Goal: Task Accomplishment & Management: Manage account settings

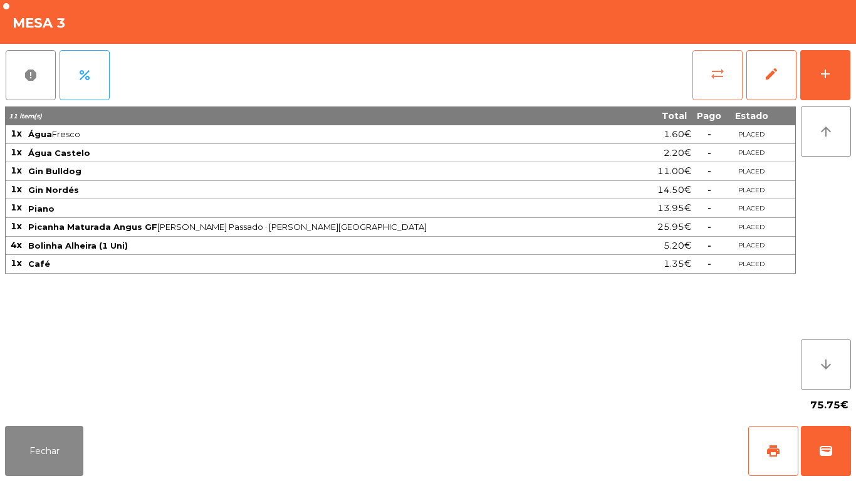
click at [707, 78] on button "sync_alt" at bounding box center [717, 75] width 50 height 50
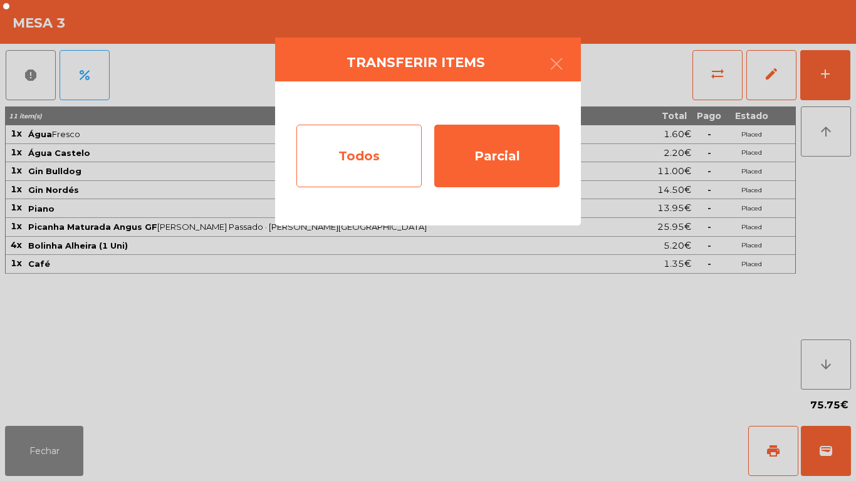
click at [375, 169] on div "Todos" at bounding box center [358, 156] width 125 height 63
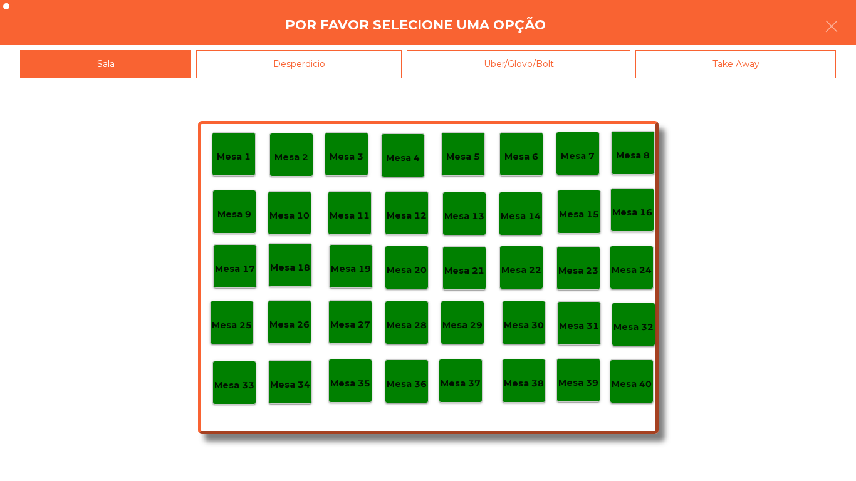
click at [642, 388] on p "Mesa 40" at bounding box center [632, 384] width 40 height 14
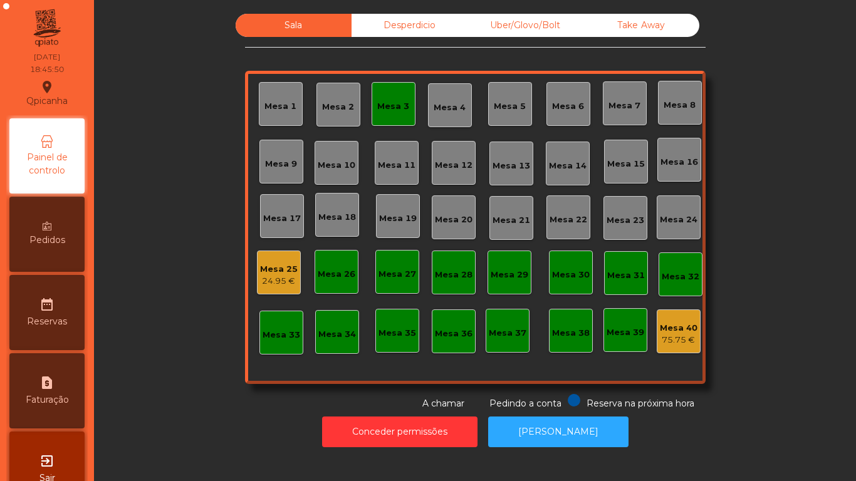
click at [390, 119] on div "Mesa 3" at bounding box center [394, 104] width 44 height 44
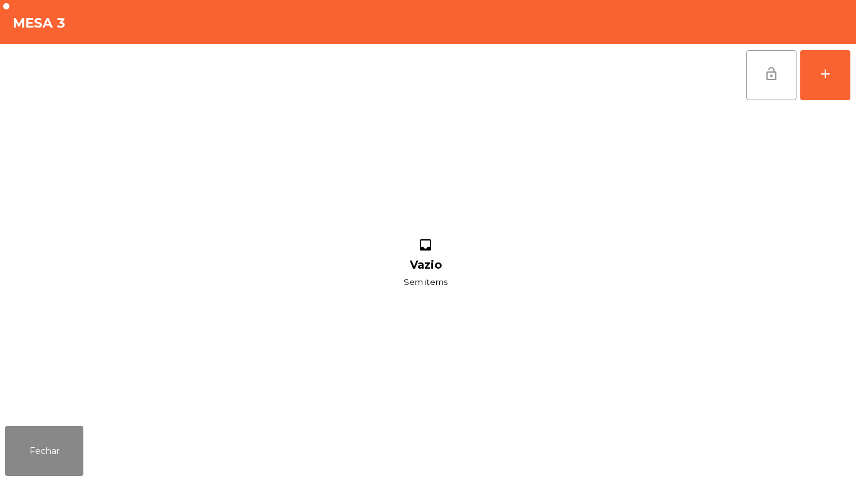
click at [768, 77] on span "lock_open" at bounding box center [771, 73] width 15 height 15
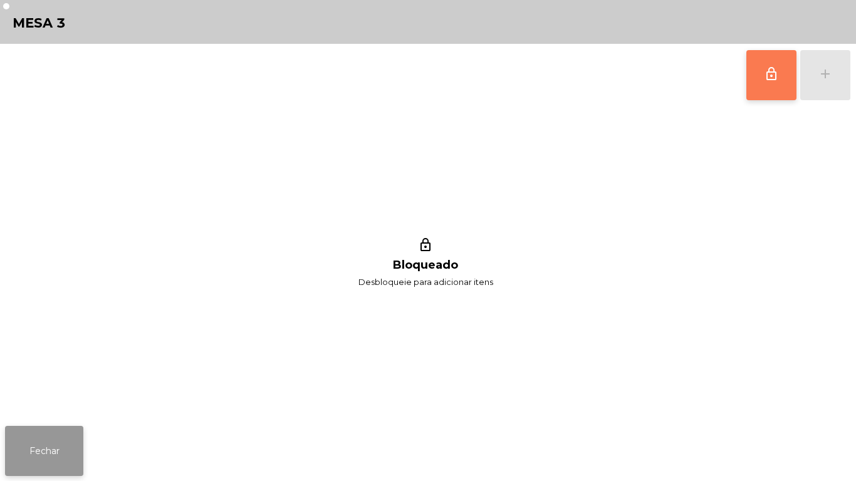
click at [60, 456] on button "Fechar" at bounding box center [44, 451] width 78 height 50
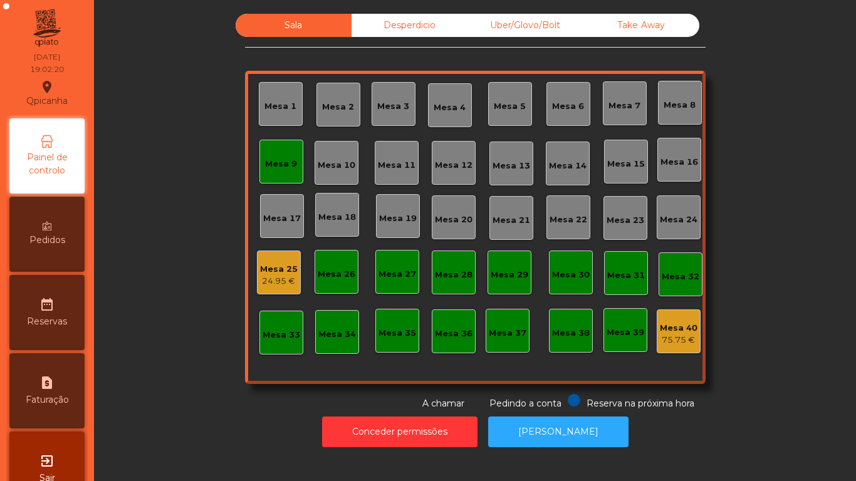
click at [286, 179] on div "Mesa 9" at bounding box center [281, 162] width 44 height 44
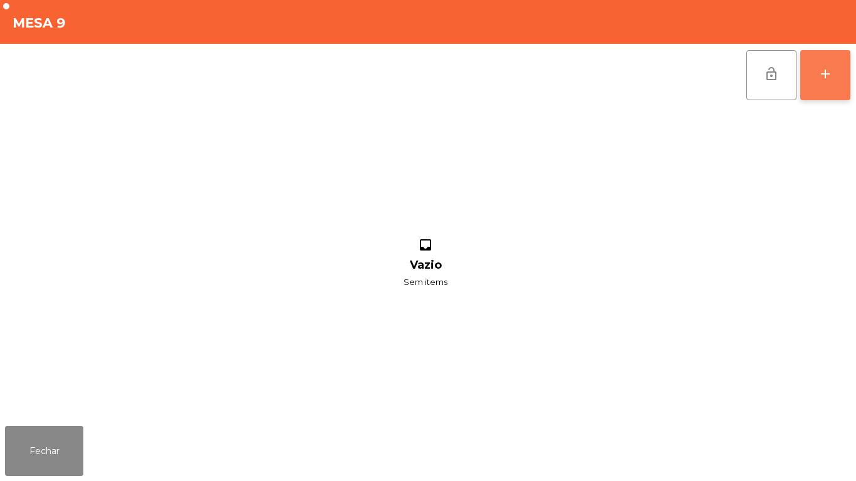
click at [822, 75] on div "add" at bounding box center [825, 73] width 15 height 15
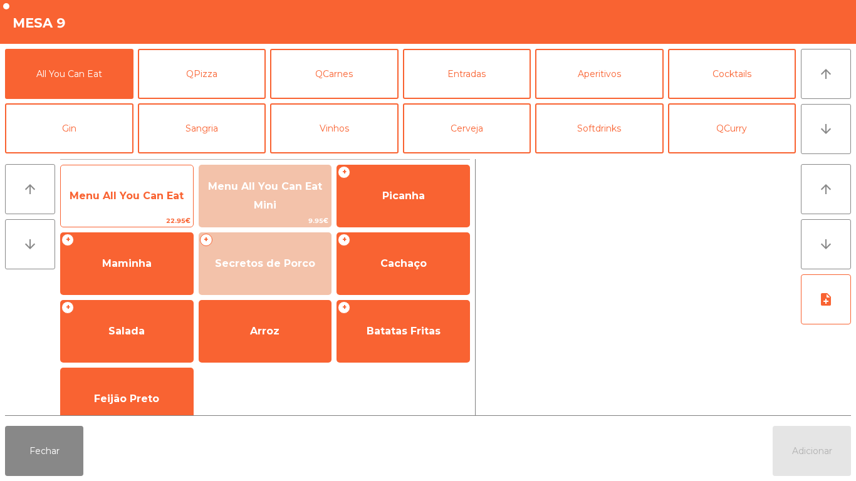
click at [150, 201] on span "Menu All You Can Eat" at bounding box center [127, 196] width 114 height 12
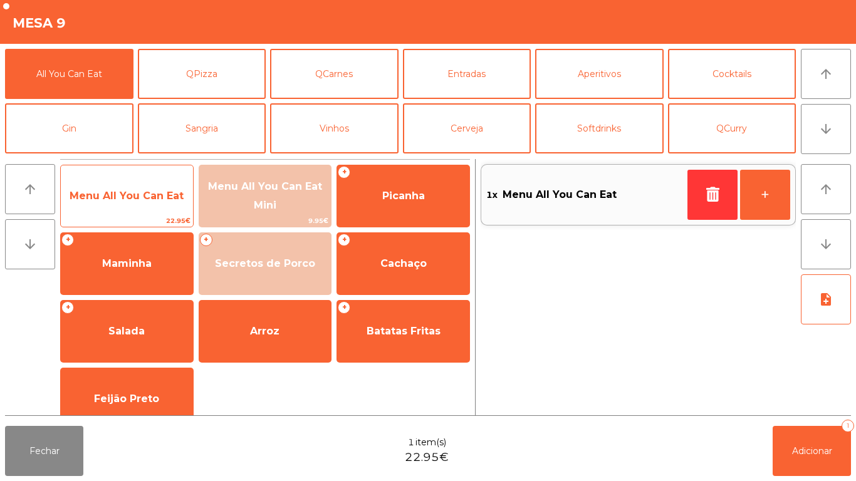
click at [127, 195] on span "Menu All You Can Eat" at bounding box center [127, 196] width 114 height 12
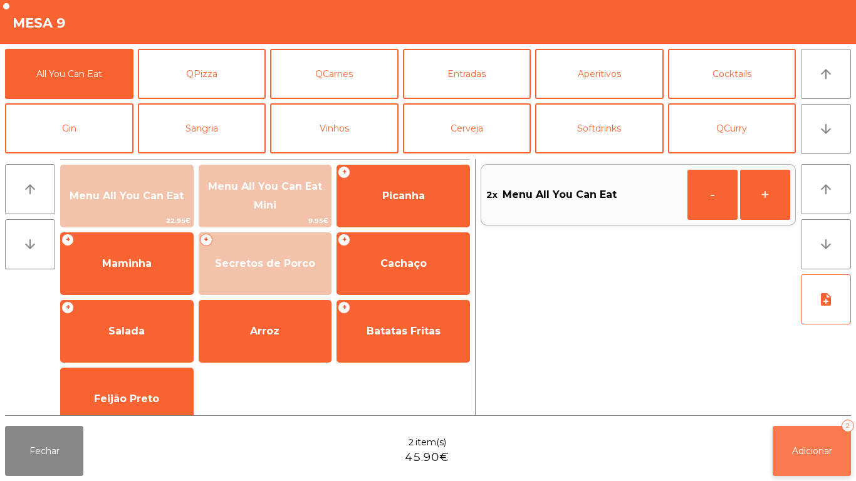
click at [795, 429] on button "Adicionar 2" at bounding box center [812, 451] width 78 height 50
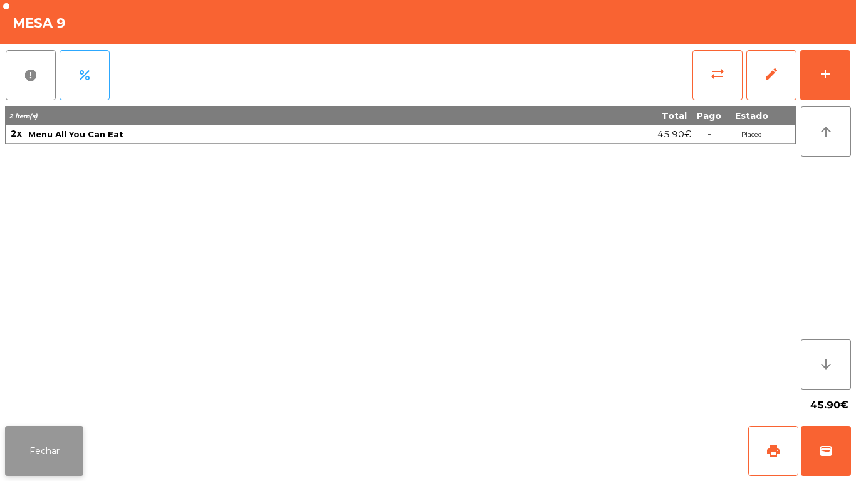
click at [67, 439] on button "Fechar" at bounding box center [44, 451] width 78 height 50
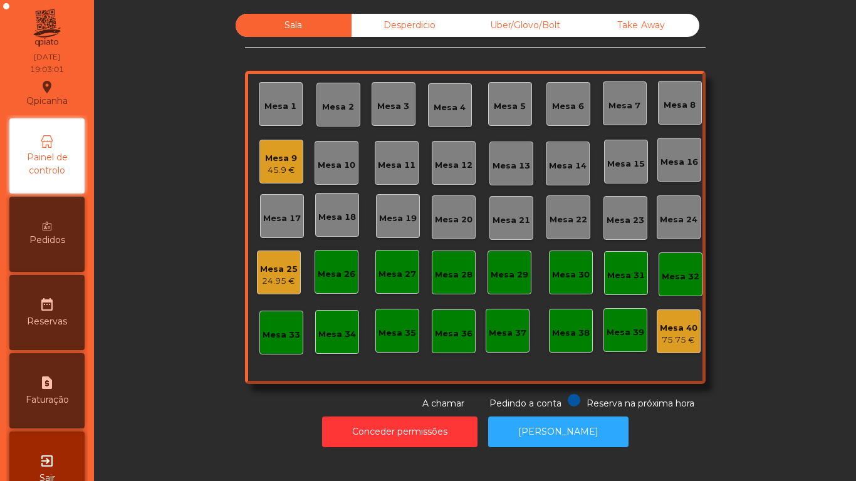
click at [396, 118] on div "Mesa 3" at bounding box center [394, 104] width 44 height 44
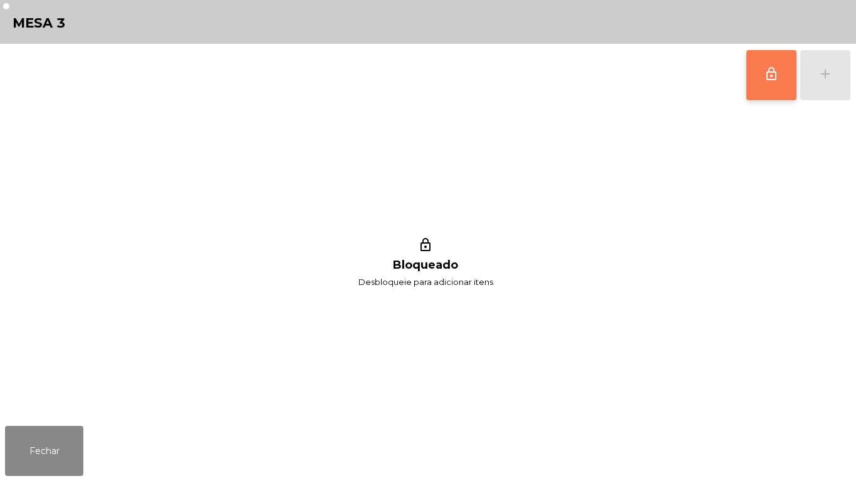
click at [747, 80] on button "lock_outline" at bounding box center [771, 75] width 50 height 50
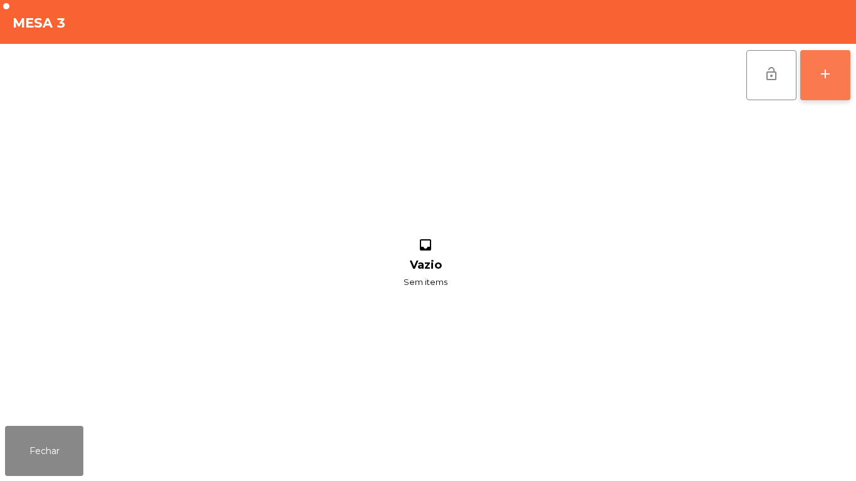
click at [824, 85] on button "add" at bounding box center [825, 75] width 50 height 50
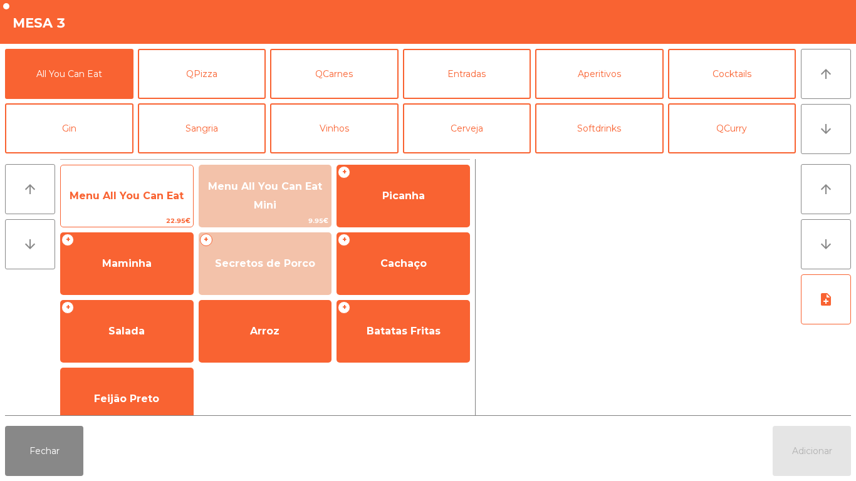
click at [155, 203] on span "Menu All You Can Eat" at bounding box center [127, 196] width 132 height 34
click at [160, 187] on span "Menu All You Can Eat" at bounding box center [127, 196] width 132 height 34
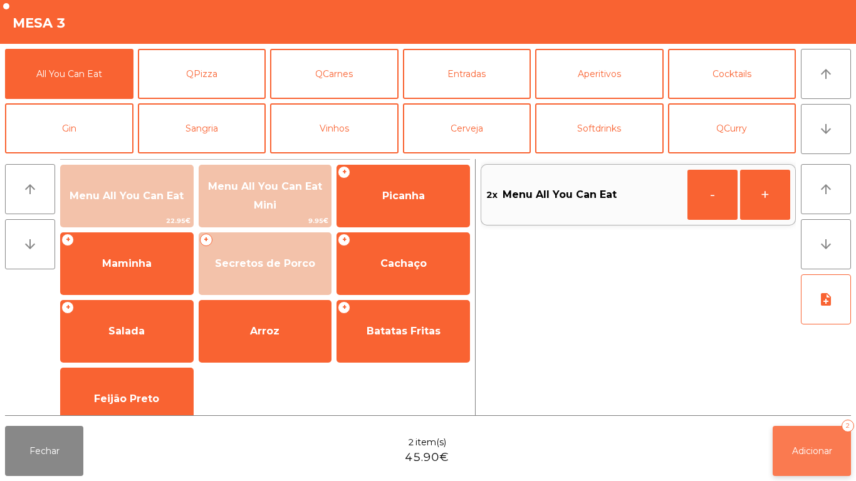
click at [817, 443] on button "Adicionar 2" at bounding box center [812, 451] width 78 height 50
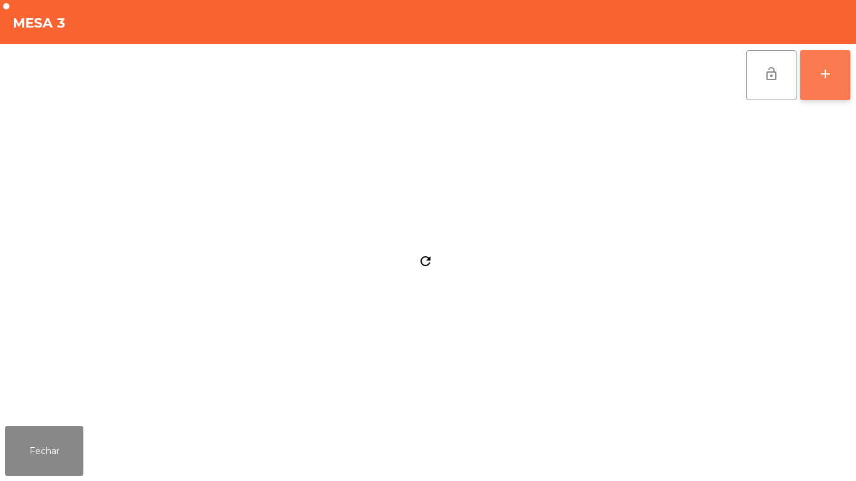
click at [820, 89] on button "add" at bounding box center [825, 75] width 50 height 50
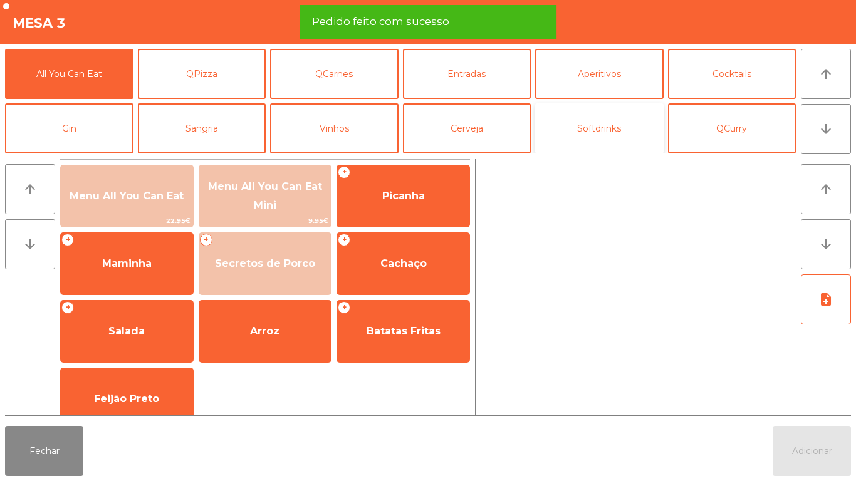
click at [598, 135] on button "Softdrinks" at bounding box center [599, 128] width 128 height 50
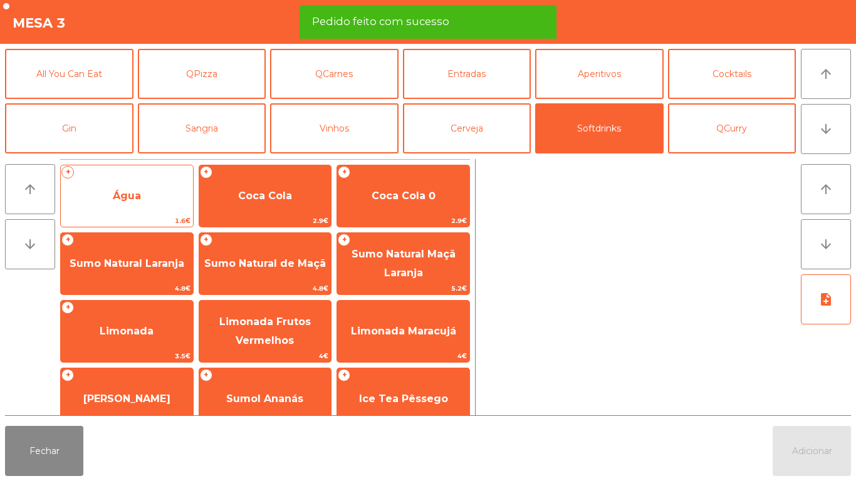
click at [157, 199] on span "Água" at bounding box center [127, 196] width 132 height 34
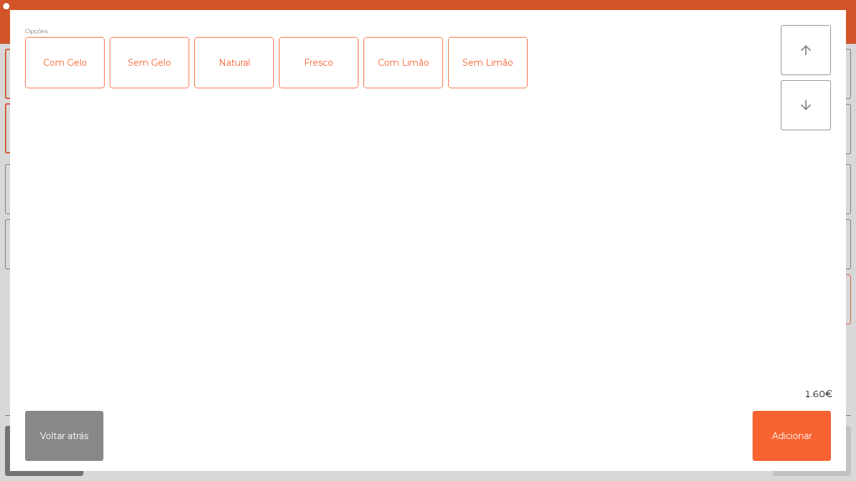
click at [330, 73] on div "Fresco" at bounding box center [318, 63] width 78 height 50
click at [792, 412] on button "Adicionar" at bounding box center [792, 436] width 78 height 50
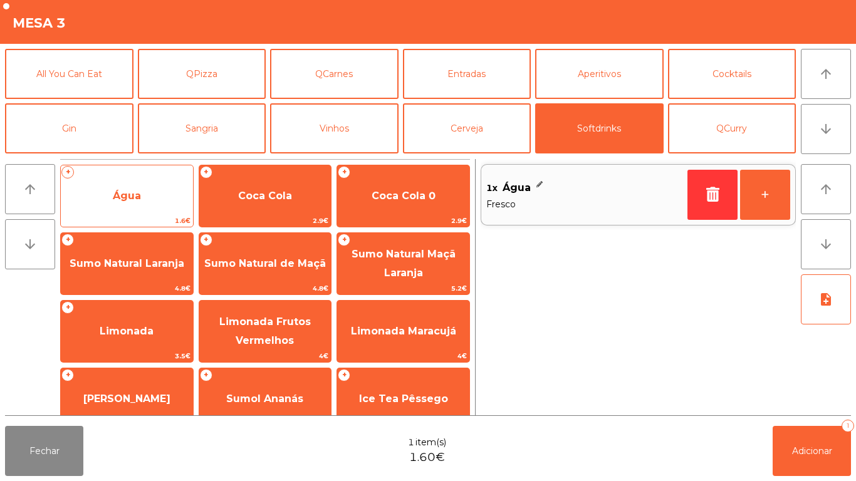
click at [152, 205] on span "Água" at bounding box center [127, 196] width 132 height 34
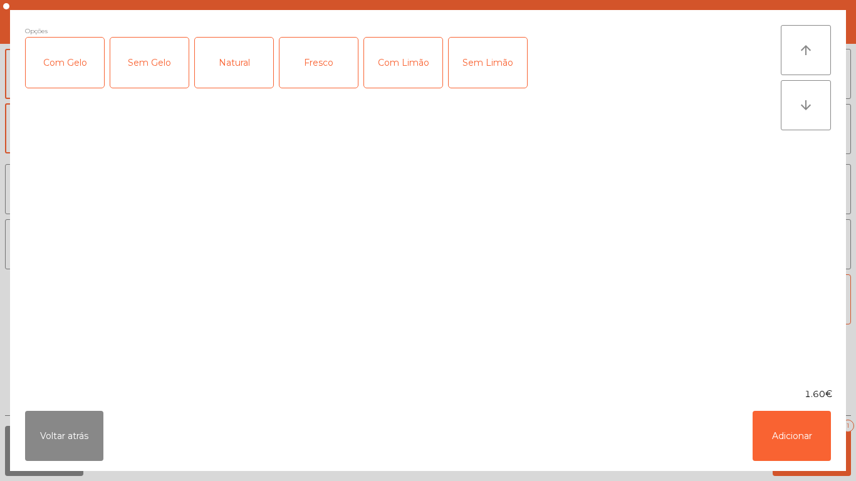
click at [239, 68] on div "Natural" at bounding box center [234, 63] width 78 height 50
click at [791, 425] on button "Adicionar" at bounding box center [792, 436] width 78 height 50
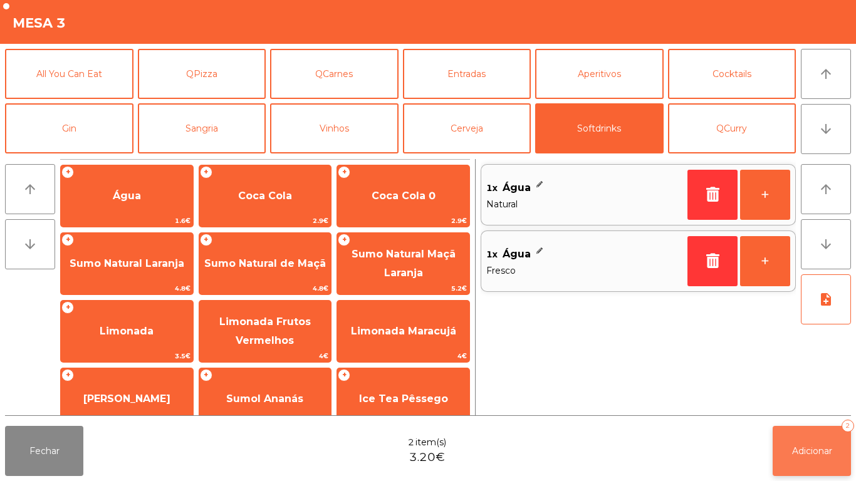
click at [822, 440] on button "Adicionar 2" at bounding box center [812, 451] width 78 height 50
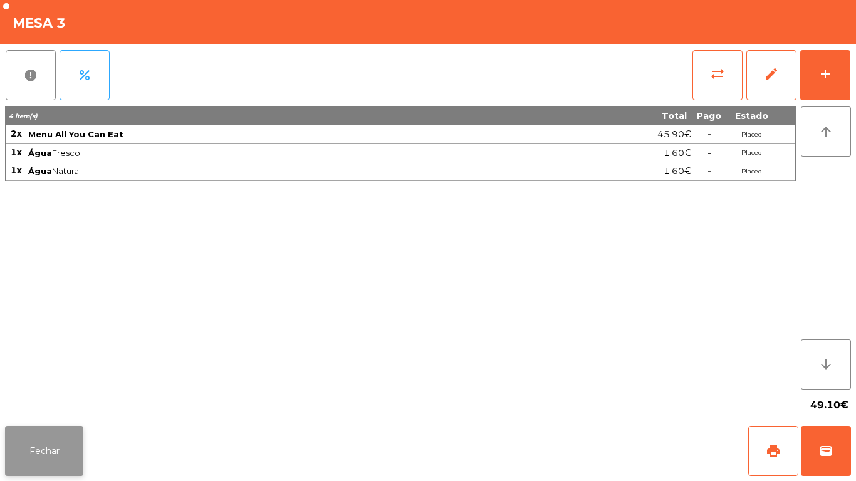
click at [46, 437] on button "Fechar" at bounding box center [44, 451] width 78 height 50
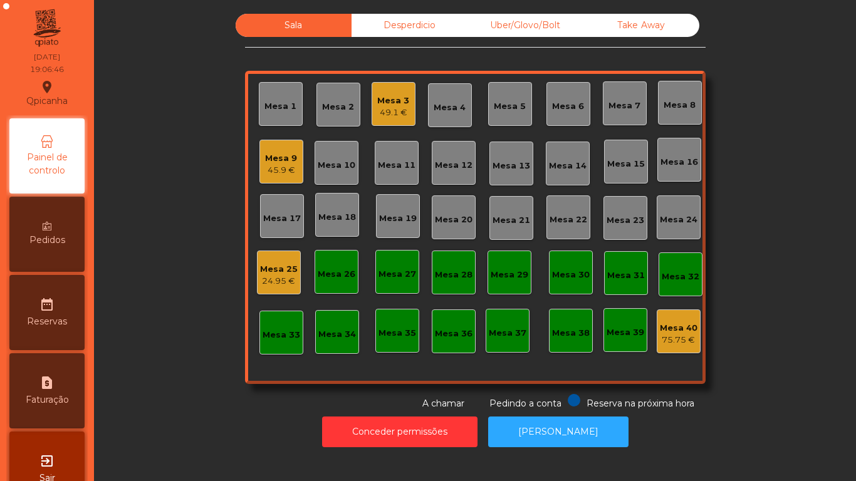
click at [377, 108] on div "49.1 €" at bounding box center [393, 113] width 32 height 13
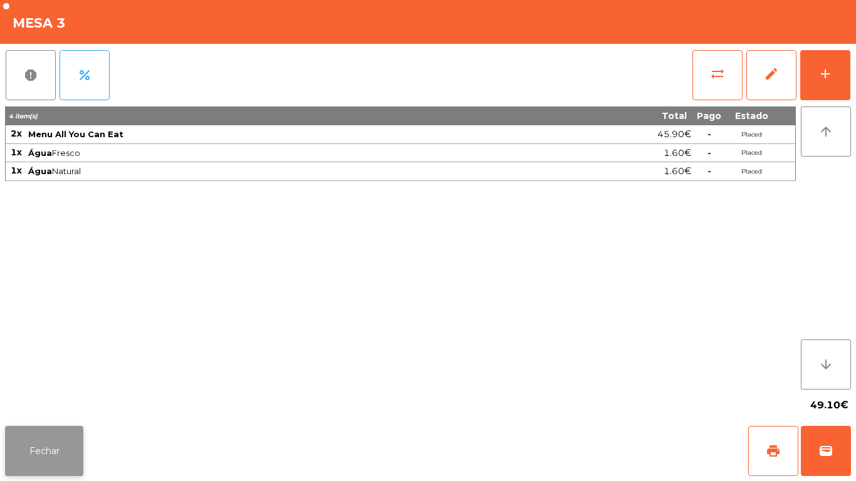
click at [57, 443] on button "Fechar" at bounding box center [44, 451] width 78 height 50
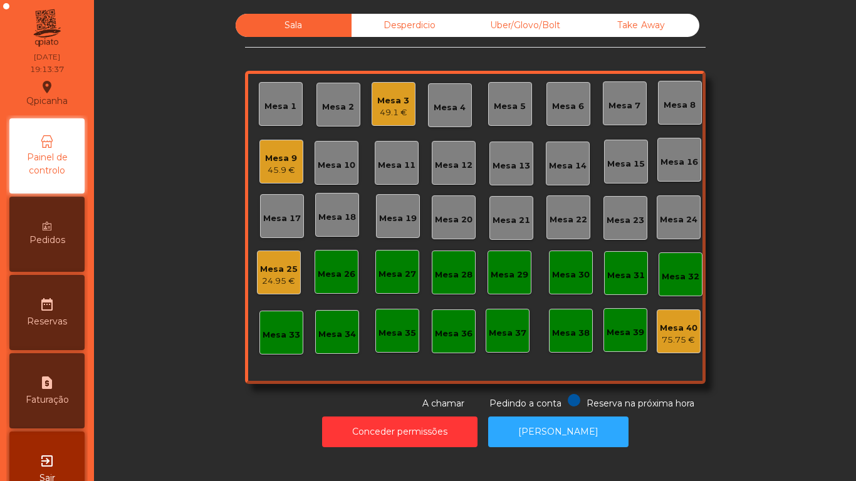
click at [279, 276] on div "24.95 €" at bounding box center [279, 281] width 38 height 13
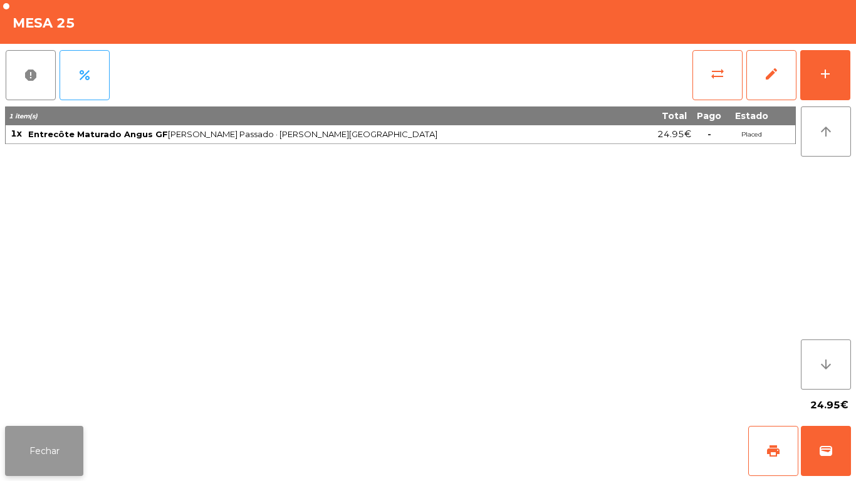
click at [49, 440] on button "Fechar" at bounding box center [44, 451] width 78 height 50
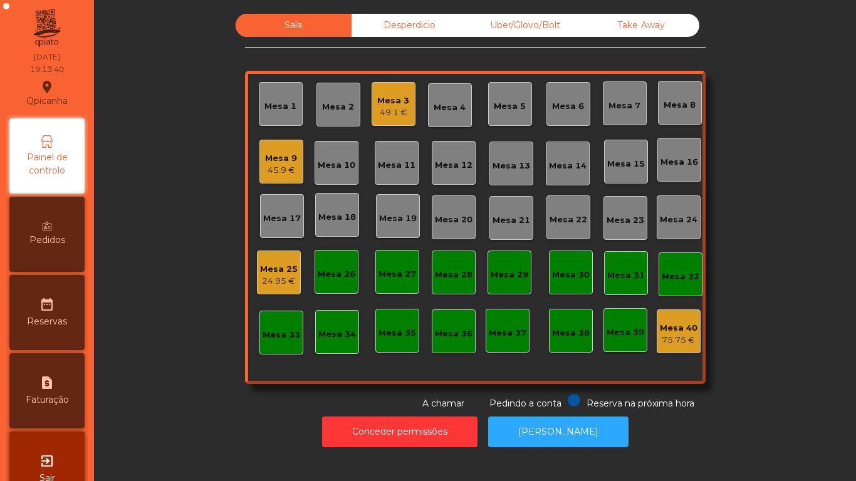
click at [674, 333] on div "Mesa 40" at bounding box center [679, 328] width 38 height 13
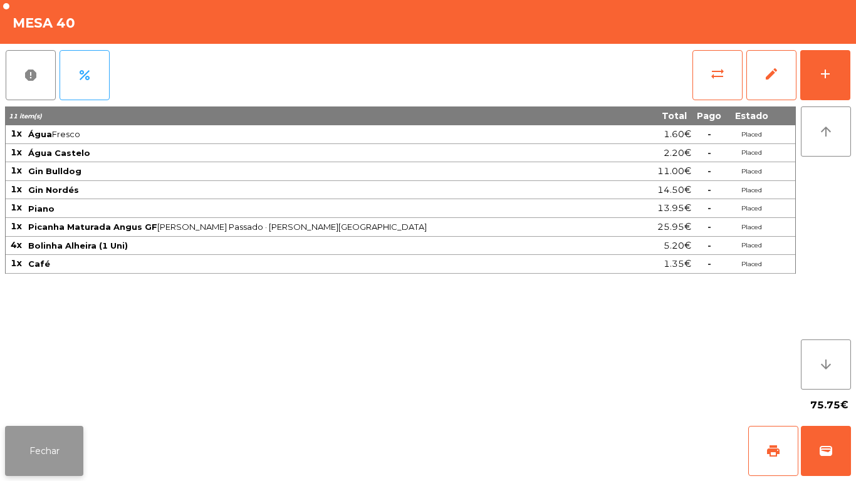
click at [44, 429] on button "Fechar" at bounding box center [44, 451] width 78 height 50
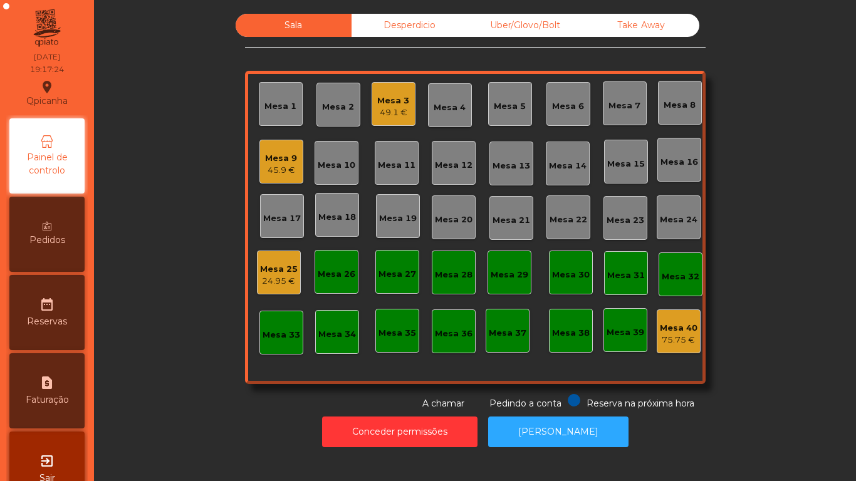
click at [285, 154] on div "Mesa 9" at bounding box center [281, 158] width 32 height 13
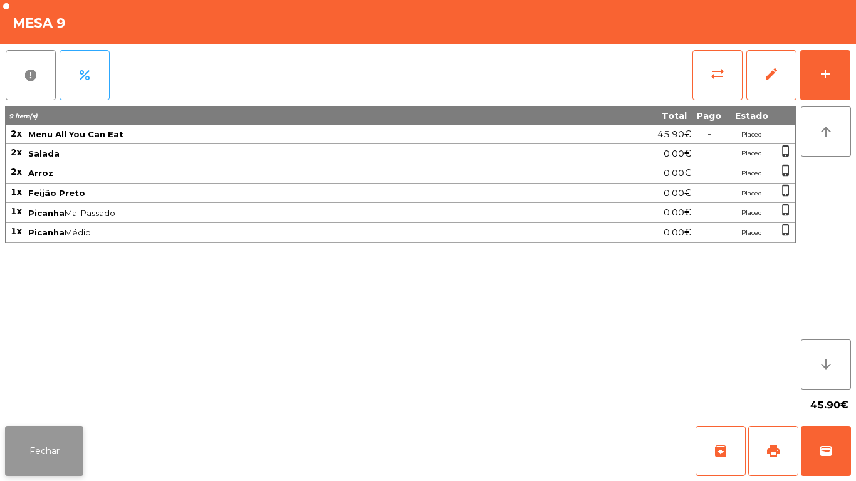
click at [62, 428] on button "Fechar" at bounding box center [44, 451] width 78 height 50
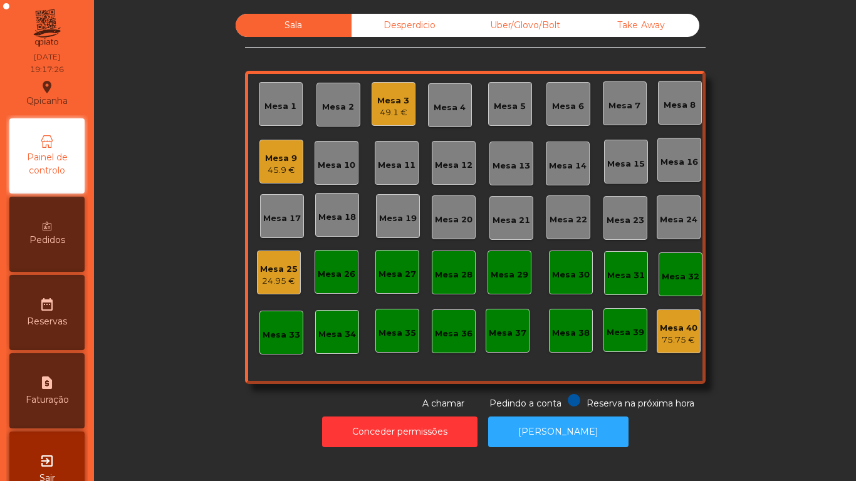
click at [392, 122] on div "Mesa 3 49.1 €" at bounding box center [394, 104] width 44 height 44
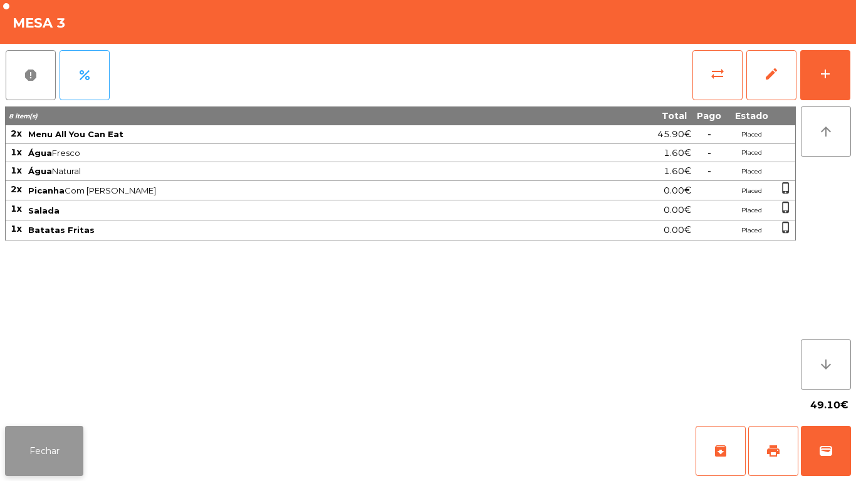
click at [49, 430] on button "Fechar" at bounding box center [44, 451] width 78 height 50
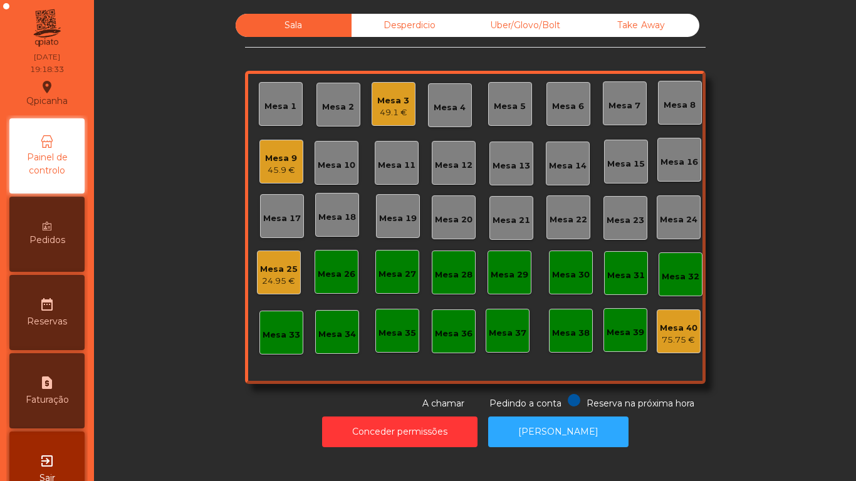
click at [274, 160] on div "Mesa 9" at bounding box center [281, 158] width 32 height 13
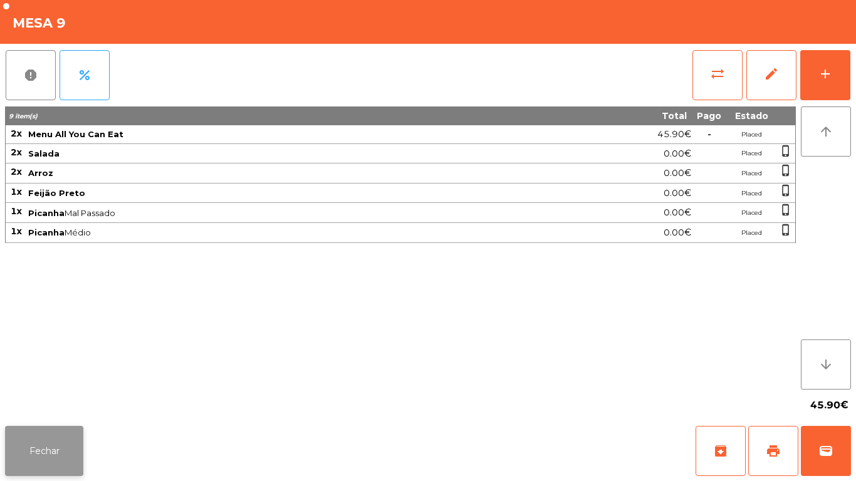
click at [66, 435] on button "Fechar" at bounding box center [44, 451] width 78 height 50
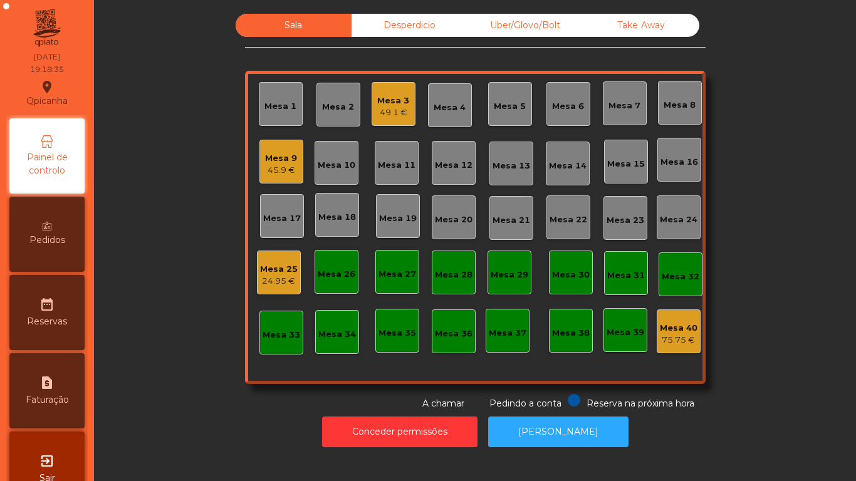
click at [390, 109] on div "49.1 €" at bounding box center [393, 113] width 32 height 13
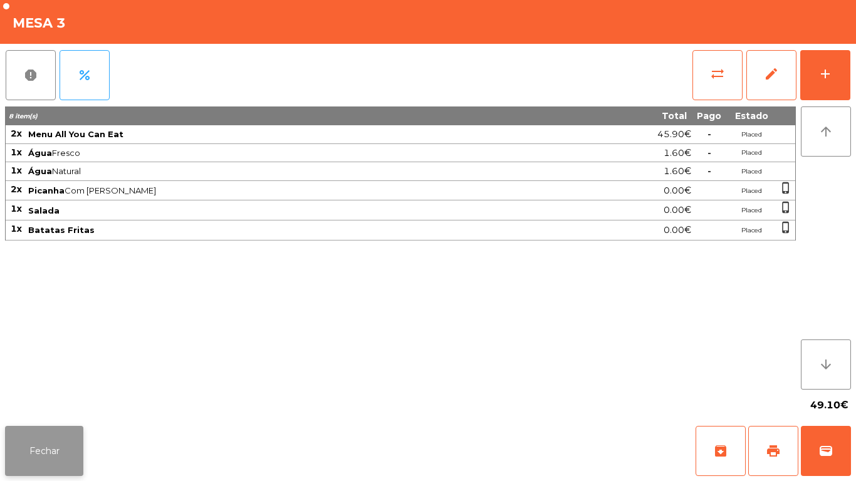
click at [74, 435] on button "Fechar" at bounding box center [44, 451] width 78 height 50
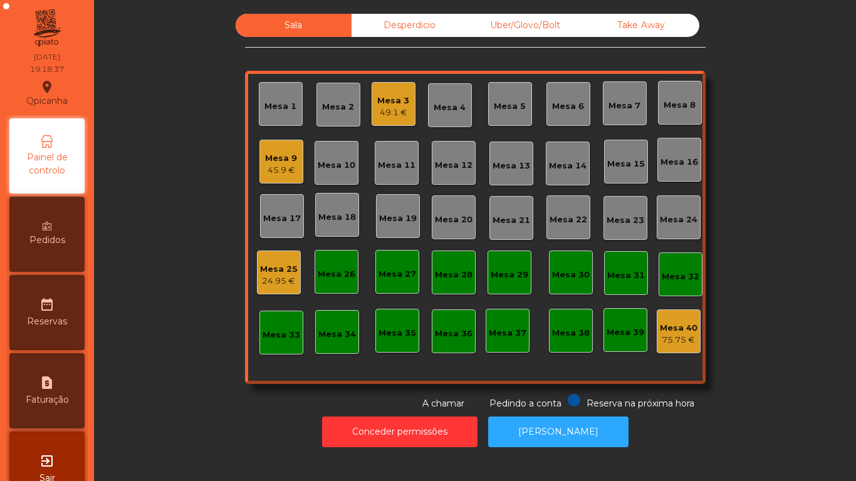
click at [76, 249] on div "Pedidos" at bounding box center [46, 234] width 75 height 75
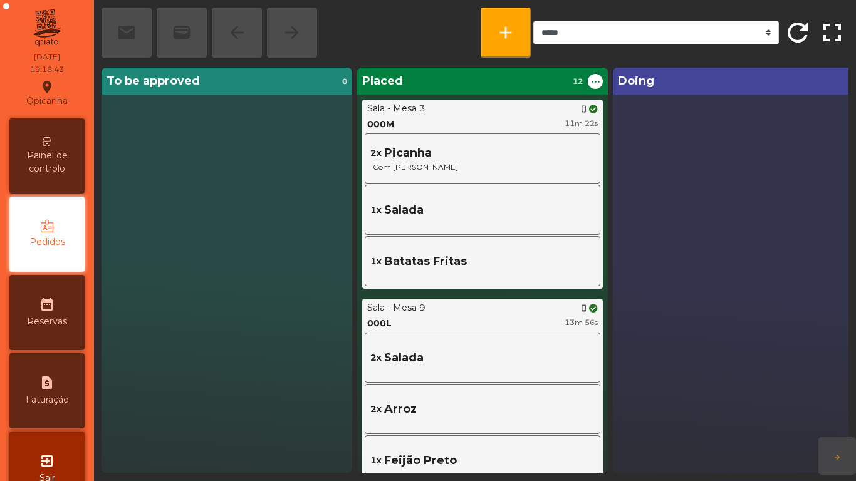
click at [43, 172] on span "Painel de controlo" at bounding box center [47, 162] width 69 height 26
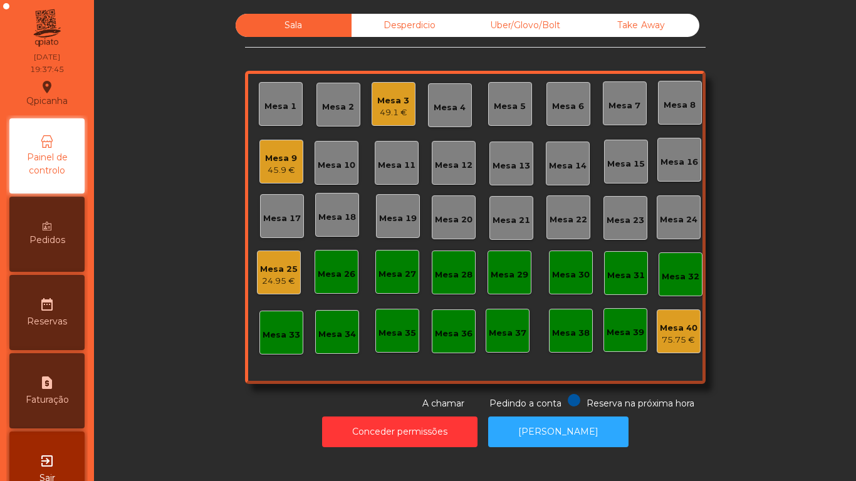
click at [33, 237] on div "Pedidos" at bounding box center [46, 234] width 75 height 75
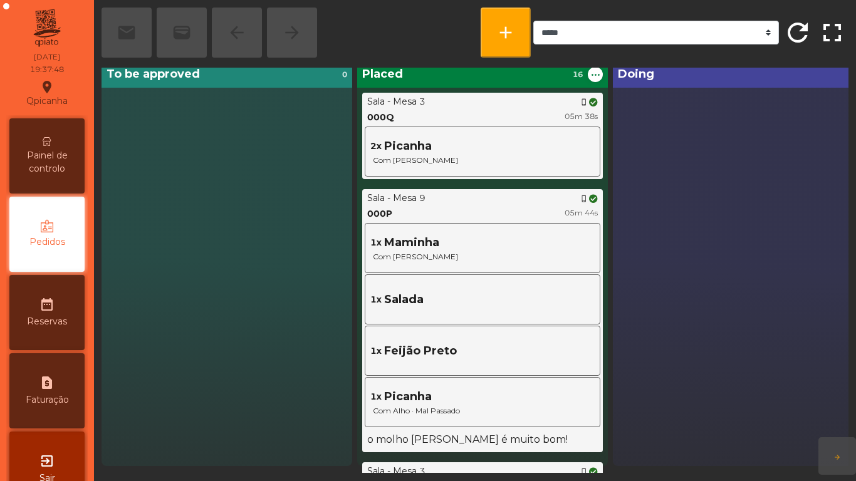
scroll to position [4, 0]
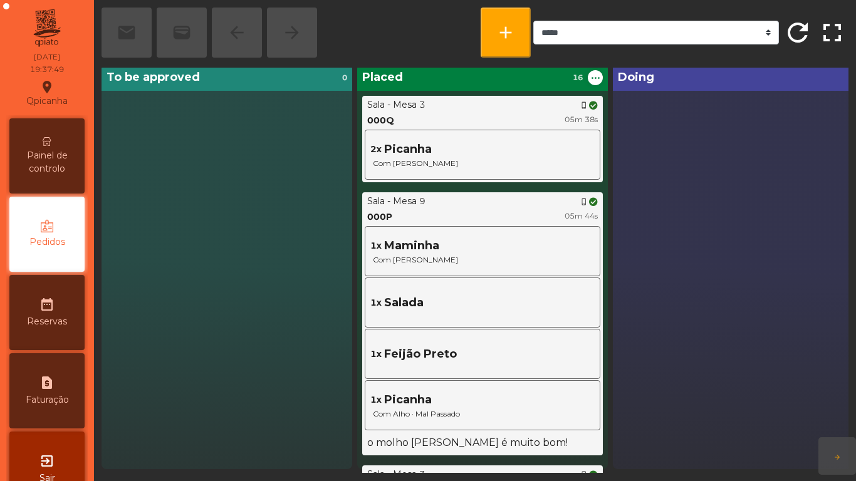
click at [53, 180] on div "Painel de controlo" at bounding box center [46, 155] width 75 height 75
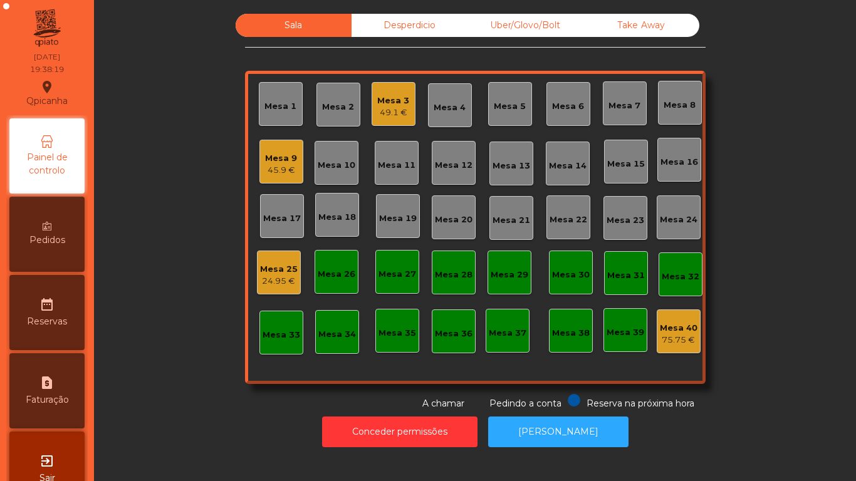
click at [393, 112] on div "49.1 €" at bounding box center [393, 113] width 32 height 13
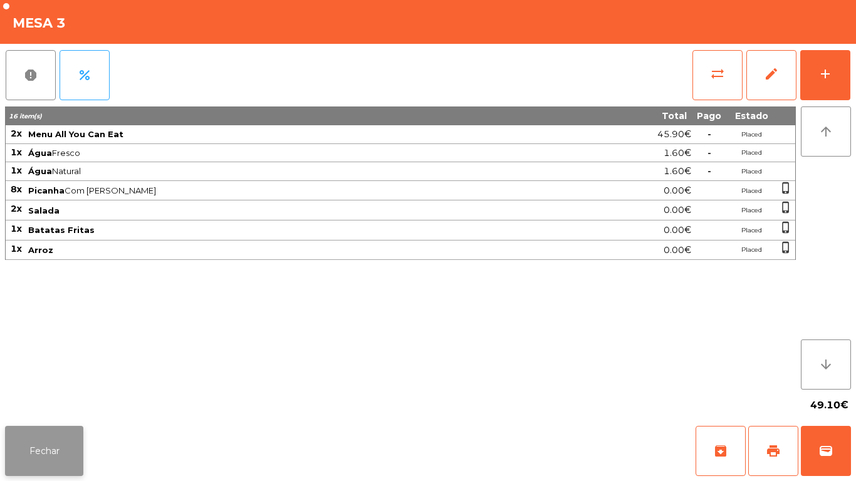
click at [49, 440] on button "Fechar" at bounding box center [44, 451] width 78 height 50
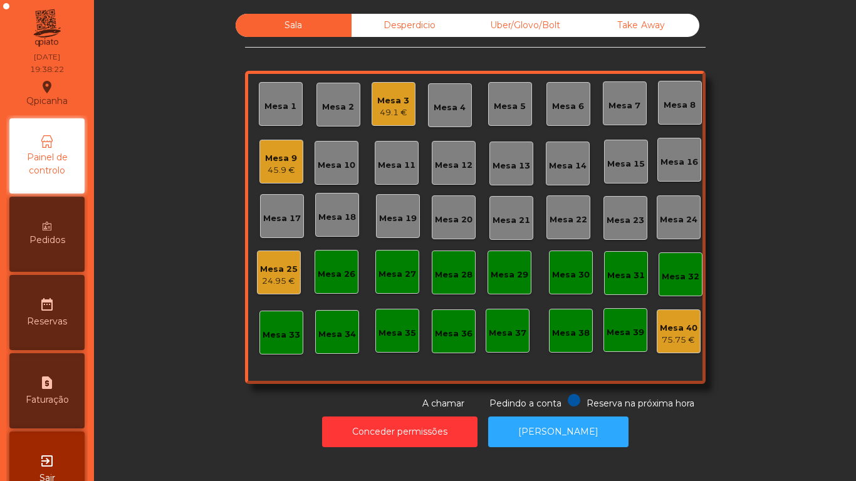
click at [287, 179] on div "Mesa 9 45.9 €" at bounding box center [281, 162] width 44 height 44
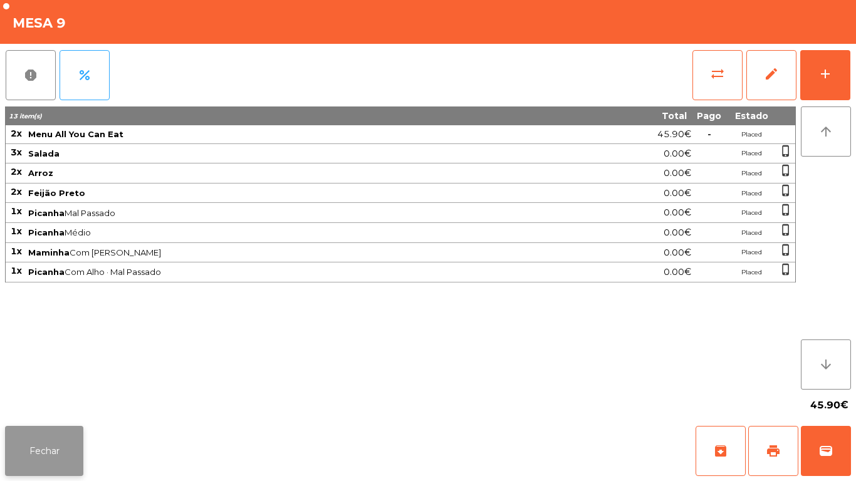
click at [62, 457] on button "Fechar" at bounding box center [44, 451] width 78 height 50
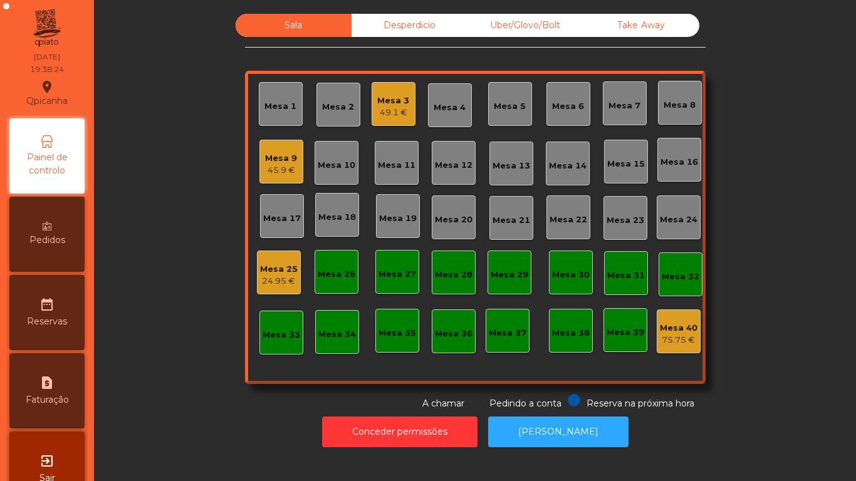
click at [266, 175] on div "45.9 €" at bounding box center [281, 170] width 32 height 13
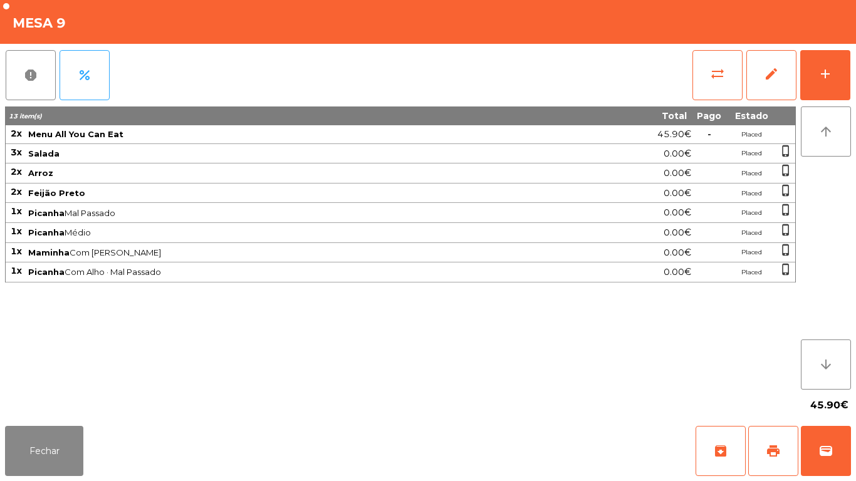
click at [184, 362] on div "13 item(s) Total Pago Estado 2x Menu All You Can Eat 45.90€ - Placed 3x Salada …" at bounding box center [400, 248] width 791 height 283
click at [823, 93] on button "add" at bounding box center [825, 75] width 50 height 50
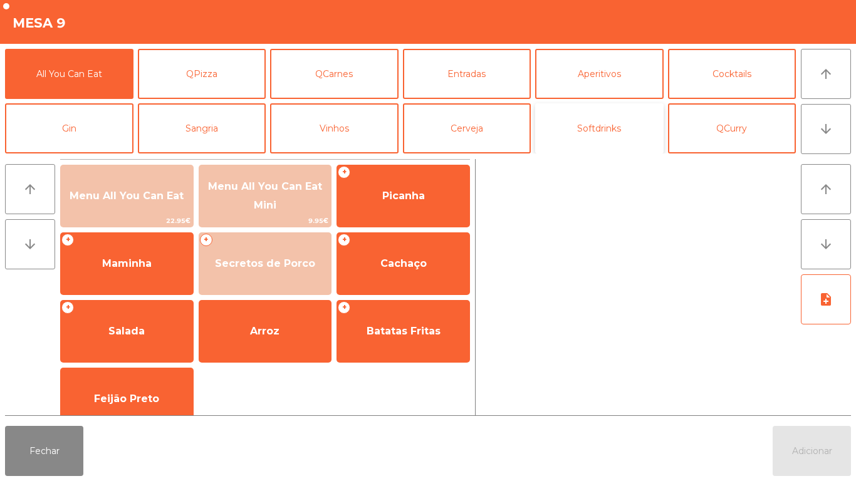
click at [618, 139] on button "Softdrinks" at bounding box center [599, 128] width 128 height 50
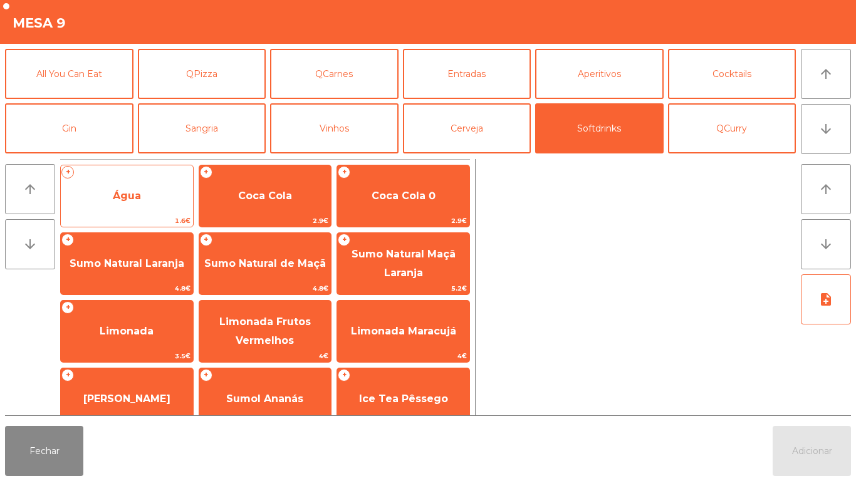
click at [162, 195] on span "Água" at bounding box center [127, 196] width 132 height 34
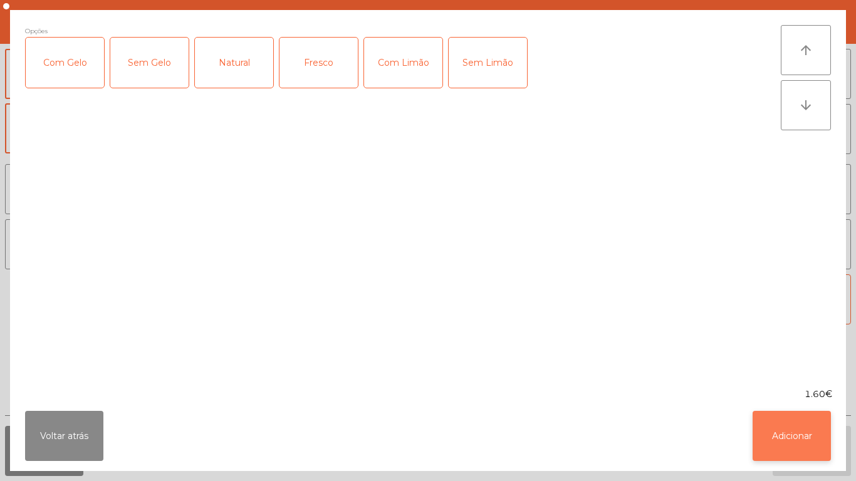
click at [788, 415] on button "Adicionar" at bounding box center [792, 436] width 78 height 50
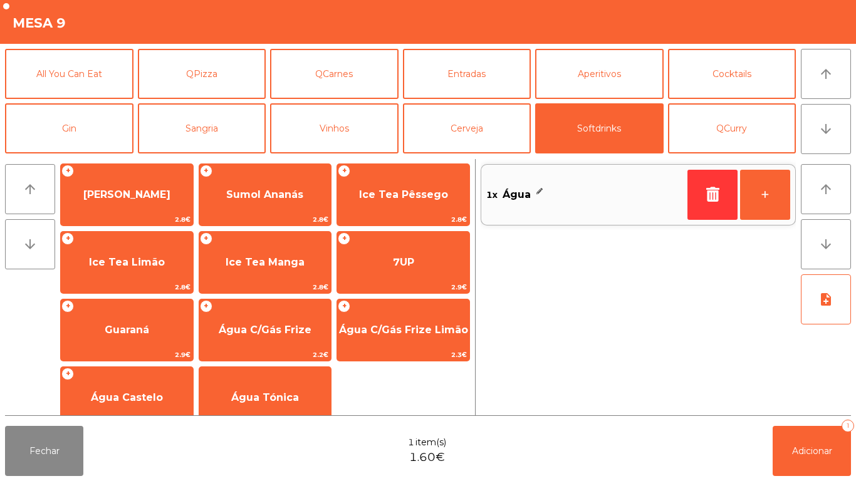
scroll to position [223, 0]
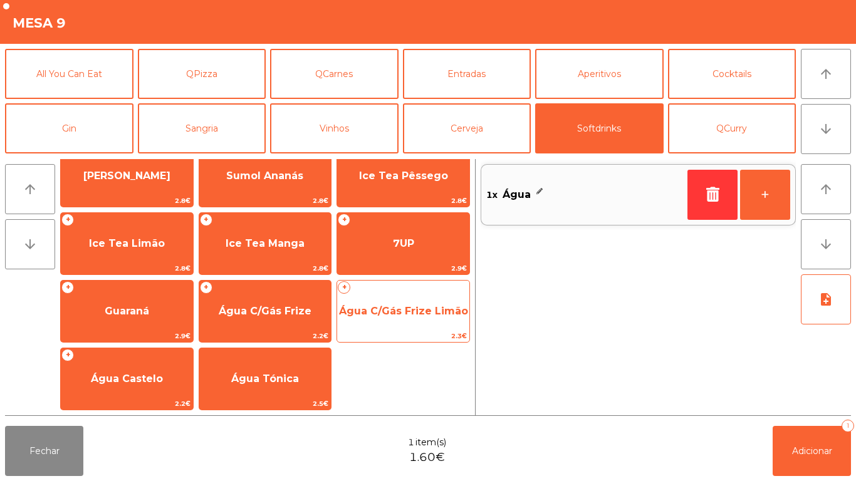
click at [428, 305] on span "Água C/Gás Frize Limão" at bounding box center [403, 311] width 129 height 12
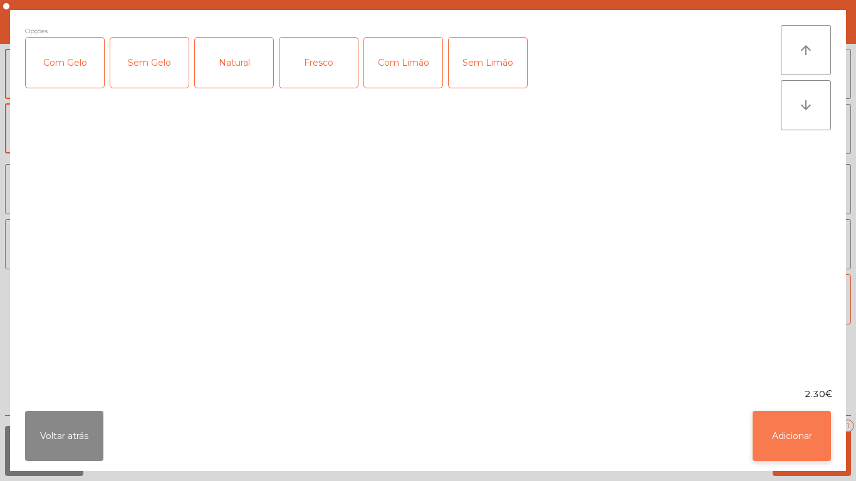
click at [793, 415] on button "Adicionar" at bounding box center [792, 436] width 78 height 50
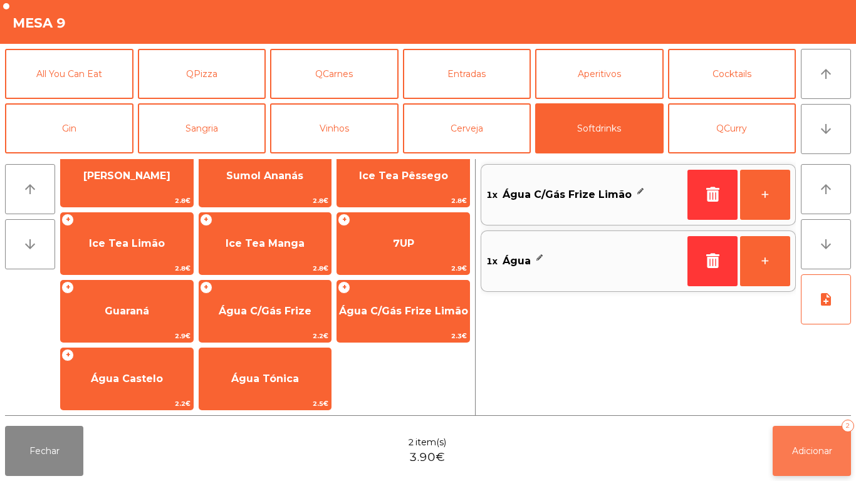
click at [795, 428] on button "Adicionar 2" at bounding box center [812, 451] width 78 height 50
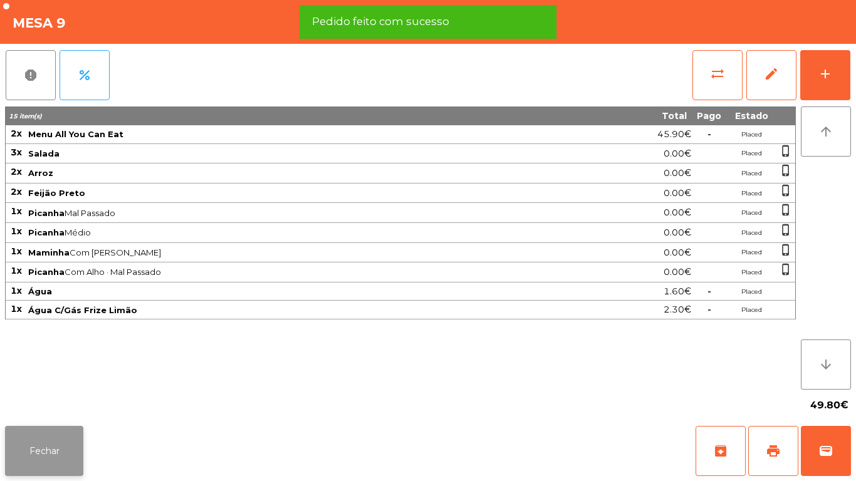
click at [68, 440] on button "Fechar" at bounding box center [44, 451] width 78 height 50
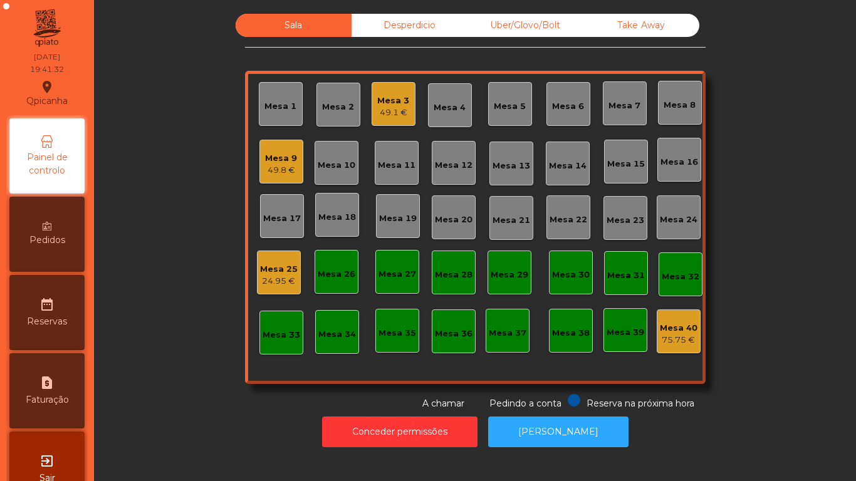
click at [81, 254] on div "Pedidos" at bounding box center [46, 234] width 75 height 75
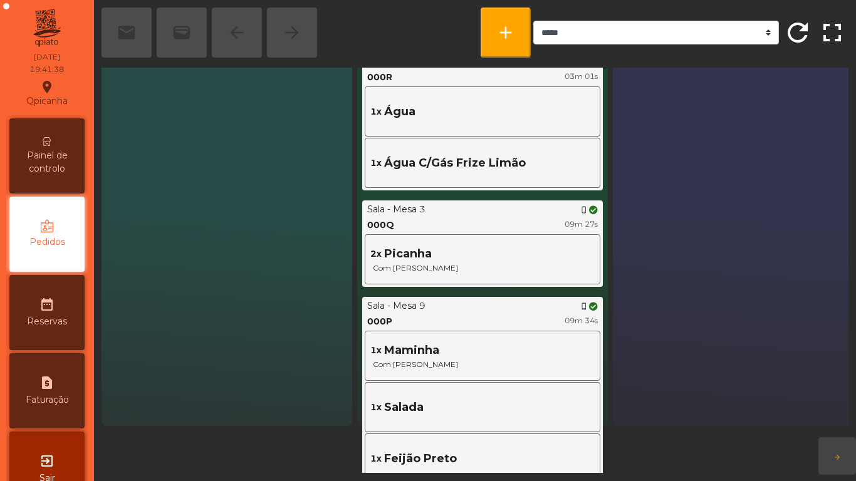
scroll to position [74, 0]
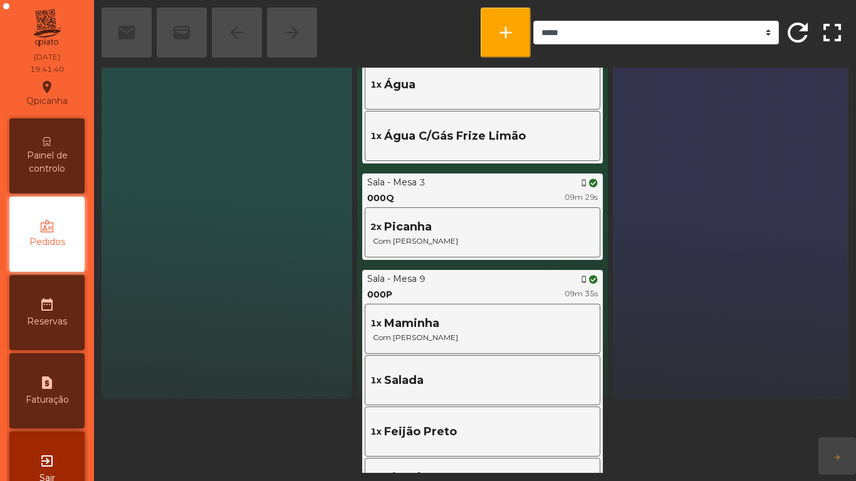
click at [56, 162] on span "Painel de controlo" at bounding box center [47, 162] width 69 height 26
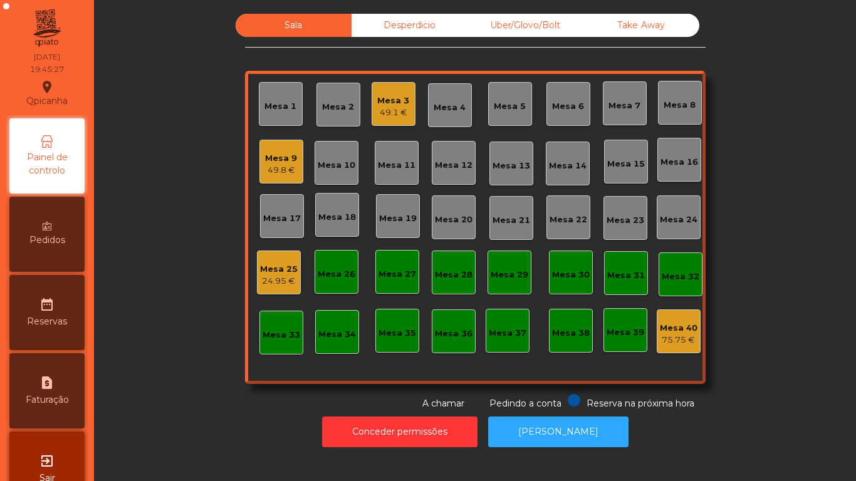
click at [660, 323] on div "Mesa 40" at bounding box center [679, 328] width 38 height 13
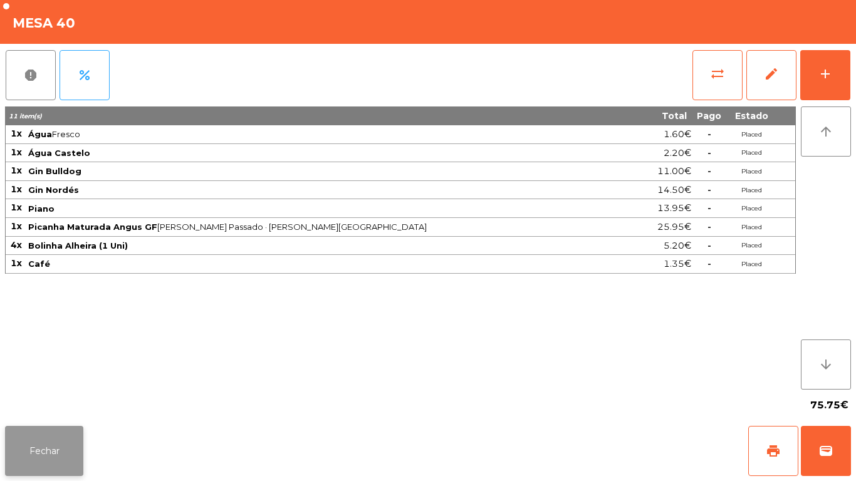
click at [51, 442] on button "Fechar" at bounding box center [44, 451] width 78 height 50
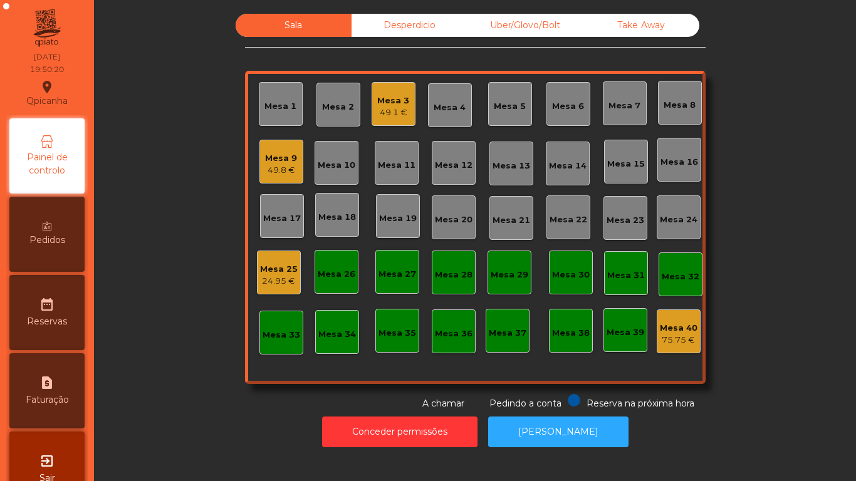
click at [393, 118] on div "49.1 €" at bounding box center [393, 113] width 32 height 13
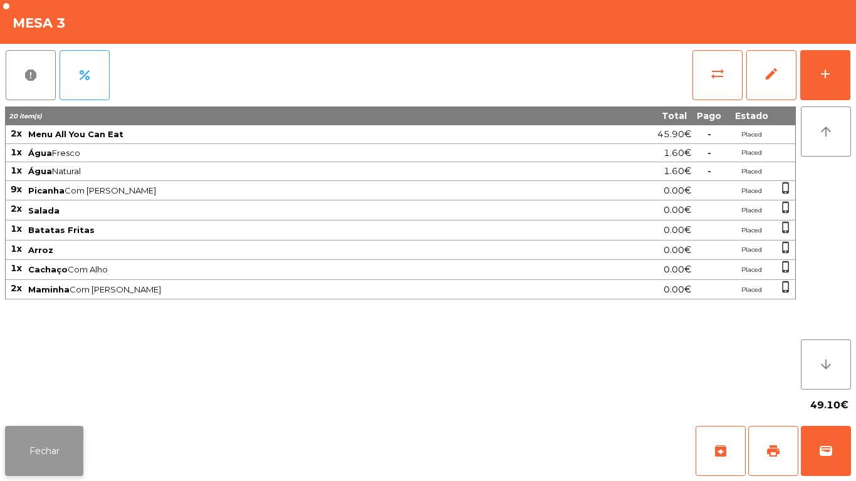
click at [63, 439] on button "Fechar" at bounding box center [44, 451] width 78 height 50
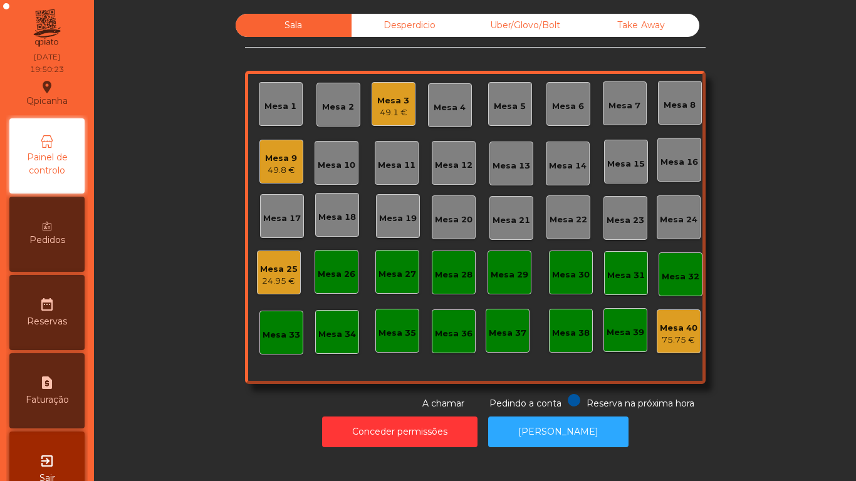
click at [274, 161] on div "Mesa 9" at bounding box center [281, 158] width 32 height 13
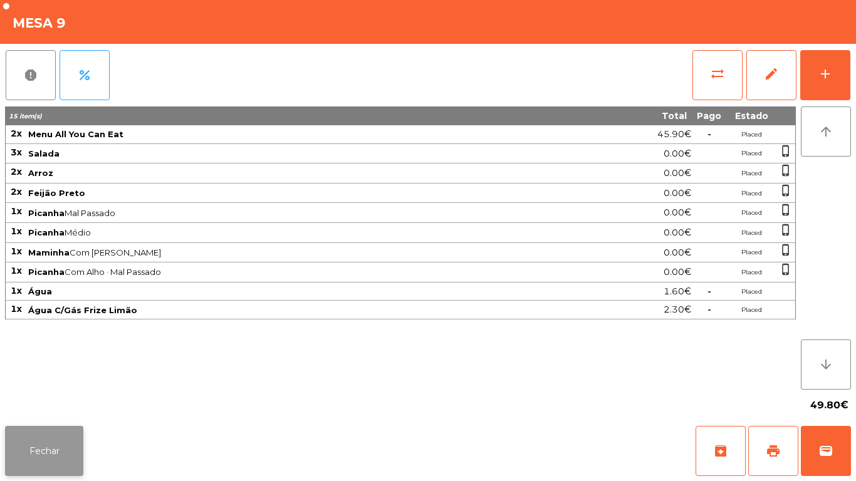
click at [65, 462] on button "Fechar" at bounding box center [44, 451] width 78 height 50
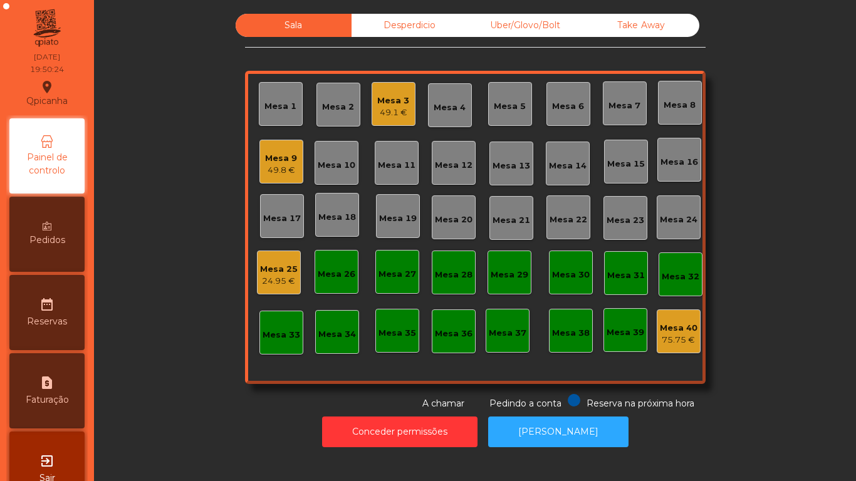
click at [399, 114] on div "49.1 €" at bounding box center [393, 113] width 32 height 13
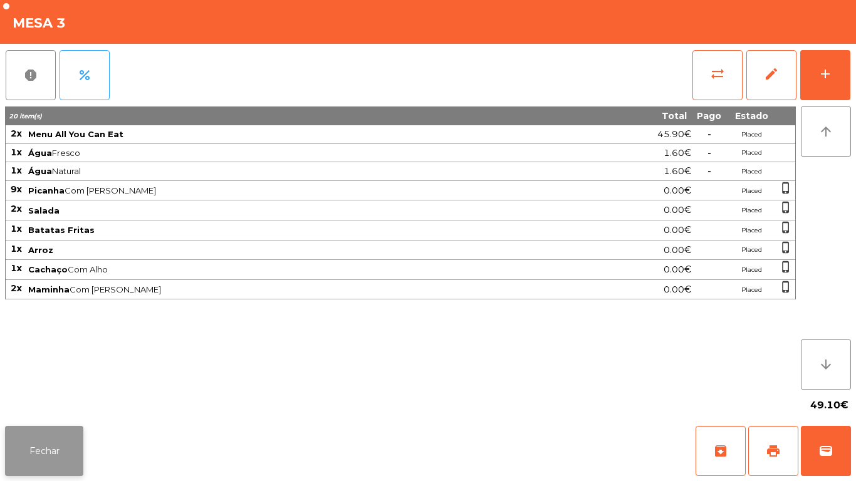
click at [70, 429] on button "Fechar" at bounding box center [44, 451] width 78 height 50
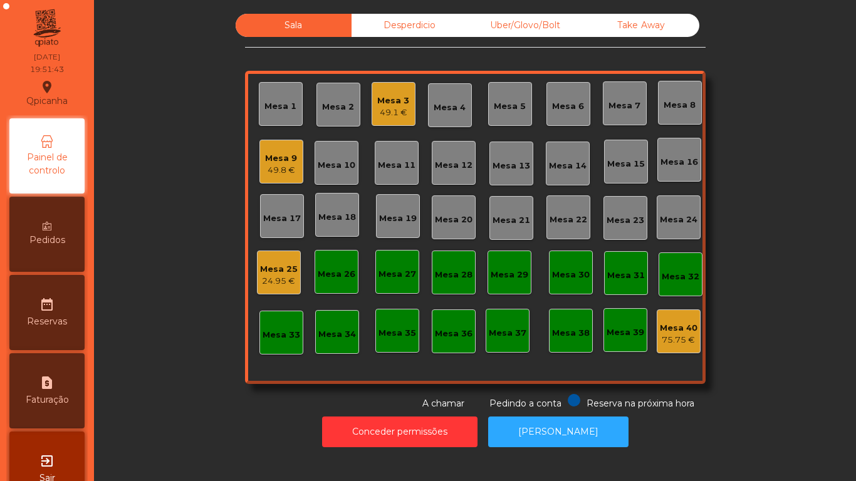
click at [454, 161] on div "Mesa 12" at bounding box center [454, 165] width 38 height 13
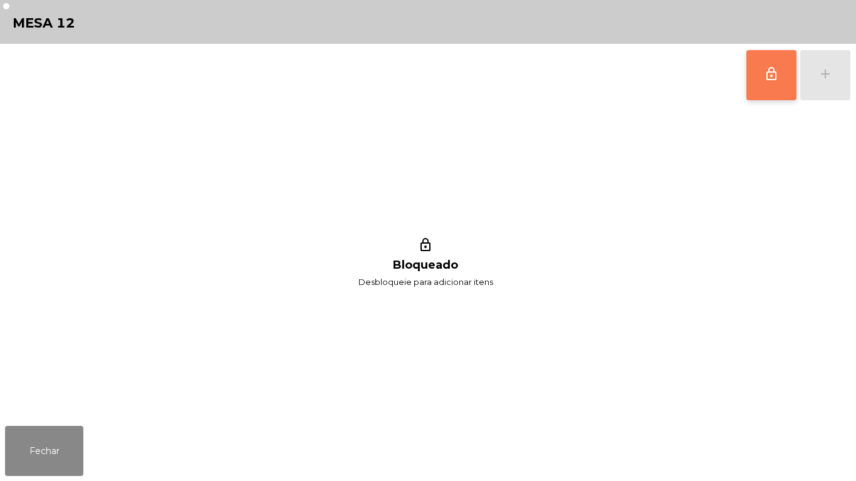
click at [764, 77] on span "lock_outline" at bounding box center [771, 73] width 15 height 15
click at [826, 87] on button "add" at bounding box center [825, 75] width 50 height 50
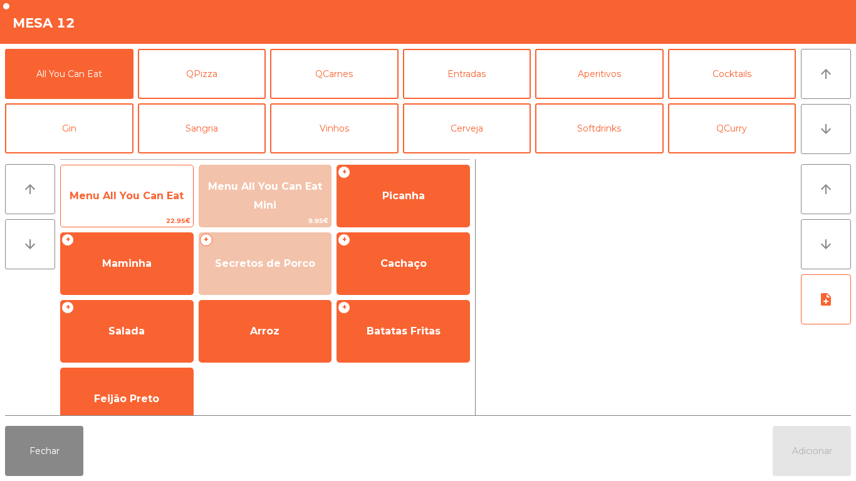
click at [173, 185] on span "Menu All You Can Eat" at bounding box center [127, 196] width 132 height 34
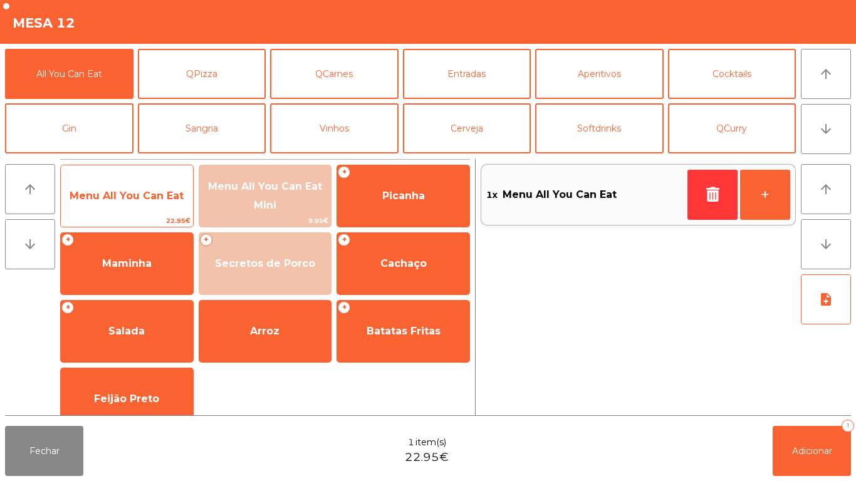
click at [175, 171] on div "Menu All You Can Eat 22.95€" at bounding box center [126, 196] width 133 height 63
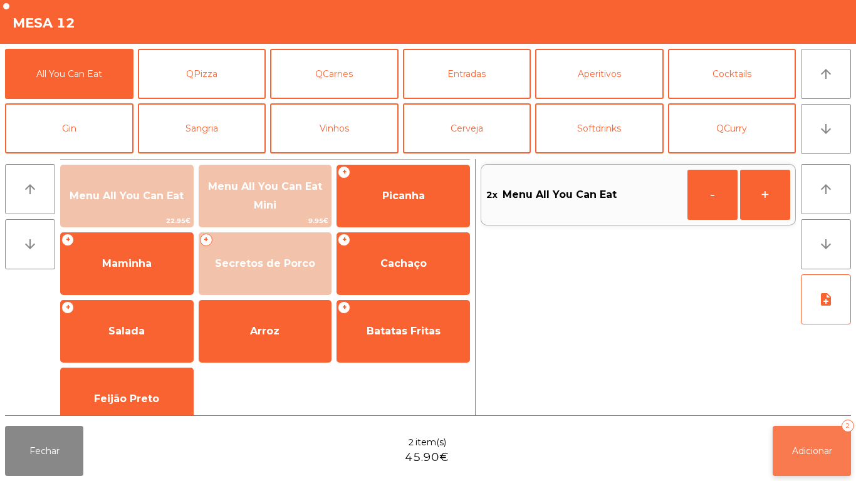
click at [821, 452] on span "Adicionar" at bounding box center [812, 450] width 40 height 11
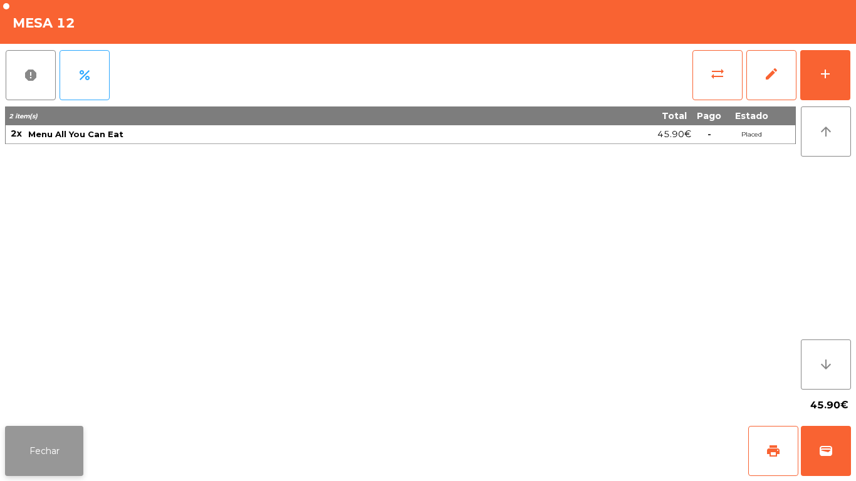
click at [47, 450] on button "Fechar" at bounding box center [44, 451] width 78 height 50
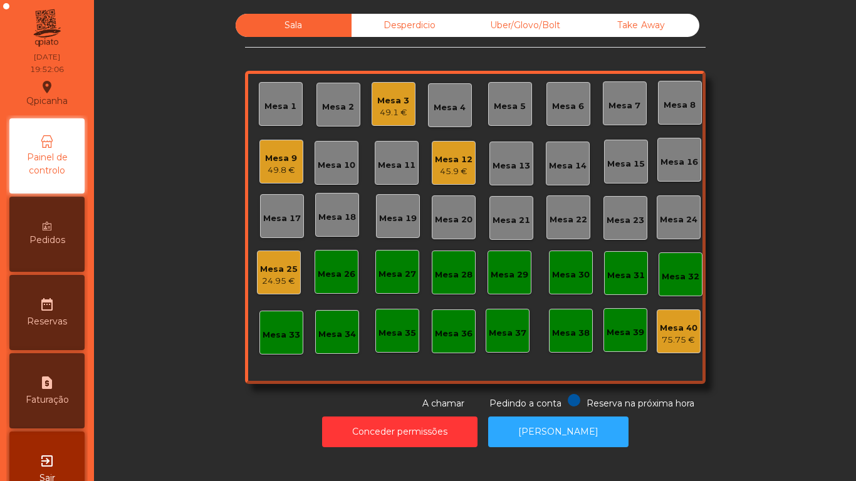
click at [329, 119] on div "Mesa 2" at bounding box center [338, 105] width 44 height 44
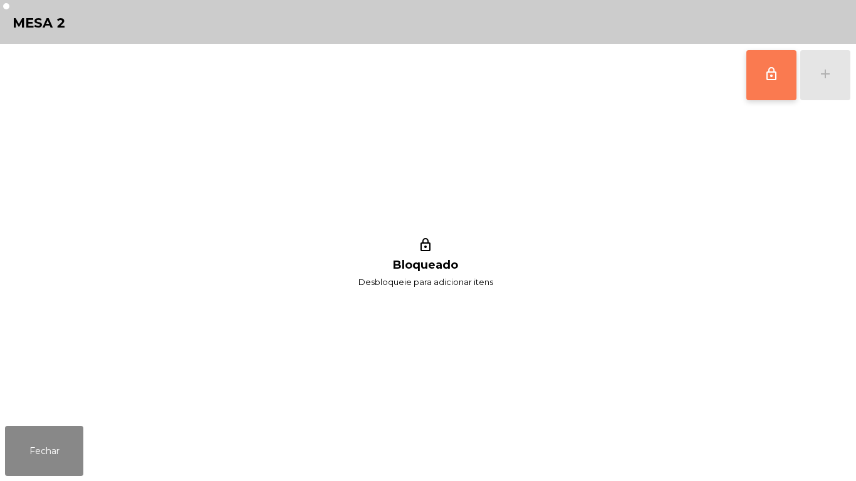
click at [771, 80] on span "lock_outline" at bounding box center [771, 73] width 15 height 15
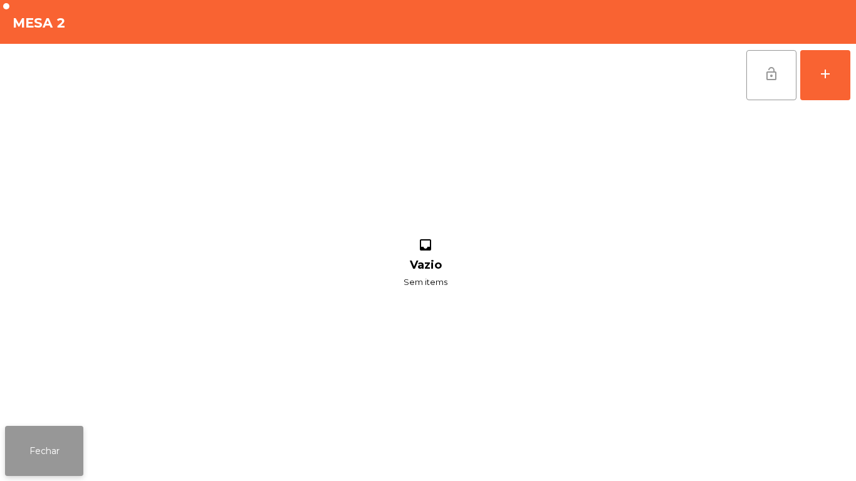
click at [75, 447] on button "Fechar" at bounding box center [44, 451] width 78 height 50
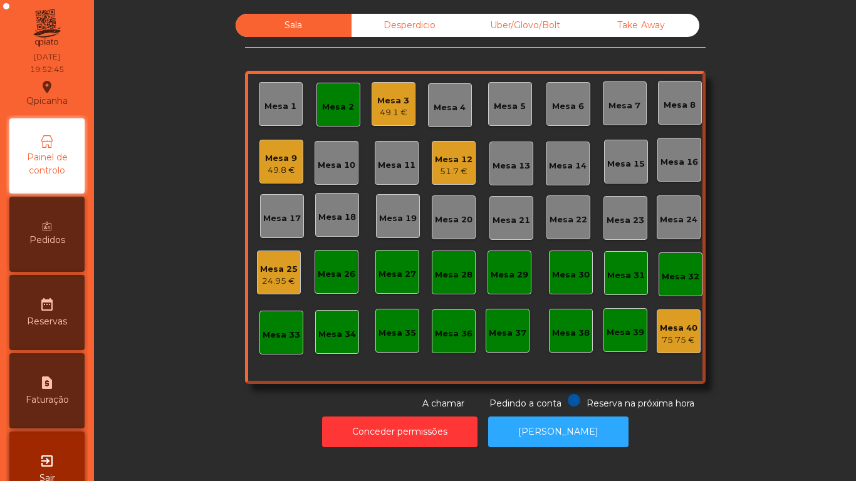
click at [448, 165] on div "Mesa 12" at bounding box center [454, 160] width 38 height 13
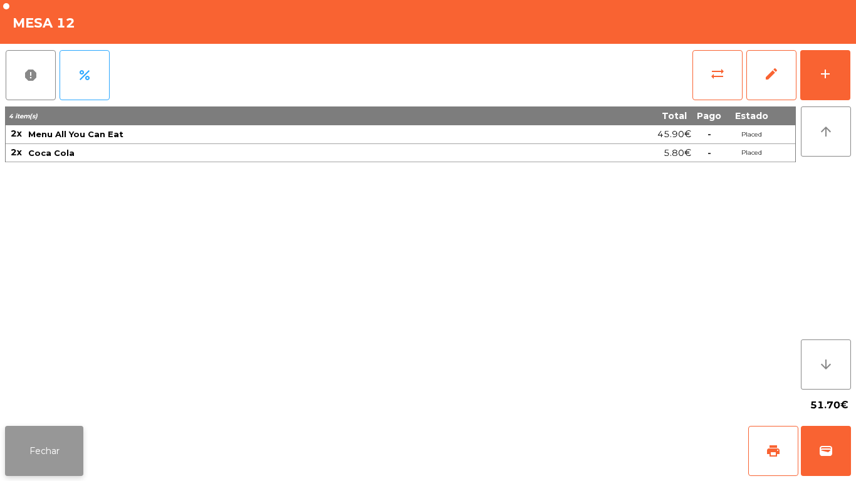
click at [59, 436] on button "Fechar" at bounding box center [44, 451] width 78 height 50
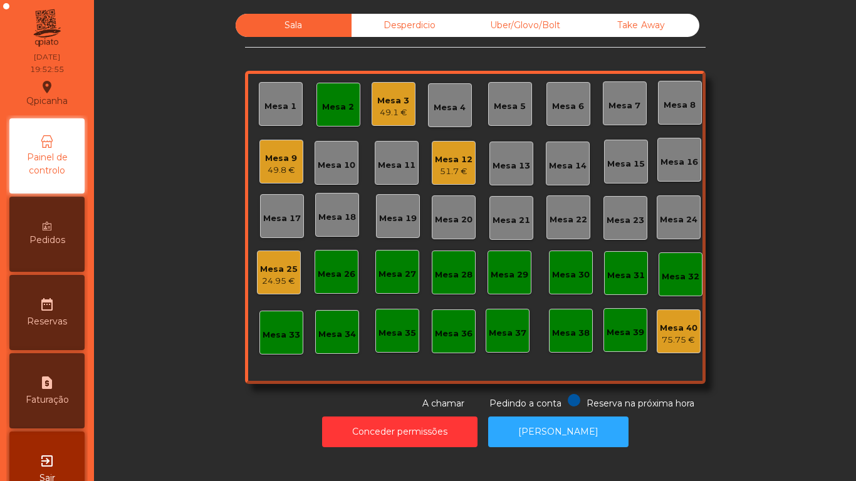
click at [455, 179] on div "Mesa 12 51.7 €" at bounding box center [454, 163] width 44 height 44
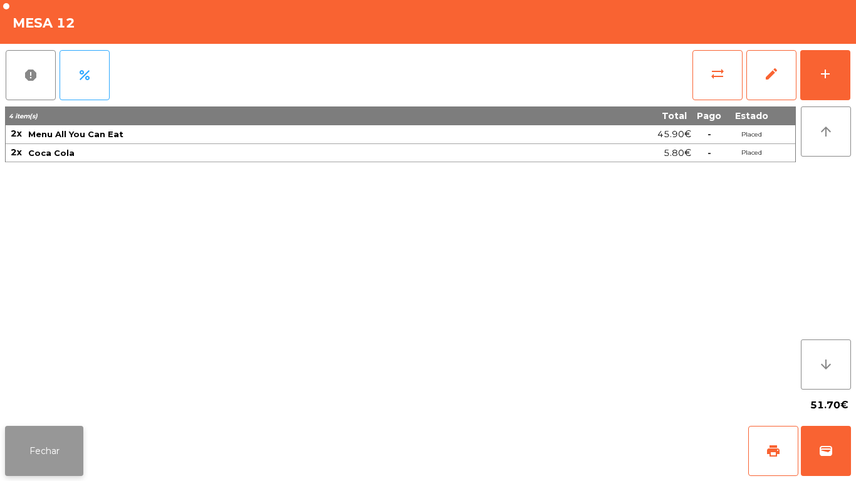
click at [70, 435] on button "Fechar" at bounding box center [44, 451] width 78 height 50
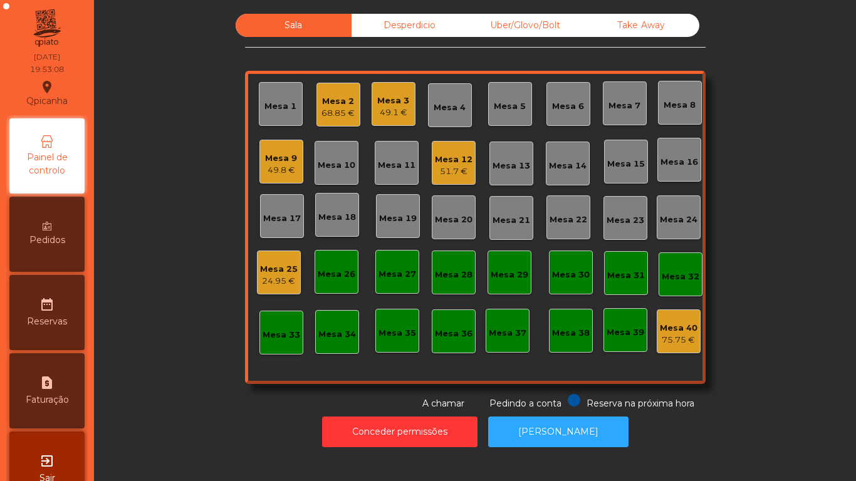
click at [62, 229] on div "Pedidos" at bounding box center [46, 234] width 75 height 75
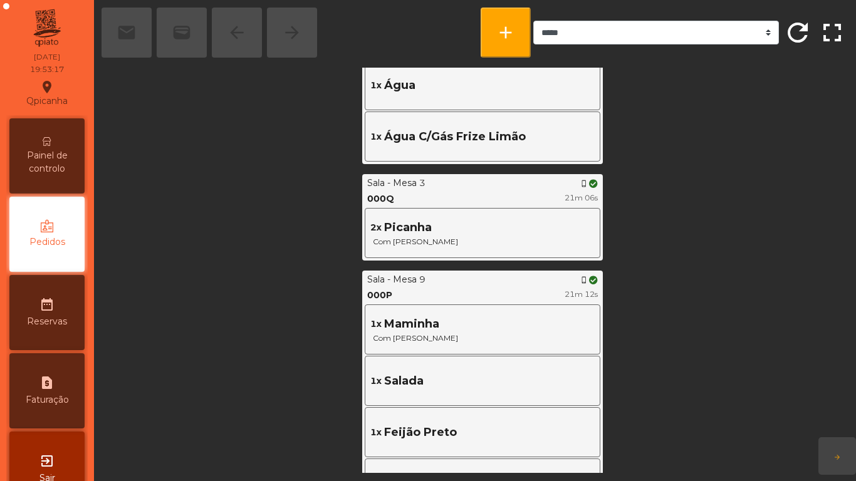
scroll to position [712, 0]
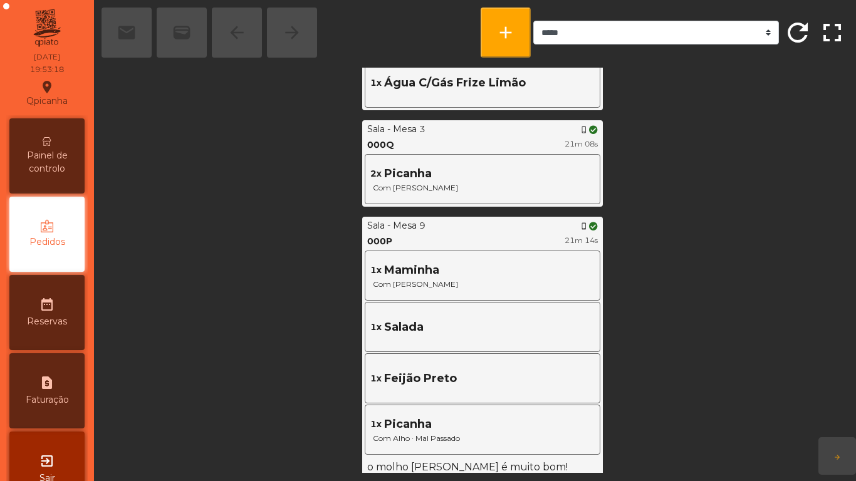
click at [69, 168] on span "Painel de controlo" at bounding box center [47, 162] width 69 height 26
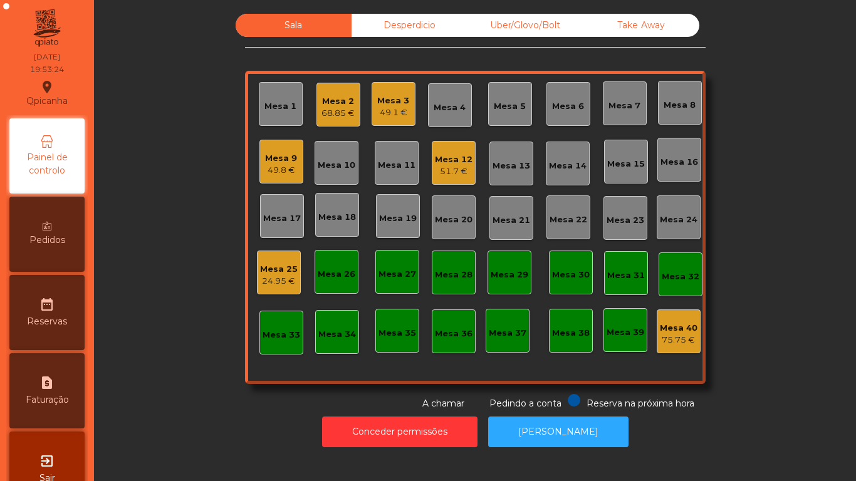
click at [340, 107] on div "Mesa 2" at bounding box center [337, 101] width 33 height 13
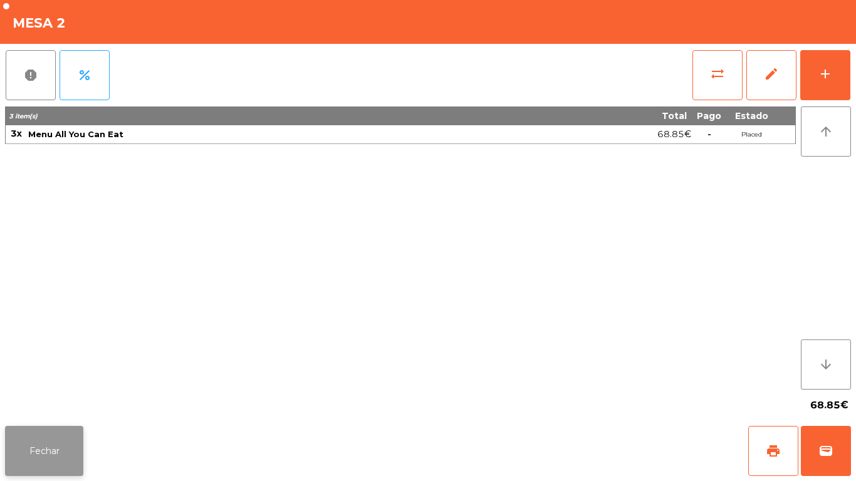
click at [46, 463] on button "Fechar" at bounding box center [44, 451] width 78 height 50
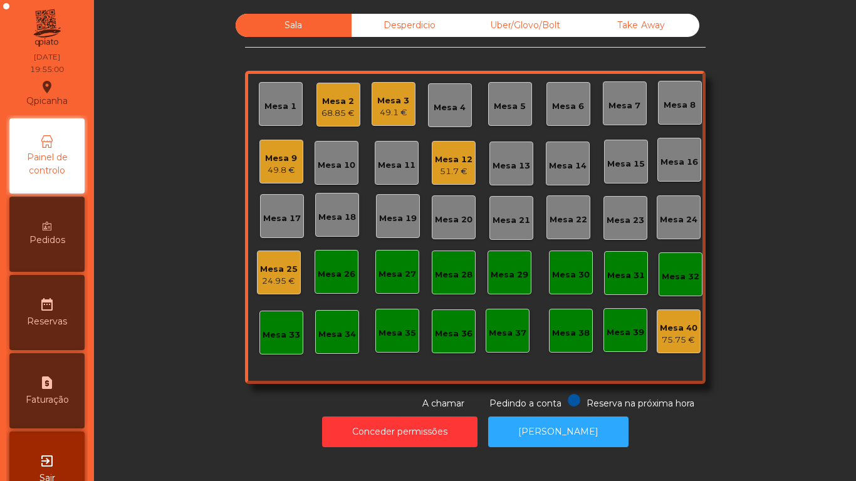
click at [336, 95] on div "Mesa 2" at bounding box center [337, 101] width 33 height 13
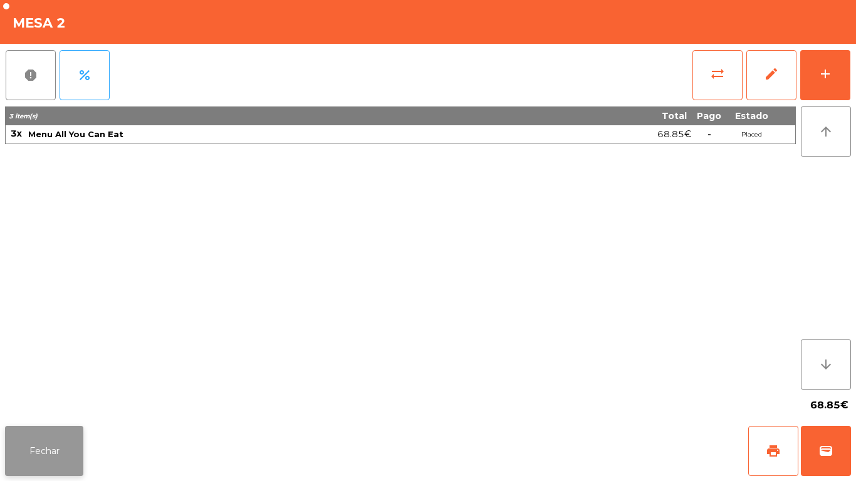
click at [61, 428] on button "Fechar" at bounding box center [44, 451] width 78 height 50
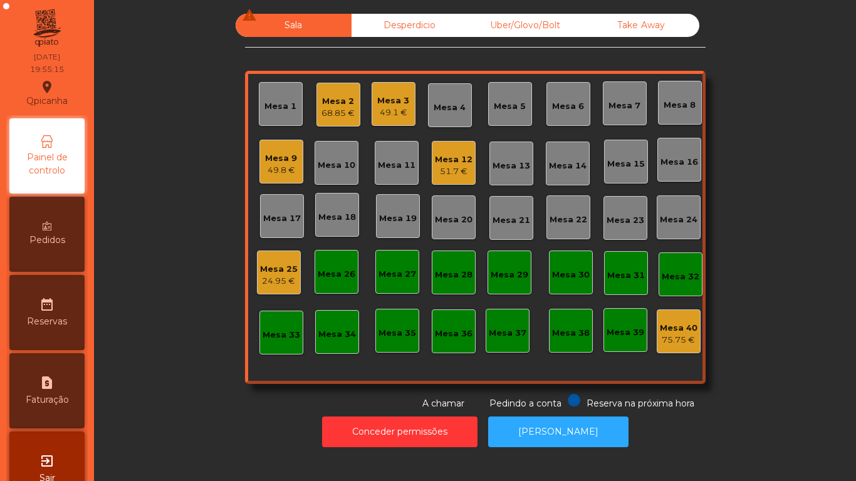
click at [397, 101] on div "Mesa 3" at bounding box center [393, 101] width 32 height 13
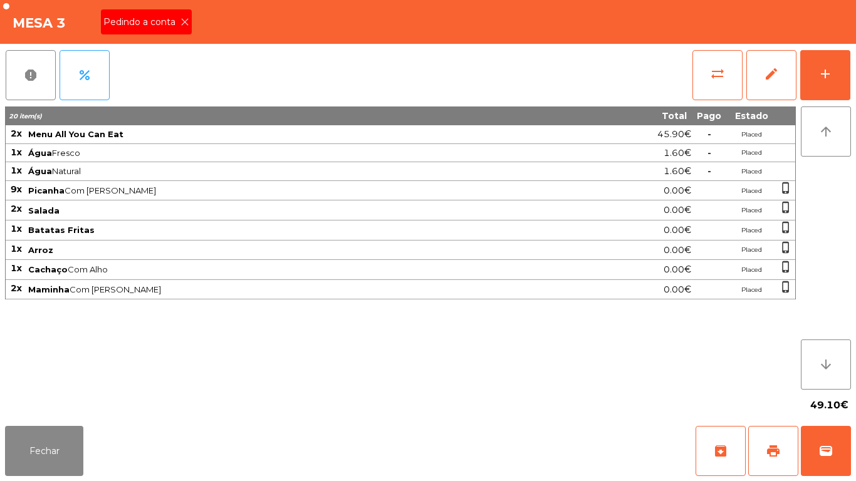
click at [184, 22] on icon at bounding box center [184, 22] width 9 height 9
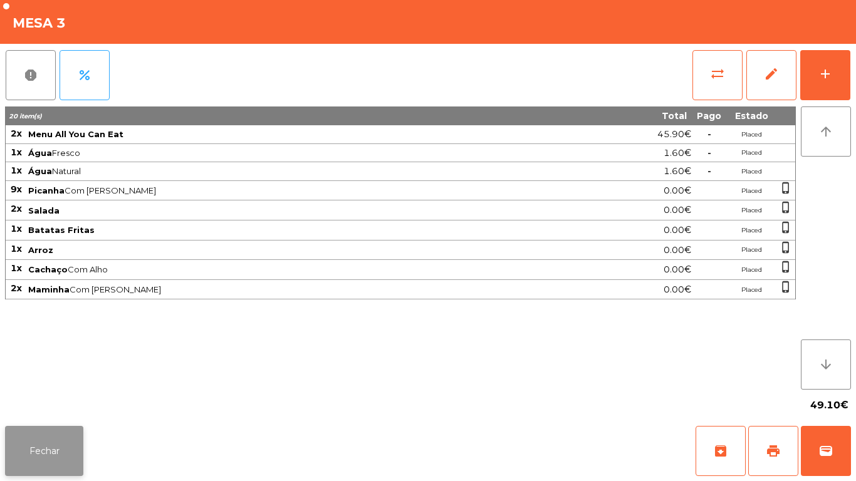
click at [60, 434] on button "Fechar" at bounding box center [44, 451] width 78 height 50
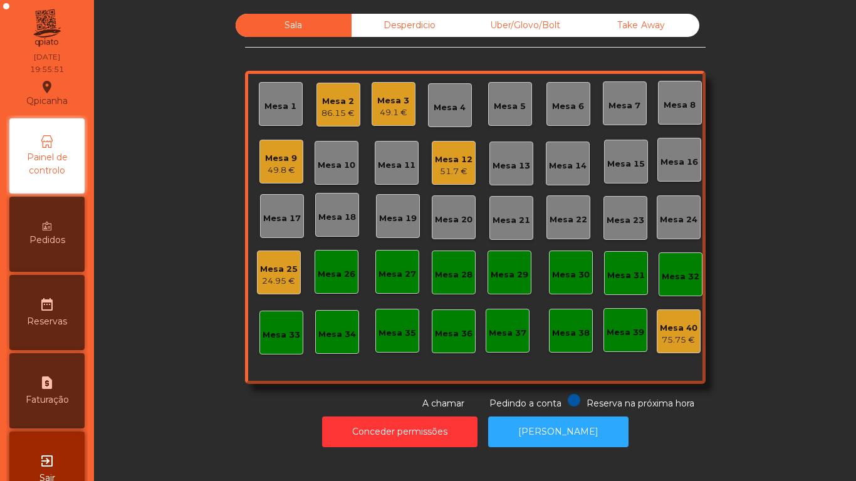
click at [456, 168] on div "51.7 €" at bounding box center [454, 171] width 38 height 13
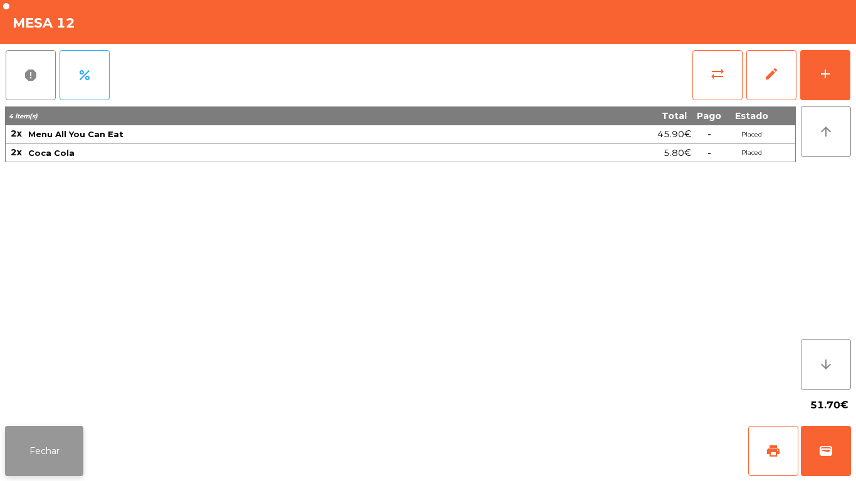
click at [57, 448] on button "Fechar" at bounding box center [44, 451] width 78 height 50
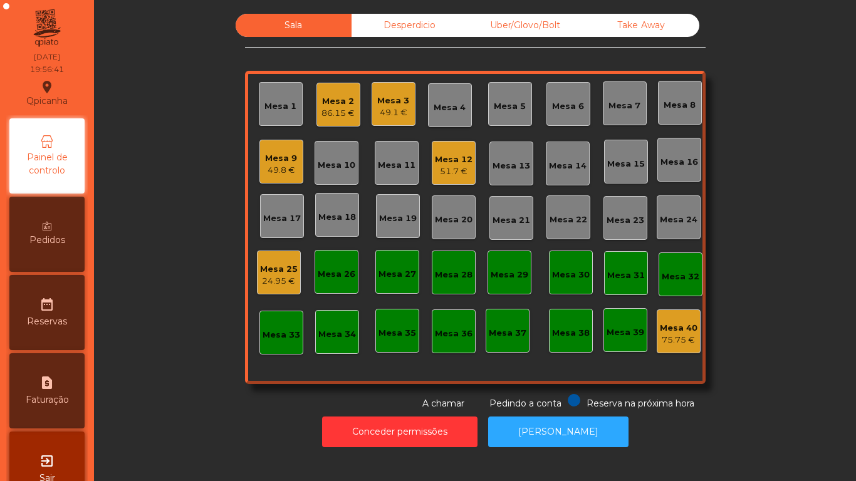
click at [394, 123] on div "Mesa 3 49.1 €" at bounding box center [394, 104] width 44 height 44
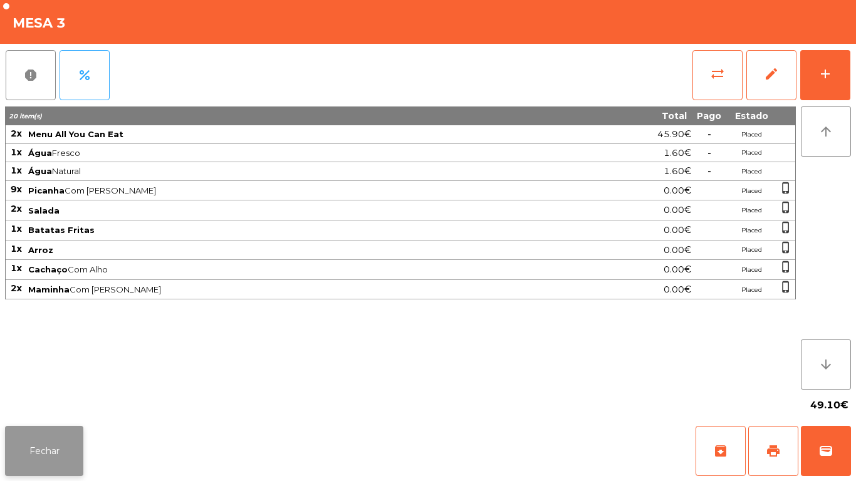
click at [51, 445] on button "Fechar" at bounding box center [44, 451] width 78 height 50
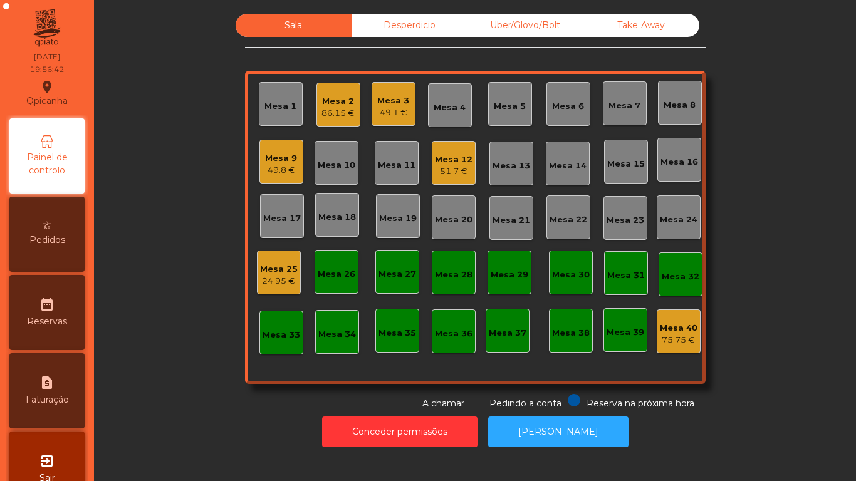
click at [445, 171] on div "51.7 €" at bounding box center [454, 171] width 38 height 13
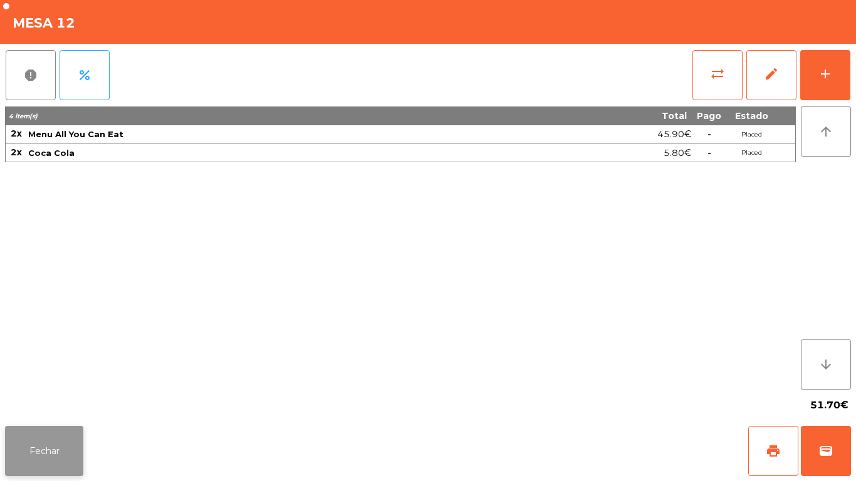
click at [67, 450] on button "Fechar" at bounding box center [44, 451] width 78 height 50
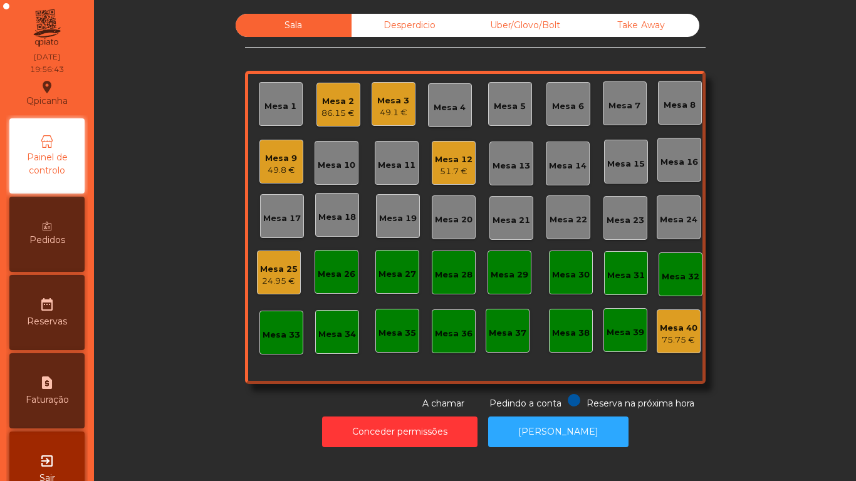
click at [296, 179] on div "Mesa 9 49.8 €" at bounding box center [281, 162] width 44 height 44
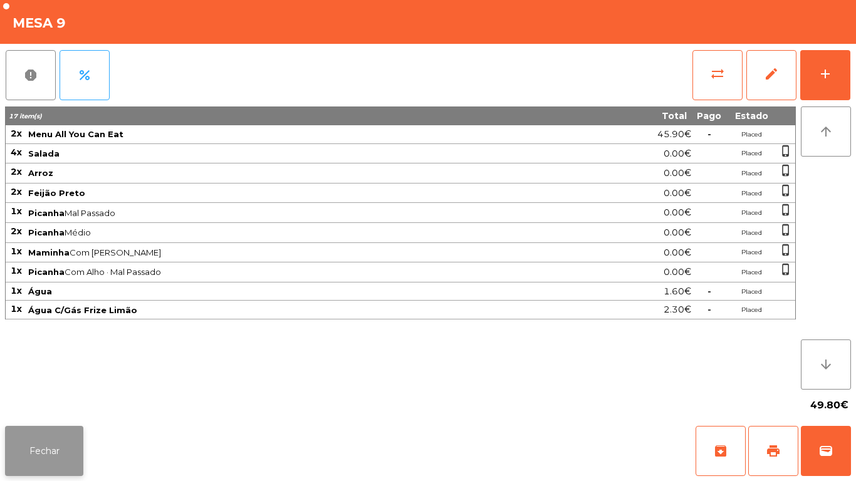
click at [58, 435] on button "Fechar" at bounding box center [44, 451] width 78 height 50
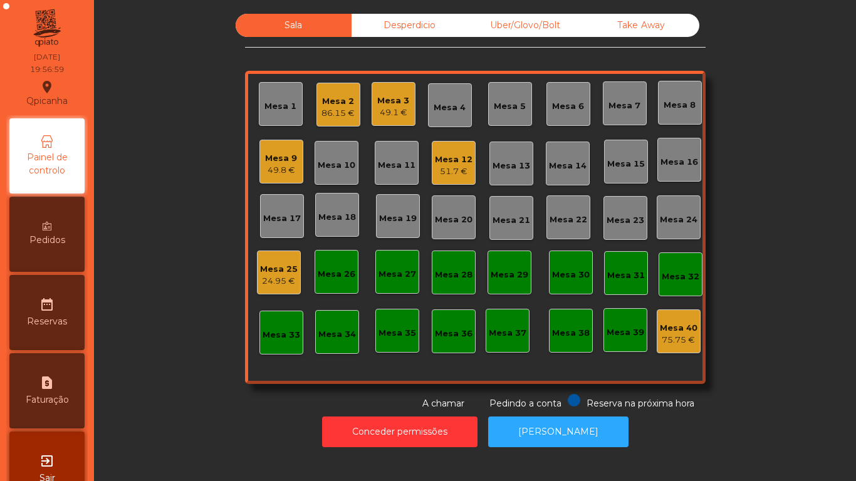
click at [445, 155] on div "Mesa 12" at bounding box center [454, 160] width 38 height 13
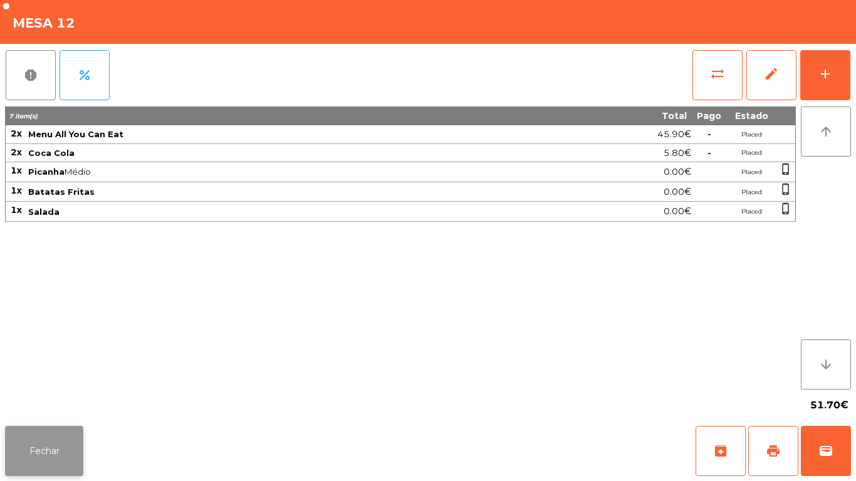
click at [46, 430] on button "Fechar" at bounding box center [44, 451] width 78 height 50
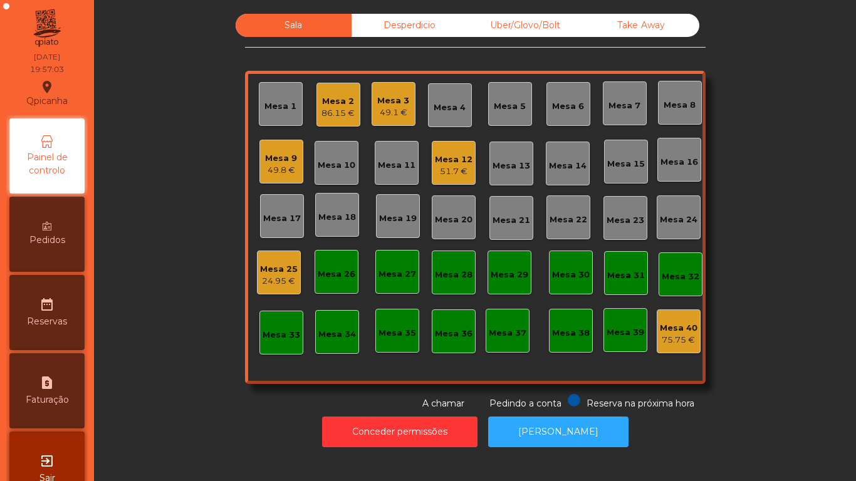
click at [441, 162] on div "Mesa 12" at bounding box center [454, 160] width 38 height 13
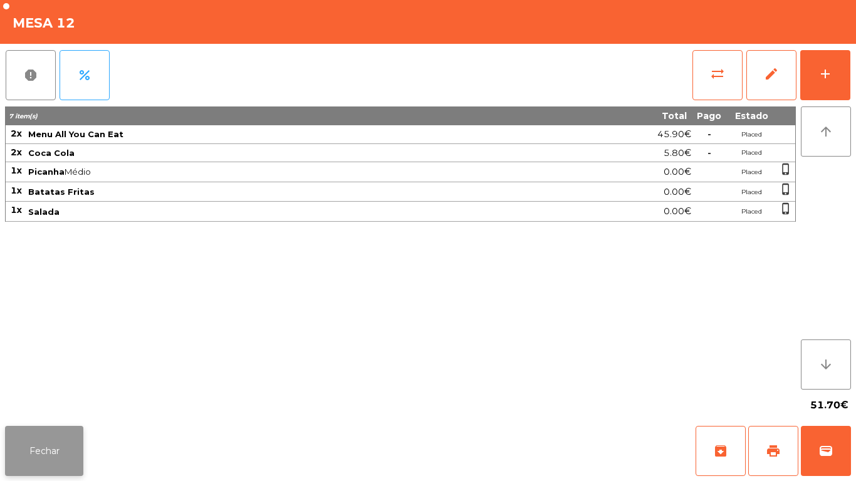
click at [51, 437] on button "Fechar" at bounding box center [44, 451] width 78 height 50
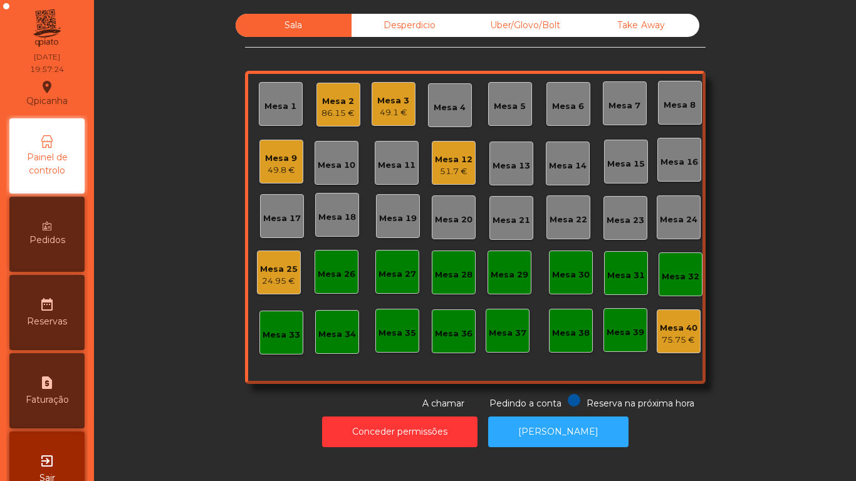
click at [342, 103] on div "Mesa 2" at bounding box center [337, 101] width 33 height 13
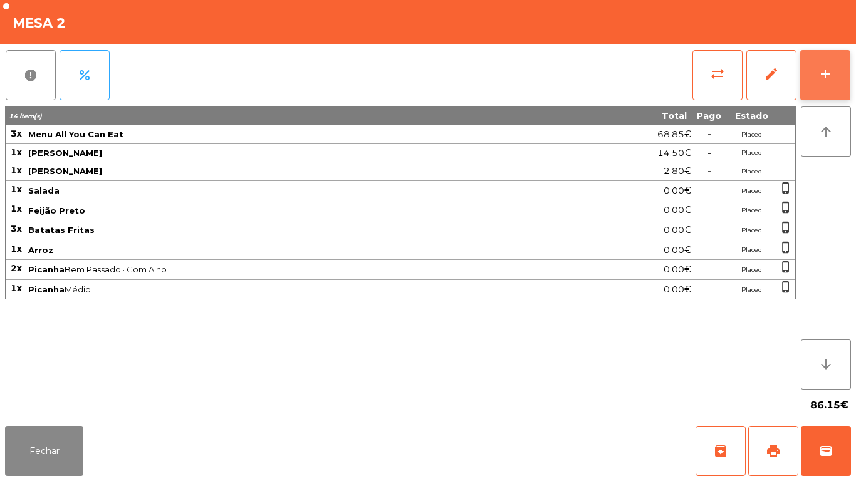
click at [813, 78] on button "add" at bounding box center [825, 75] width 50 height 50
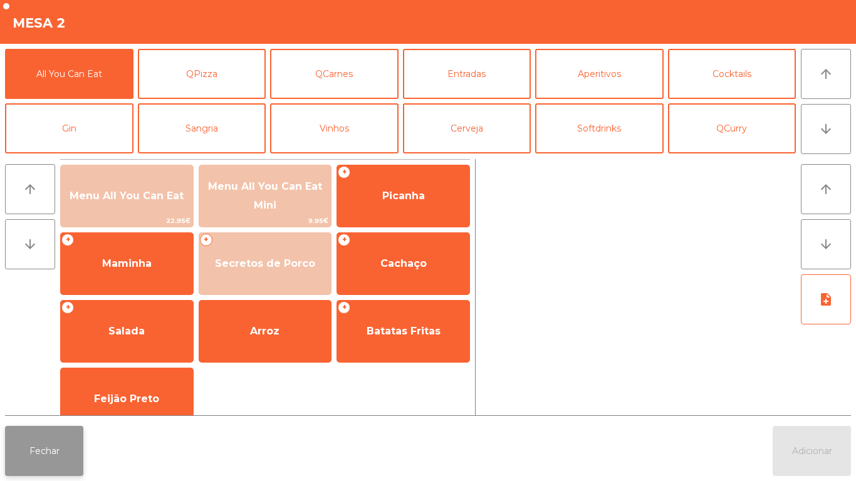
click at [53, 430] on button "Fechar" at bounding box center [44, 451] width 78 height 50
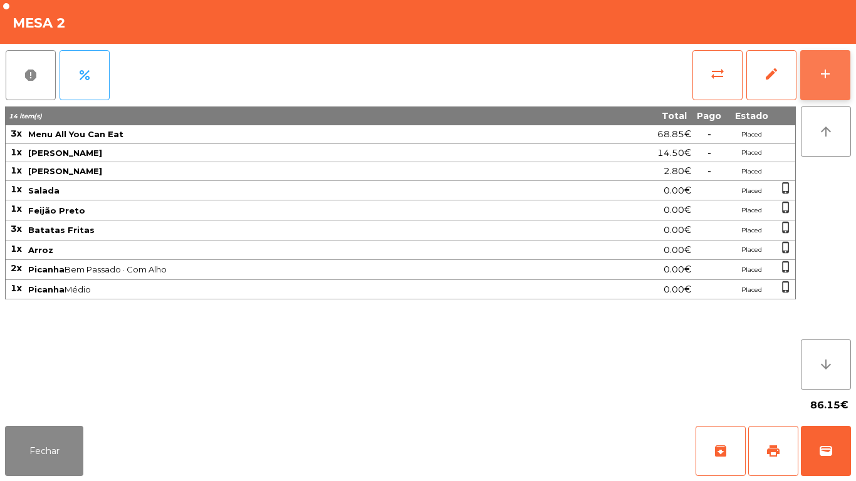
click at [819, 78] on div "add" at bounding box center [825, 73] width 15 height 15
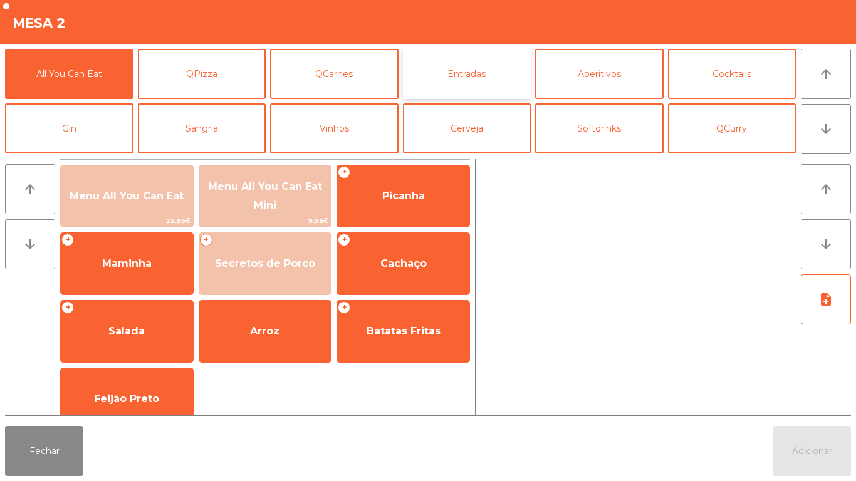
click at [489, 86] on button "Entradas" at bounding box center [467, 74] width 128 height 50
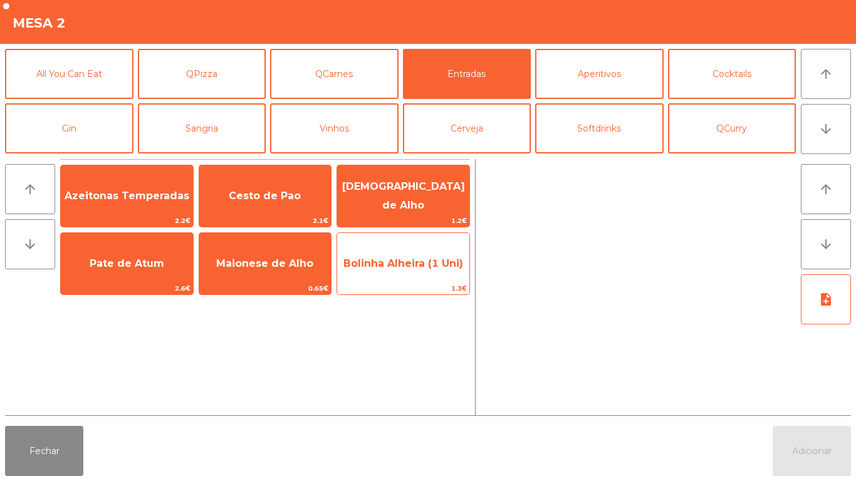
click at [429, 263] on span "Bolinha Alheira (1 Uni)" at bounding box center [403, 264] width 120 height 12
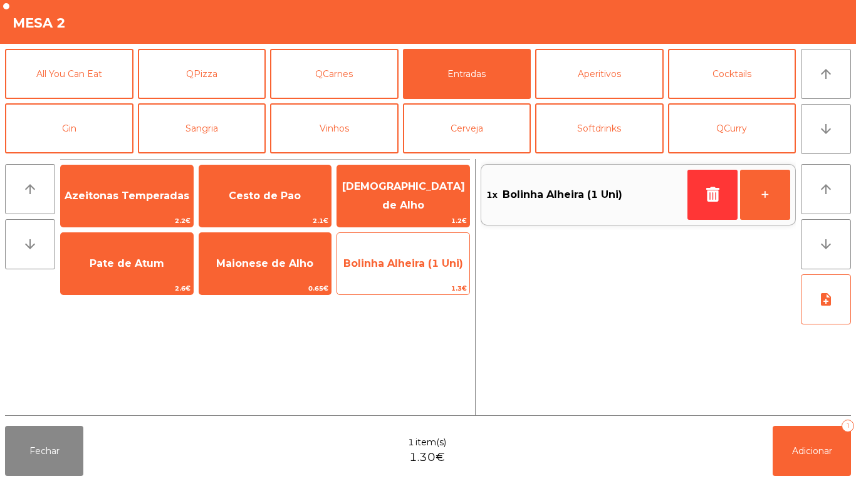
click at [425, 270] on span "Bolinha Alheira (1 Uni)" at bounding box center [403, 264] width 132 height 34
click at [426, 270] on span "Bolinha Alheira (1 Uni)" at bounding box center [403, 264] width 132 height 34
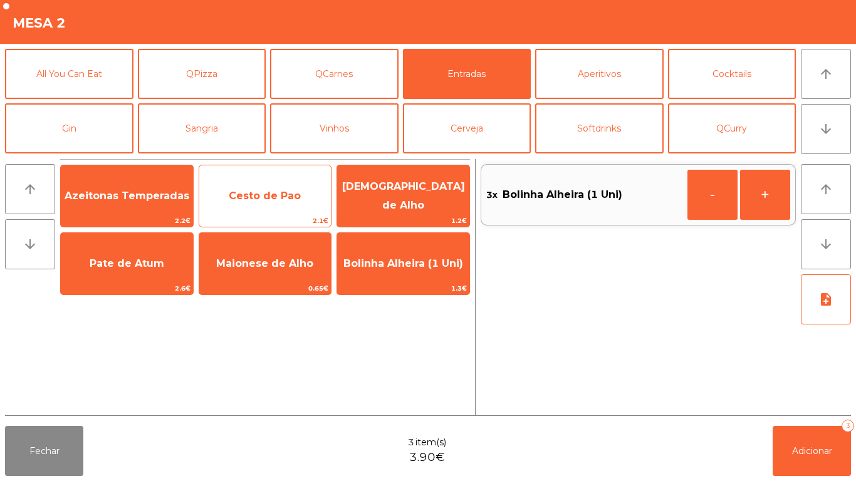
click at [280, 203] on span "Cesto de Pao" at bounding box center [265, 196] width 132 height 34
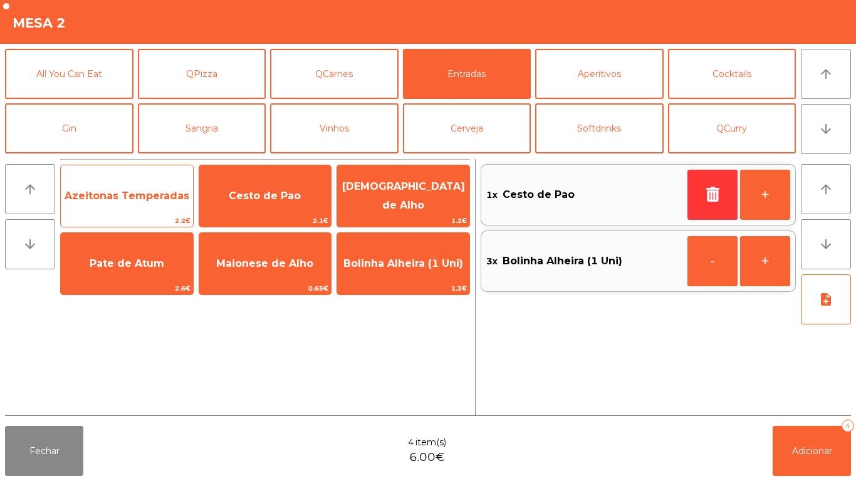
click at [137, 196] on span "Azeitonas Temperadas" at bounding box center [127, 196] width 125 height 12
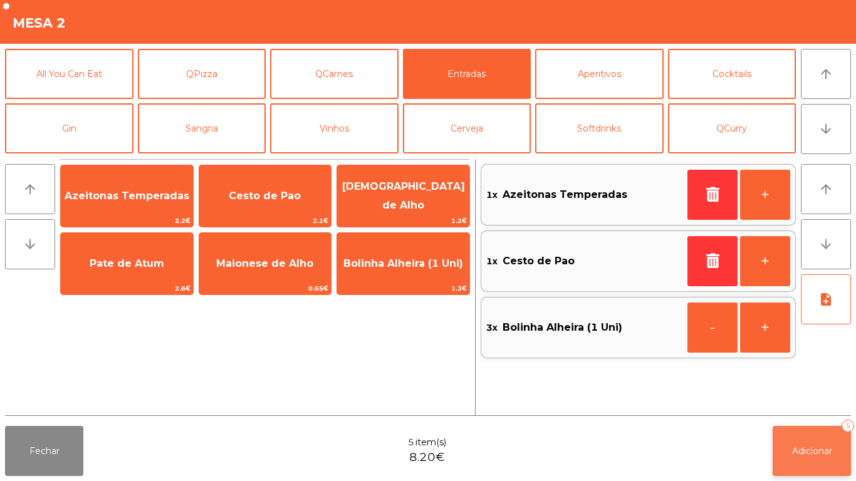
click at [790, 427] on button "Adicionar 5" at bounding box center [812, 451] width 78 height 50
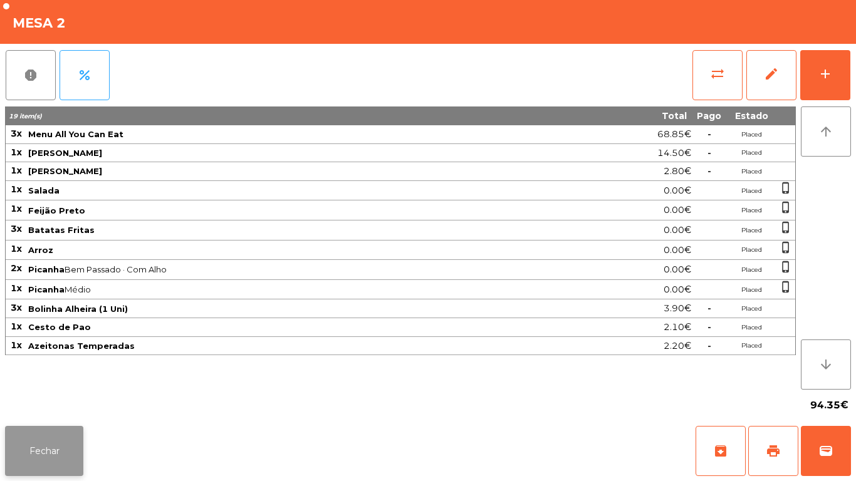
click at [57, 449] on button "Fechar" at bounding box center [44, 451] width 78 height 50
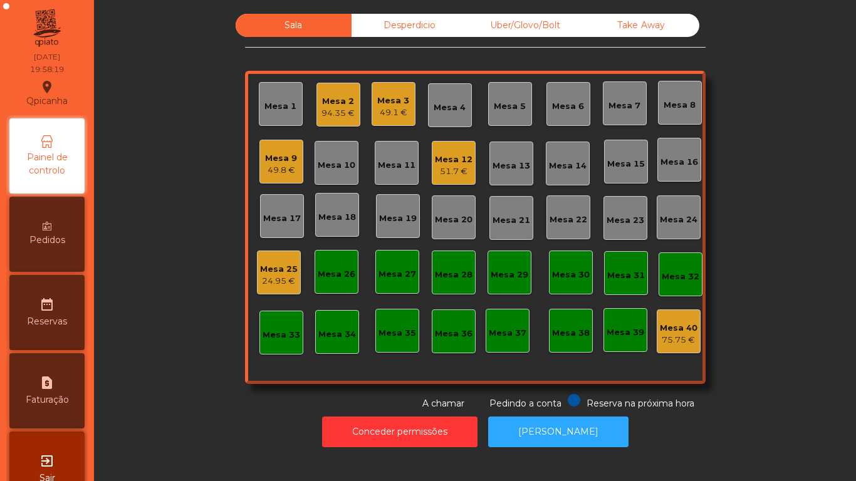
click at [405, 115] on div "Mesa 3 49.1 €" at bounding box center [394, 104] width 44 height 44
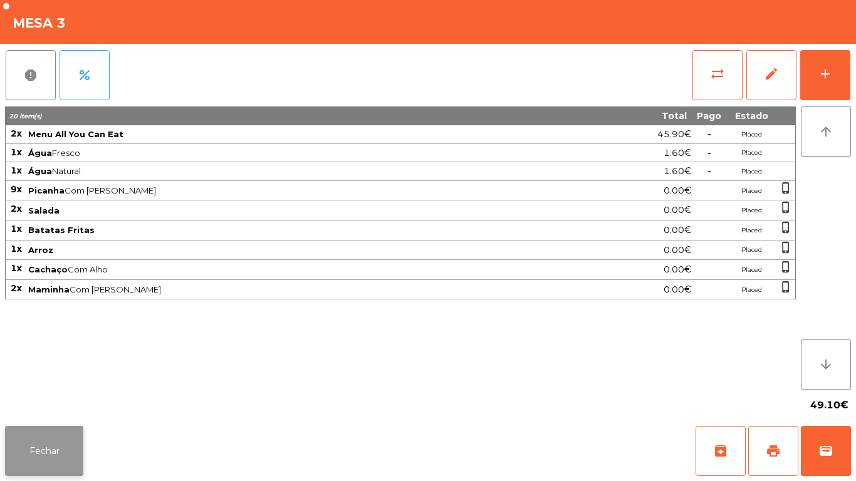
click at [46, 444] on button "Fechar" at bounding box center [44, 451] width 78 height 50
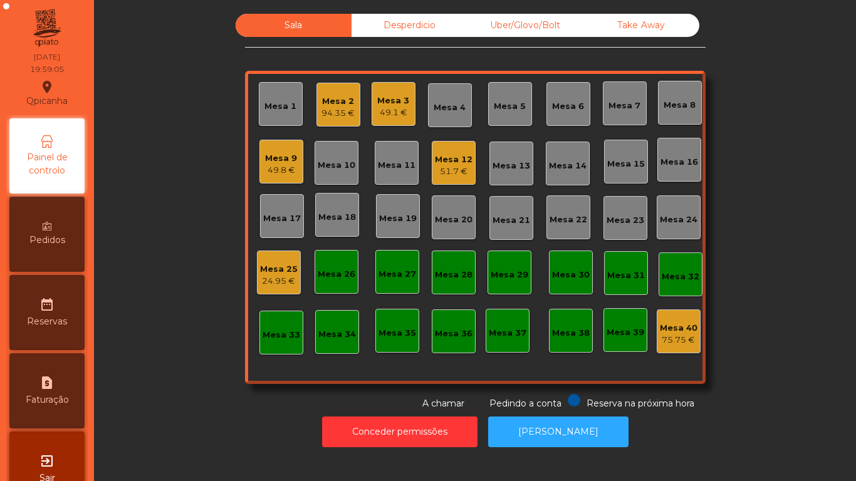
click at [66, 229] on div "Pedidos" at bounding box center [46, 234] width 75 height 75
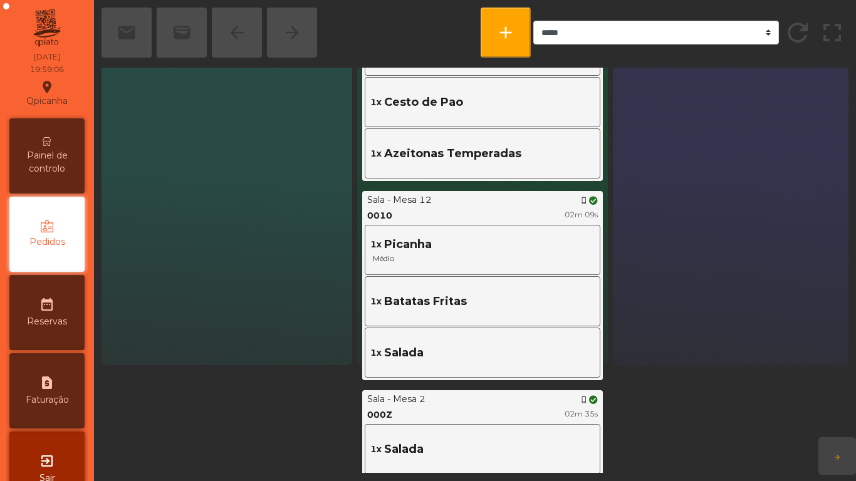
scroll to position [124, 0]
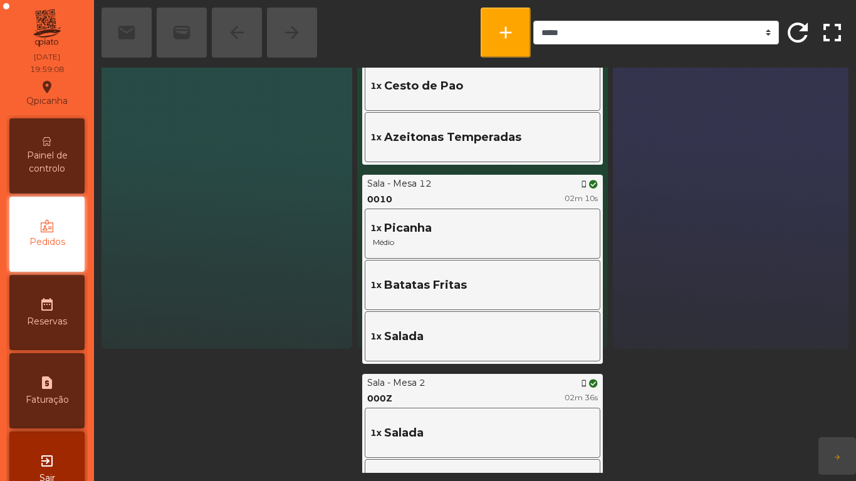
click at [81, 154] on span "Painel de controlo" at bounding box center [47, 162] width 69 height 26
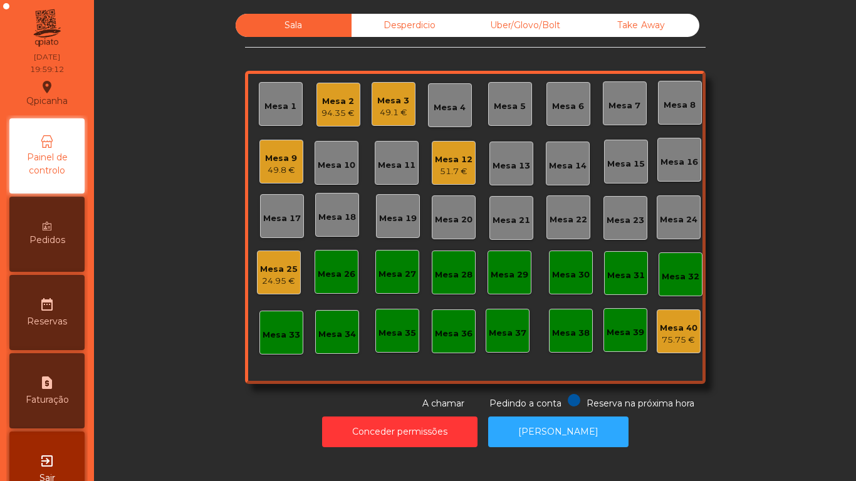
click at [62, 232] on div "Pedidos" at bounding box center [46, 234] width 75 height 75
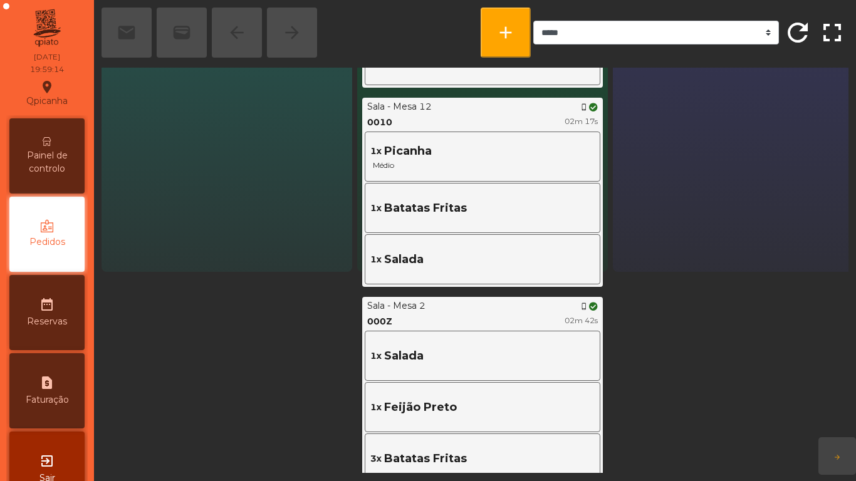
scroll to position [240, 0]
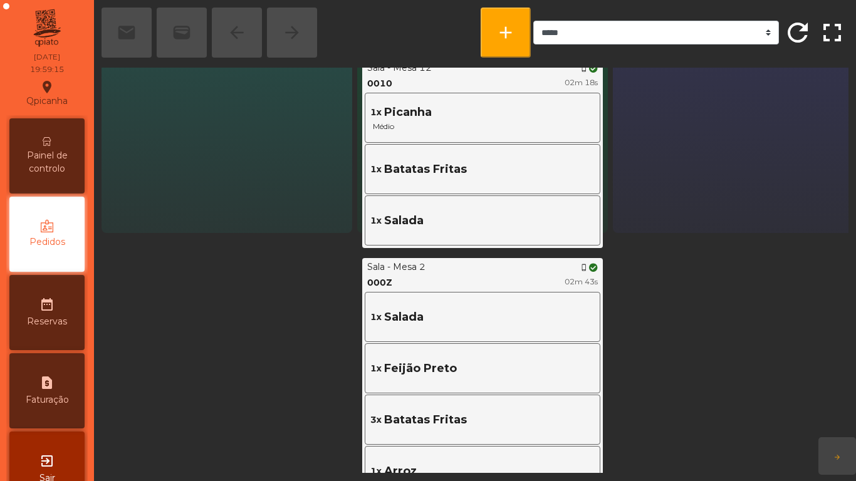
click at [81, 165] on span "Painel de controlo" at bounding box center [47, 162] width 69 height 26
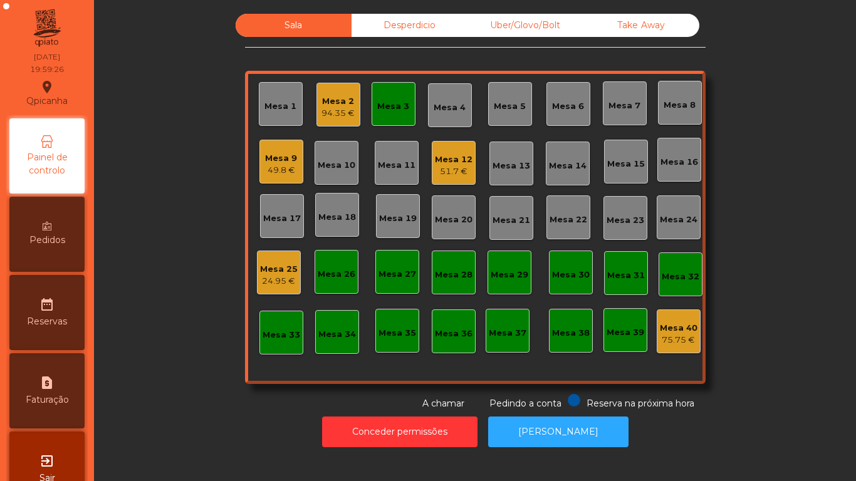
click at [288, 164] on div "49.8 €" at bounding box center [281, 170] width 32 height 13
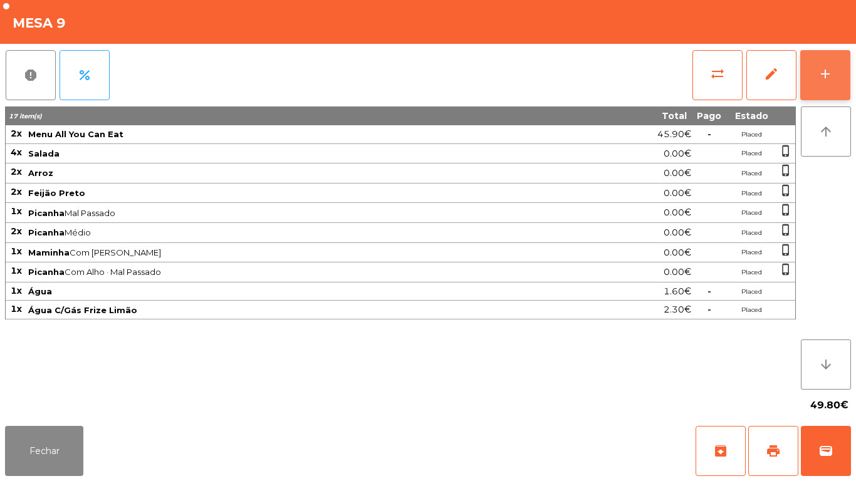
click at [822, 83] on button "add" at bounding box center [825, 75] width 50 height 50
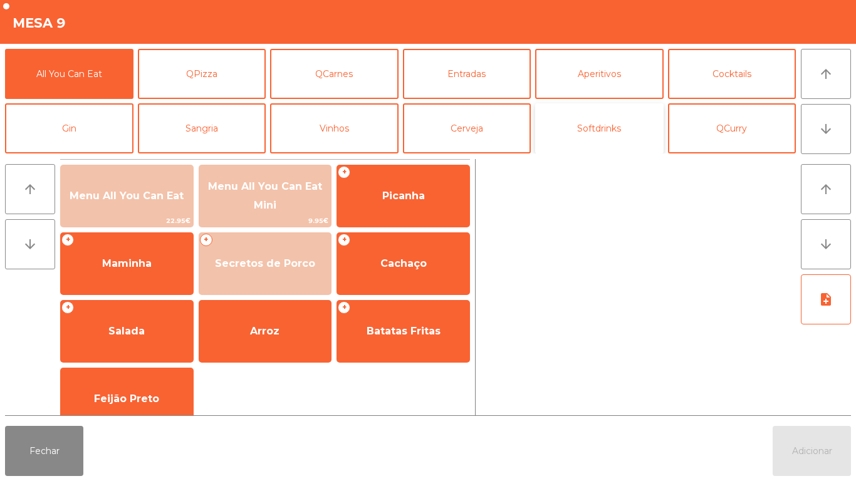
click at [620, 128] on button "Softdrinks" at bounding box center [599, 128] width 128 height 50
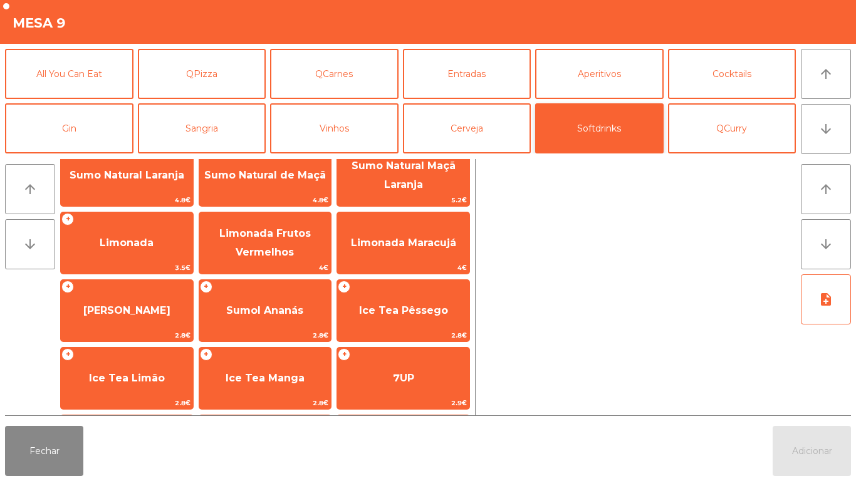
scroll to position [196, 0]
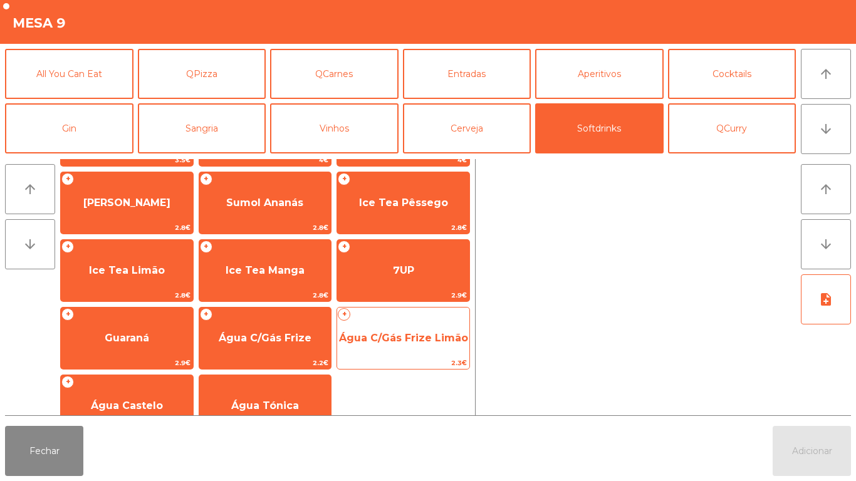
click at [434, 338] on span "Água C/Gás Frize Limão" at bounding box center [403, 338] width 129 height 12
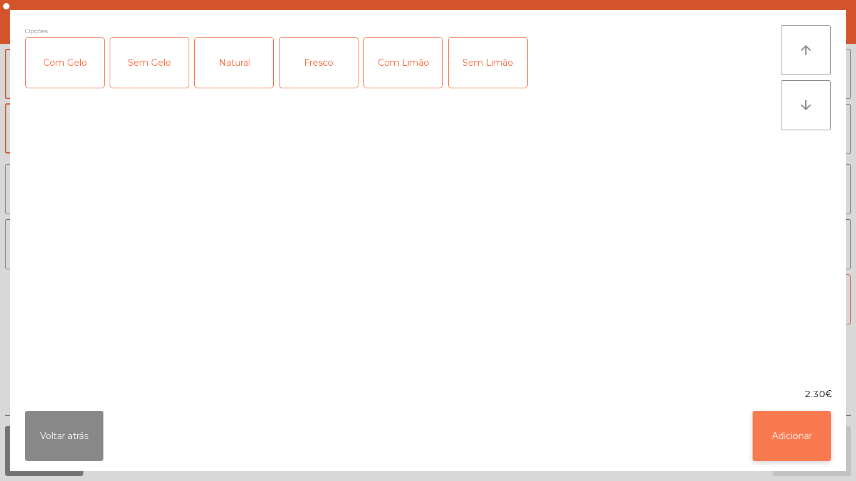
click at [810, 426] on button "Adicionar" at bounding box center [792, 436] width 78 height 50
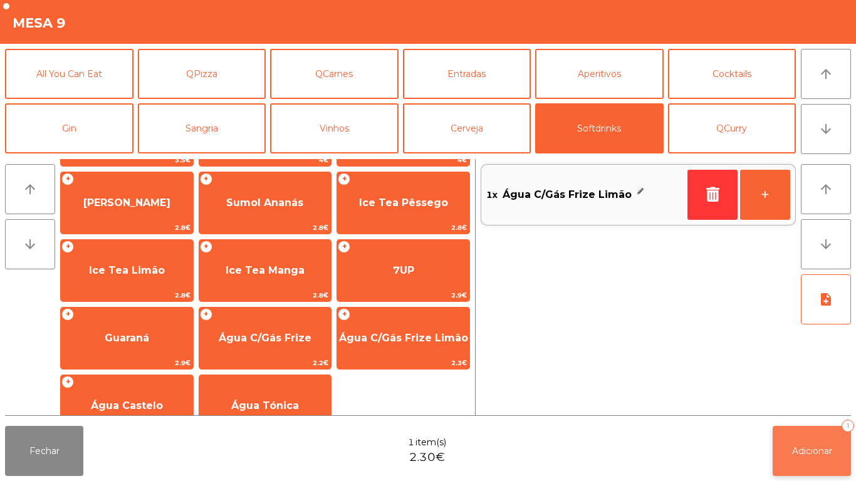
click at [810, 440] on button "Adicionar 1" at bounding box center [812, 451] width 78 height 50
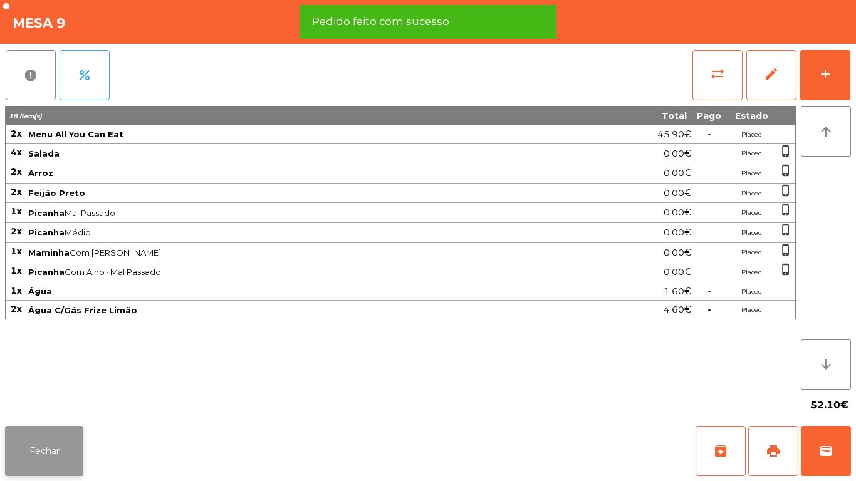
click at [66, 451] on button "Fechar" at bounding box center [44, 451] width 78 height 50
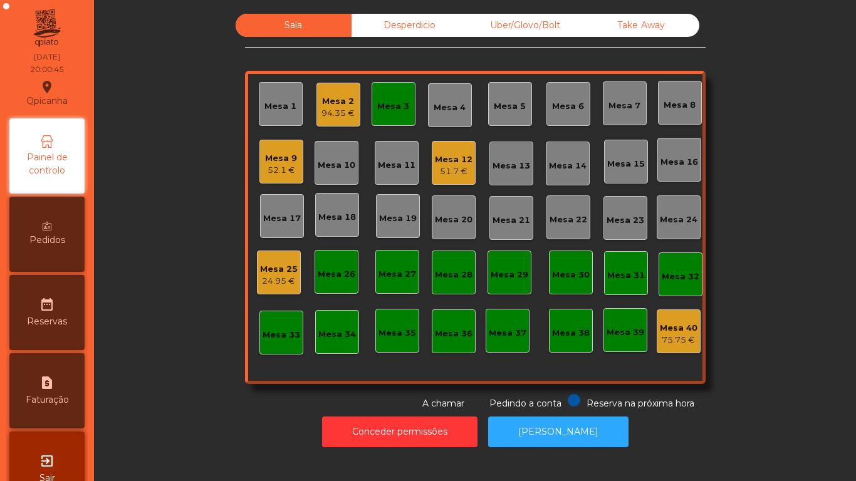
click at [260, 116] on div "Mesa 1" at bounding box center [281, 104] width 44 height 44
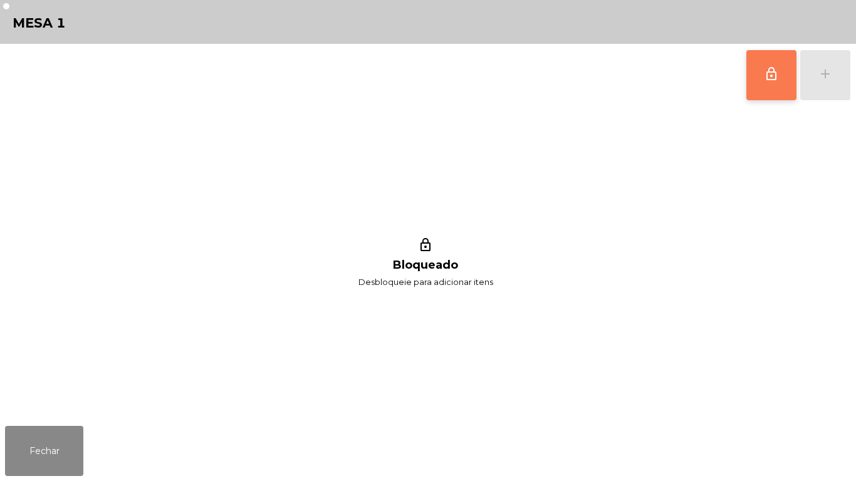
click at [762, 97] on button "lock_outline" at bounding box center [771, 75] width 50 height 50
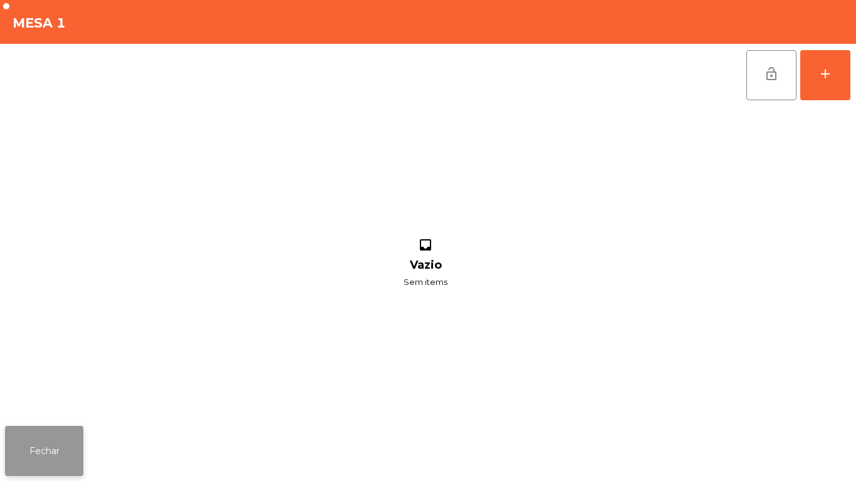
click at [41, 438] on button "Fechar" at bounding box center [44, 451] width 78 height 50
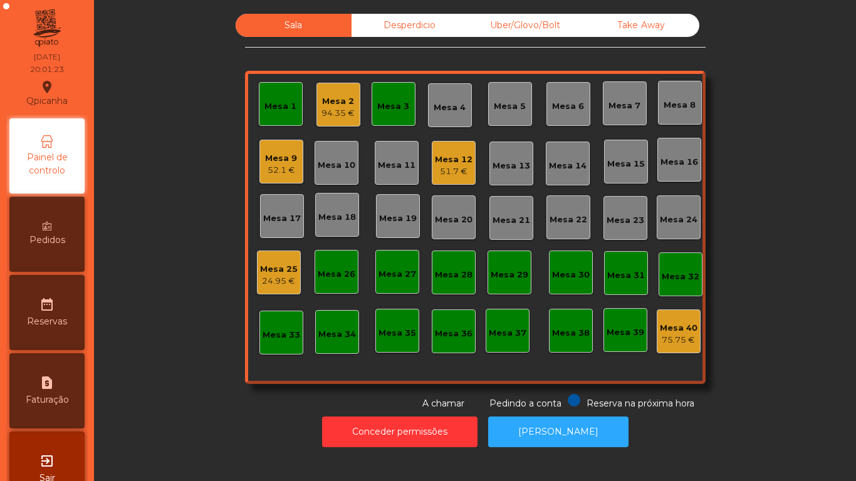
click at [372, 103] on div "Mesa 3" at bounding box center [394, 104] width 44 height 44
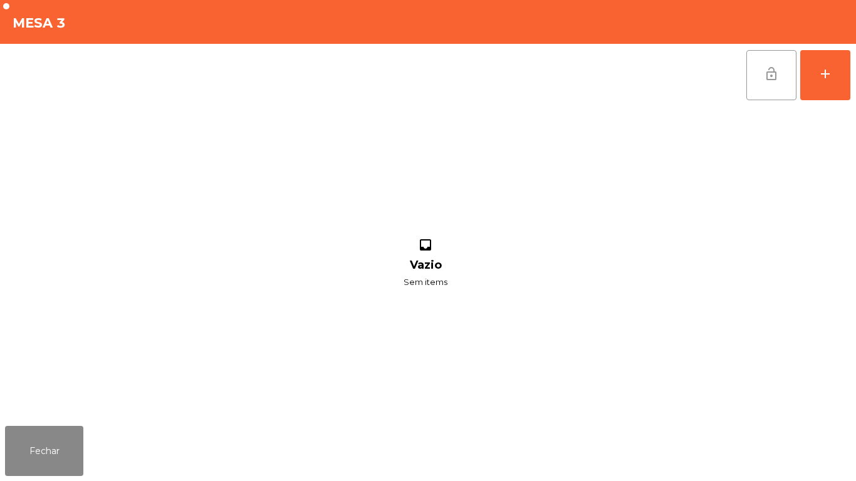
click at [759, 72] on button "lock_open" at bounding box center [771, 75] width 50 height 50
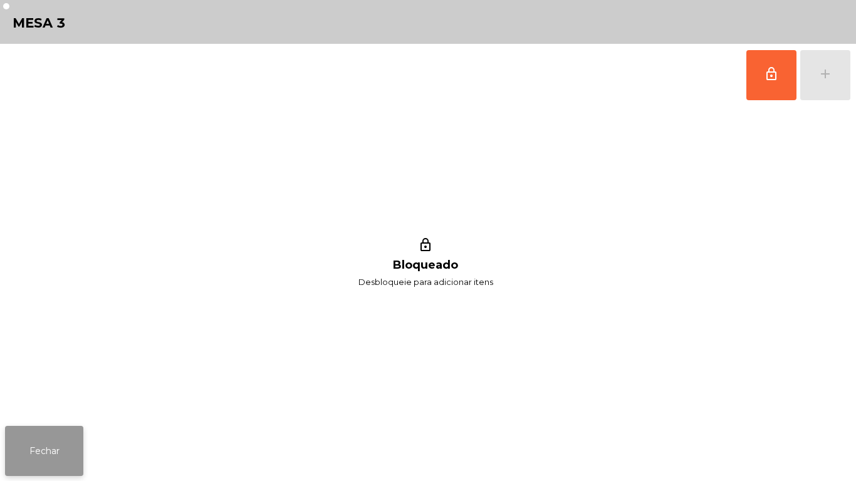
click at [80, 444] on button "Fechar" at bounding box center [44, 451] width 78 height 50
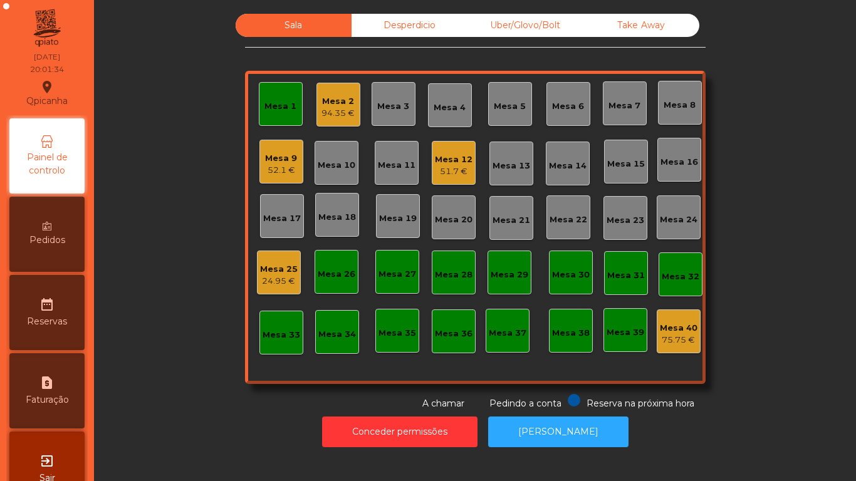
click at [286, 108] on div "Mesa 1" at bounding box center [280, 106] width 32 height 13
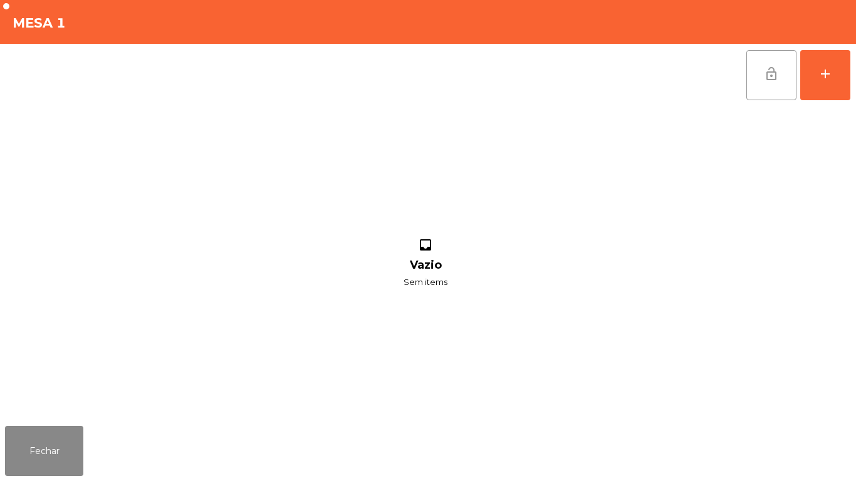
click at [772, 88] on button "lock_open" at bounding box center [771, 75] width 50 height 50
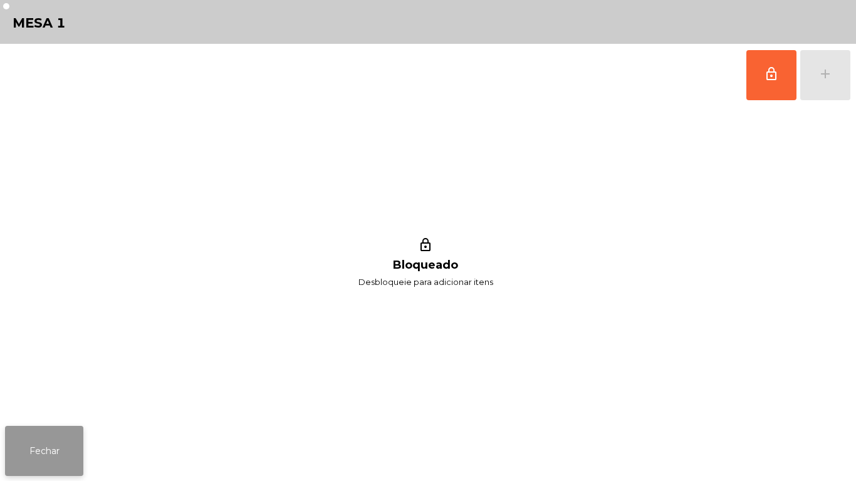
click at [79, 435] on button "Fechar" at bounding box center [44, 451] width 78 height 50
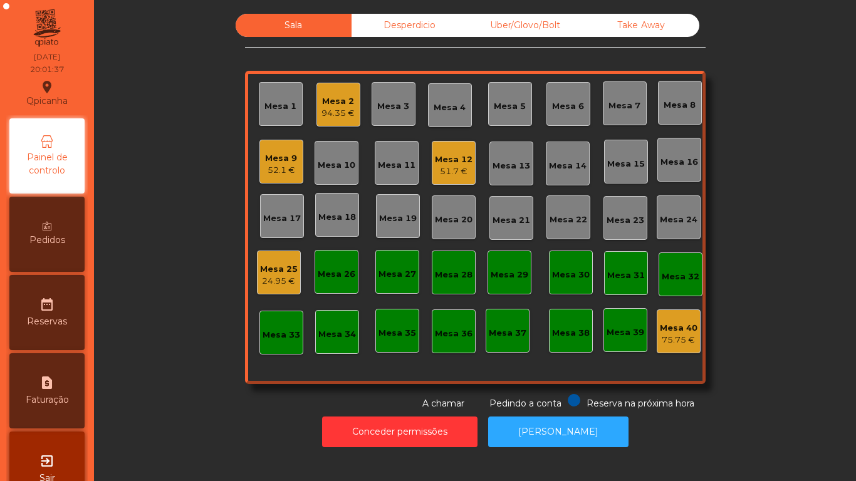
click at [445, 169] on div "51.7 €" at bounding box center [454, 171] width 38 height 13
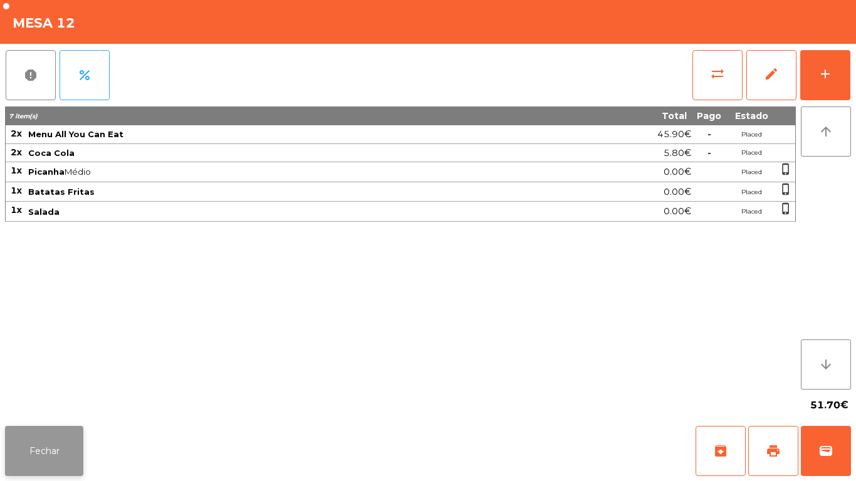
click at [63, 441] on button "Fechar" at bounding box center [44, 451] width 78 height 50
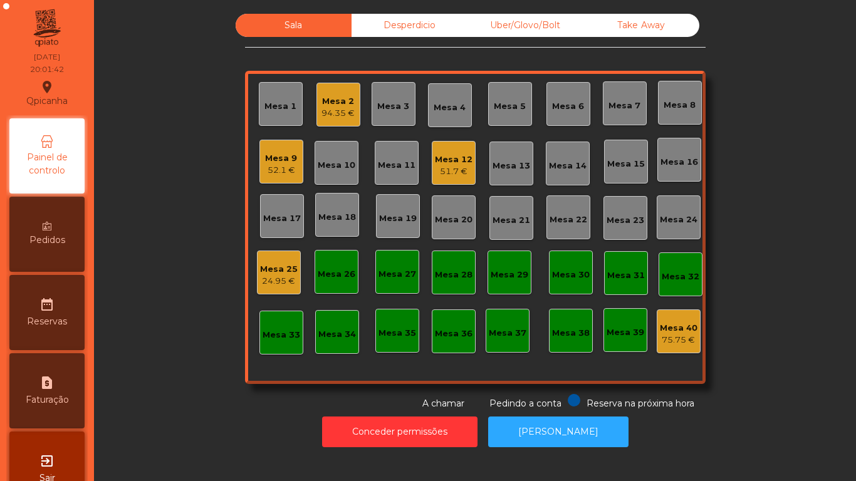
click at [281, 108] on div "Mesa 1" at bounding box center [280, 106] width 32 height 13
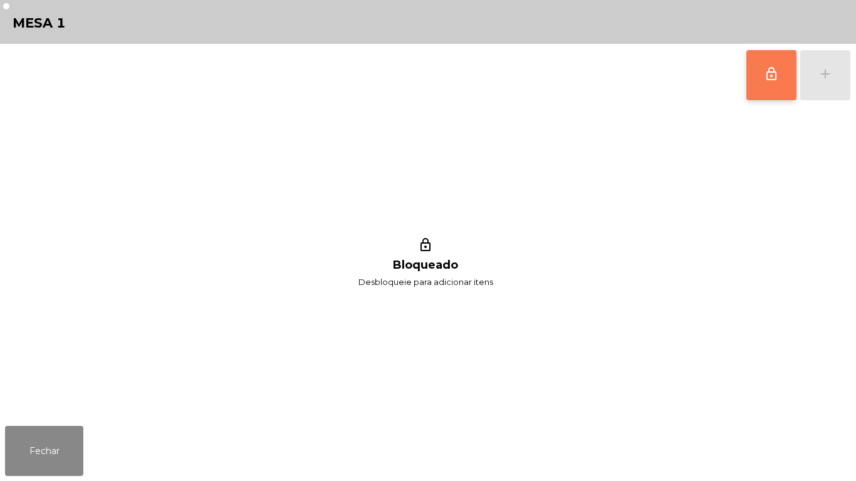
click at [759, 81] on button "lock_outline" at bounding box center [771, 75] width 50 height 50
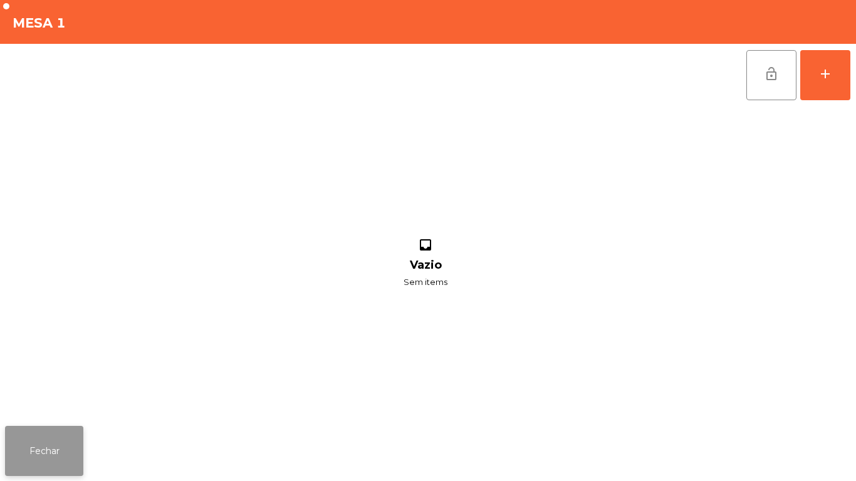
click at [46, 429] on button "Fechar" at bounding box center [44, 451] width 78 height 50
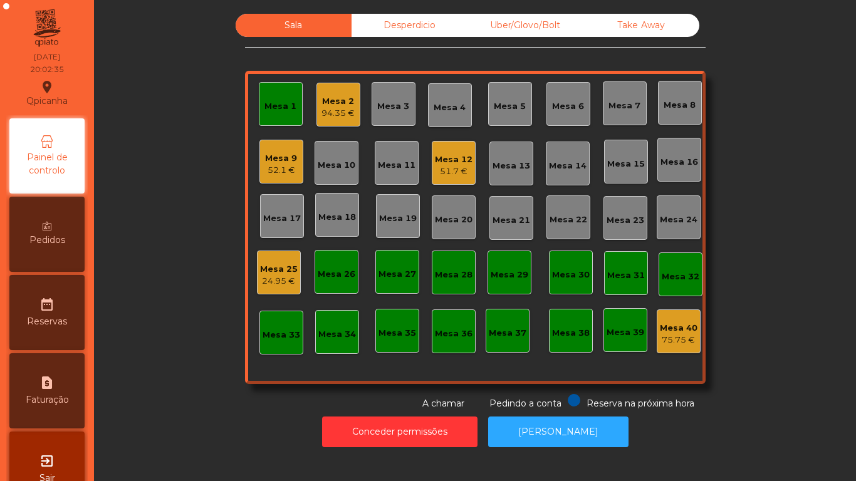
click at [269, 111] on div "Mesa 1" at bounding box center [280, 106] width 32 height 13
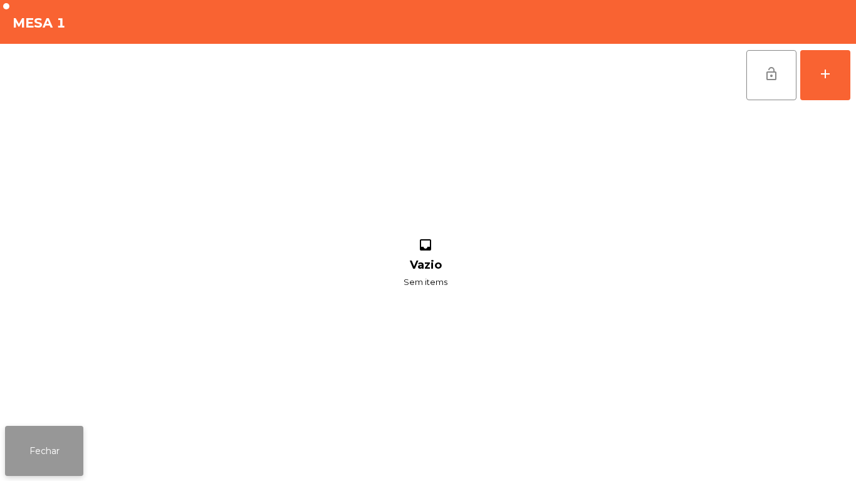
click at [58, 447] on button "Fechar" at bounding box center [44, 451] width 78 height 50
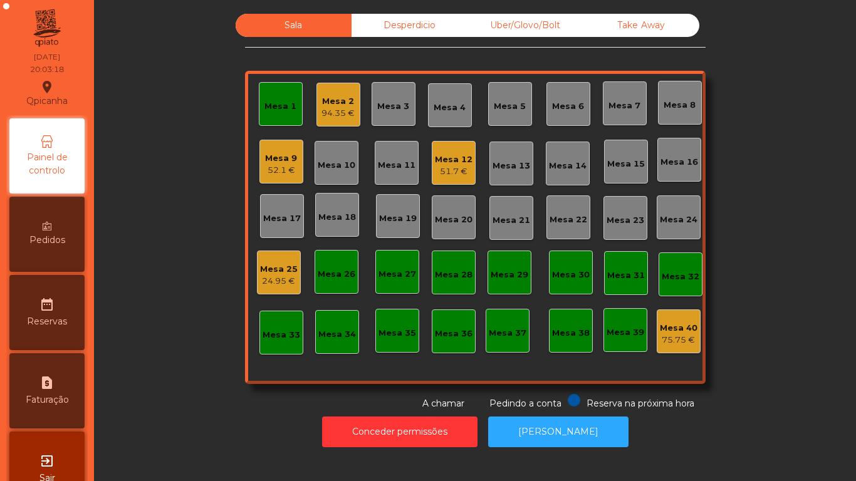
click at [268, 115] on div "Mesa 1" at bounding box center [281, 104] width 44 height 44
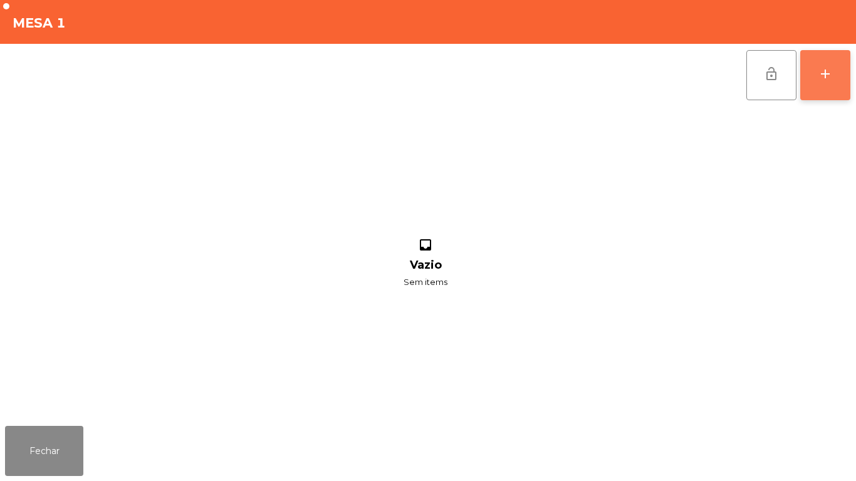
click at [818, 69] on div "add" at bounding box center [825, 73] width 15 height 15
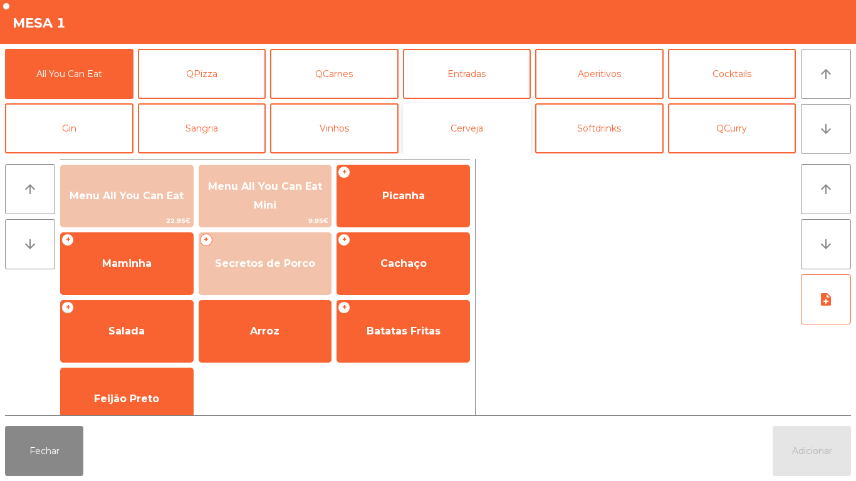
click at [487, 140] on button "Cerveja" at bounding box center [467, 128] width 128 height 50
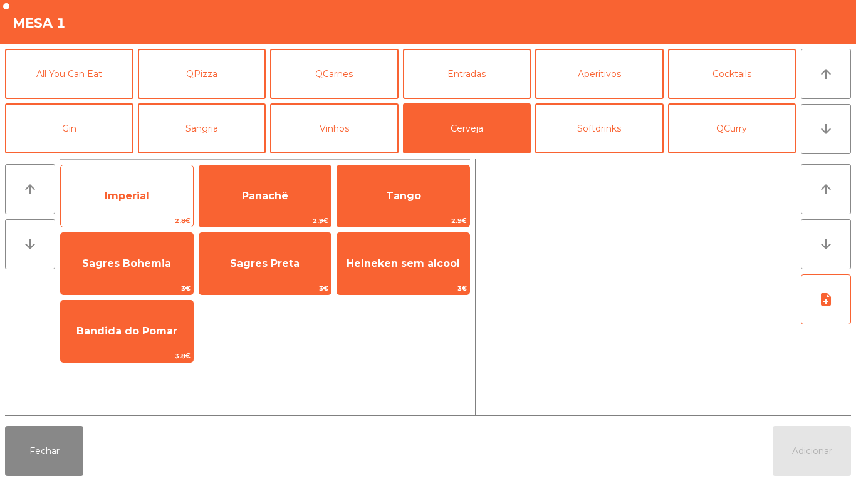
click at [117, 192] on span "Imperial" at bounding box center [127, 196] width 44 height 12
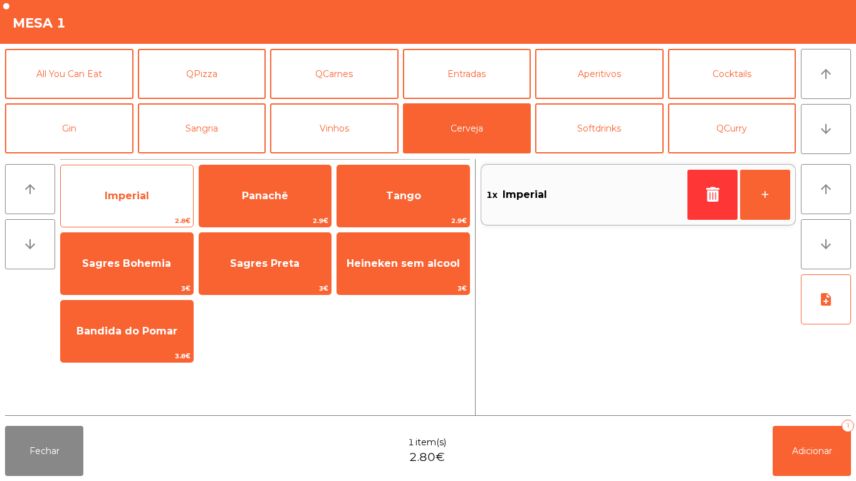
click at [133, 182] on span "Imperial" at bounding box center [127, 196] width 132 height 34
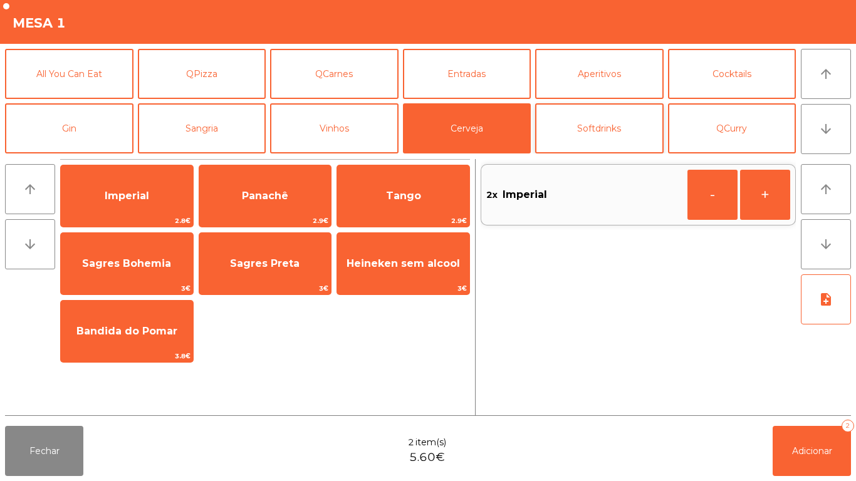
click at [615, 135] on button "Softdrinks" at bounding box center [599, 128] width 128 height 50
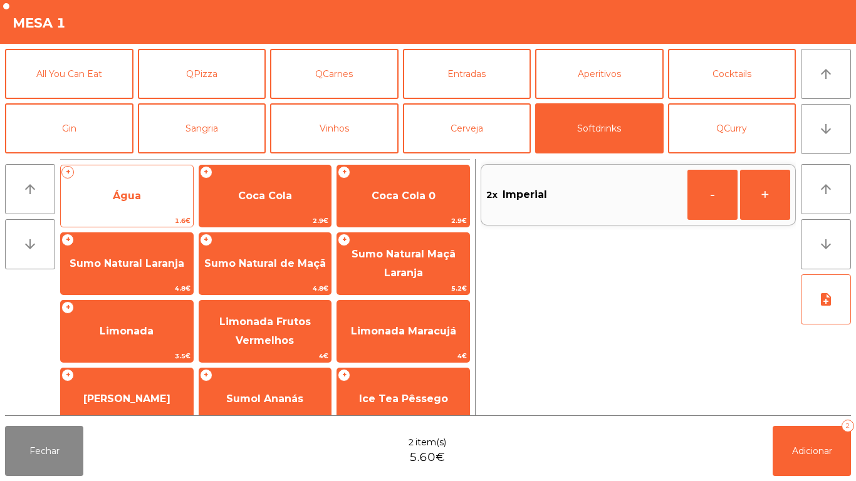
click at [105, 199] on span "Água" at bounding box center [127, 196] width 132 height 34
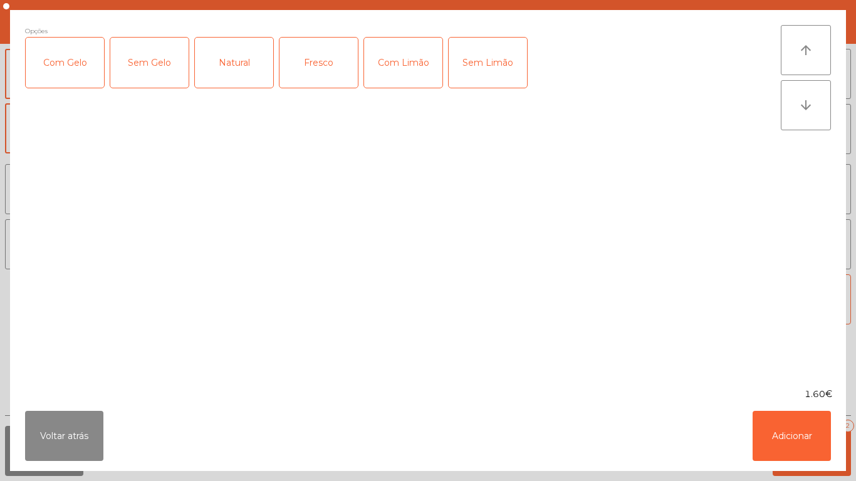
click at [326, 57] on div "Fresco" at bounding box center [318, 63] width 78 height 50
click at [775, 418] on button "Adicionar" at bounding box center [792, 436] width 78 height 50
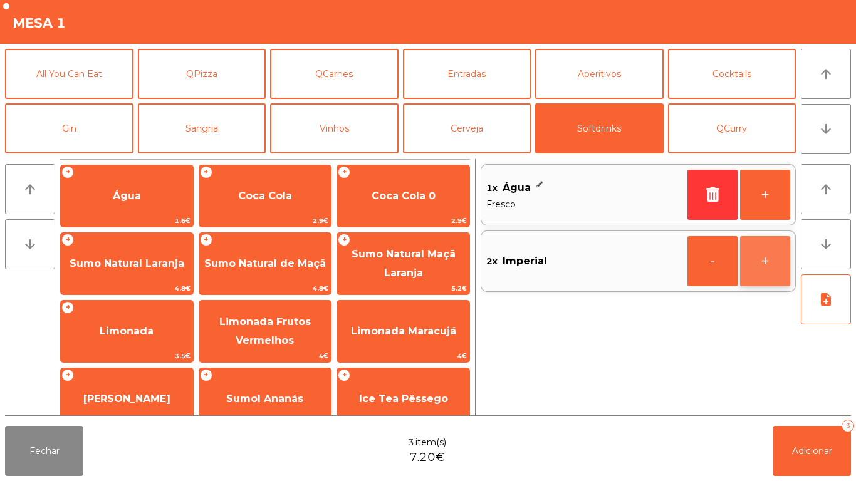
click at [759, 262] on button "+" at bounding box center [765, 261] width 50 height 50
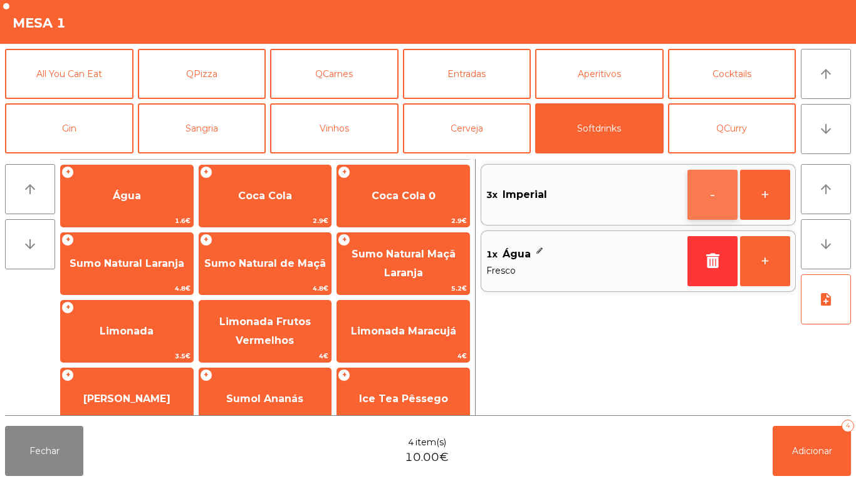
click at [703, 182] on button "-" at bounding box center [712, 195] width 50 height 50
click at [759, 268] on button "+" at bounding box center [765, 261] width 50 height 50
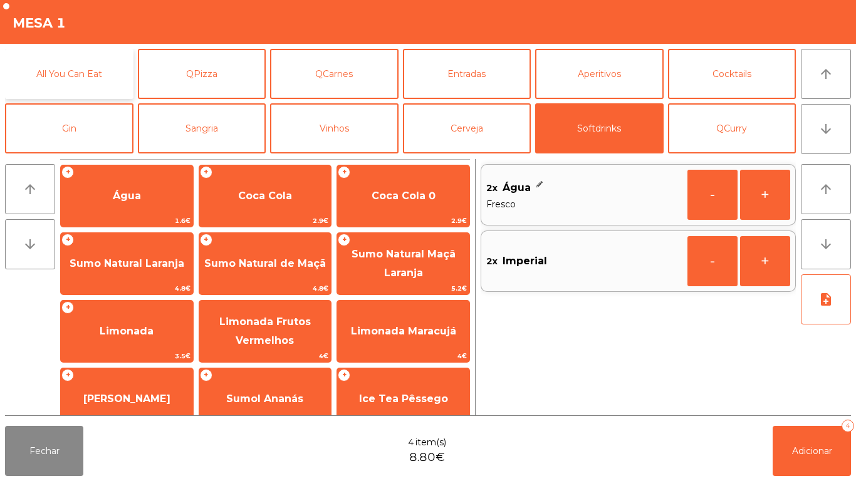
click at [85, 66] on button "All You Can Eat" at bounding box center [69, 74] width 128 height 50
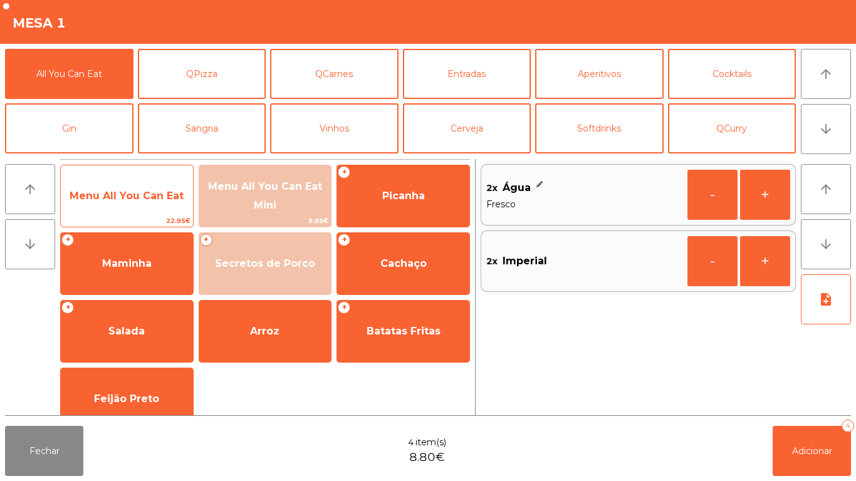
click at [125, 184] on span "Menu All You Can Eat" at bounding box center [127, 196] width 132 height 34
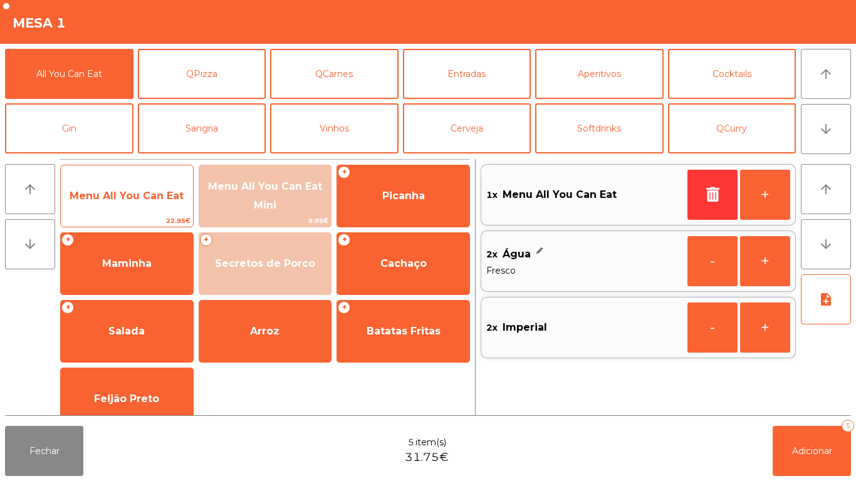
click at [132, 197] on span "Menu All You Can Eat" at bounding box center [127, 196] width 114 height 12
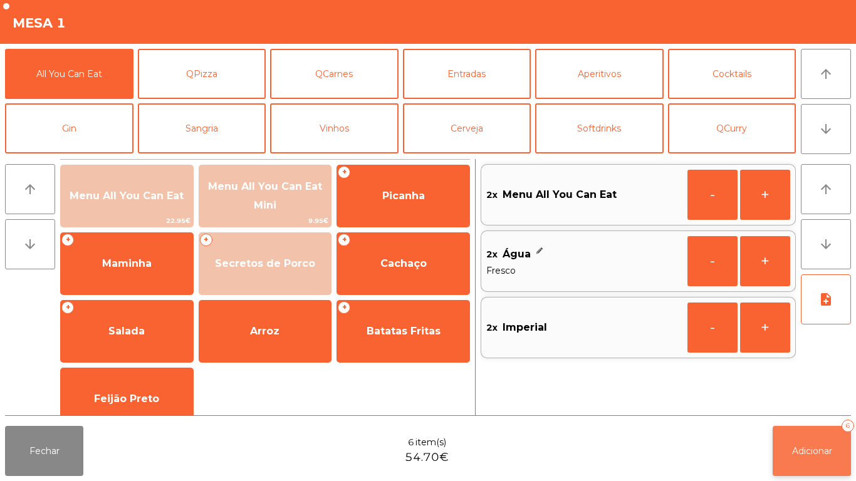
click at [816, 442] on button "Adicionar 6" at bounding box center [812, 451] width 78 height 50
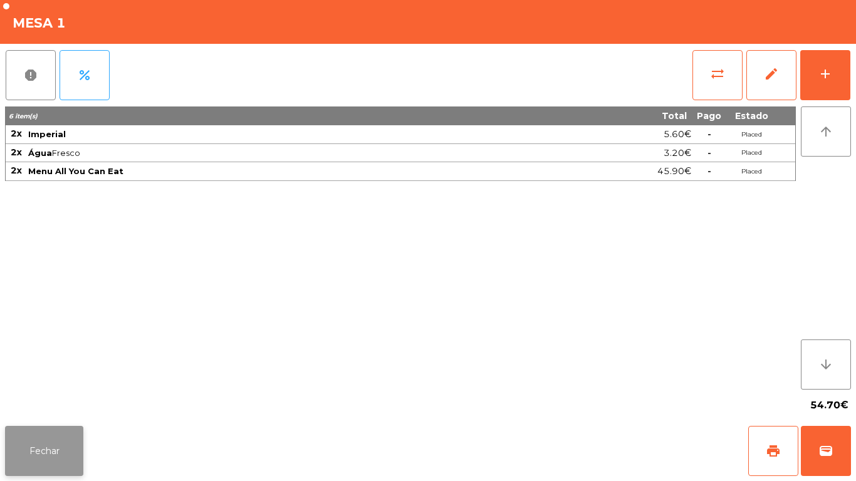
click at [58, 445] on button "Fechar" at bounding box center [44, 451] width 78 height 50
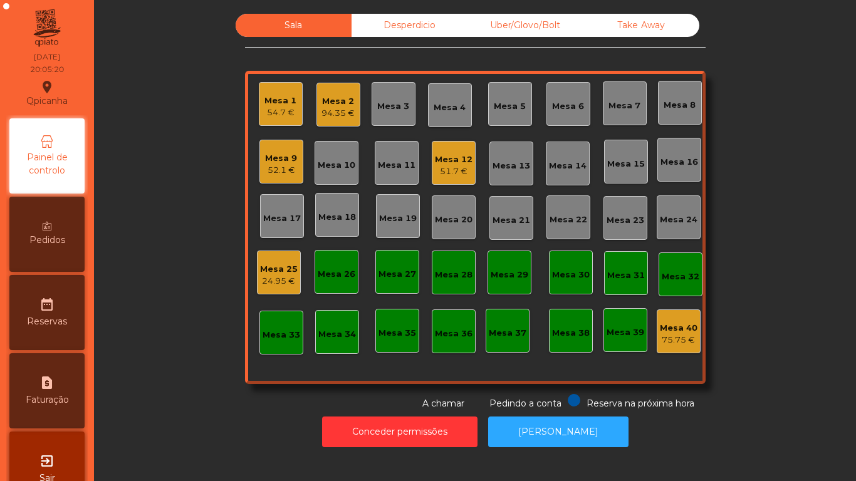
click at [271, 90] on div "Mesa 1 54.7 €" at bounding box center [280, 104] width 32 height 29
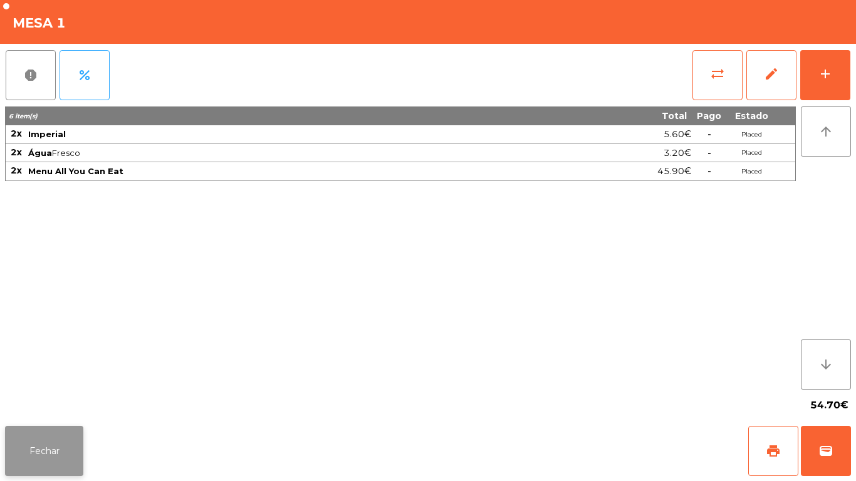
click at [70, 437] on button "Fechar" at bounding box center [44, 451] width 78 height 50
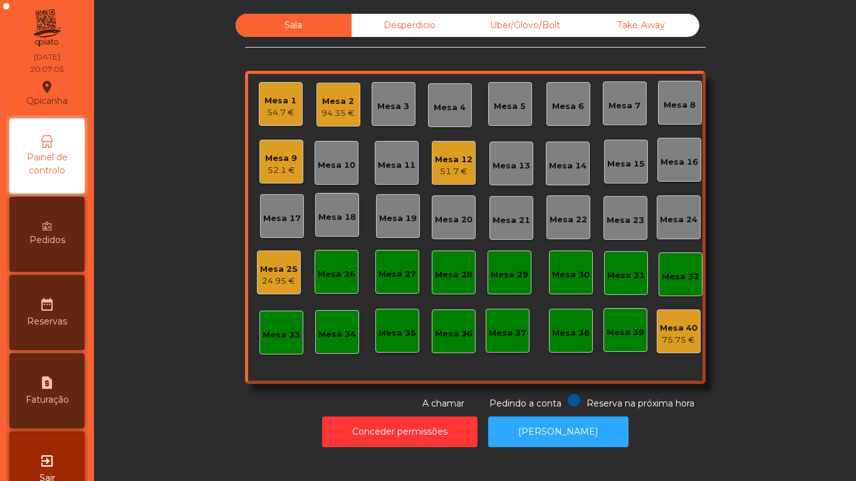
click at [279, 118] on div "54.7 €" at bounding box center [280, 113] width 32 height 13
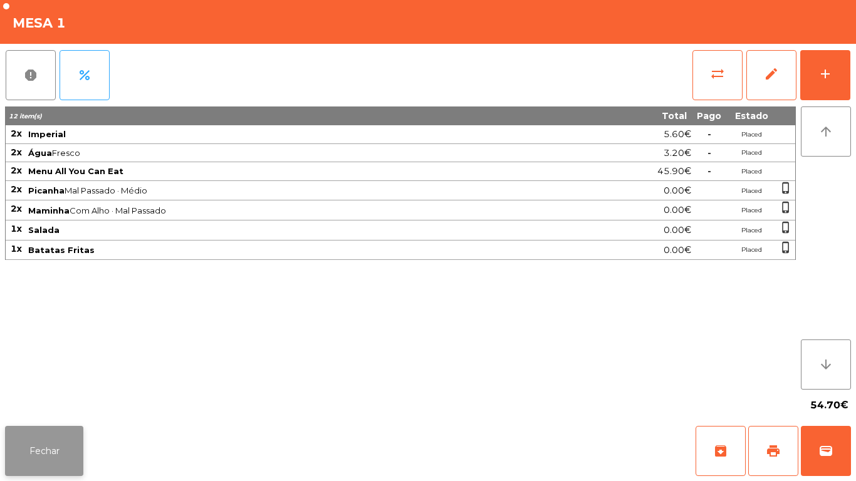
click at [53, 437] on button "Fechar" at bounding box center [44, 451] width 78 height 50
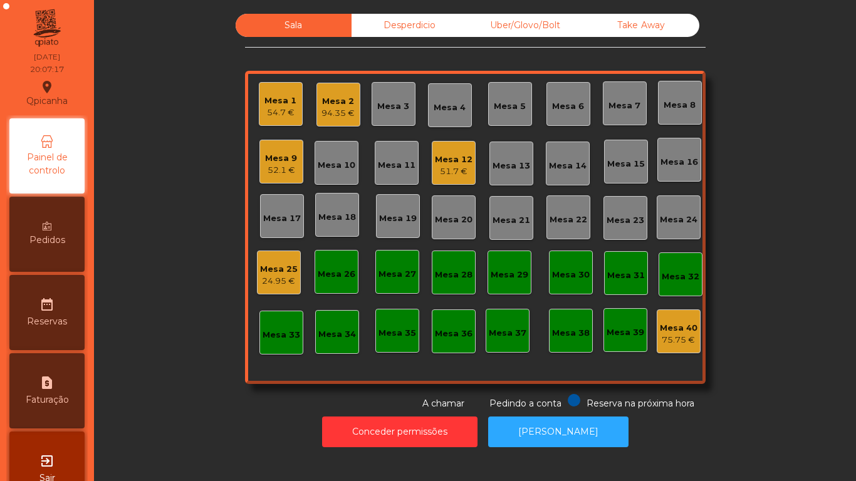
click at [279, 121] on div "Mesa 1 54.7 €" at bounding box center [281, 104] width 44 height 44
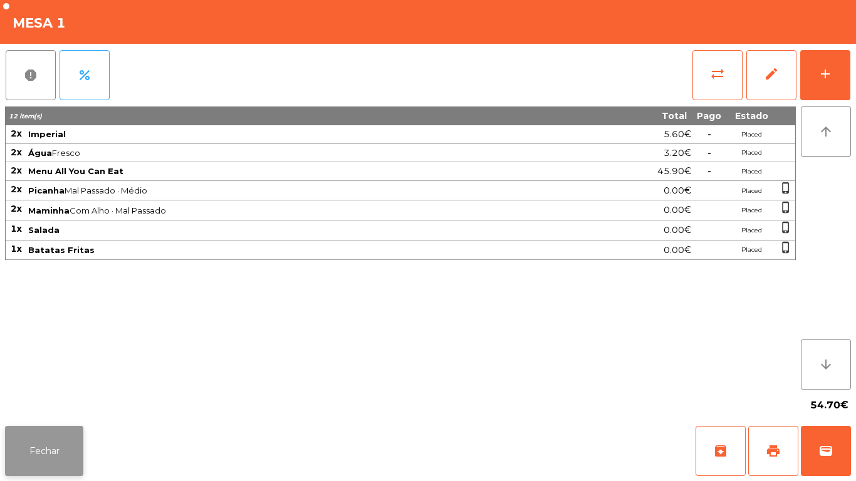
click at [76, 448] on button "Fechar" at bounding box center [44, 451] width 78 height 50
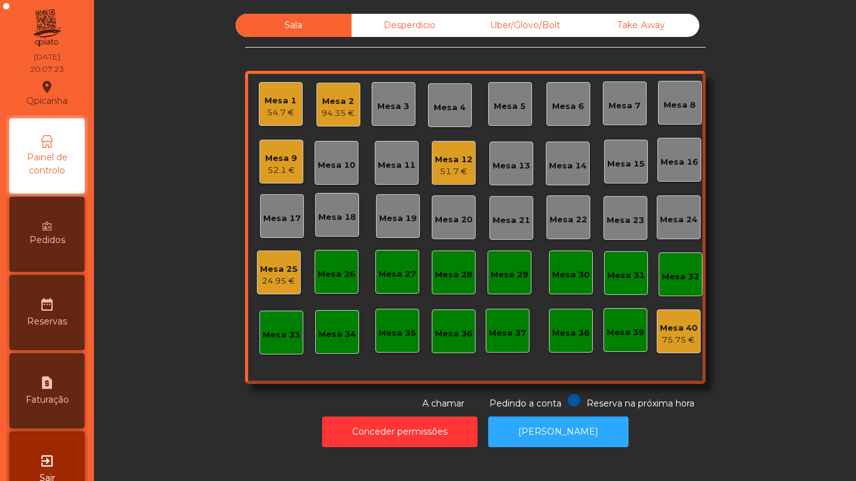
click at [294, 97] on div "Mesa 1 54.7 €" at bounding box center [281, 104] width 44 height 44
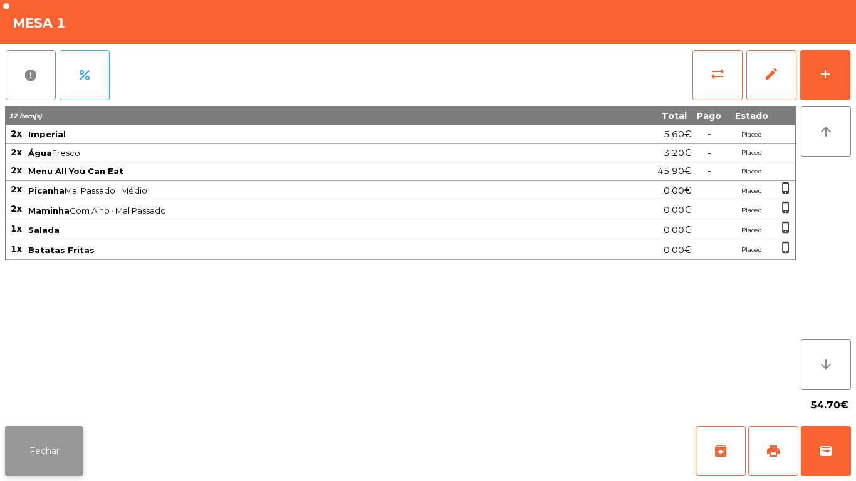
click at [71, 434] on button "Fechar" at bounding box center [44, 451] width 78 height 50
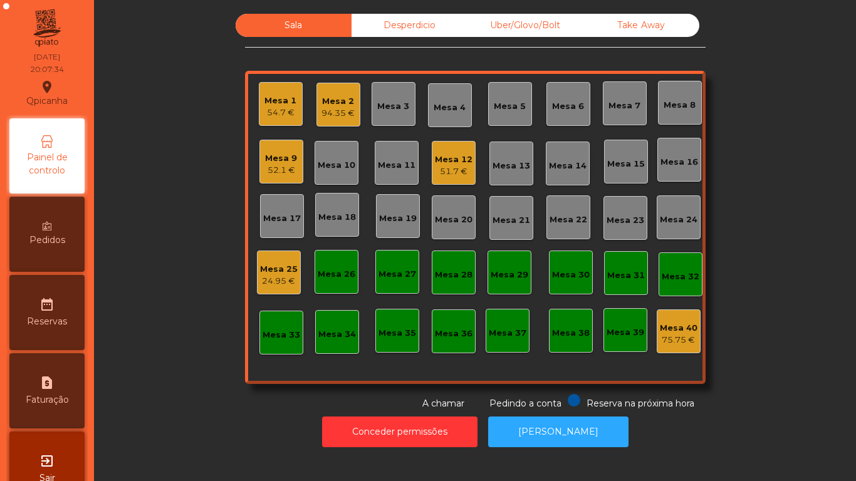
click at [316, 100] on div "Mesa 2 94.35 €" at bounding box center [338, 105] width 44 height 44
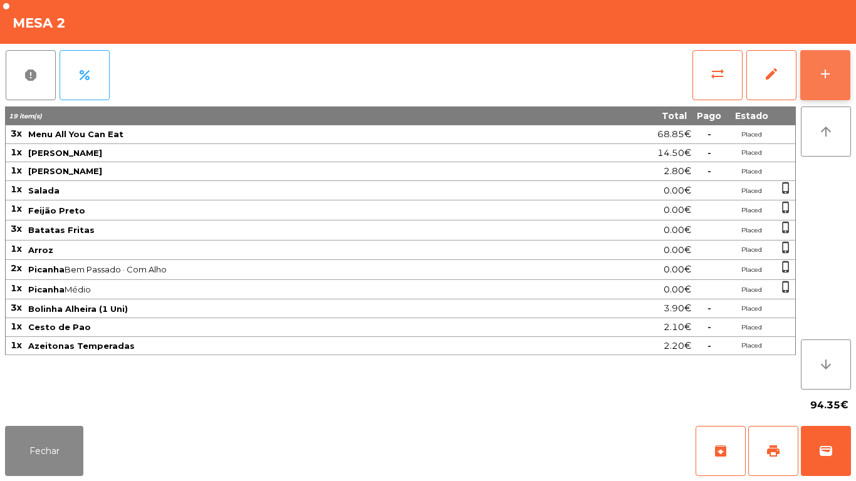
click at [803, 89] on button "add" at bounding box center [825, 75] width 50 height 50
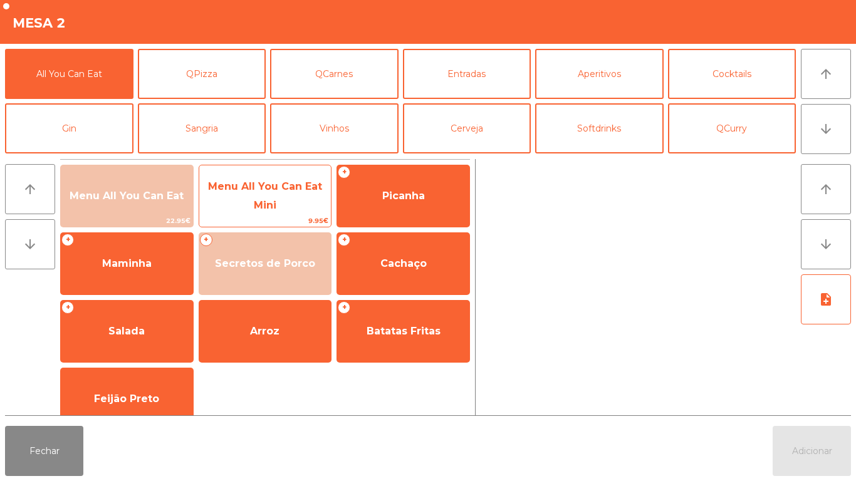
click at [276, 190] on span "Menu All You Can Eat Mini" at bounding box center [265, 195] width 114 height 31
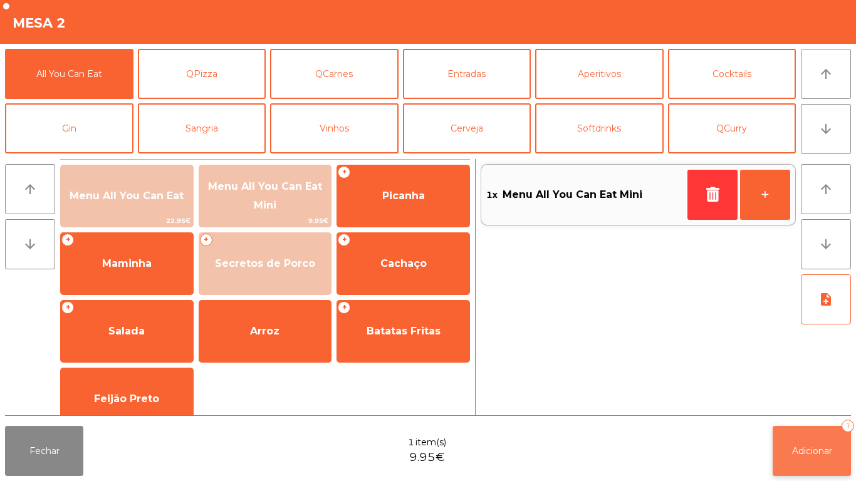
click at [813, 447] on span "Adicionar" at bounding box center [812, 450] width 40 height 11
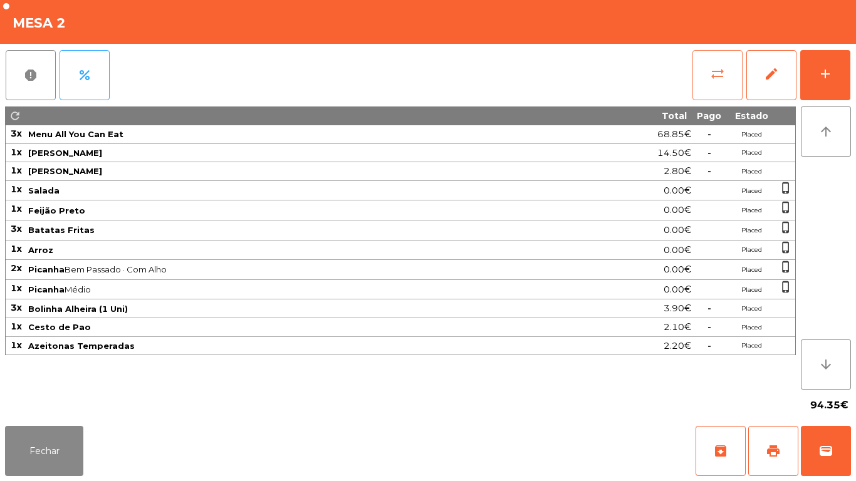
click at [708, 71] on button "sync_alt" at bounding box center [717, 75] width 50 height 50
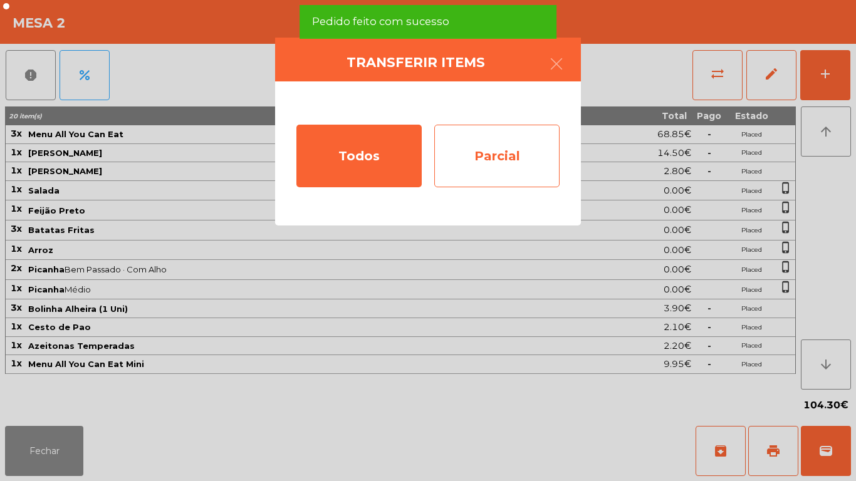
click at [501, 165] on div "Parcial" at bounding box center [496, 156] width 125 height 63
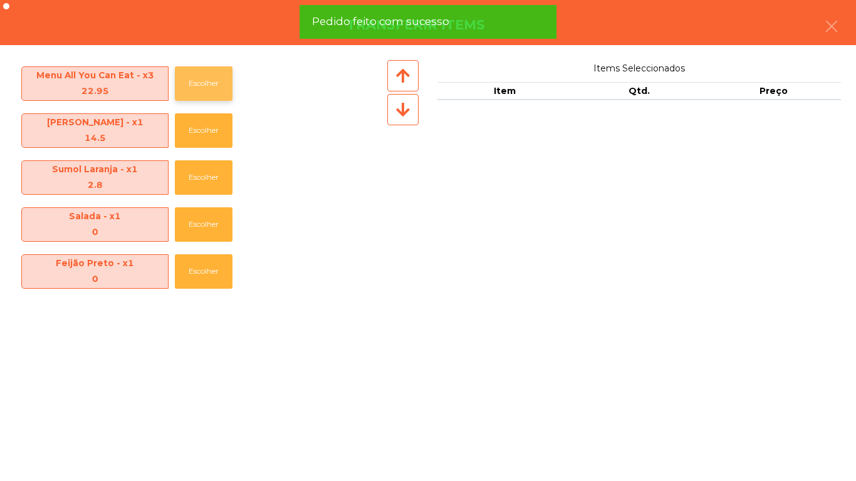
click at [200, 83] on button "Escolher" at bounding box center [204, 83] width 58 height 34
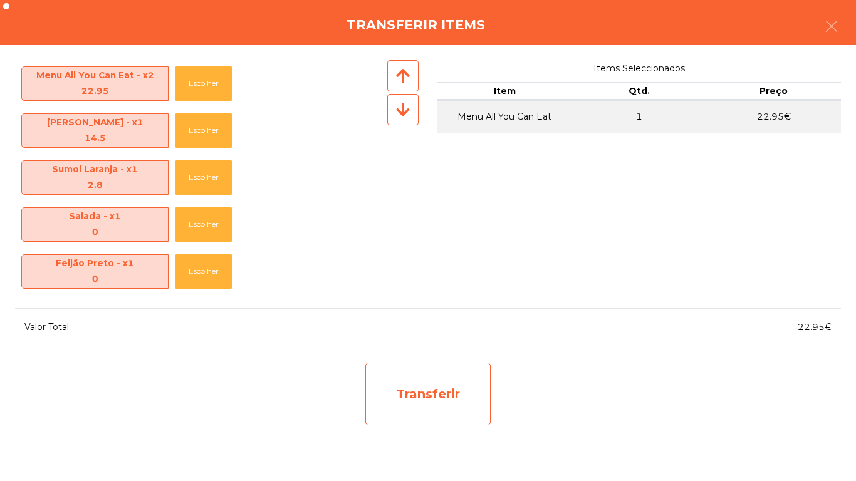
click at [461, 388] on div "Transferir" at bounding box center [427, 394] width 125 height 63
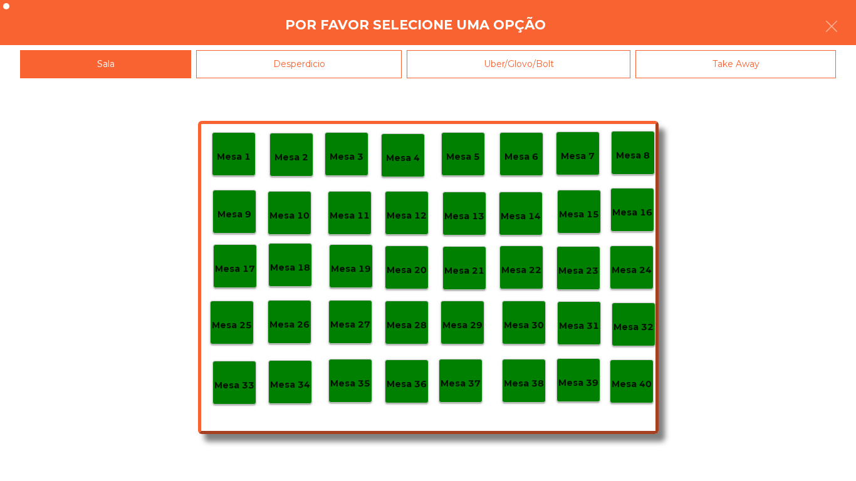
click at [242, 317] on div "Mesa 25" at bounding box center [232, 322] width 40 height 19
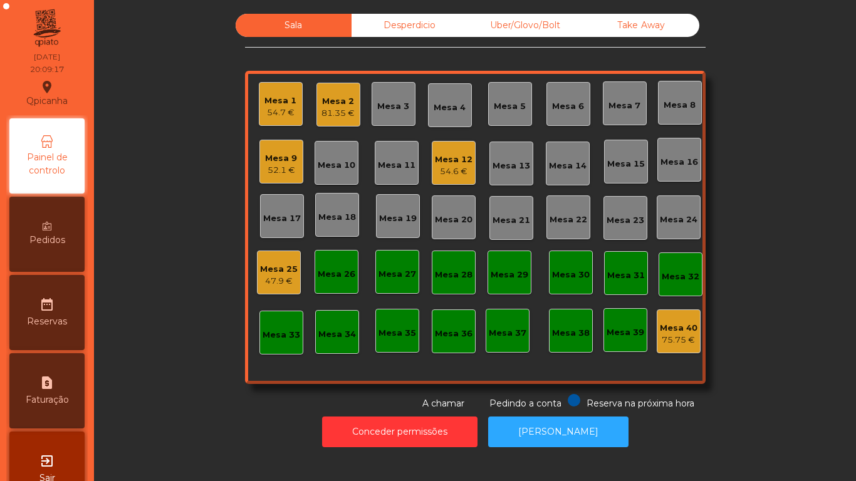
click at [59, 244] on span "Pedidos" at bounding box center [47, 240] width 36 height 13
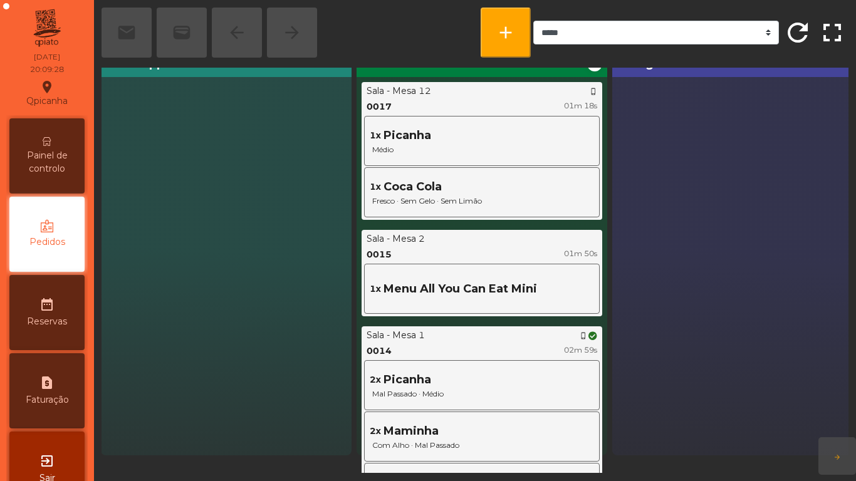
scroll to position [0, 1]
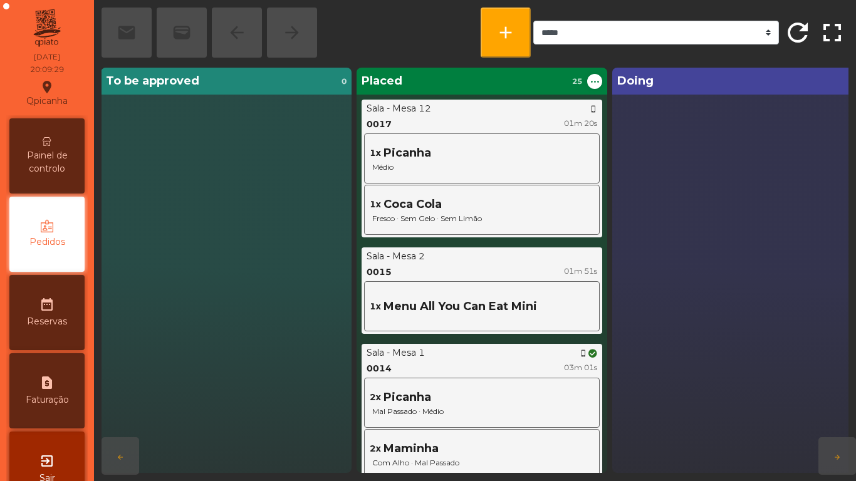
click at [75, 159] on span "Painel de controlo" at bounding box center [47, 162] width 69 height 26
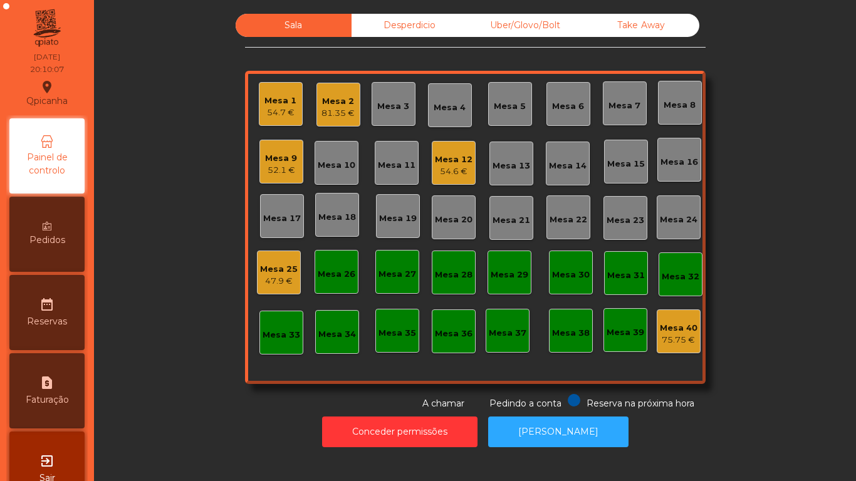
click at [330, 85] on div "Mesa 2 81.35 €" at bounding box center [338, 105] width 44 height 44
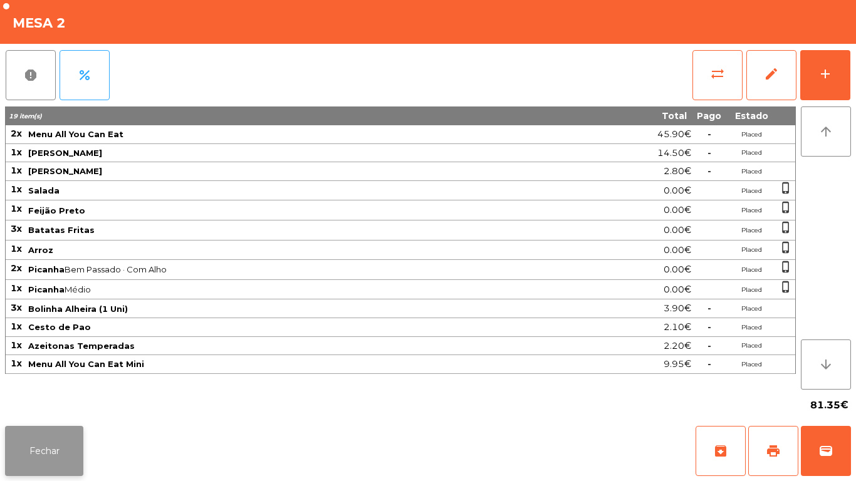
click at [55, 434] on button "Fechar" at bounding box center [44, 451] width 78 height 50
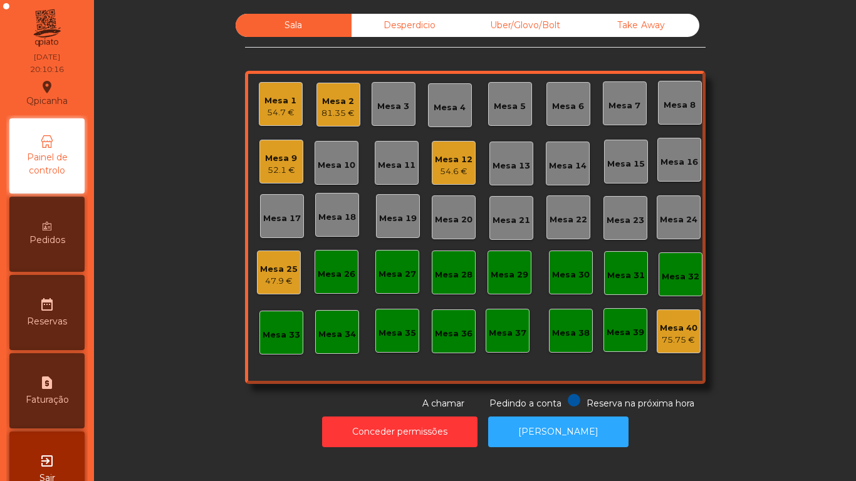
click at [278, 271] on div "Mesa 25" at bounding box center [279, 269] width 38 height 13
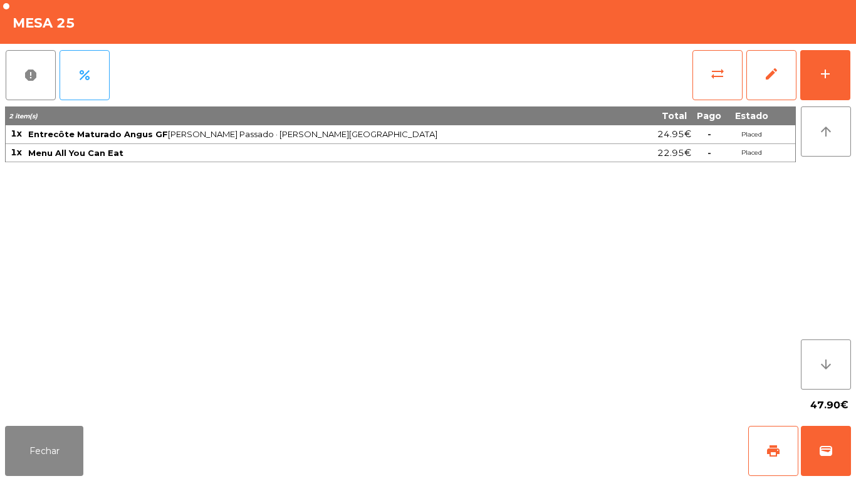
click at [60, 480] on div "Fechar print wallet" at bounding box center [428, 451] width 856 height 60
click at [73, 447] on button "Fechar" at bounding box center [44, 451] width 78 height 50
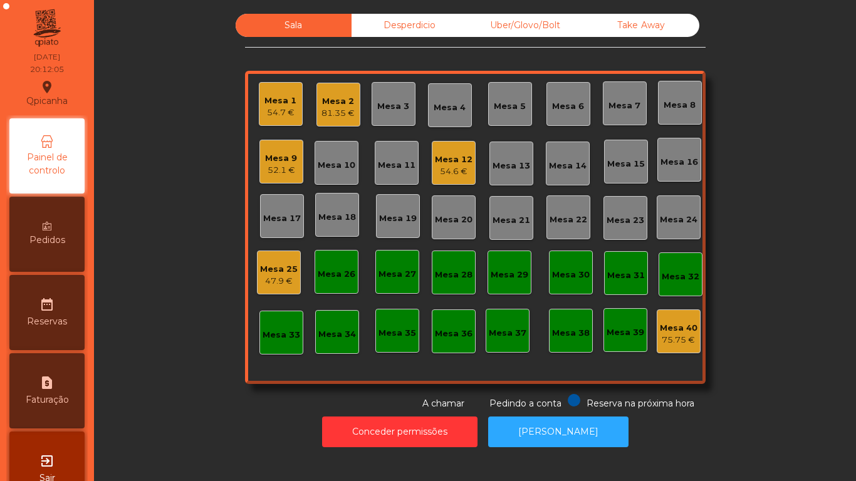
click at [64, 281] on div "date_range Reservas" at bounding box center [46, 312] width 75 height 75
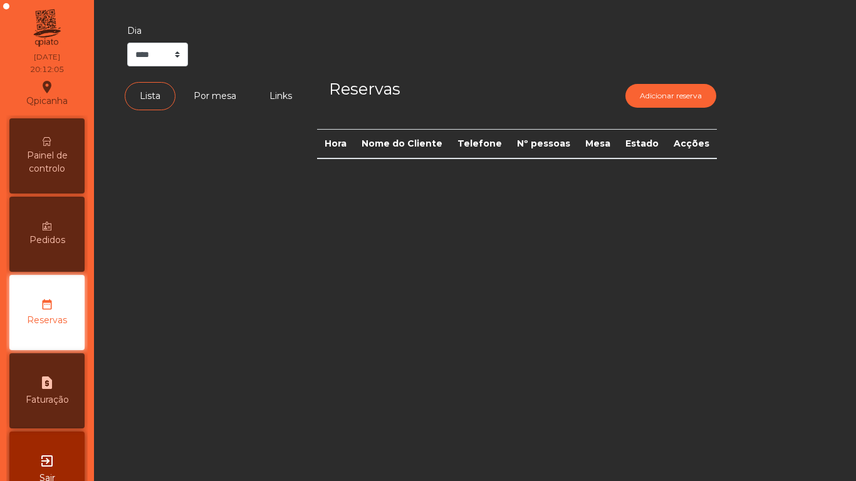
scroll to position [35, 0]
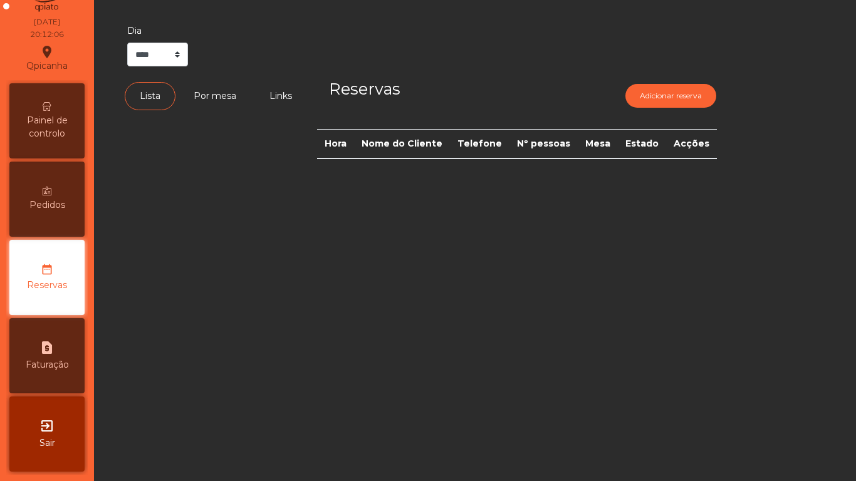
click at [61, 206] on span "Pedidos" at bounding box center [47, 205] width 36 height 13
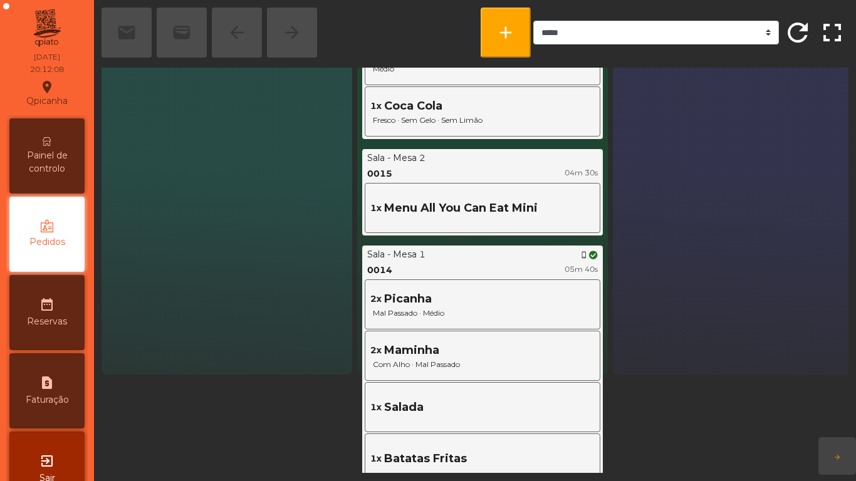
scroll to position [100, 0]
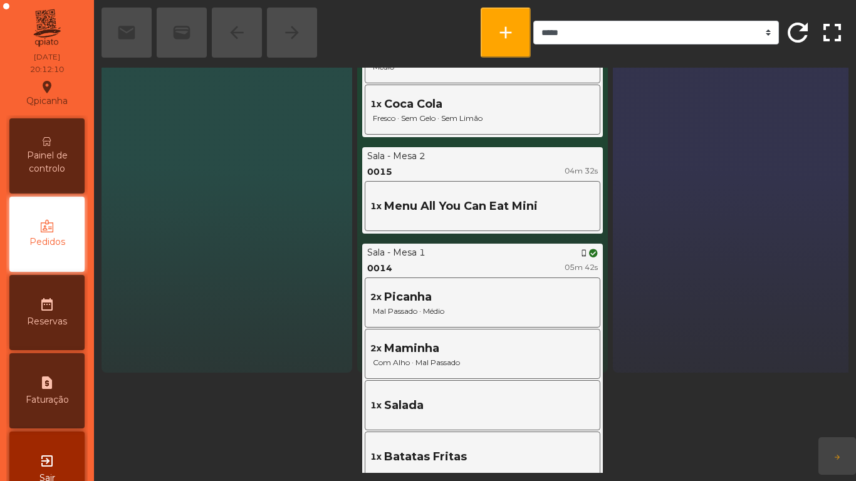
click at [47, 173] on span "Painel de controlo" at bounding box center [47, 162] width 69 height 26
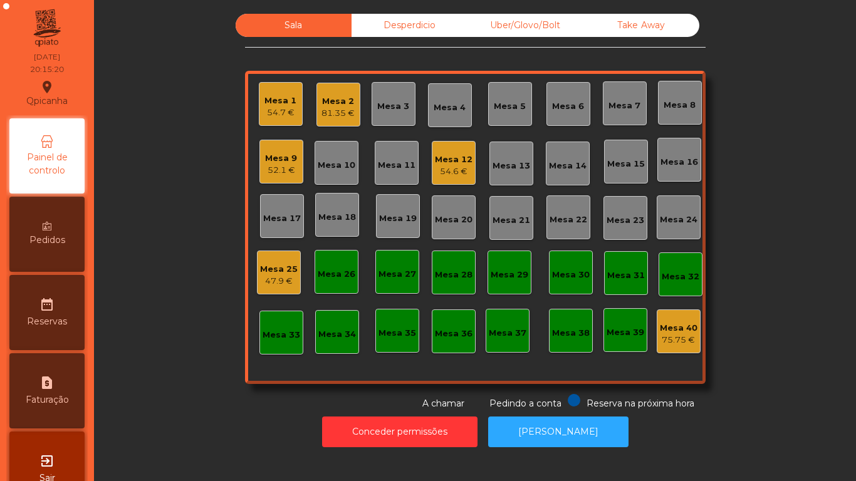
click at [41, 235] on span "Pedidos" at bounding box center [47, 240] width 36 height 13
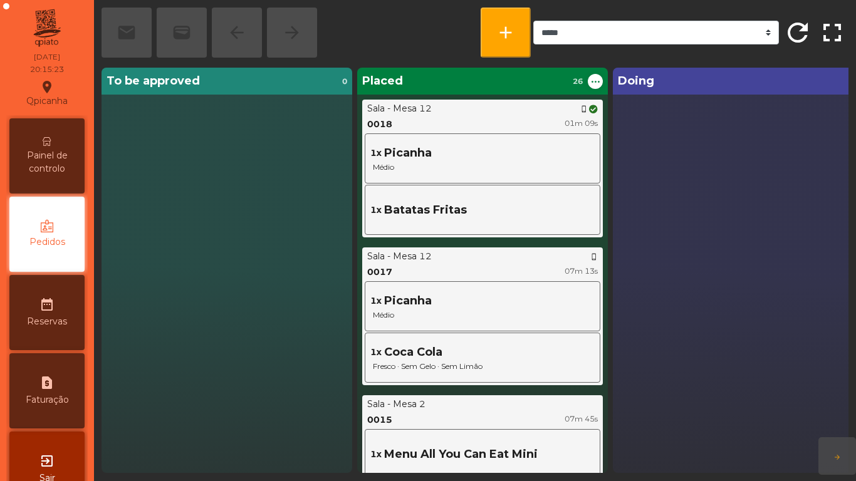
click at [75, 167] on span "Painel de controlo" at bounding box center [47, 162] width 69 height 26
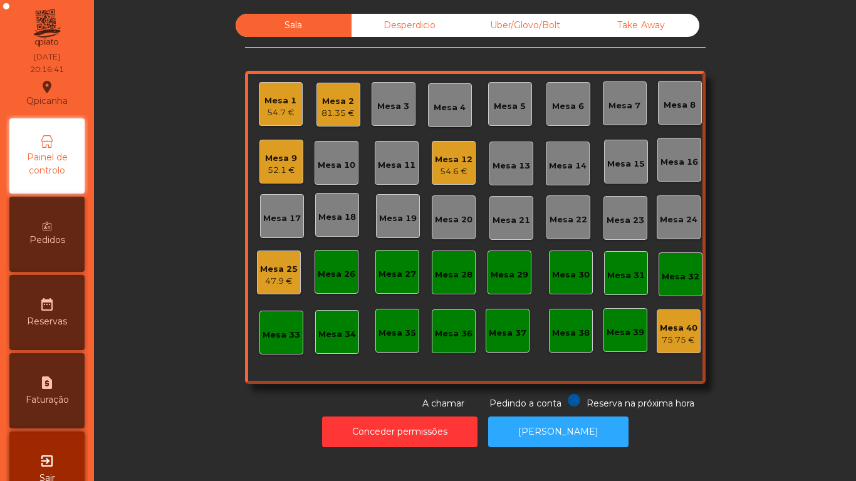
click at [276, 98] on div "Mesa 1" at bounding box center [280, 101] width 32 height 13
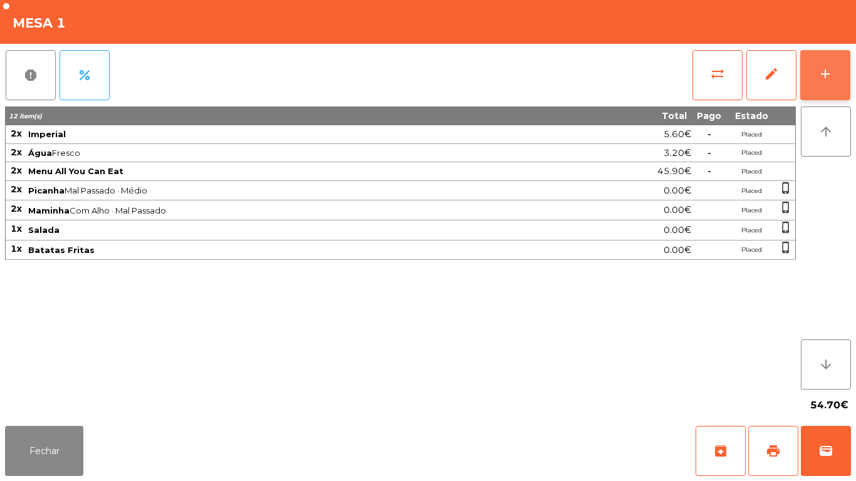
click at [822, 76] on div "add" at bounding box center [825, 73] width 15 height 15
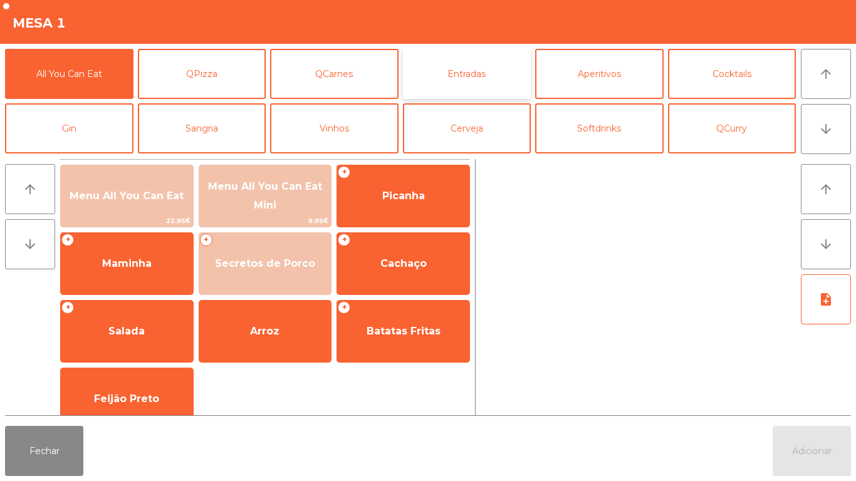
click at [494, 73] on button "Entradas" at bounding box center [467, 74] width 128 height 50
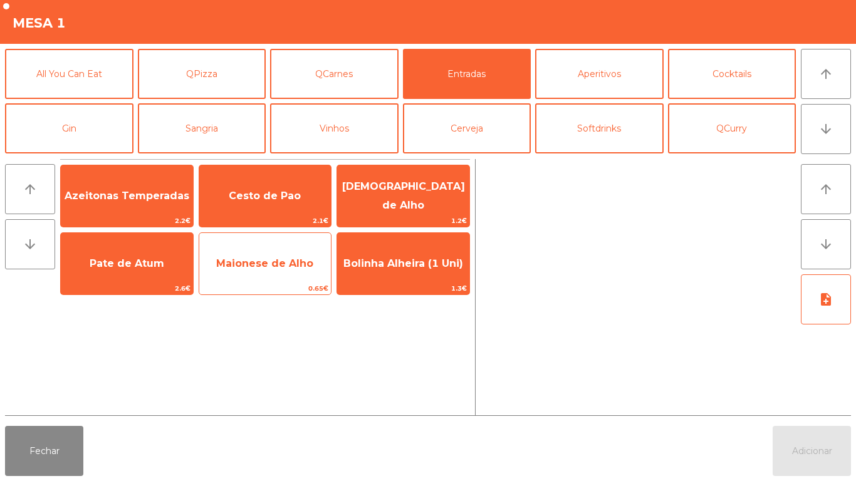
click at [291, 268] on span "Maionese de Alho" at bounding box center [264, 264] width 97 height 12
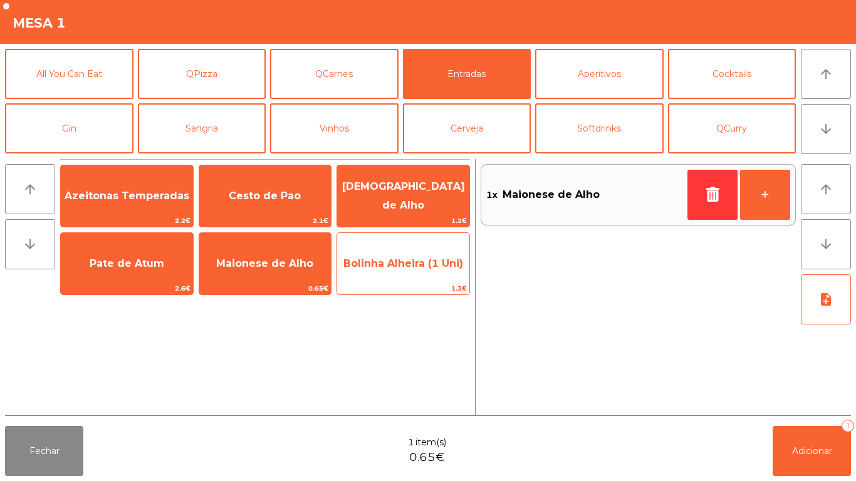
click at [403, 266] on span "Bolinha Alheira (1 Uni)" at bounding box center [403, 264] width 120 height 12
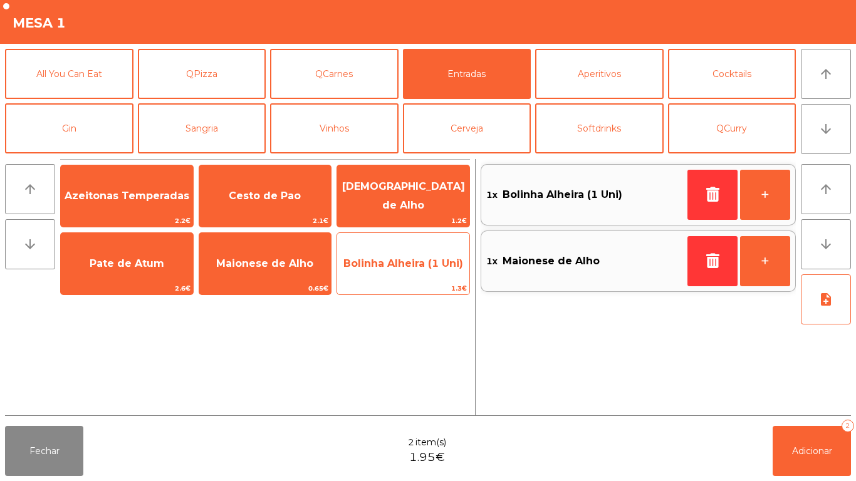
click at [412, 275] on span "Bolinha Alheira (1 Uni)" at bounding box center [403, 264] width 132 height 34
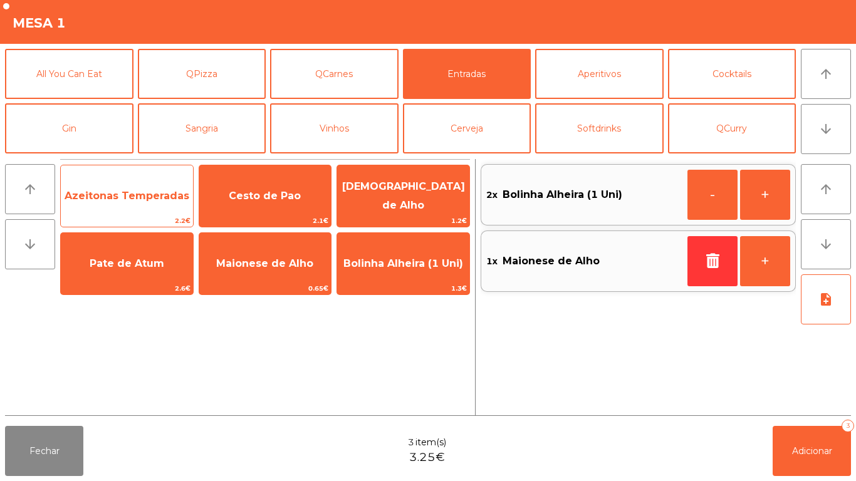
click at [129, 197] on span "Azeitonas Temperadas" at bounding box center [127, 196] width 125 height 12
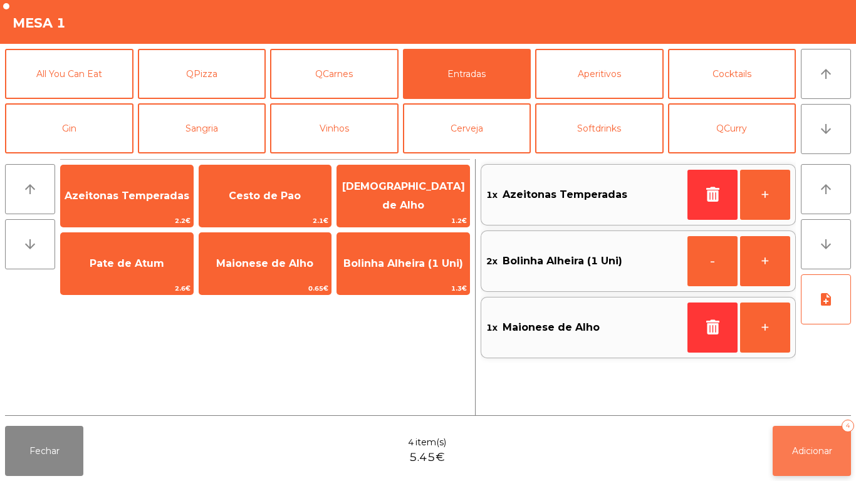
click at [799, 438] on button "Adicionar 4" at bounding box center [812, 451] width 78 height 50
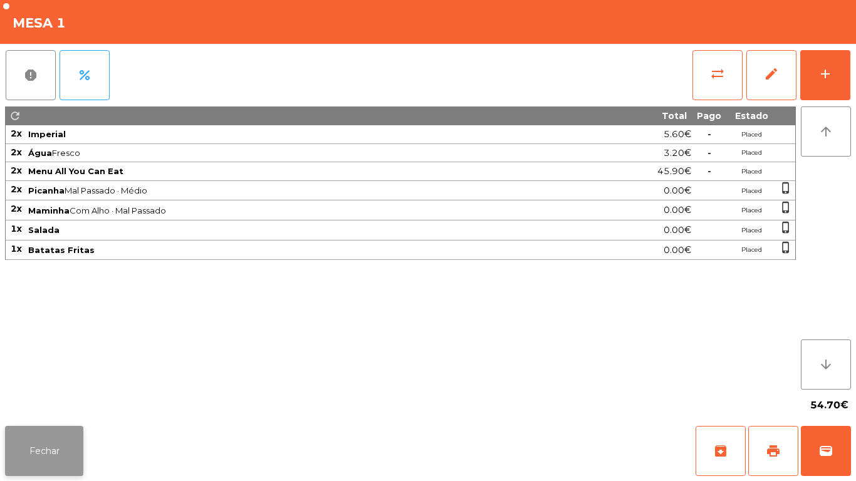
click at [76, 440] on button "Fechar" at bounding box center [44, 451] width 78 height 50
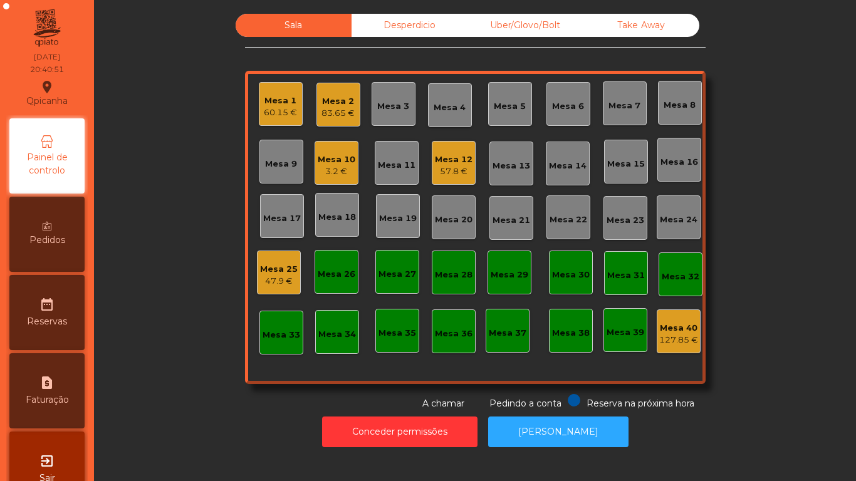
click at [336, 167] on div "3.2 €" at bounding box center [337, 171] width 38 height 13
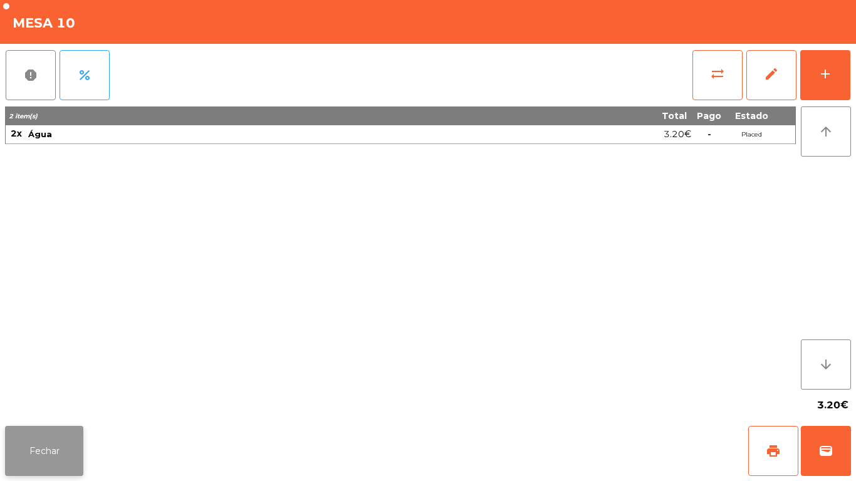
click at [75, 429] on button "Fechar" at bounding box center [44, 451] width 78 height 50
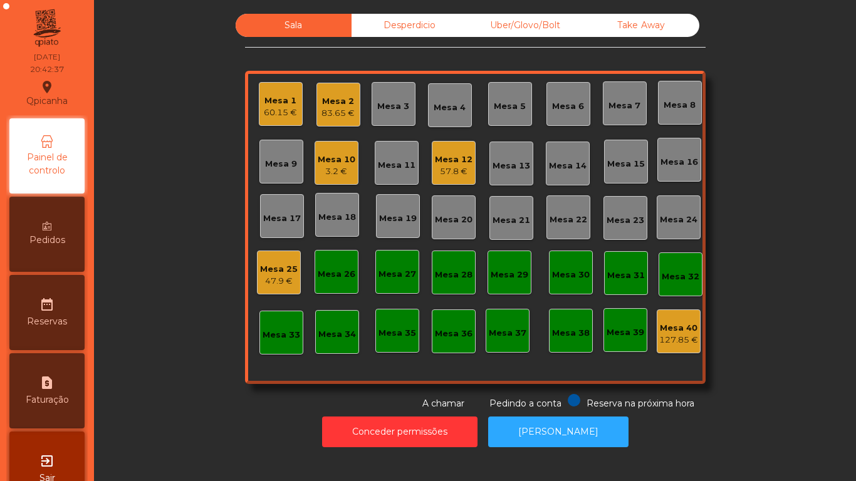
click at [513, 95] on div "Mesa 5" at bounding box center [510, 104] width 44 height 44
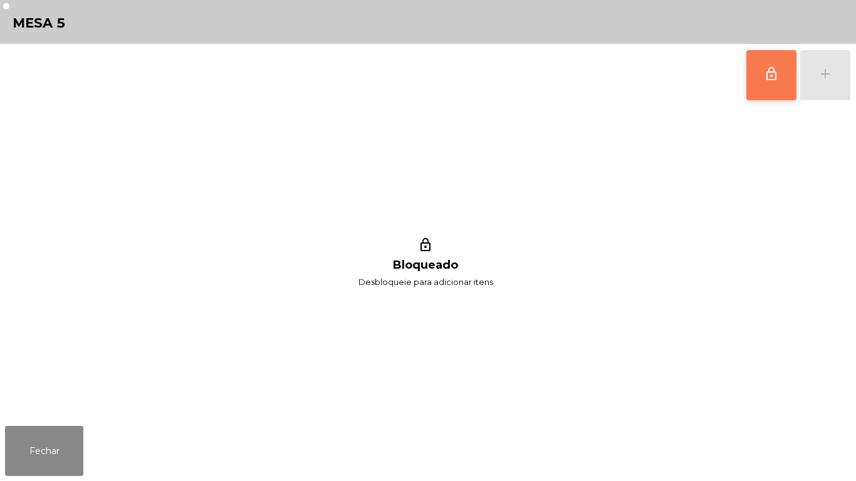
click at [765, 81] on button "lock_outline" at bounding box center [771, 75] width 50 height 50
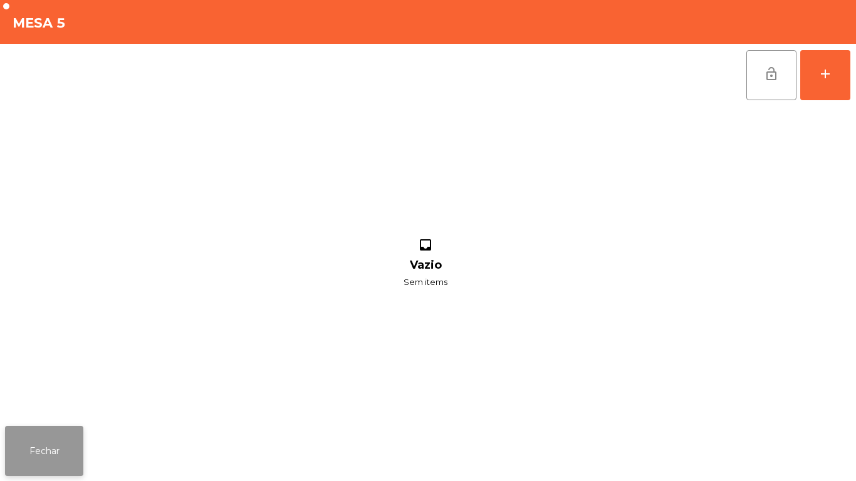
click at [72, 430] on button "Fechar" at bounding box center [44, 451] width 78 height 50
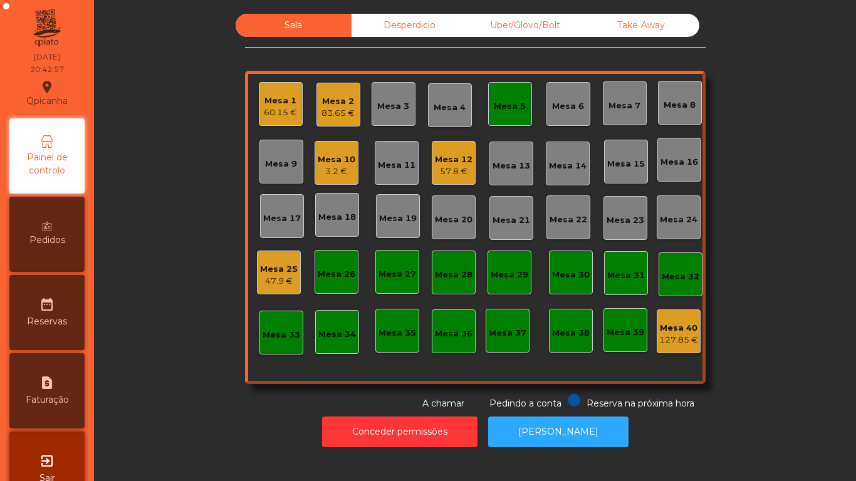
click at [332, 115] on div "83.65 €" at bounding box center [337, 113] width 33 height 13
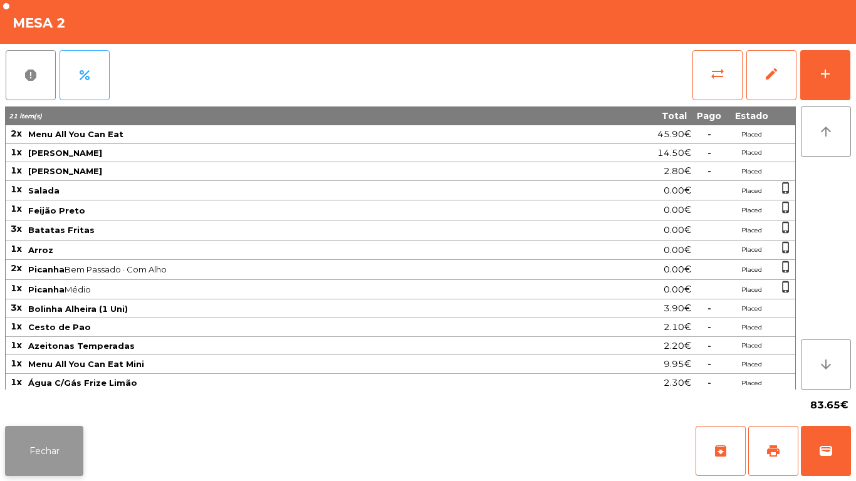
click at [81, 452] on button "Fechar" at bounding box center [44, 451] width 78 height 50
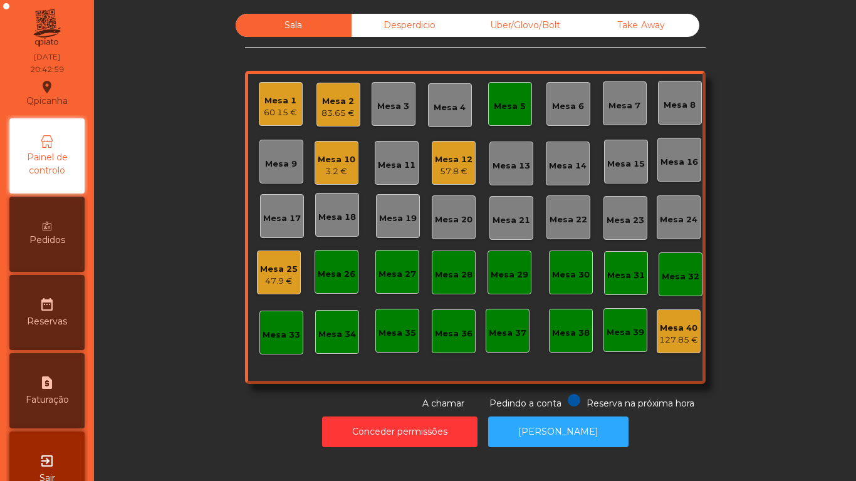
click at [280, 121] on div "Mesa 1 60.15 €" at bounding box center [281, 104] width 44 height 44
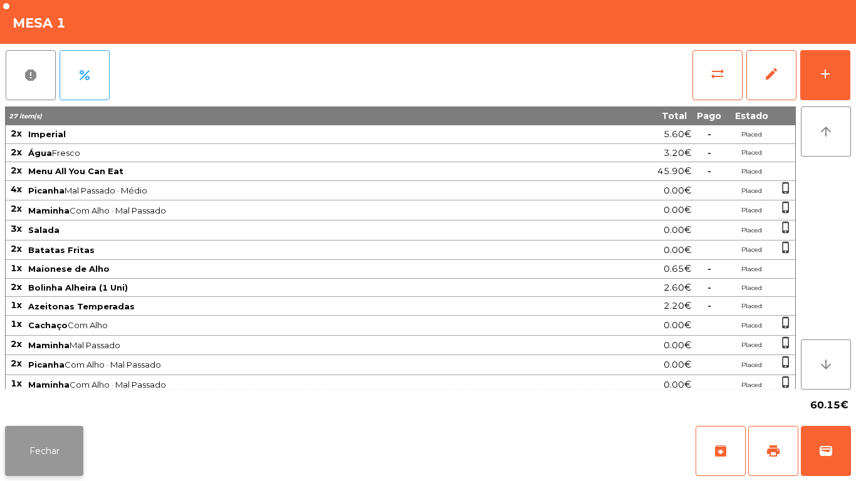
click at [75, 451] on button "Fechar" at bounding box center [44, 451] width 78 height 50
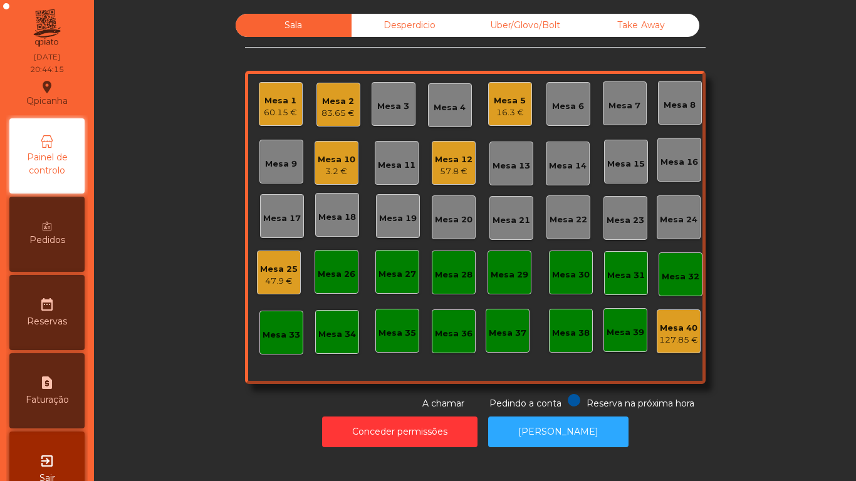
click at [519, 110] on div "16.3 €" at bounding box center [510, 113] width 32 height 13
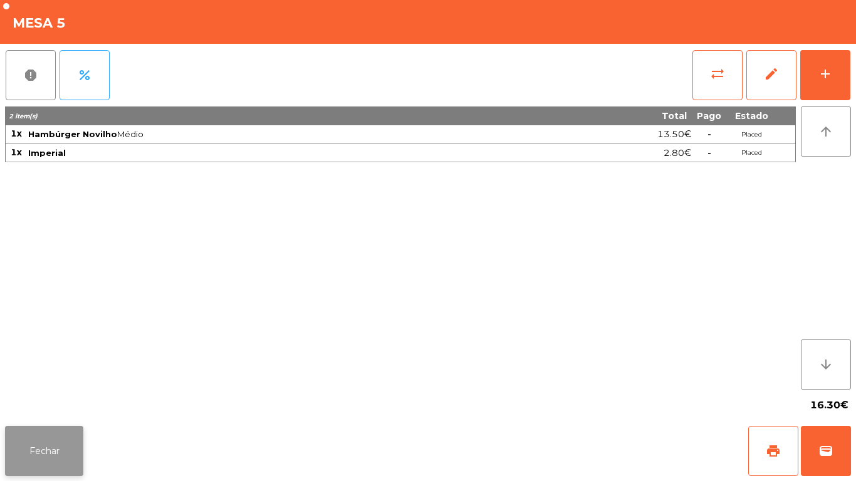
click at [58, 429] on button "Fechar" at bounding box center [44, 451] width 78 height 50
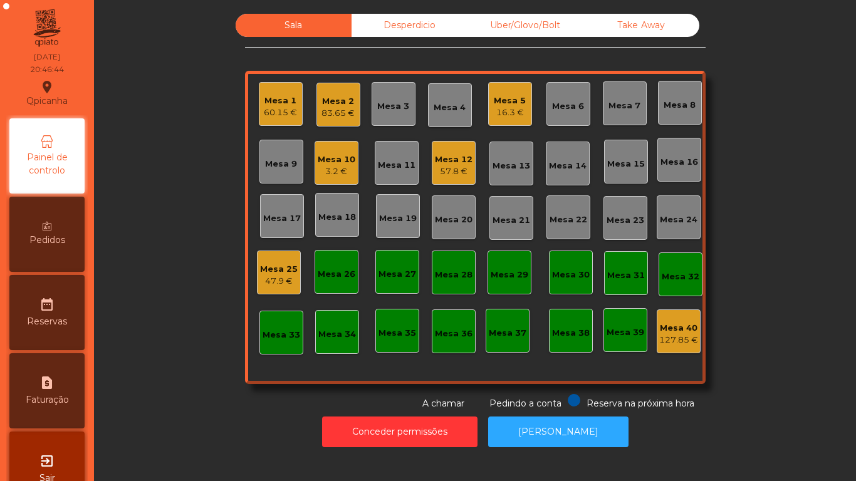
click at [394, 105] on div "Mesa 3" at bounding box center [393, 106] width 32 height 13
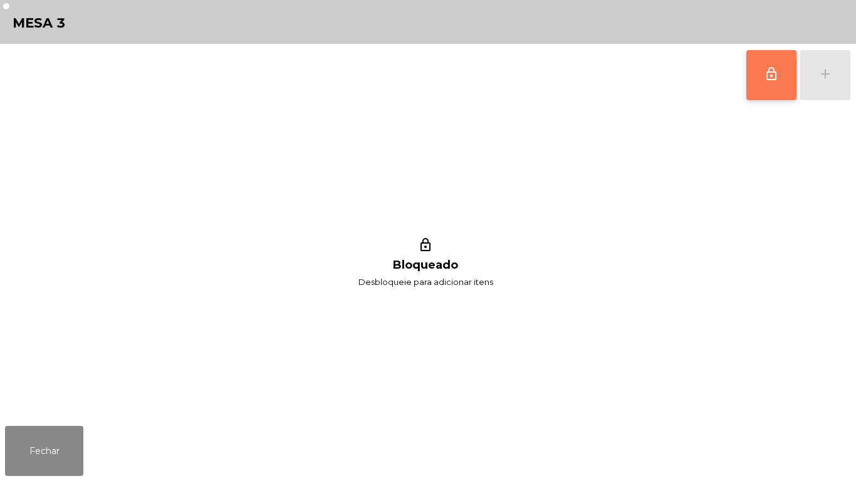
click at [757, 88] on button "lock_outline" at bounding box center [771, 75] width 50 height 50
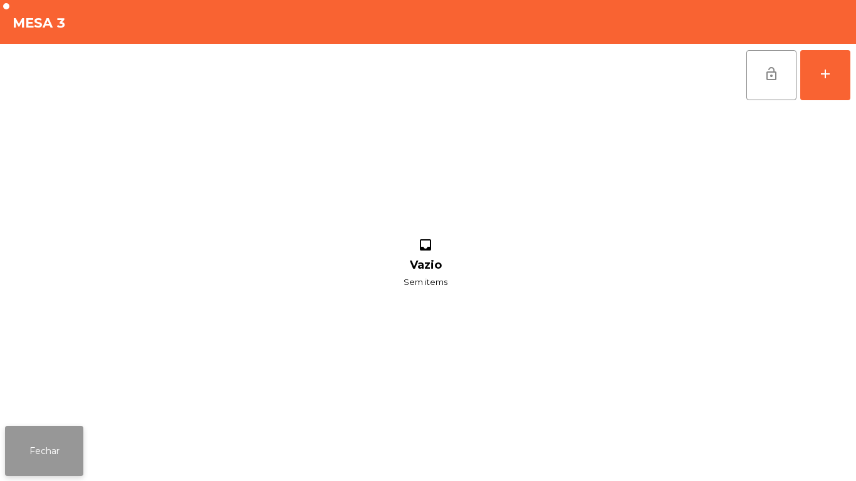
click at [80, 433] on button "Fechar" at bounding box center [44, 451] width 78 height 50
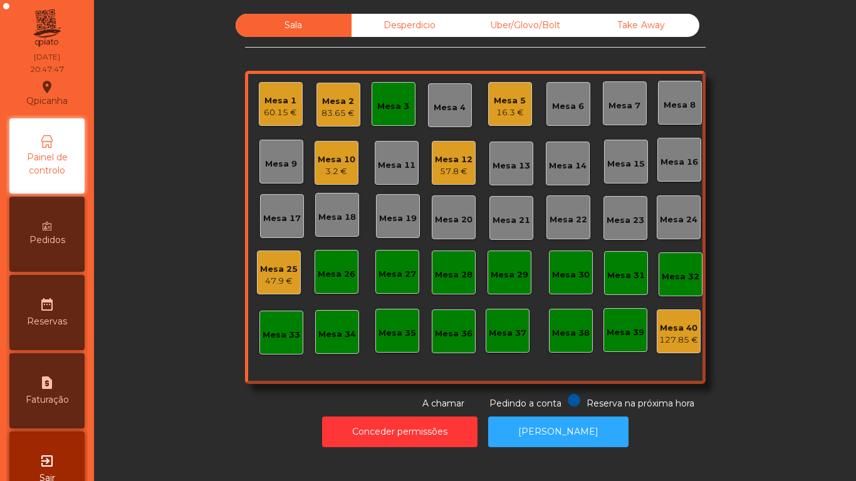
click at [287, 152] on div "Mesa 9" at bounding box center [281, 162] width 44 height 44
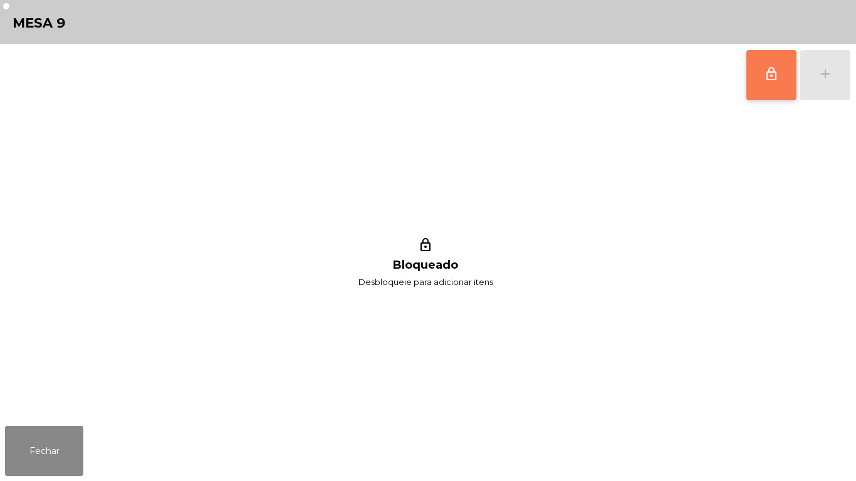
click at [760, 69] on button "lock_outline" at bounding box center [771, 75] width 50 height 50
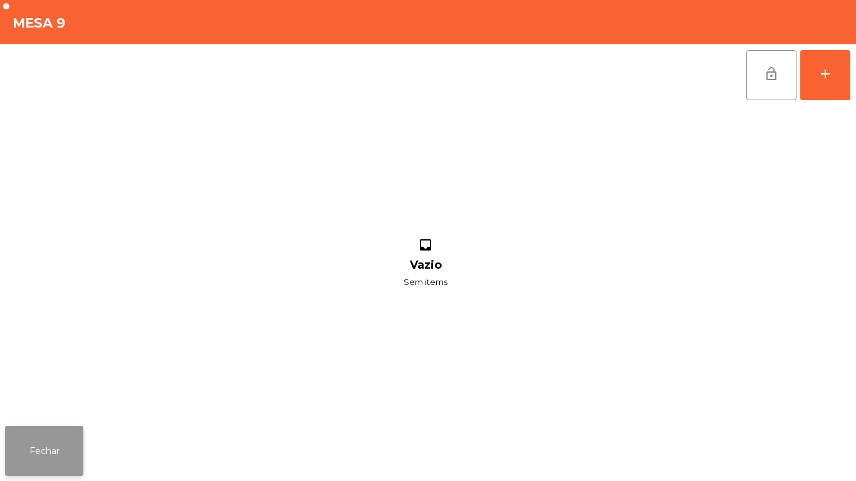
click at [75, 434] on button "Fechar" at bounding box center [44, 451] width 78 height 50
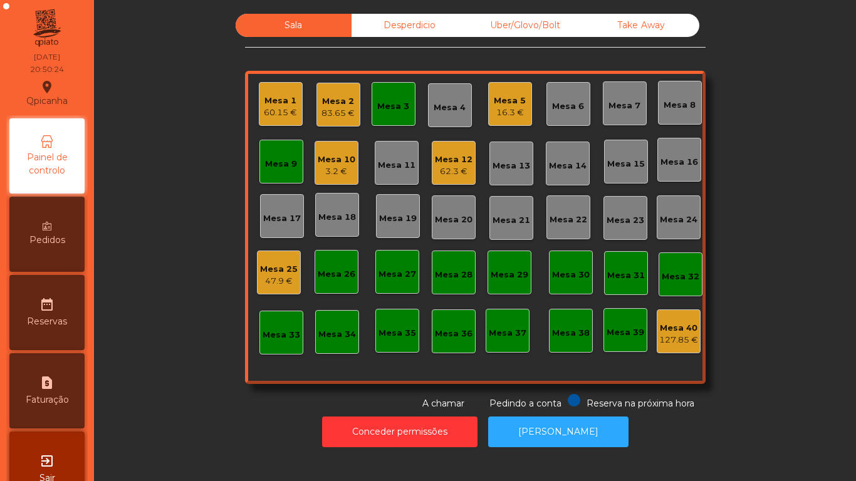
click at [74, 233] on div "Pedidos" at bounding box center [46, 234] width 75 height 75
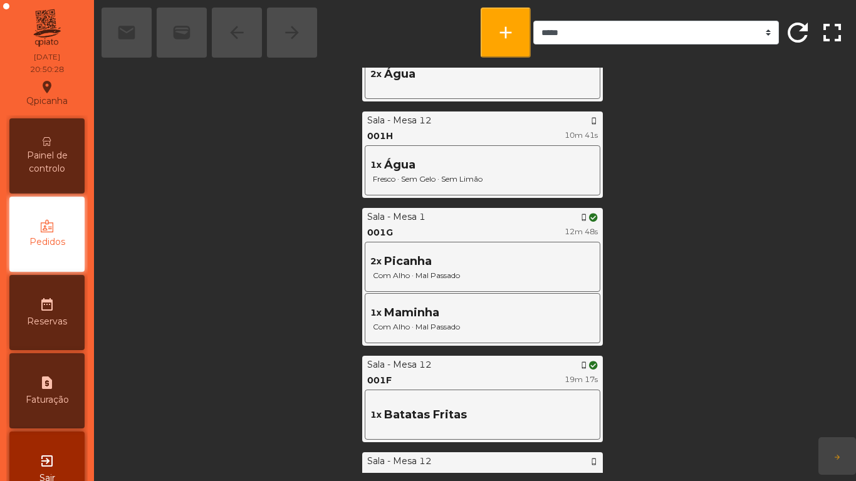
scroll to position [423, 0]
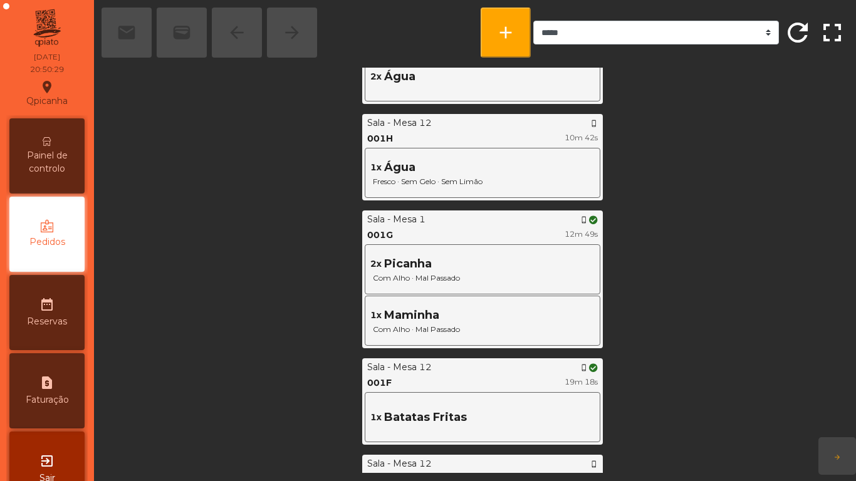
click at [59, 150] on span "Painel de controlo" at bounding box center [47, 162] width 69 height 26
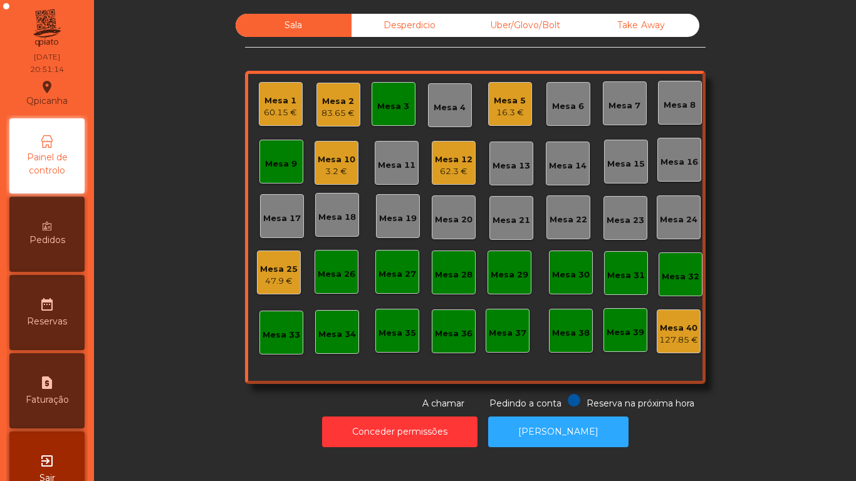
click at [379, 108] on div "Mesa 3" at bounding box center [393, 106] width 32 height 13
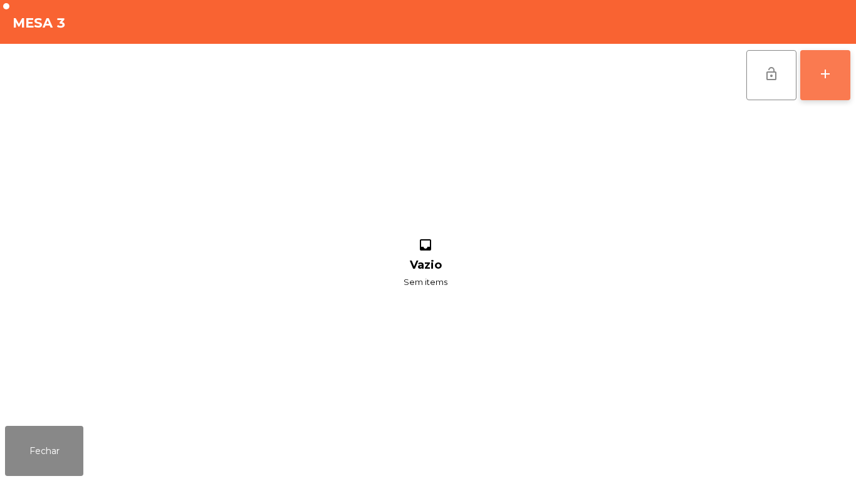
click at [825, 82] on button "add" at bounding box center [825, 75] width 50 height 50
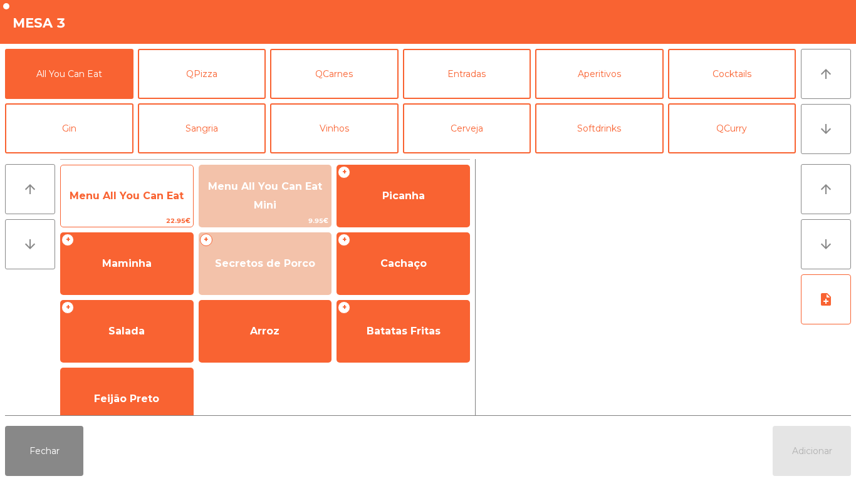
click at [143, 199] on span "Menu All You Can Eat" at bounding box center [127, 196] width 114 height 12
click at [135, 197] on span "Menu All You Can Eat" at bounding box center [127, 196] width 114 height 12
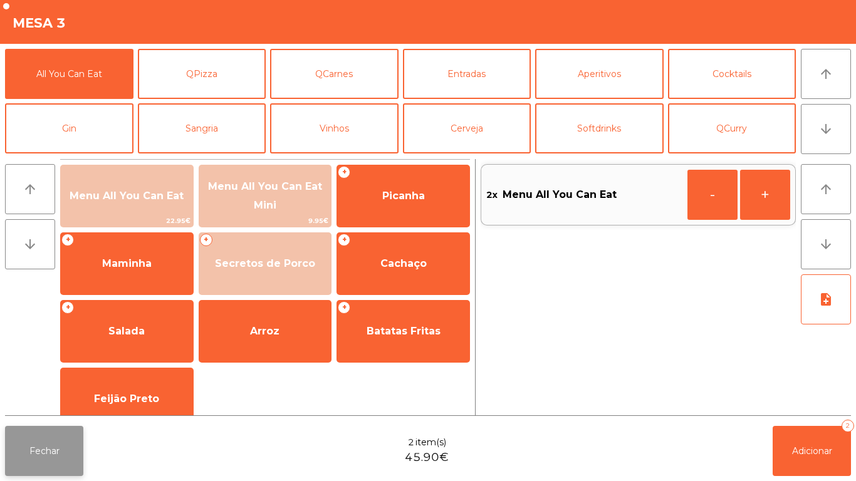
click at [65, 430] on button "Fechar" at bounding box center [44, 451] width 78 height 50
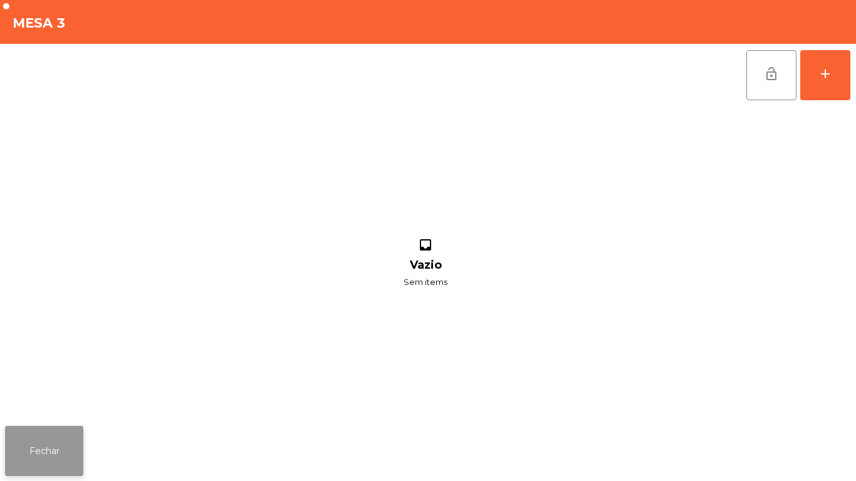
click at [42, 445] on button "Fechar" at bounding box center [44, 451] width 78 height 50
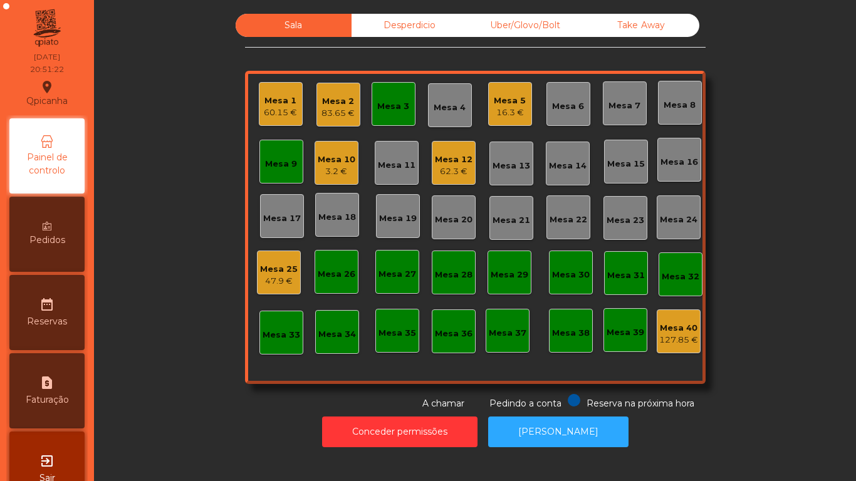
click at [270, 283] on div "47.9 €" at bounding box center [279, 281] width 38 height 13
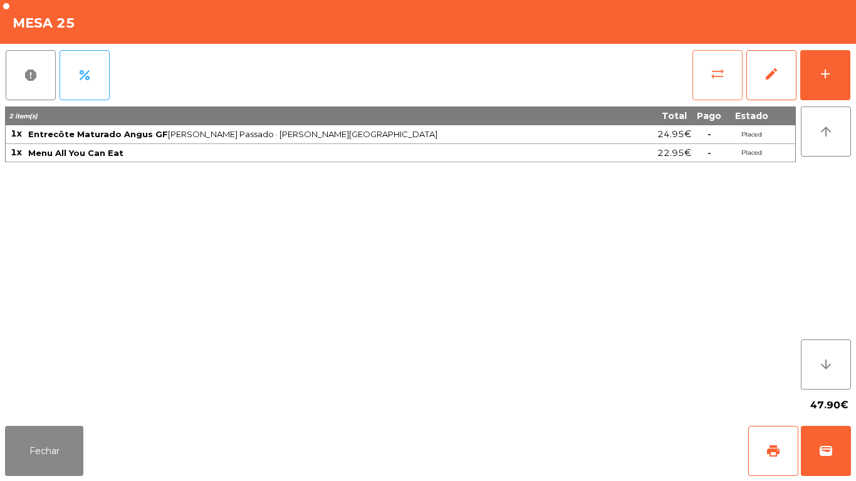
click at [697, 80] on button "sync_alt" at bounding box center [717, 75] width 50 height 50
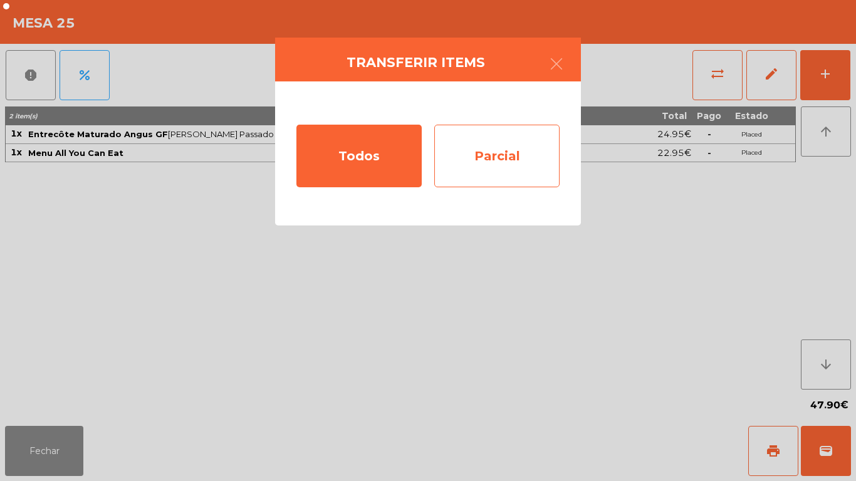
click at [521, 169] on div "Parcial" at bounding box center [496, 156] width 125 height 63
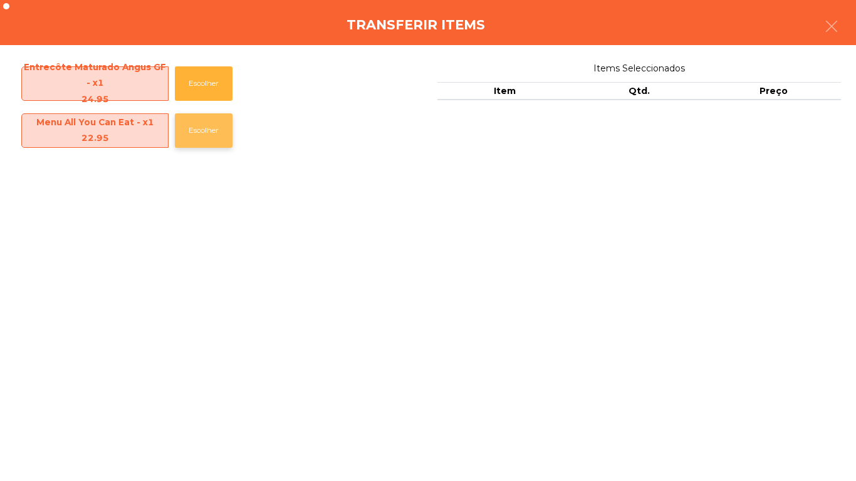
click at [223, 132] on button "Escolher" at bounding box center [204, 130] width 58 height 34
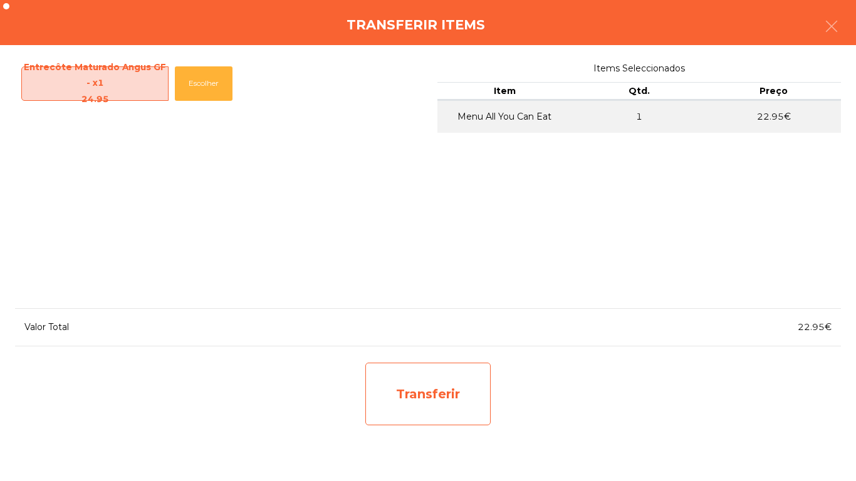
click at [435, 395] on div "Transferir" at bounding box center [427, 394] width 125 height 63
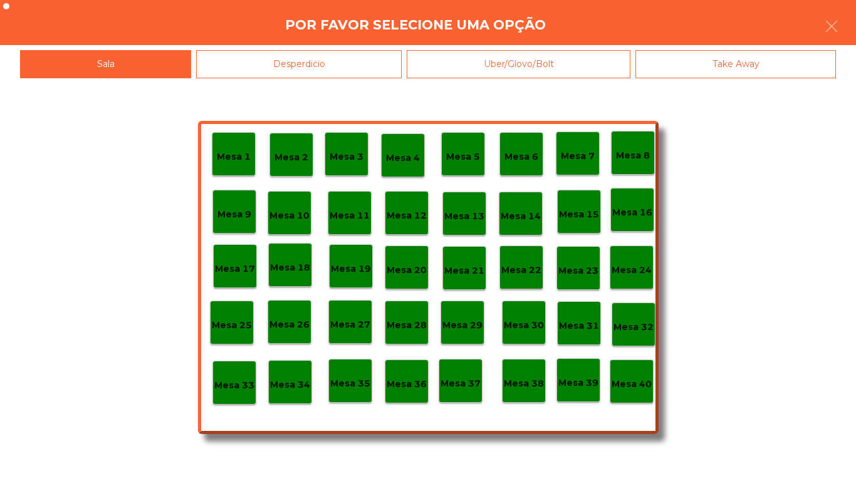
click at [362, 155] on p "Mesa 3" at bounding box center [347, 157] width 34 height 14
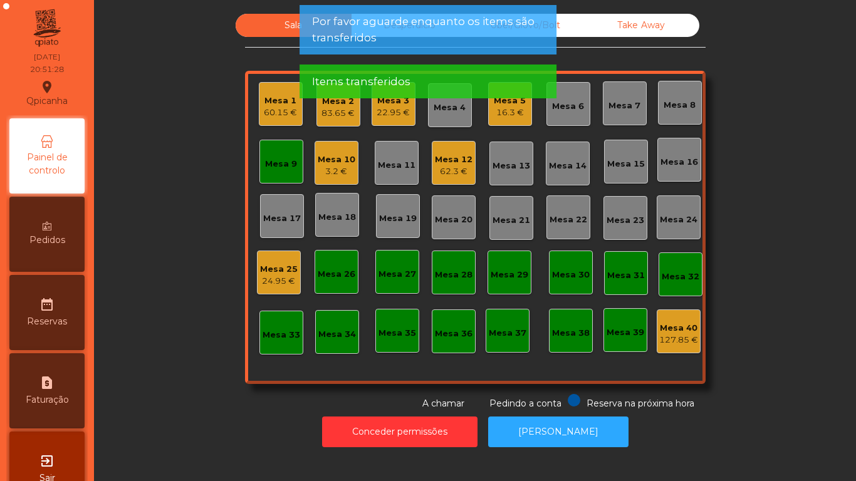
click at [269, 115] on div "60.15 €" at bounding box center [280, 113] width 33 height 13
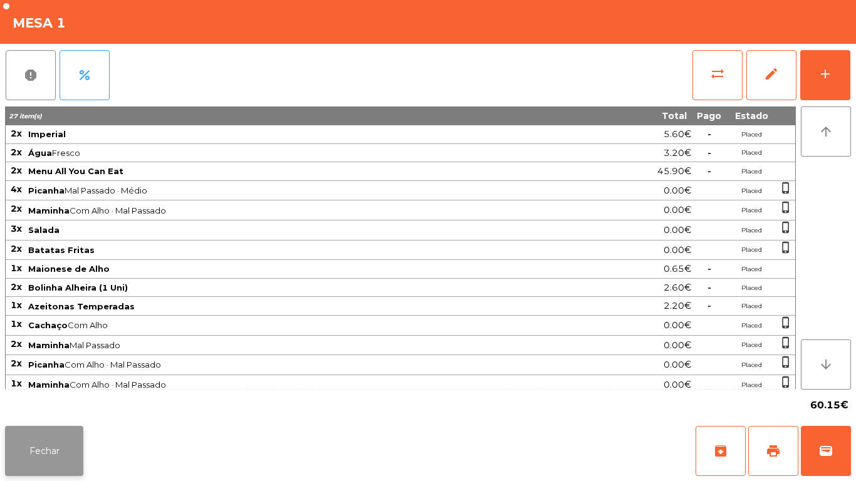
click at [34, 444] on button "Fechar" at bounding box center [44, 451] width 78 height 50
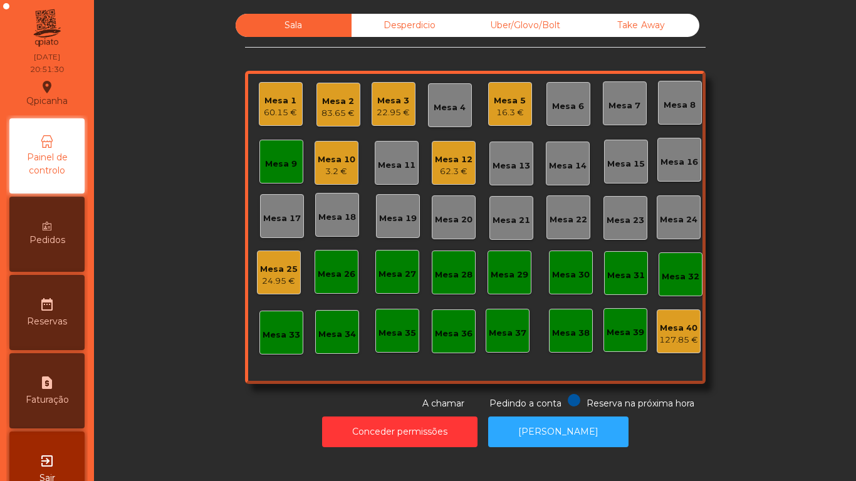
click at [395, 109] on div "22.95 €" at bounding box center [393, 113] width 33 height 13
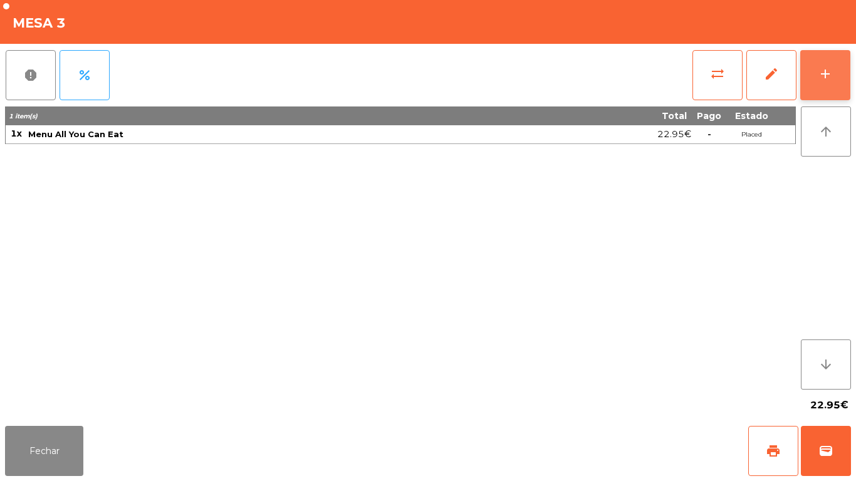
click at [837, 81] on button "add" at bounding box center [825, 75] width 50 height 50
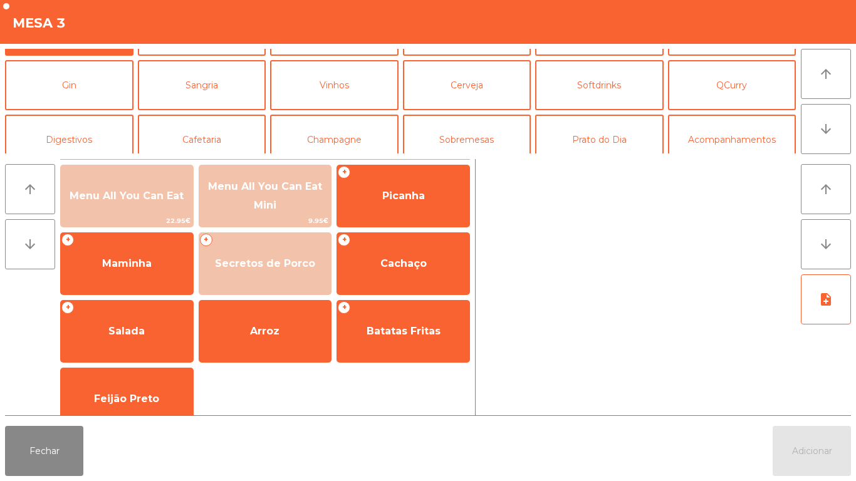
scroll to position [51, 0]
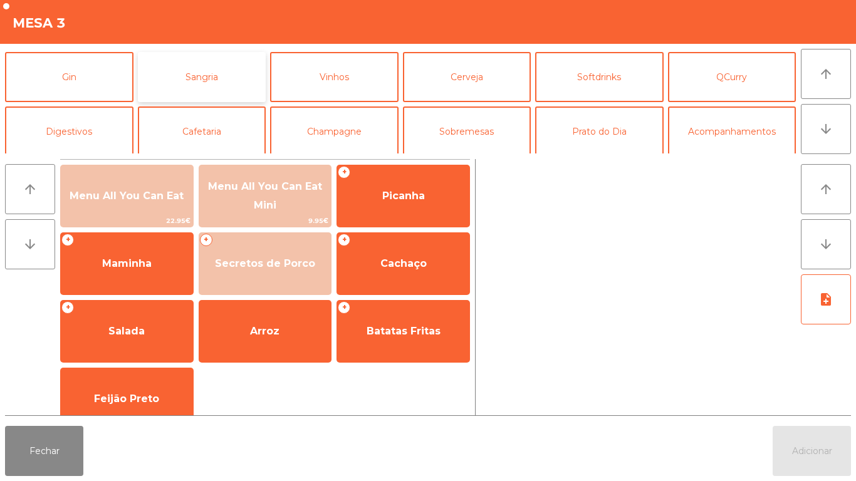
click at [203, 85] on button "Sangria" at bounding box center [202, 77] width 128 height 50
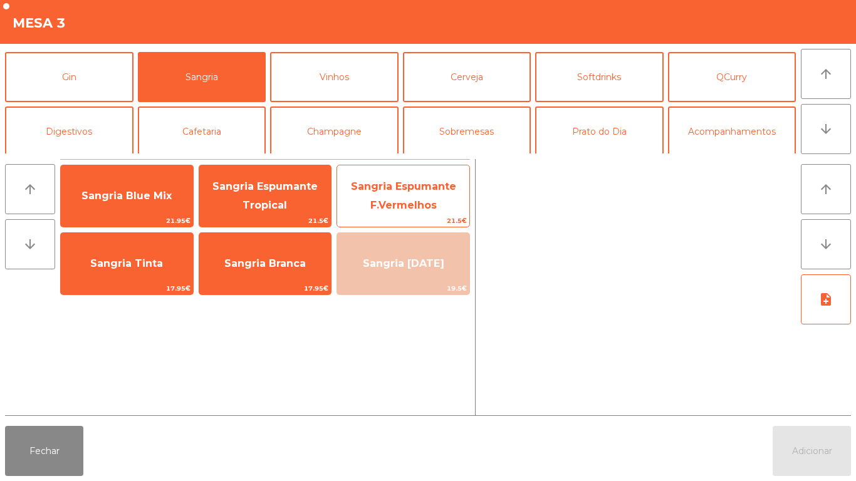
click at [402, 198] on span "Sangria Espumante F.Vermelhos" at bounding box center [403, 196] width 132 height 53
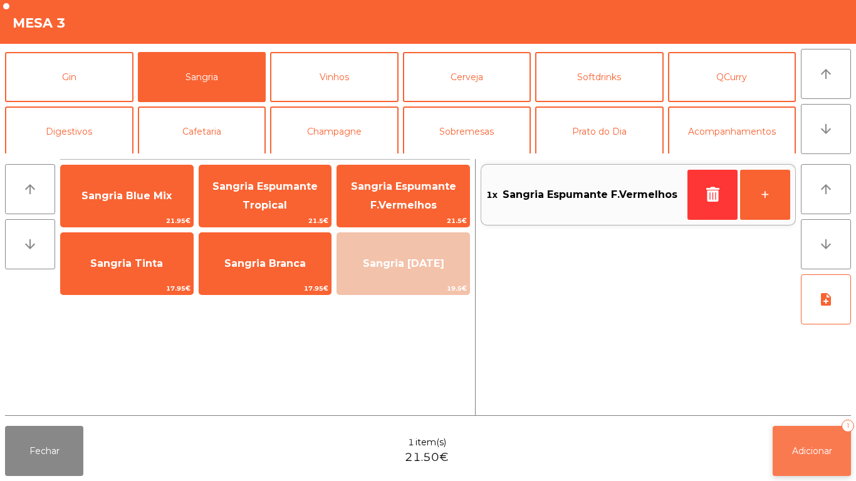
click at [805, 439] on button "Adicionar 1" at bounding box center [812, 451] width 78 height 50
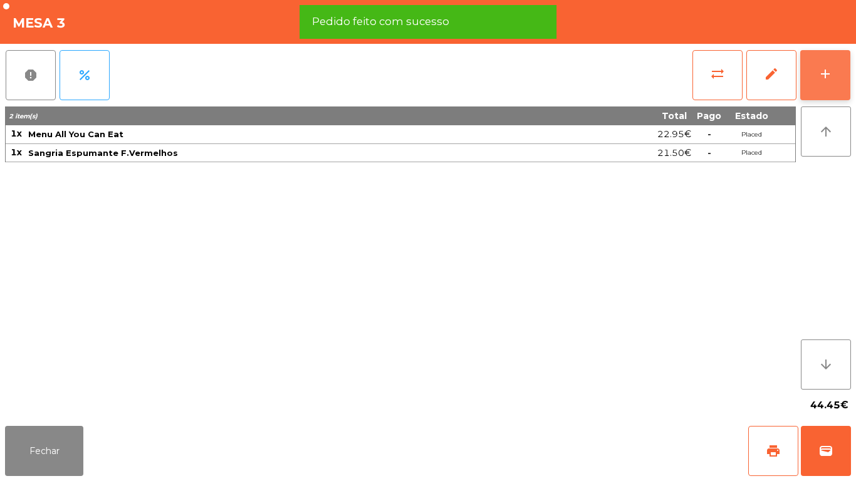
click at [835, 62] on button "add" at bounding box center [825, 75] width 50 height 50
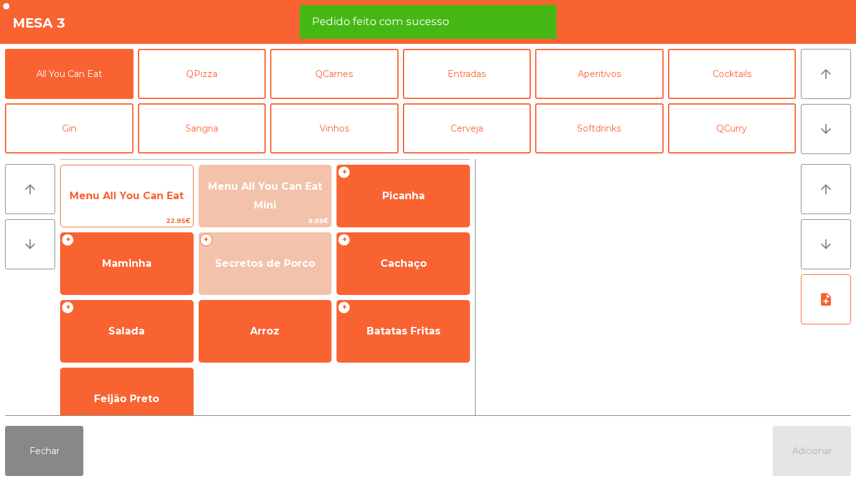
click at [120, 191] on span "Menu All You Can Eat" at bounding box center [127, 196] width 114 height 12
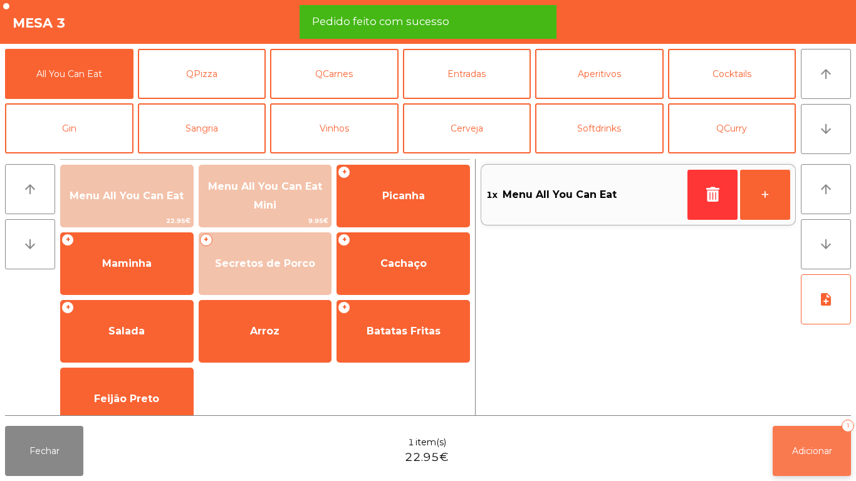
click at [808, 451] on span "Adicionar" at bounding box center [812, 450] width 40 height 11
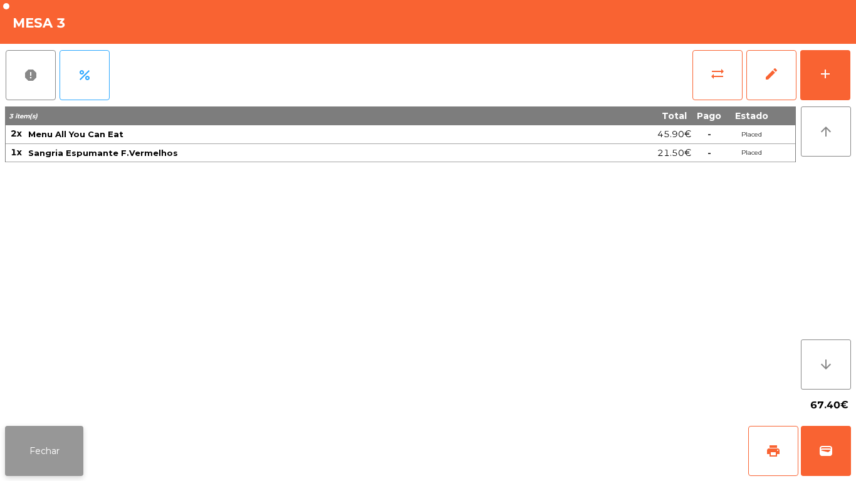
click at [76, 439] on button "Fechar" at bounding box center [44, 451] width 78 height 50
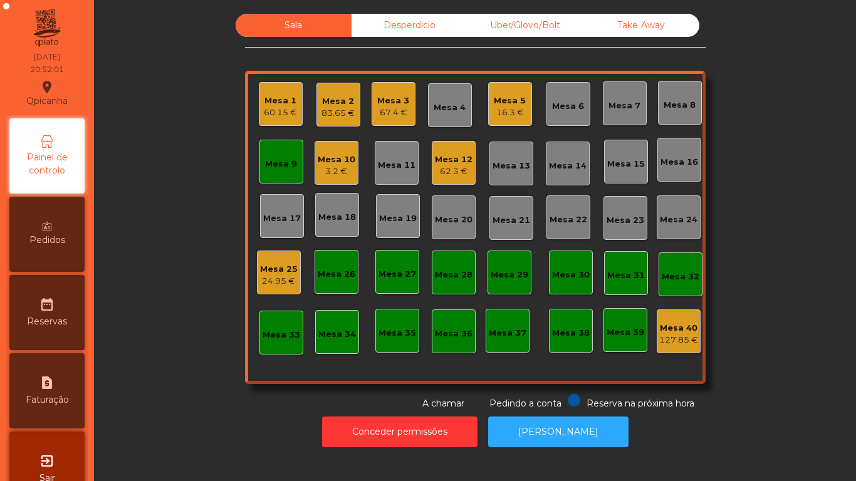
click at [283, 149] on div "Mesa 9" at bounding box center [281, 162] width 44 height 44
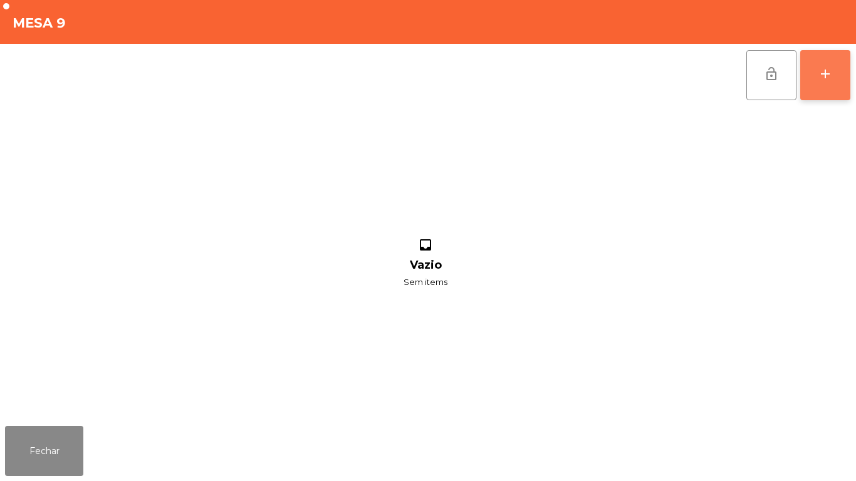
click at [826, 78] on div "add" at bounding box center [825, 73] width 15 height 15
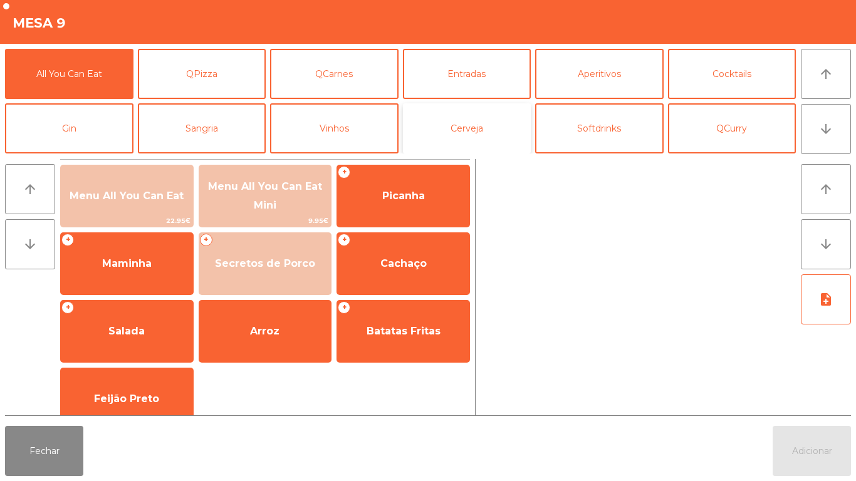
click at [488, 127] on button "Cerveja" at bounding box center [467, 128] width 128 height 50
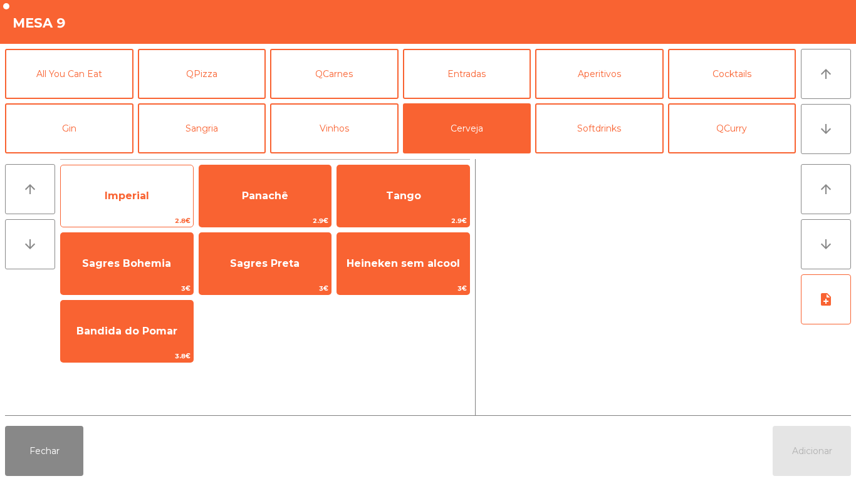
click at [151, 203] on span "Imperial" at bounding box center [127, 196] width 132 height 34
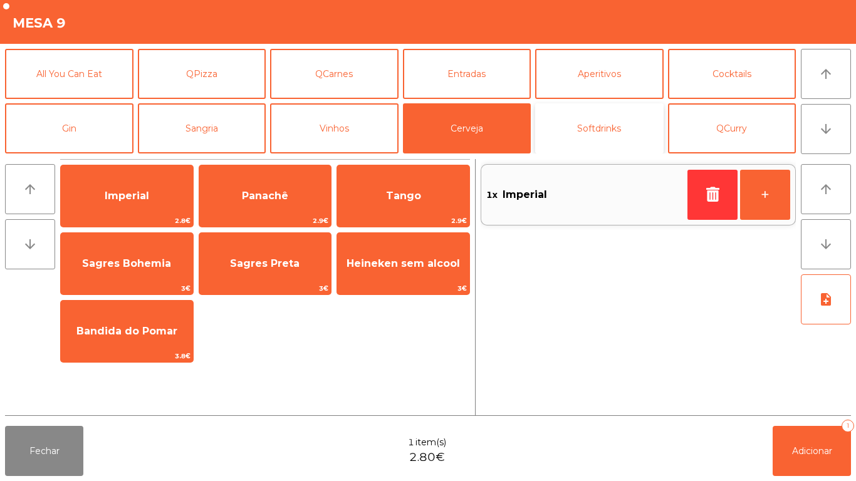
click at [575, 132] on button "Softdrinks" at bounding box center [599, 128] width 128 height 50
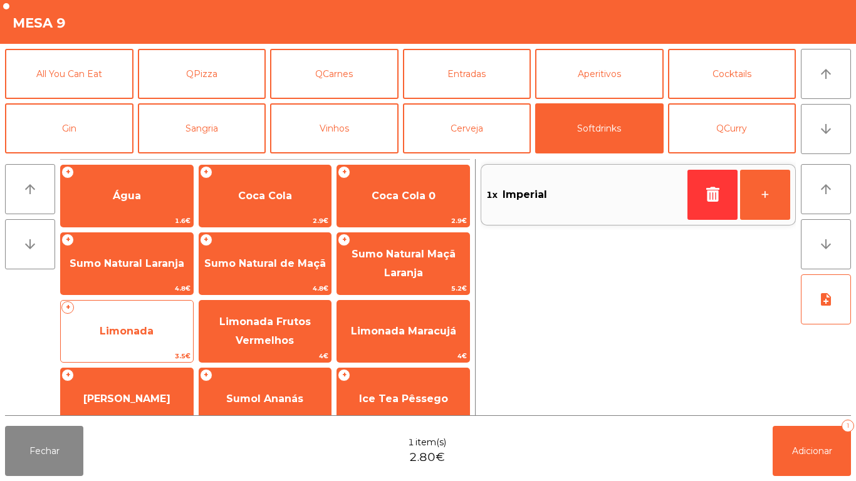
click at [180, 303] on div "+ Limonada 3.5€" at bounding box center [126, 331] width 133 height 63
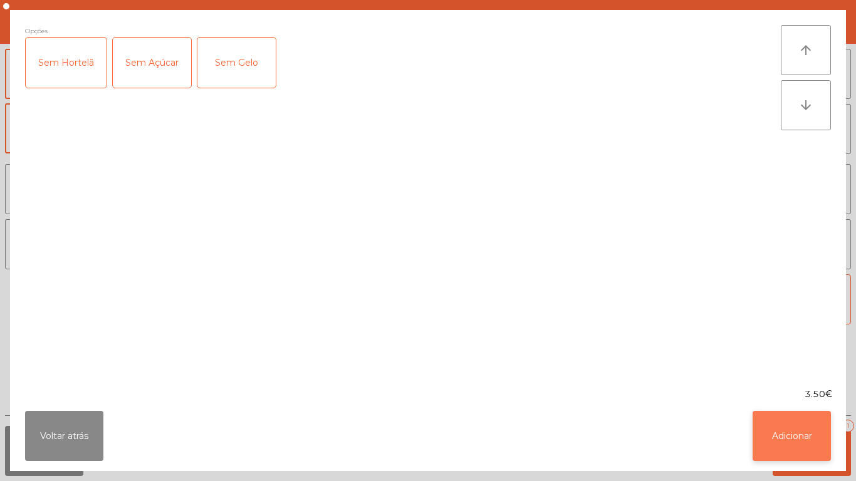
click at [804, 415] on button "Adicionar" at bounding box center [792, 436] width 78 height 50
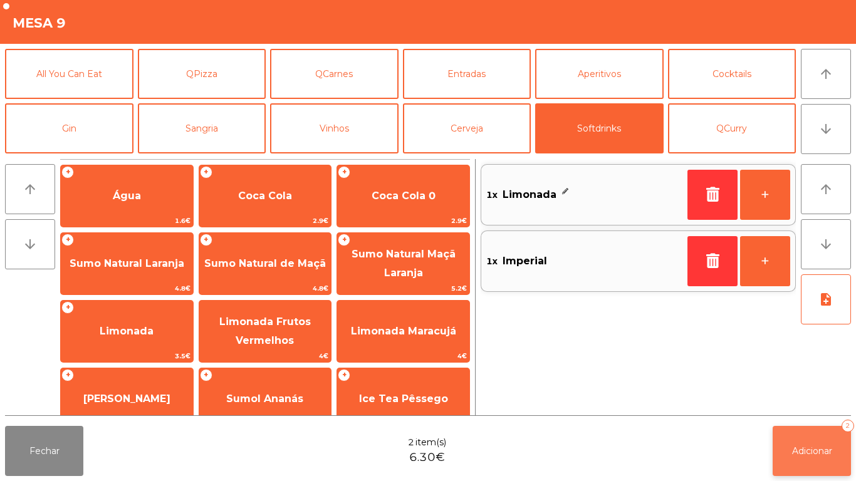
click at [825, 445] on span "Adicionar" at bounding box center [812, 450] width 40 height 11
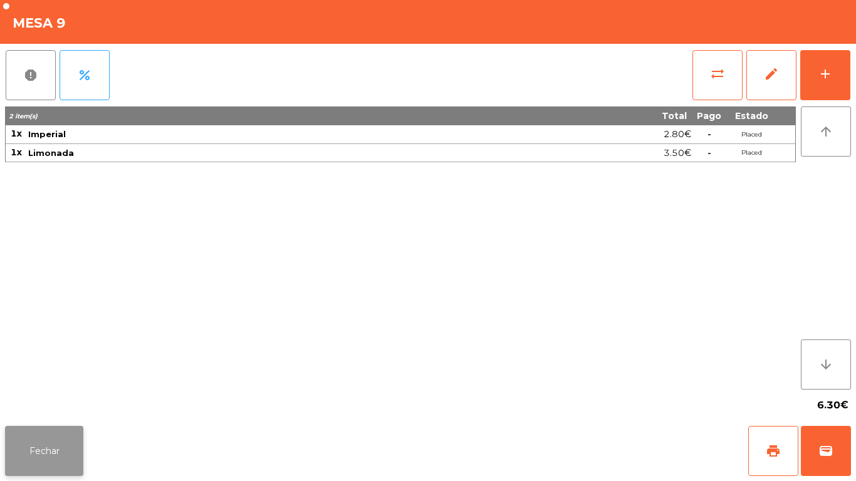
click at [63, 439] on button "Fechar" at bounding box center [44, 451] width 78 height 50
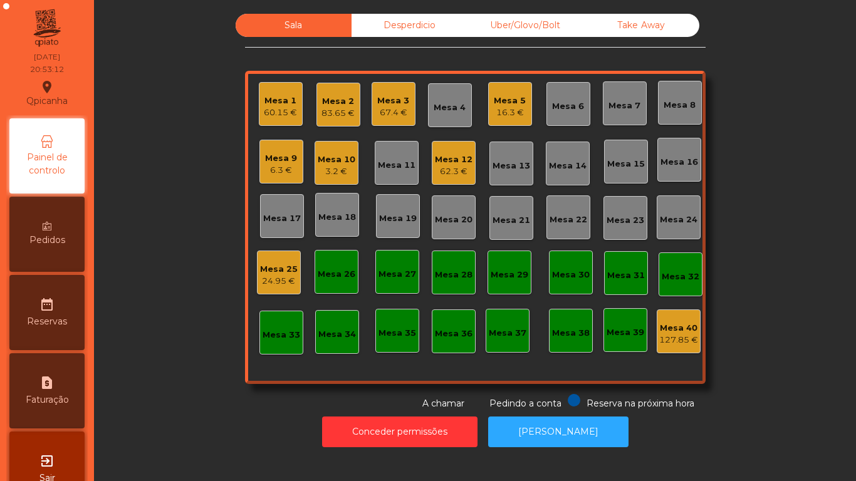
click at [395, 123] on div "Mesa 3 67.4 €" at bounding box center [394, 104] width 44 height 44
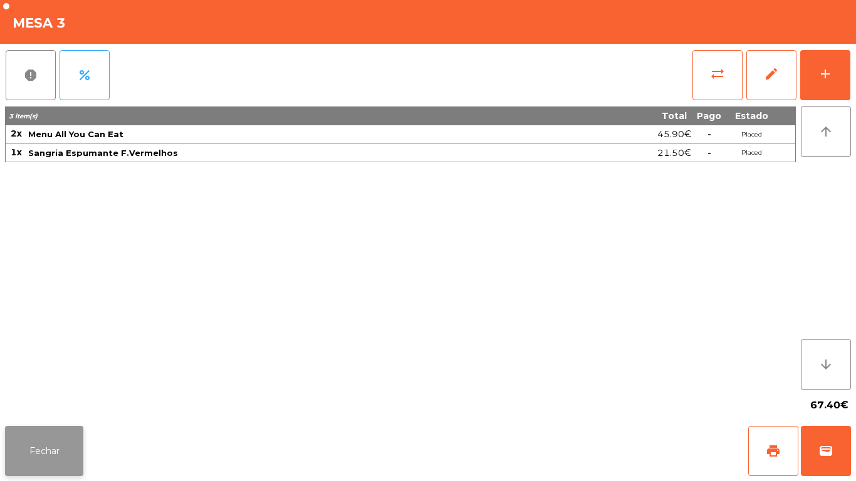
click at [58, 430] on button "Fechar" at bounding box center [44, 451] width 78 height 50
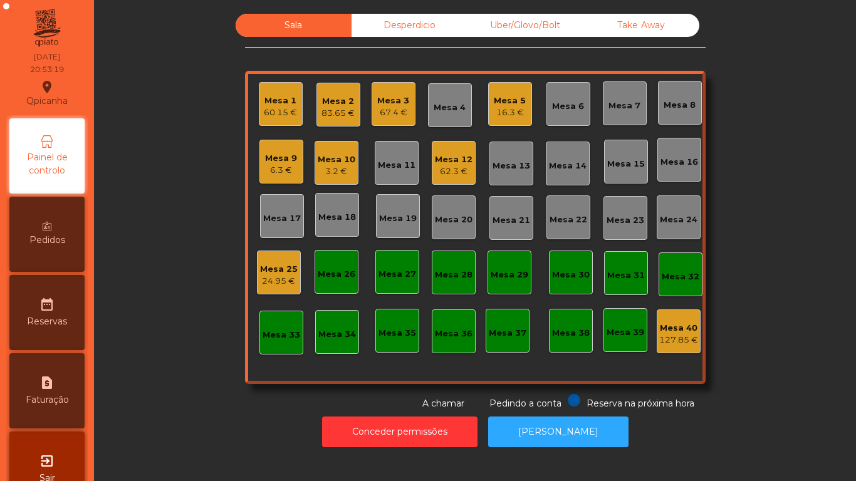
click at [339, 117] on div "83.65 €" at bounding box center [337, 113] width 33 height 13
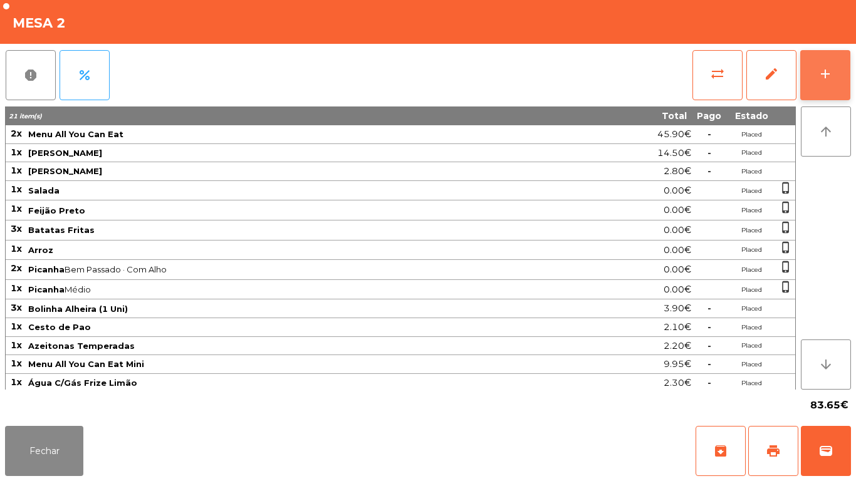
click at [816, 96] on button "add" at bounding box center [825, 75] width 50 height 50
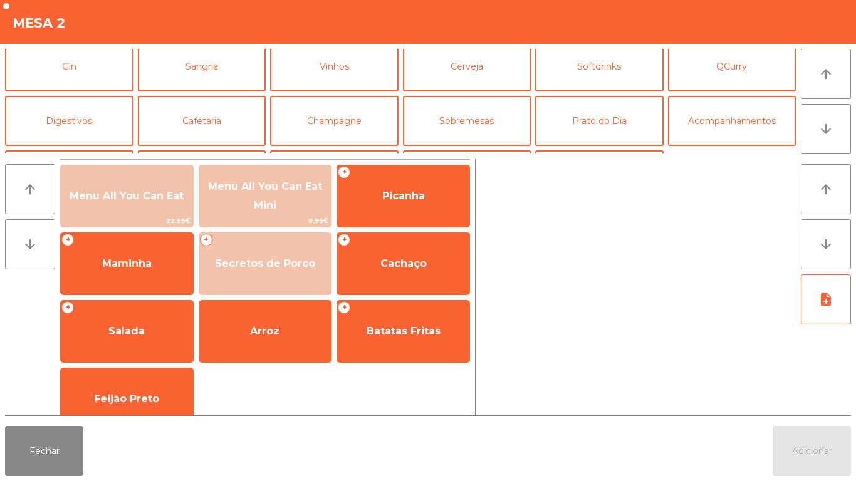
scroll to position [78, 0]
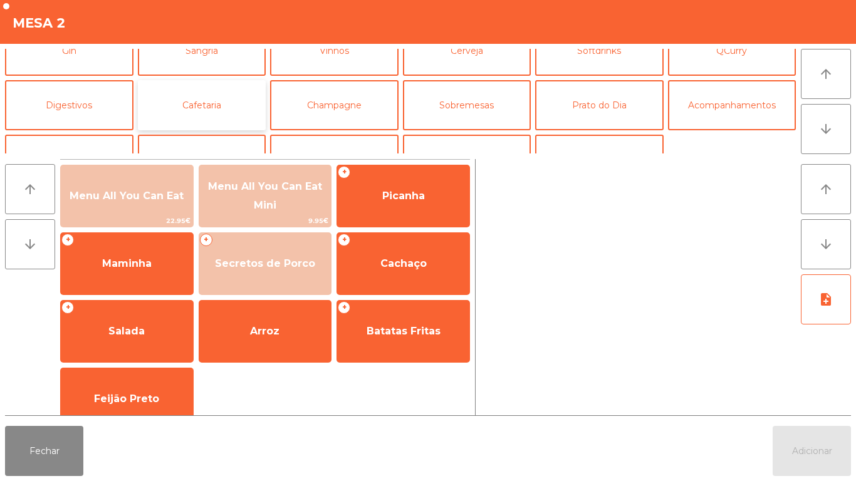
click at [234, 105] on button "Cafetaria" at bounding box center [202, 105] width 128 height 50
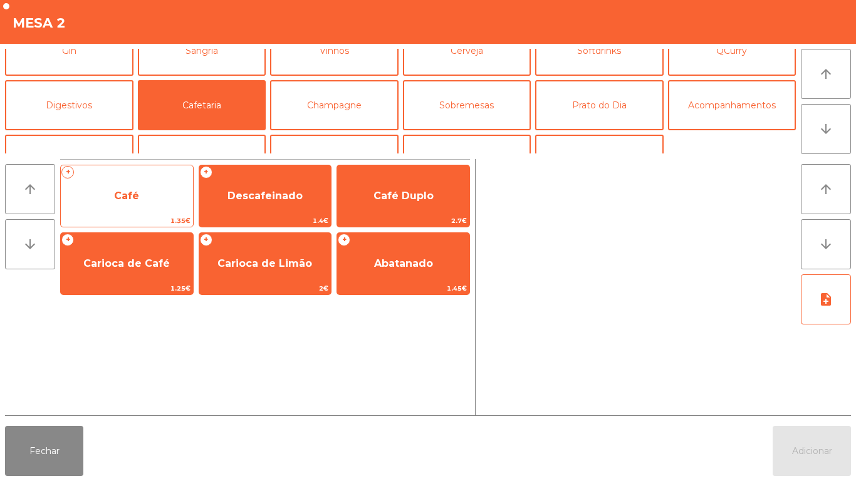
click at [160, 201] on span "Café" at bounding box center [127, 196] width 132 height 34
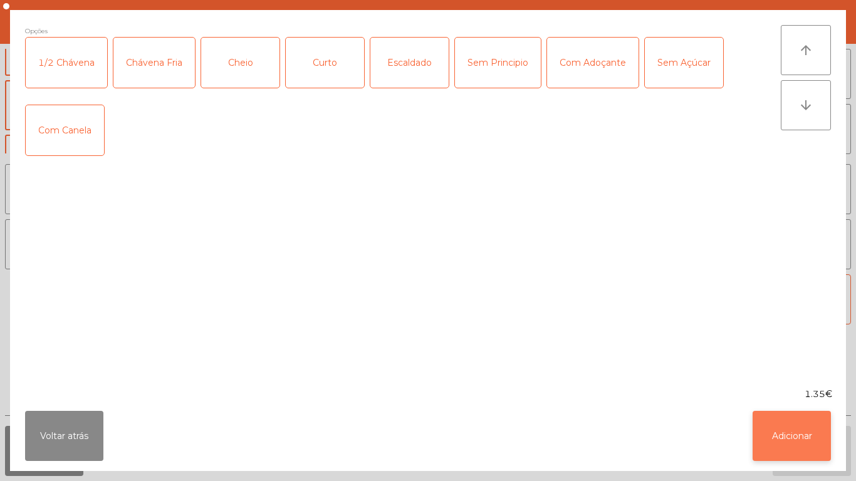
click at [780, 420] on button "Adicionar" at bounding box center [792, 436] width 78 height 50
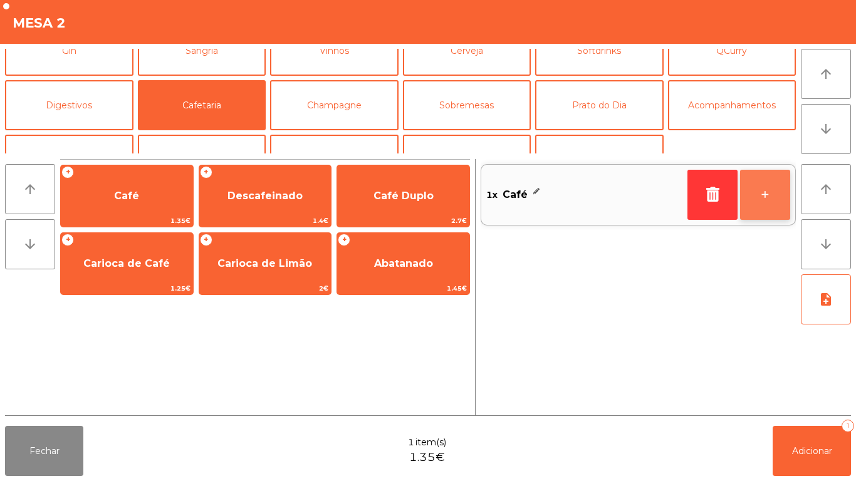
click at [759, 204] on button "+" at bounding box center [765, 195] width 50 height 50
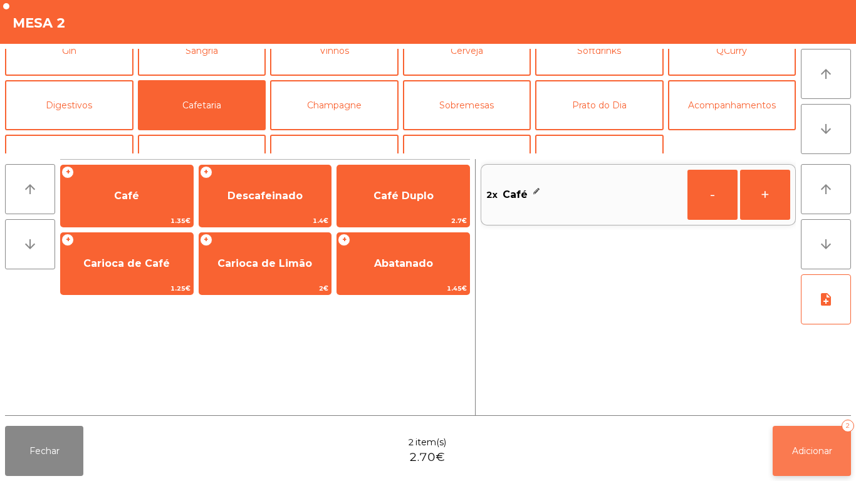
click at [799, 428] on button "Adicionar 2" at bounding box center [812, 451] width 78 height 50
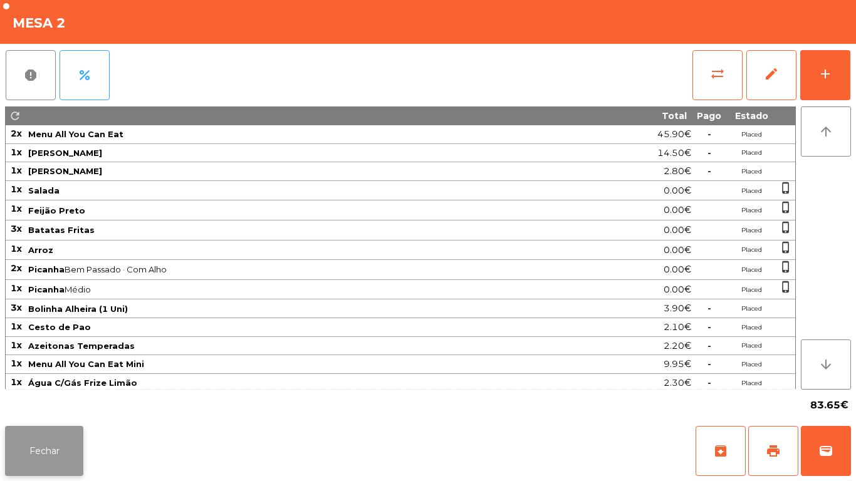
click at [63, 434] on button "Fechar" at bounding box center [44, 451] width 78 height 50
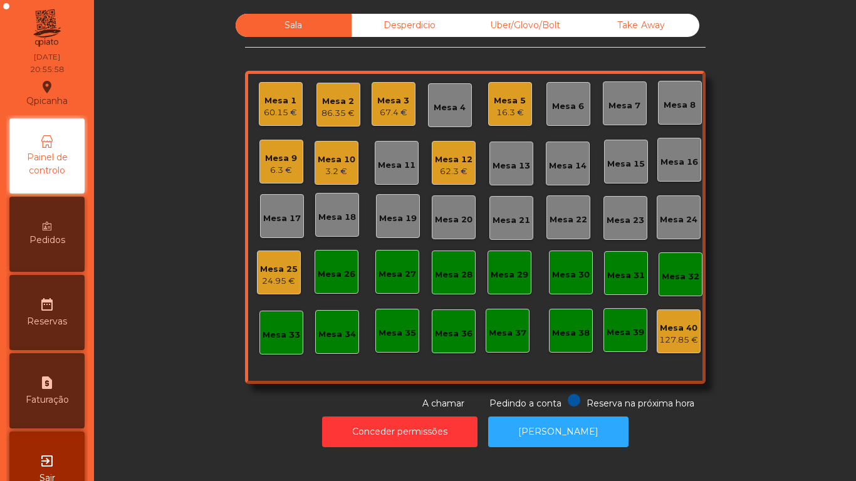
click at [267, 162] on div "Mesa 9" at bounding box center [281, 158] width 32 height 13
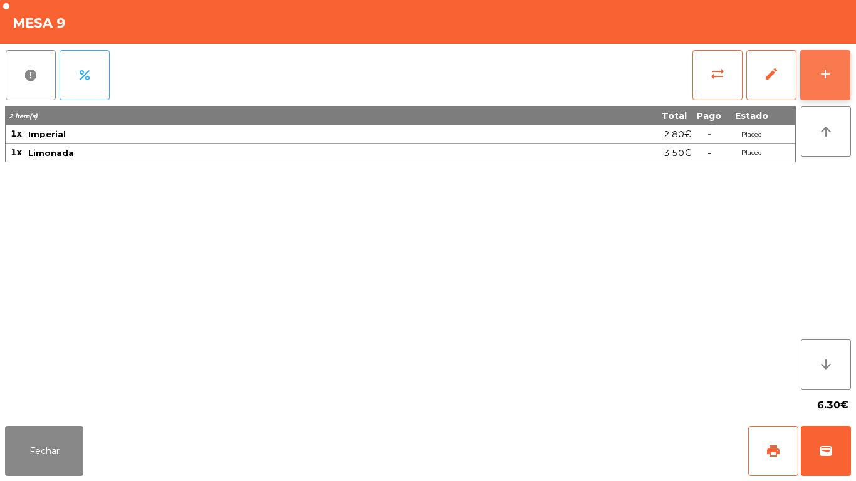
click at [818, 71] on div "add" at bounding box center [825, 73] width 15 height 15
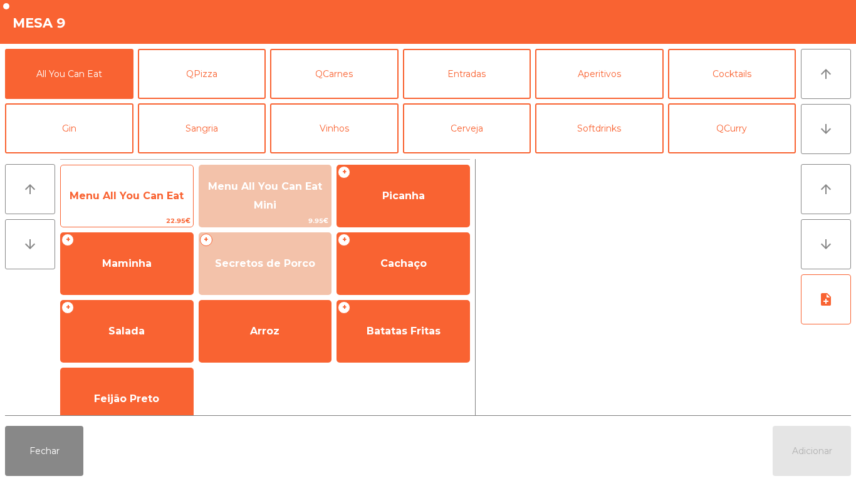
click at [157, 219] on span "22.95€" at bounding box center [127, 221] width 132 height 12
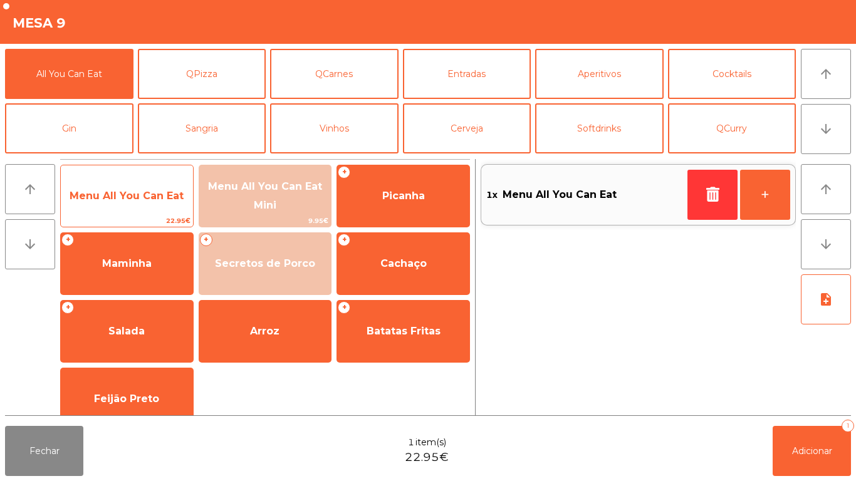
click at [164, 205] on span "Menu All You Can Eat" at bounding box center [127, 196] width 132 height 34
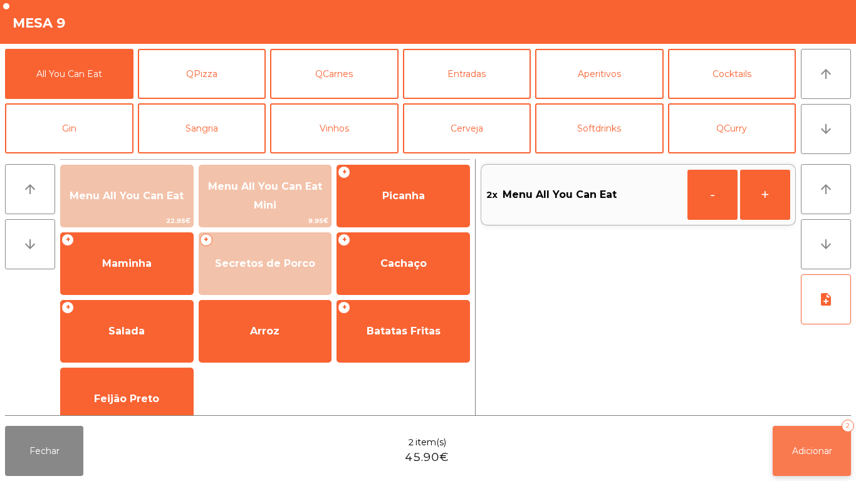
click at [812, 442] on button "Adicionar 2" at bounding box center [812, 451] width 78 height 50
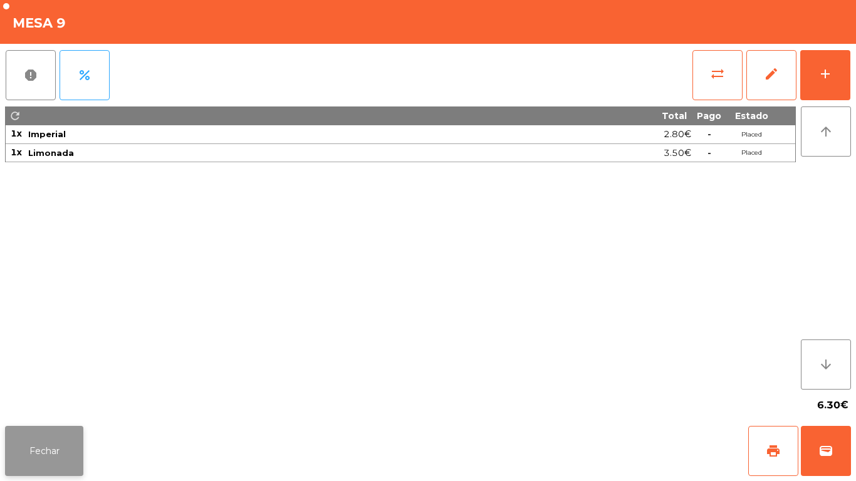
click at [74, 454] on button "Fechar" at bounding box center [44, 451] width 78 height 50
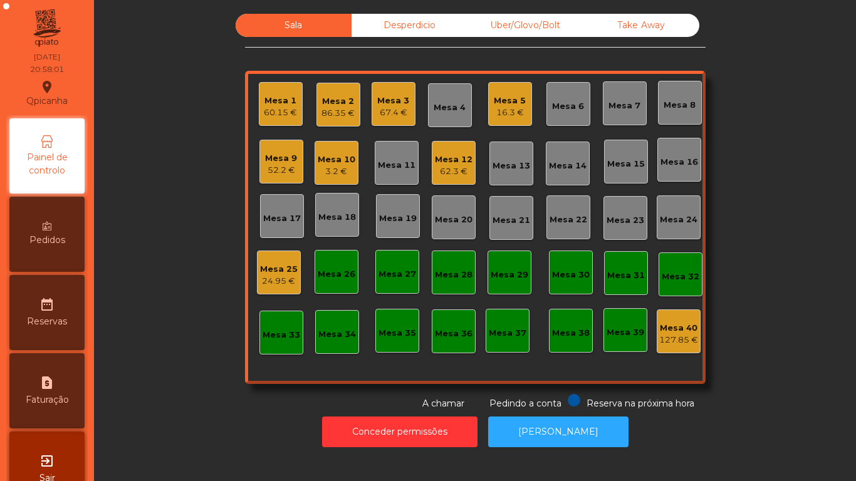
click at [395, 109] on div "67.4 €" at bounding box center [393, 113] width 32 height 13
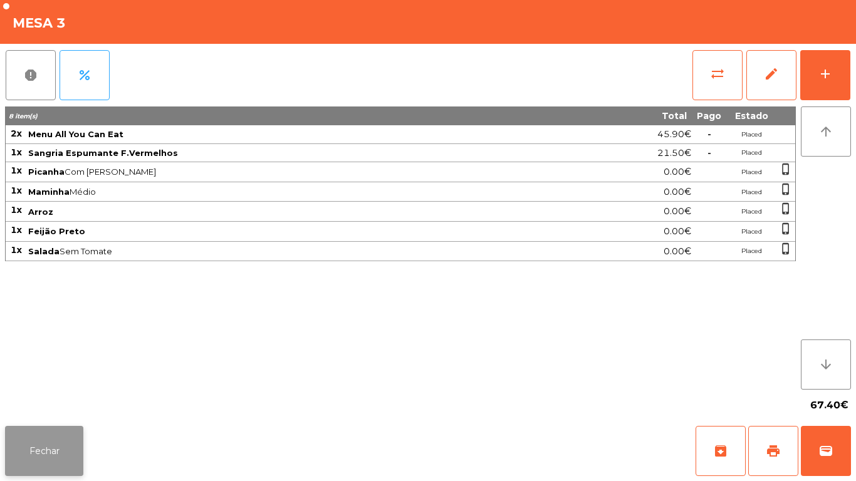
click at [48, 463] on button "Fechar" at bounding box center [44, 451] width 78 height 50
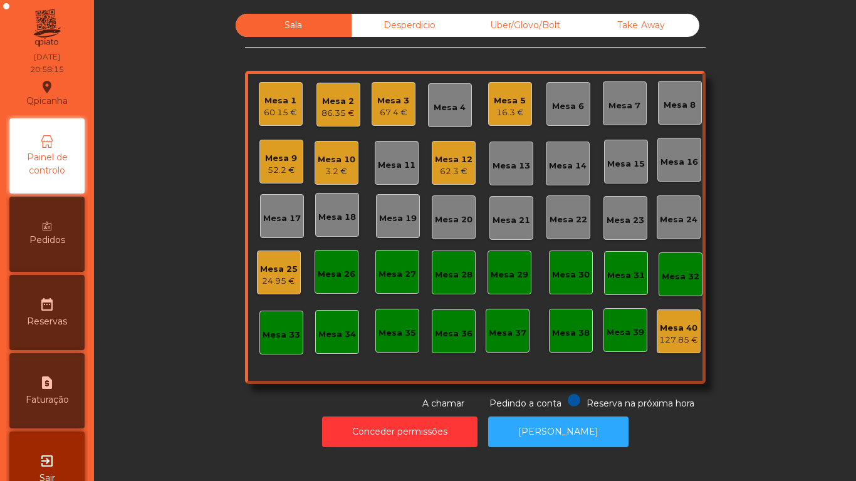
click at [60, 232] on div "Pedidos" at bounding box center [46, 234] width 75 height 75
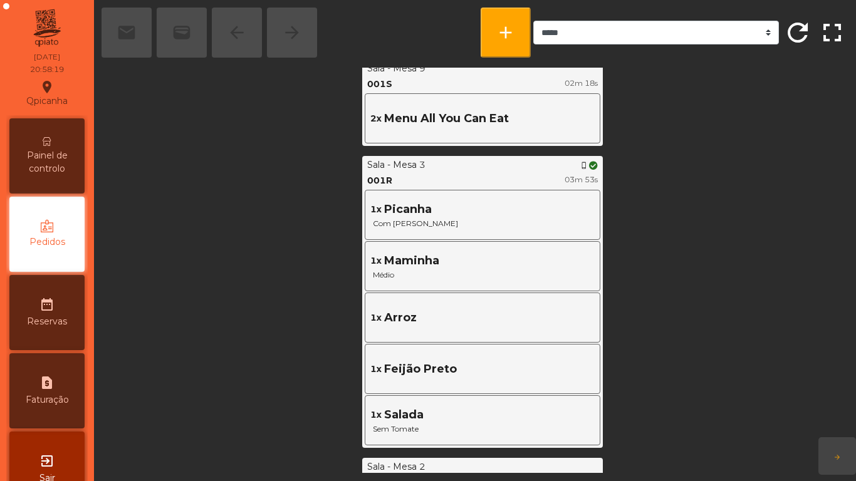
scroll to position [553, 0]
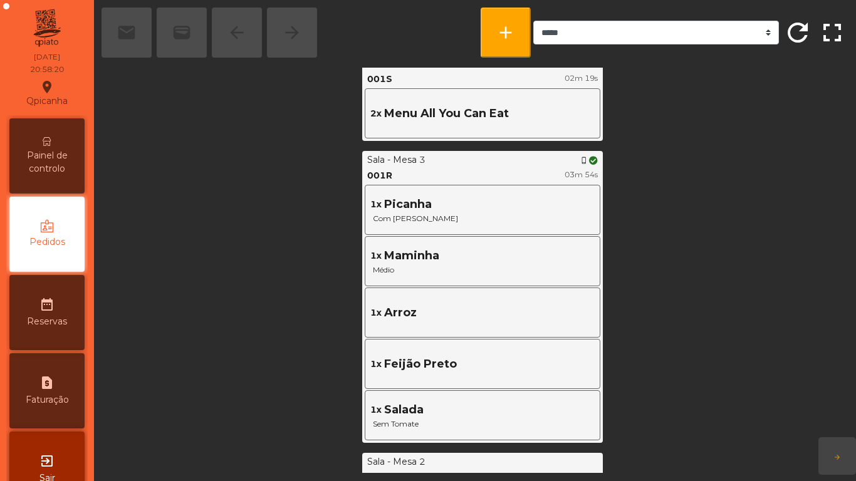
click at [66, 150] on span "Painel de controlo" at bounding box center [47, 162] width 69 height 26
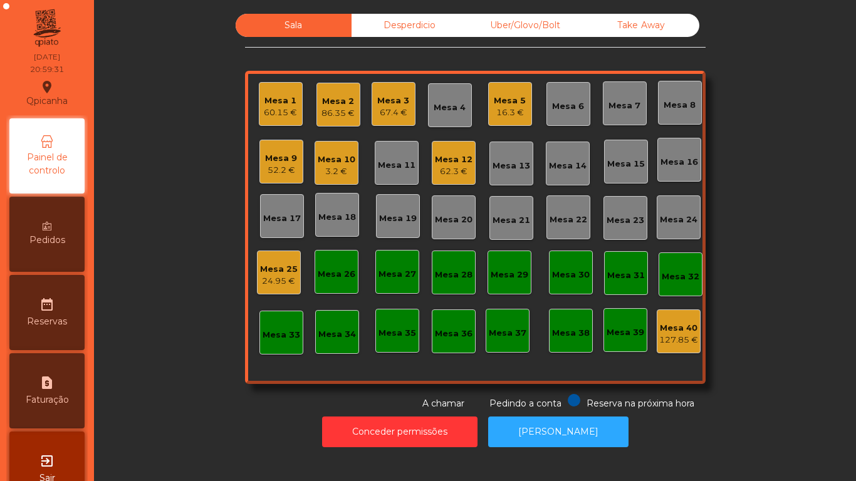
click at [278, 142] on div "Mesa 9 52.2 €" at bounding box center [281, 162] width 44 height 44
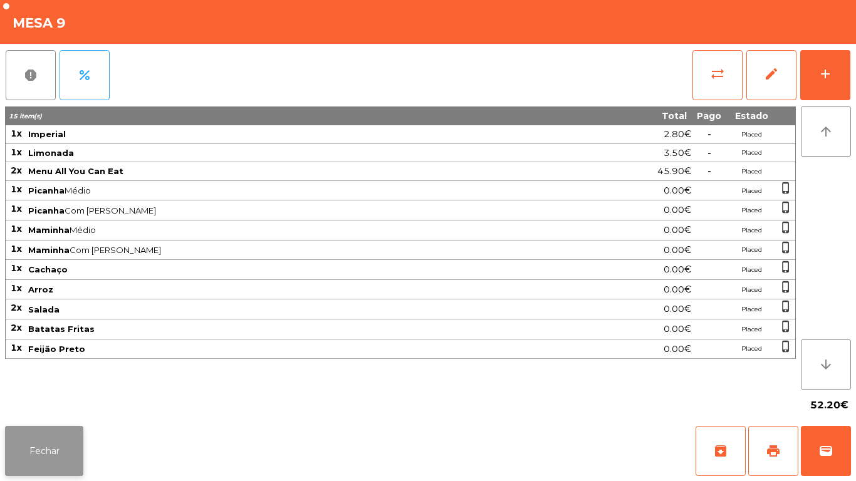
click at [60, 434] on button "Fechar" at bounding box center [44, 451] width 78 height 50
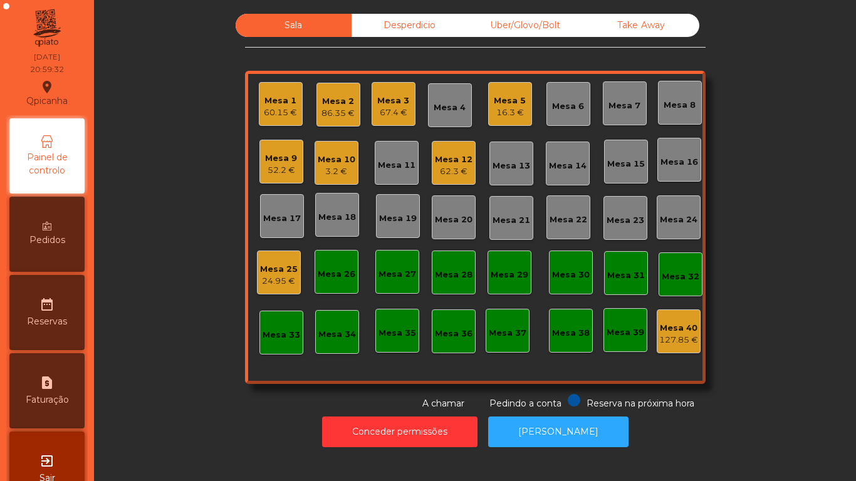
click at [277, 117] on div "60.15 €" at bounding box center [280, 113] width 33 height 13
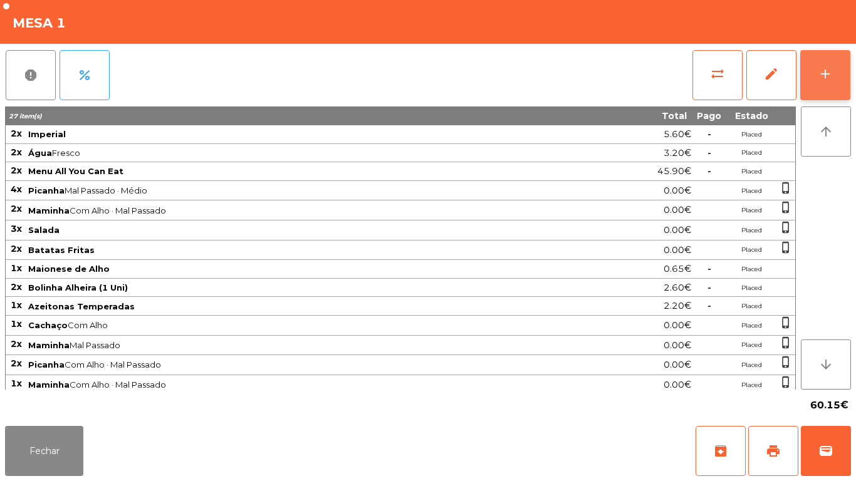
click at [818, 86] on button "add" at bounding box center [825, 75] width 50 height 50
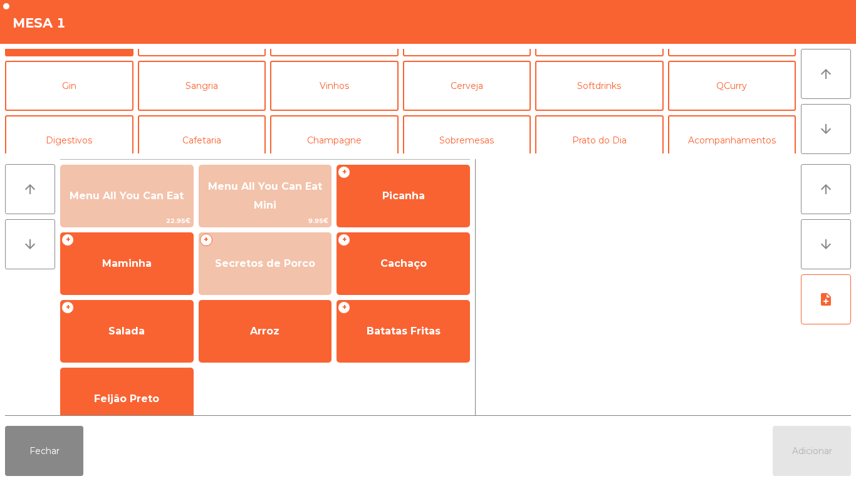
scroll to position [49, 0]
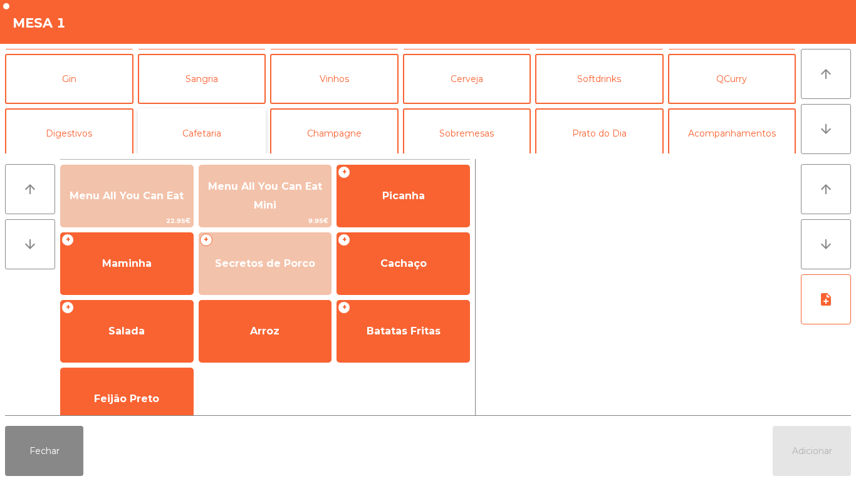
click at [217, 146] on button "Cafetaria" at bounding box center [202, 133] width 128 height 50
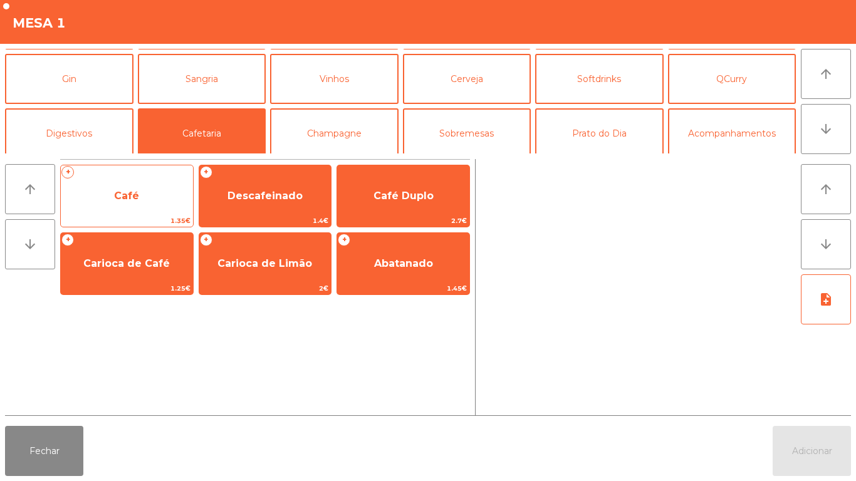
click at [107, 201] on span "Café" at bounding box center [127, 196] width 132 height 34
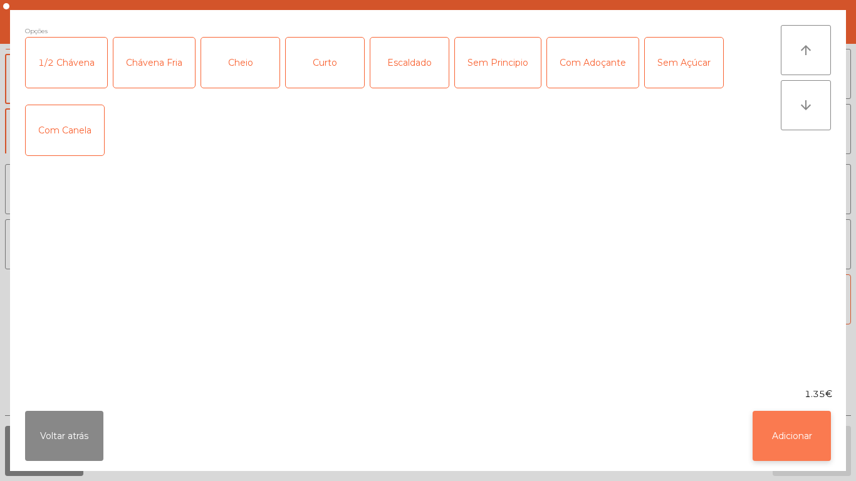
click at [805, 442] on button "Adicionar" at bounding box center [792, 436] width 78 height 50
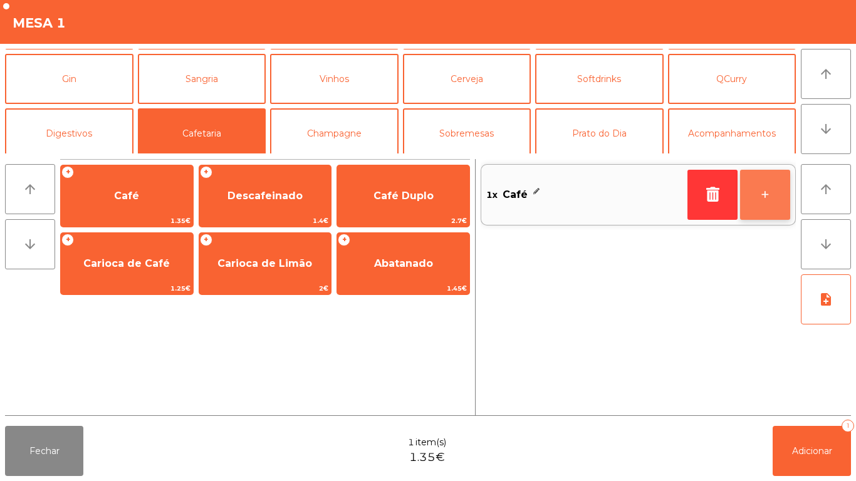
click at [760, 188] on button "+" at bounding box center [765, 195] width 50 height 50
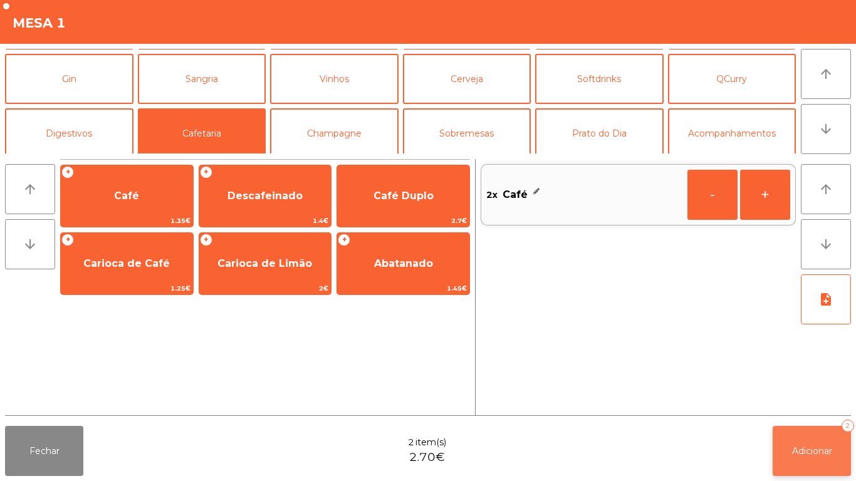
click at [795, 450] on span "Adicionar" at bounding box center [812, 450] width 40 height 11
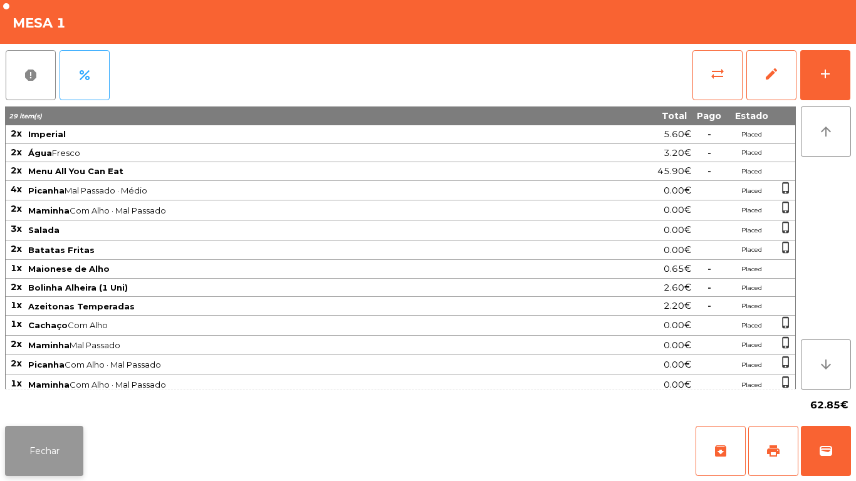
click at [55, 439] on button "Fechar" at bounding box center [44, 451] width 78 height 50
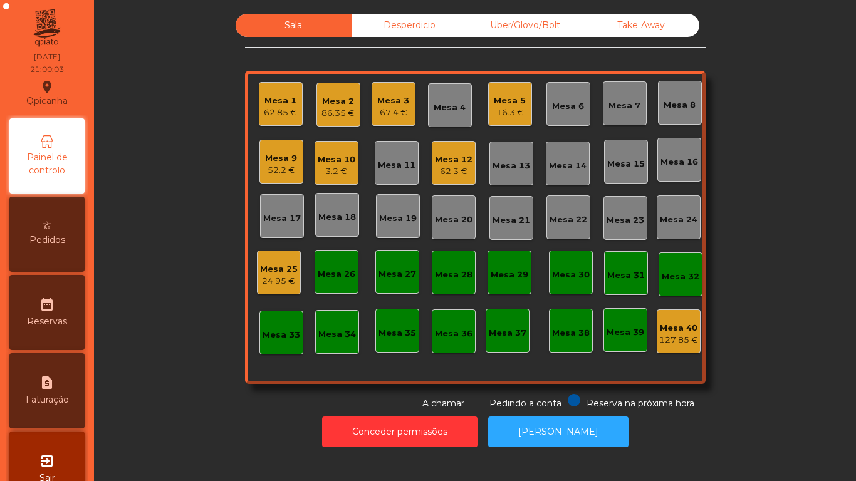
click at [49, 229] on icon at bounding box center [47, 226] width 9 height 9
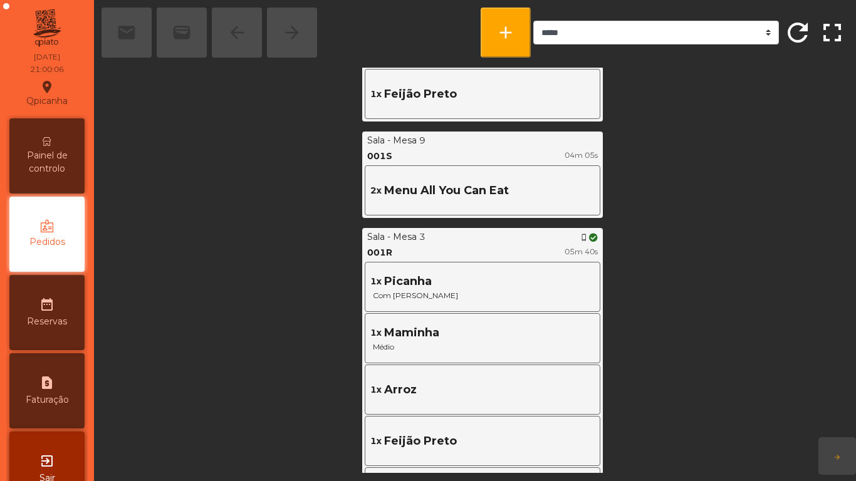
scroll to position [571, 0]
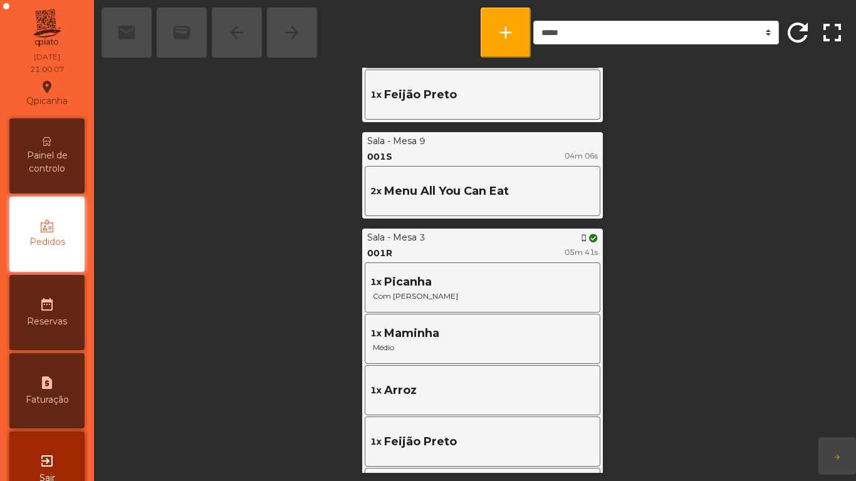
click at [75, 155] on span "Painel de controlo" at bounding box center [47, 162] width 69 height 26
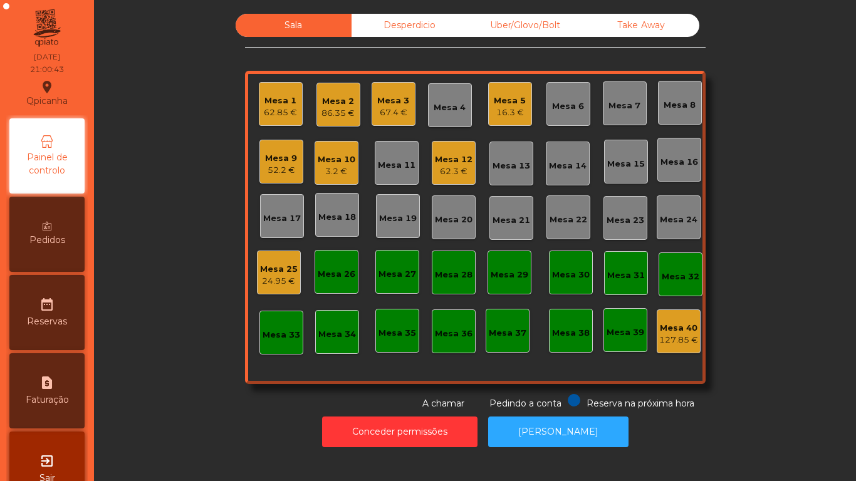
click at [345, 164] on div "Mesa 10" at bounding box center [337, 160] width 38 height 13
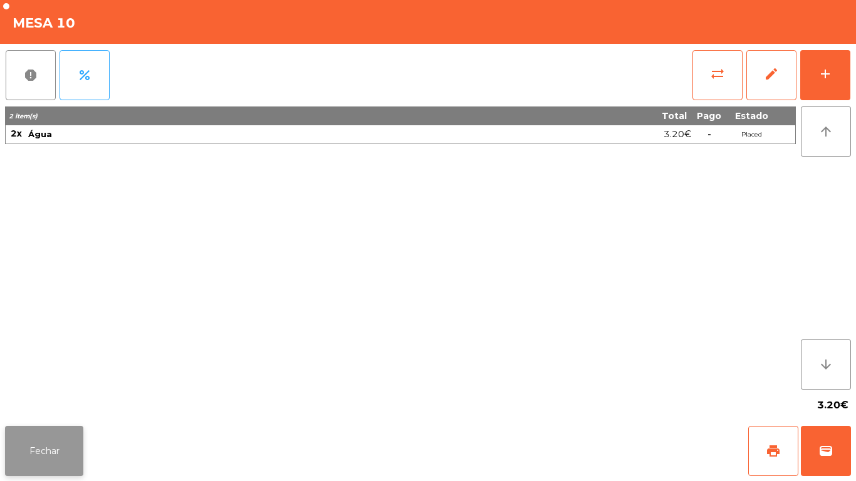
click at [73, 456] on button "Fechar" at bounding box center [44, 451] width 78 height 50
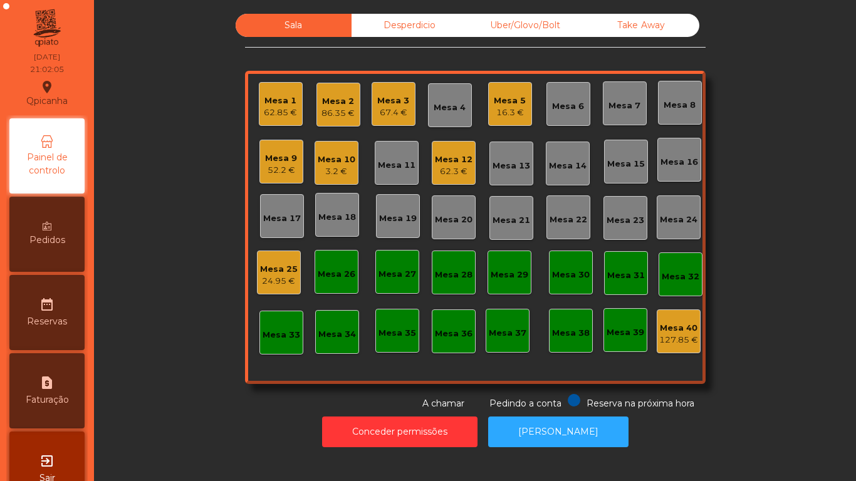
click at [666, 170] on div "Mesa 16" at bounding box center [679, 160] width 44 height 44
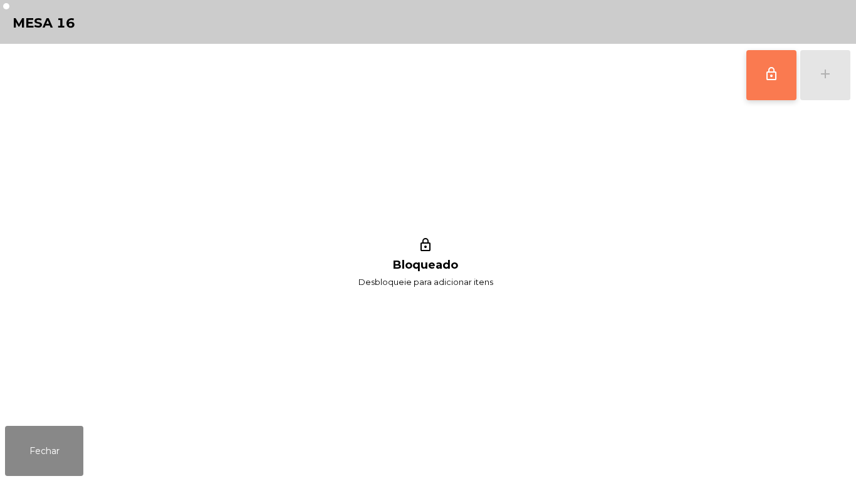
click at [765, 71] on span "lock_outline" at bounding box center [771, 73] width 15 height 15
click at [52, 414] on div "lock_outline Bloqueado Desbloqueie para adicionar itens" at bounding box center [425, 264] width 841 height 315
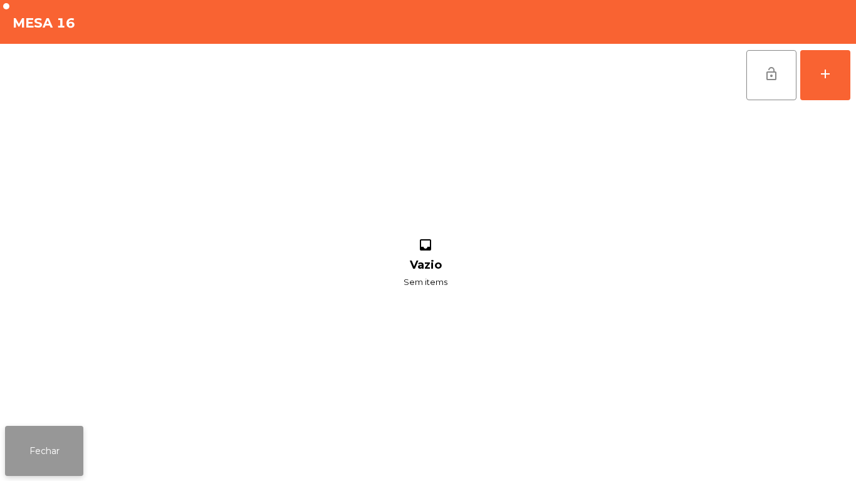
click at [55, 448] on button "Fechar" at bounding box center [44, 451] width 78 height 50
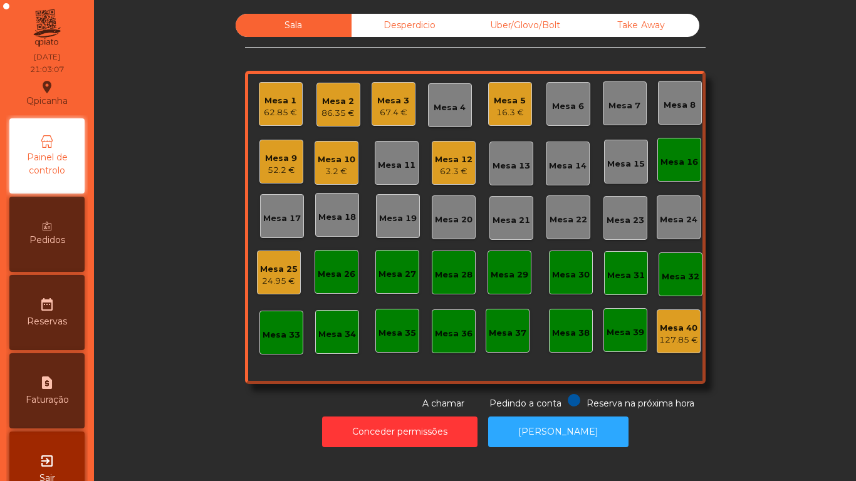
click at [345, 156] on div "Mesa 10" at bounding box center [337, 160] width 38 height 13
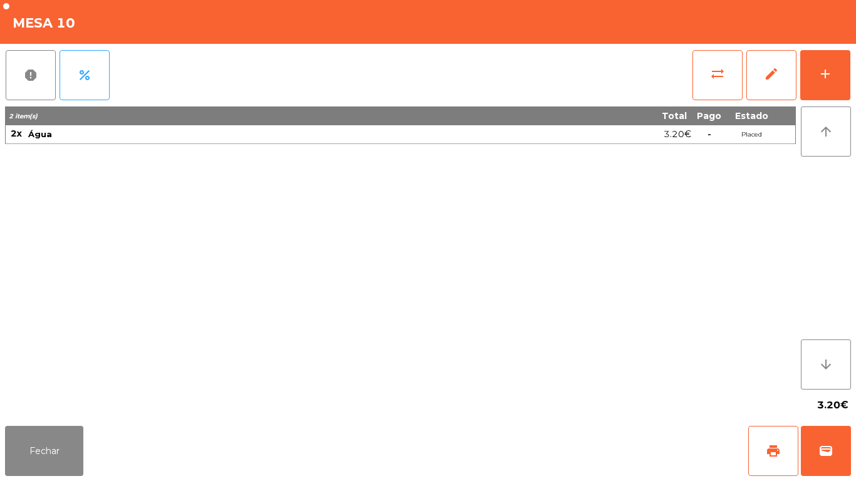
click at [96, 442] on div "Fechar print wallet" at bounding box center [428, 451] width 856 height 60
click at [30, 444] on button "Fechar" at bounding box center [44, 451] width 78 height 50
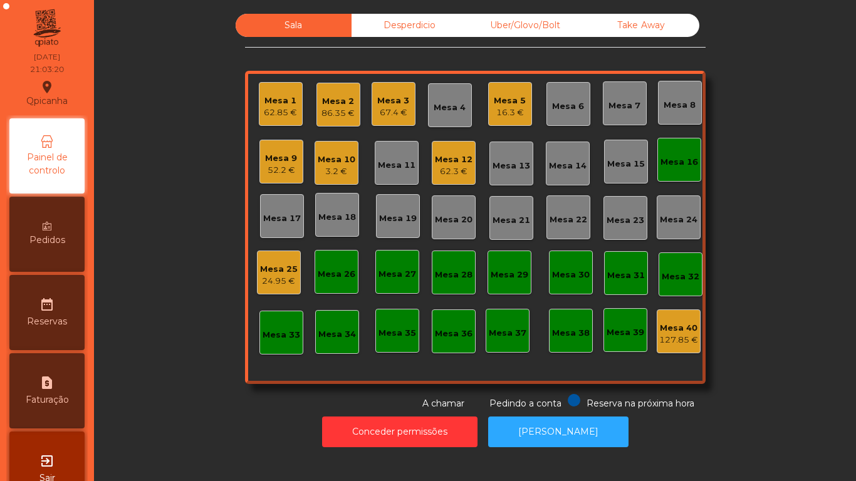
click at [329, 108] on div "86.35 €" at bounding box center [337, 113] width 33 height 13
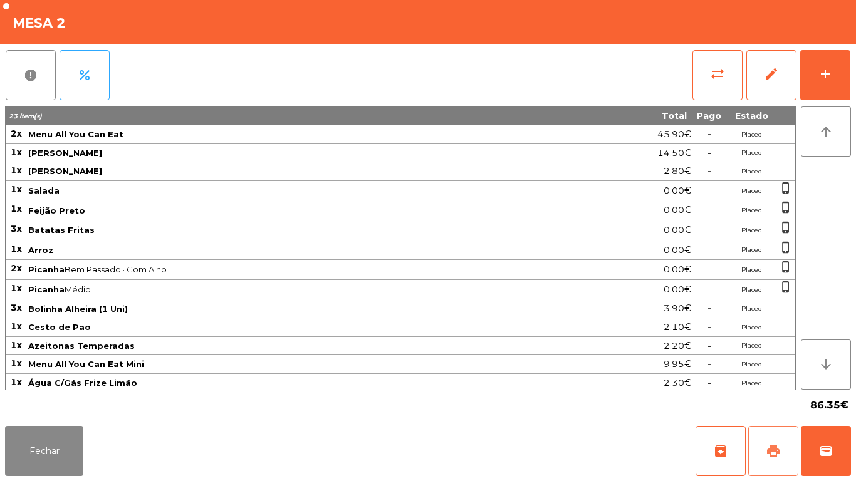
click at [768, 451] on span "print" at bounding box center [773, 451] width 15 height 15
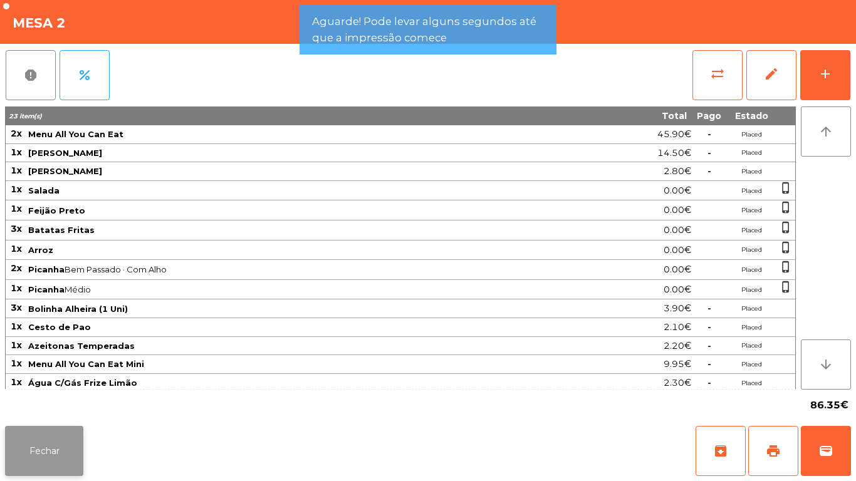
click at [60, 437] on button "Fechar" at bounding box center [44, 451] width 78 height 50
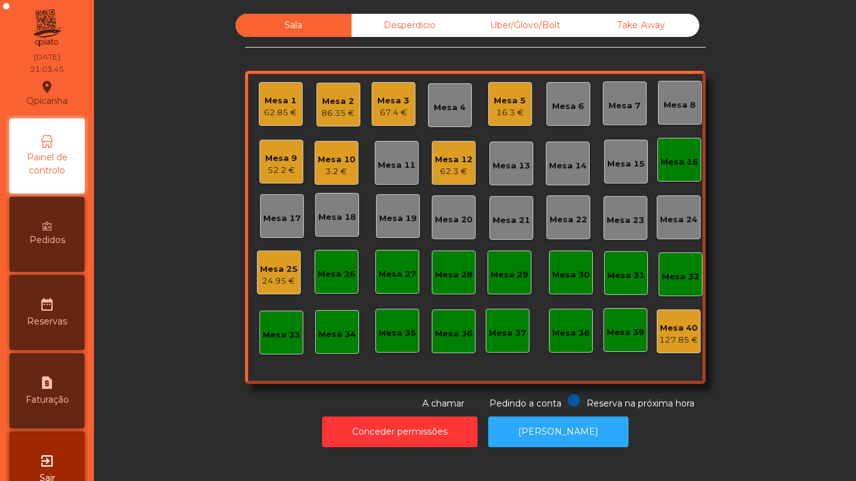
click at [331, 157] on div "Mesa 10" at bounding box center [337, 160] width 38 height 13
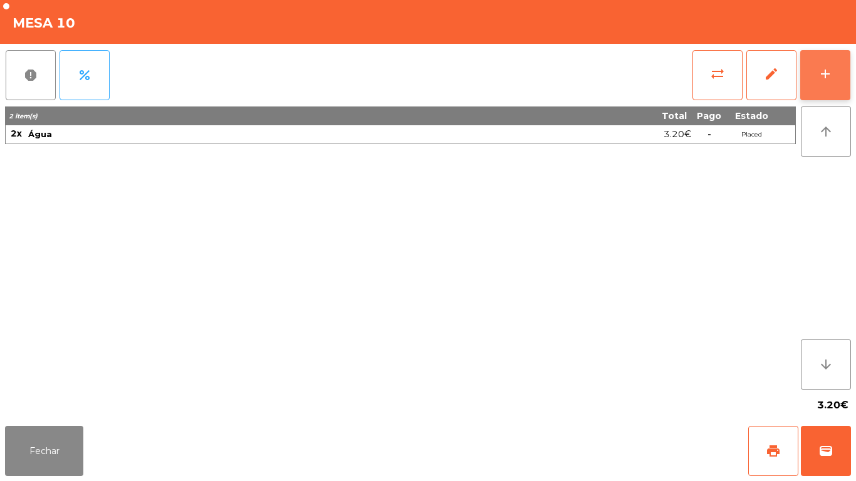
click at [816, 95] on button "add" at bounding box center [825, 75] width 50 height 50
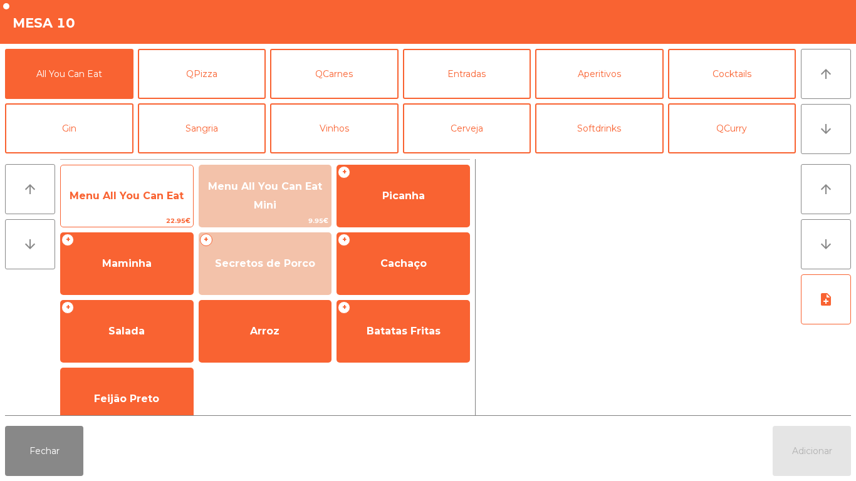
click at [165, 199] on span "Menu All You Can Eat" at bounding box center [127, 196] width 114 height 12
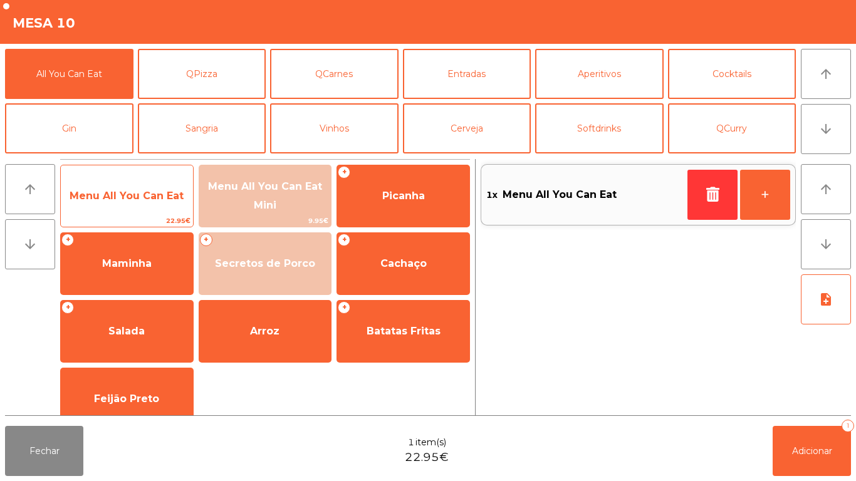
click at [148, 201] on span "Menu All You Can Eat" at bounding box center [127, 196] width 114 height 12
click at [154, 190] on span "Menu All You Can Eat" at bounding box center [127, 196] width 114 height 12
click at [154, 180] on span "Menu All You Can Eat" at bounding box center [127, 196] width 132 height 34
click at [168, 182] on span "Menu All You Can Eat" at bounding box center [127, 196] width 132 height 34
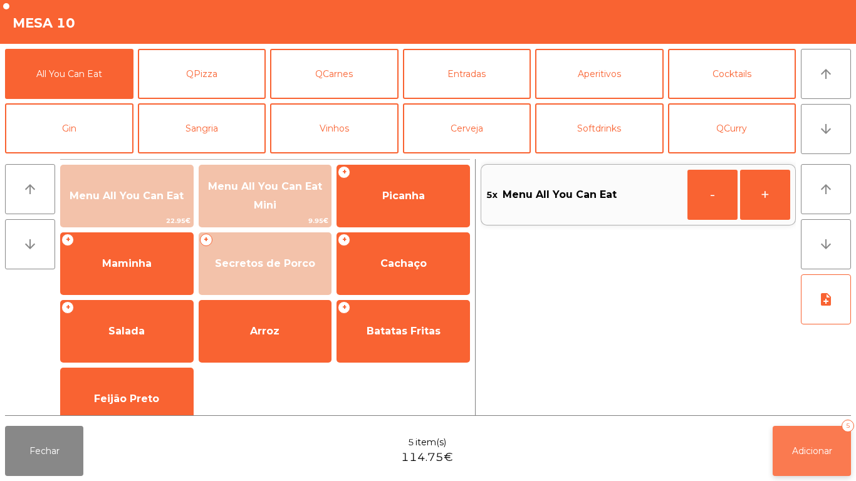
click at [781, 427] on button "Adicionar 5" at bounding box center [812, 451] width 78 height 50
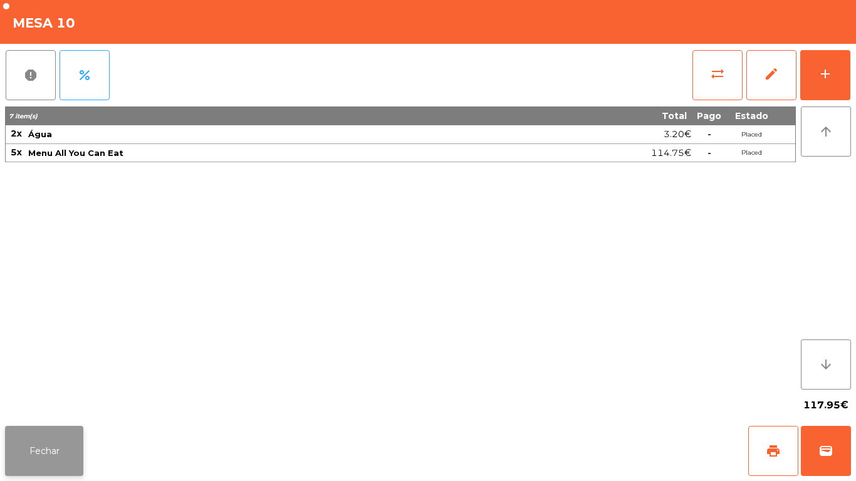
click at [27, 427] on button "Fechar" at bounding box center [44, 451] width 78 height 50
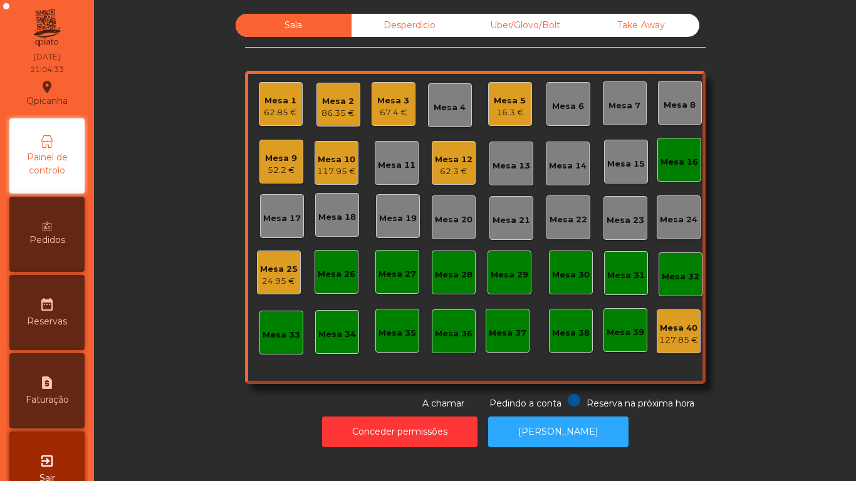
click at [278, 123] on div "Mesa 1 62.85 €" at bounding box center [281, 104] width 44 height 44
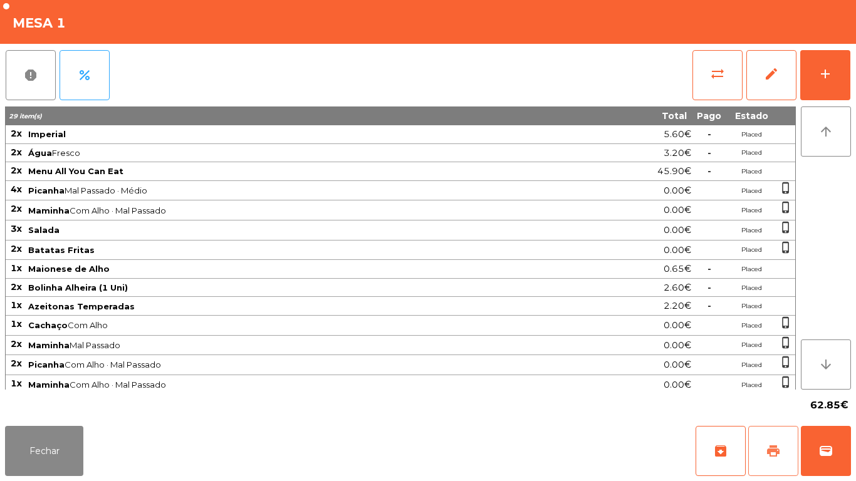
click at [768, 437] on button "print" at bounding box center [773, 451] width 50 height 50
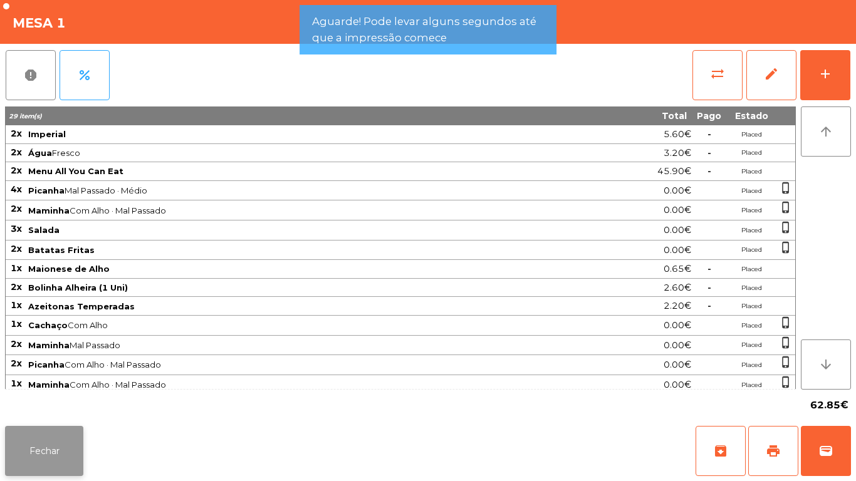
click at [65, 435] on button "Fechar" at bounding box center [44, 451] width 78 height 50
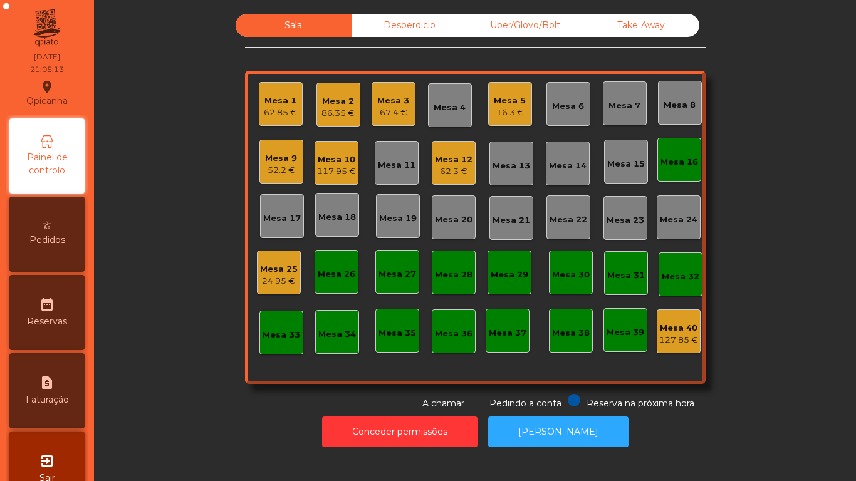
click at [670, 167] on div "Mesa 16" at bounding box center [679, 162] width 38 height 13
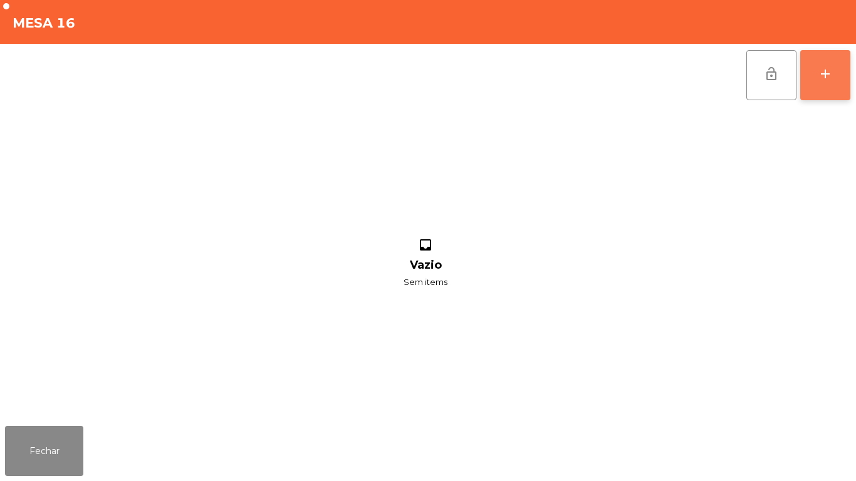
click at [818, 86] on button "add" at bounding box center [825, 75] width 50 height 50
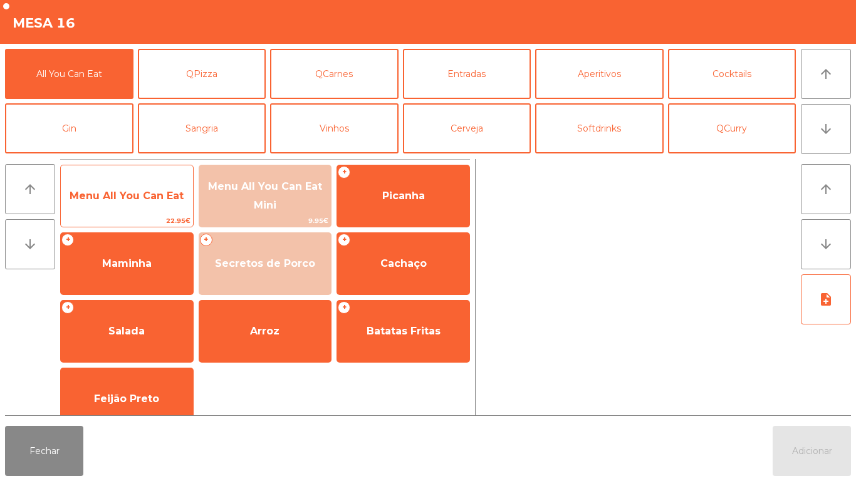
click at [167, 177] on div "Menu All You Can Eat 22.95€" at bounding box center [126, 196] width 133 height 63
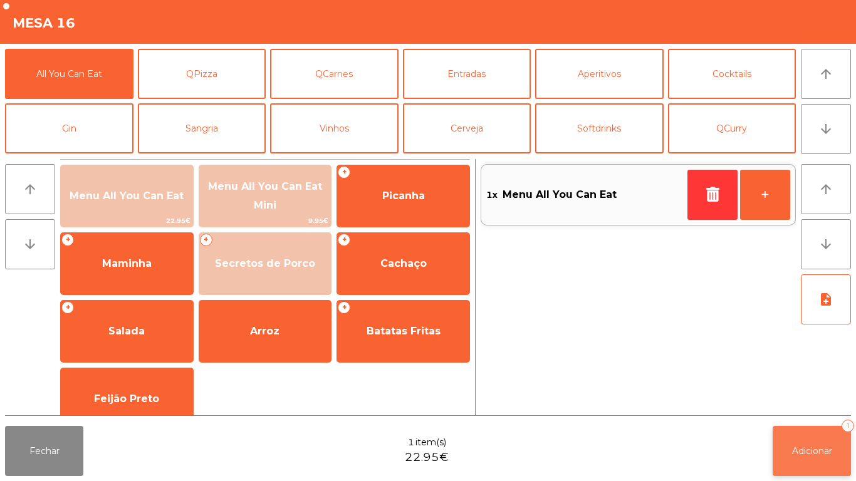
click at [815, 435] on button "Adicionar 1" at bounding box center [812, 451] width 78 height 50
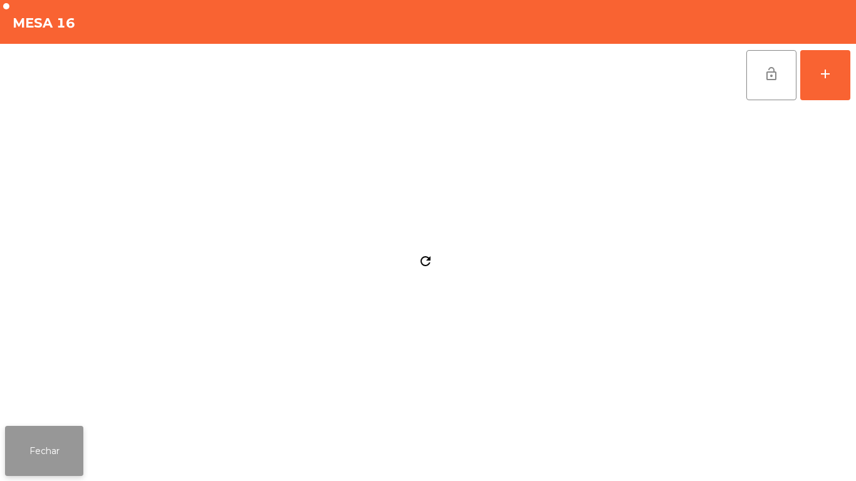
click at [77, 435] on button "Fechar" at bounding box center [44, 451] width 78 height 50
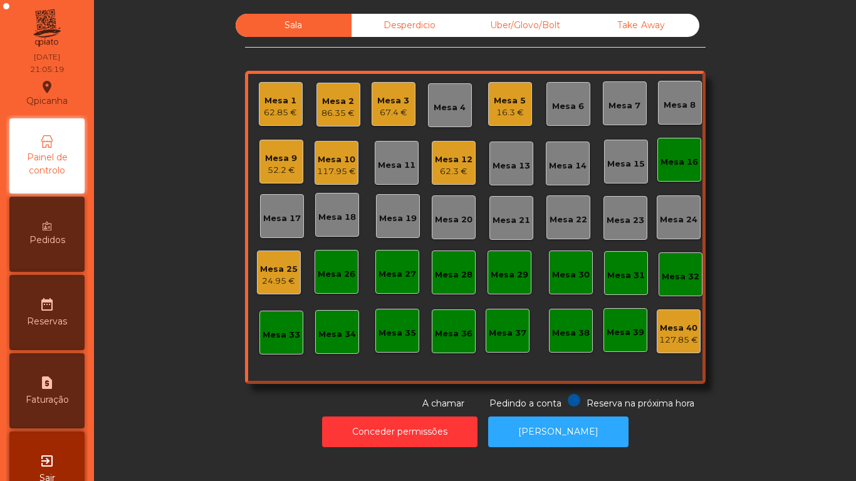
click at [680, 178] on div "Mesa 16" at bounding box center [679, 160] width 44 height 44
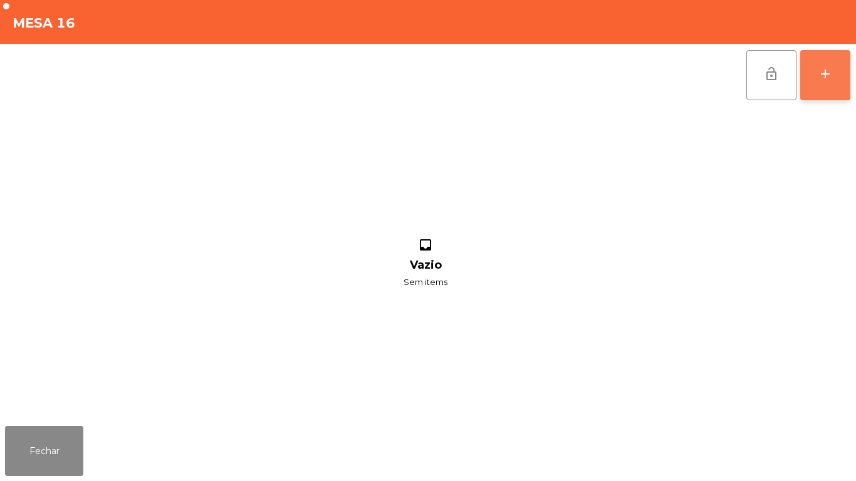
click at [820, 89] on button "add" at bounding box center [825, 75] width 50 height 50
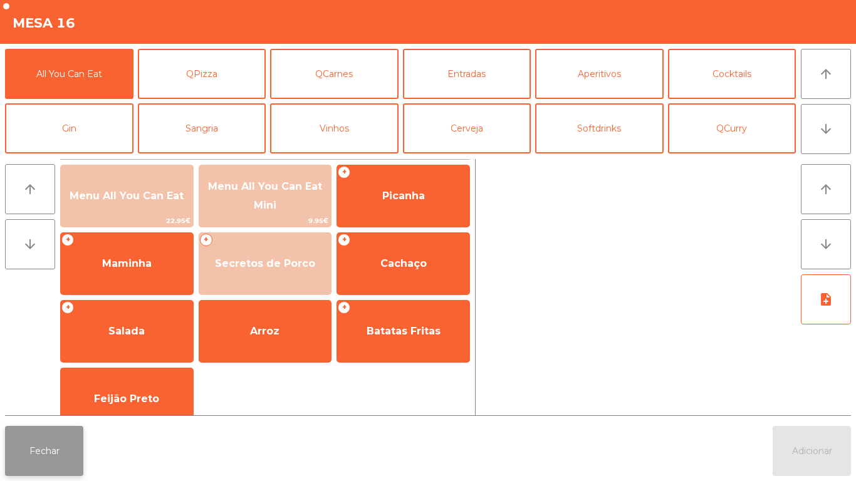
click at [59, 446] on button "Fechar" at bounding box center [44, 451] width 78 height 50
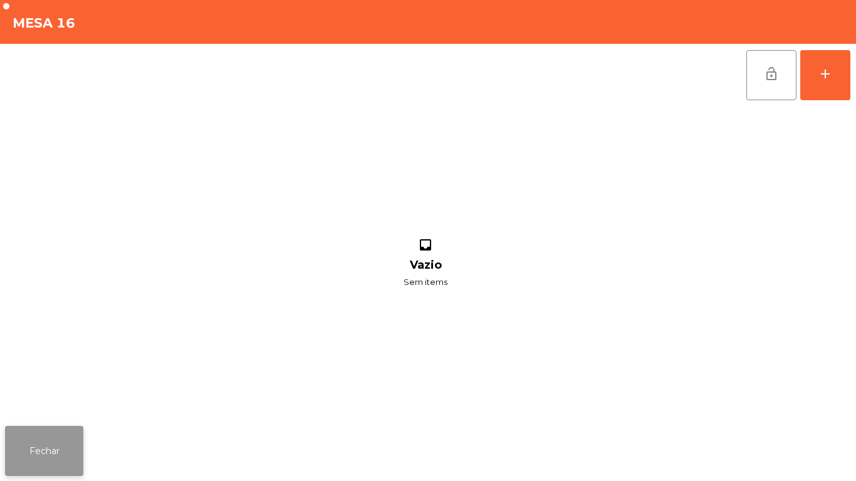
click at [58, 427] on button "Fechar" at bounding box center [44, 451] width 78 height 50
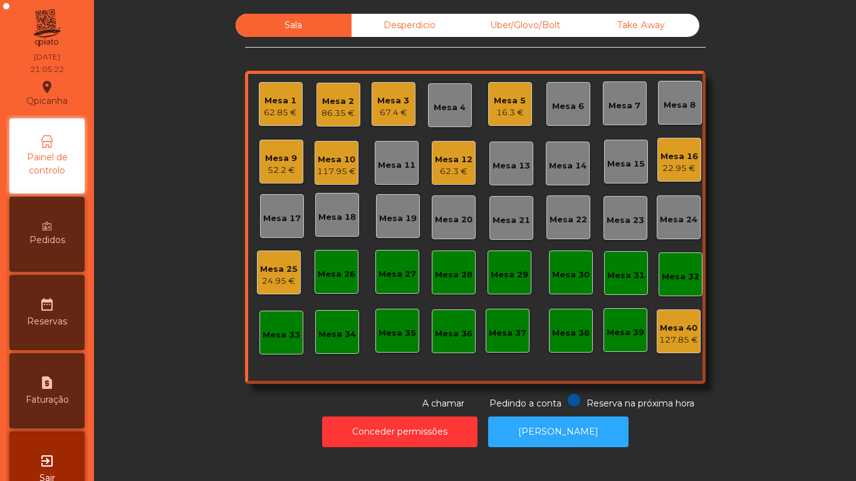
click at [672, 164] on div "22.95 €" at bounding box center [679, 168] width 38 height 13
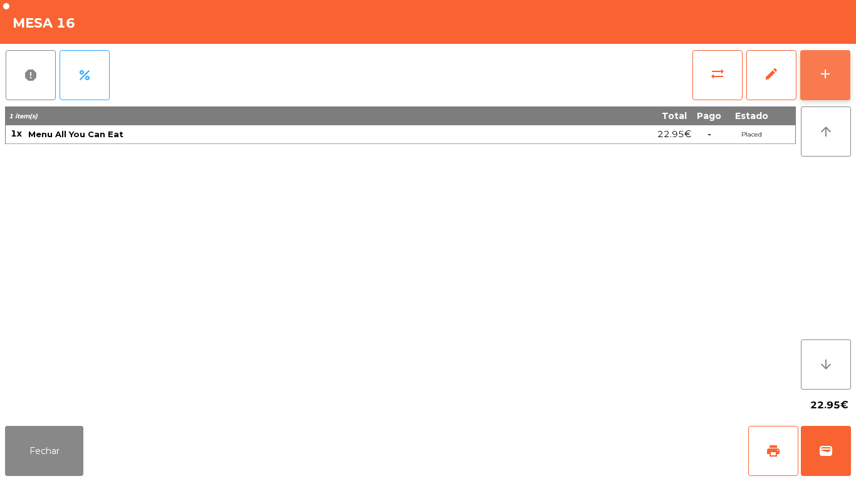
click at [825, 89] on button "add" at bounding box center [825, 75] width 50 height 50
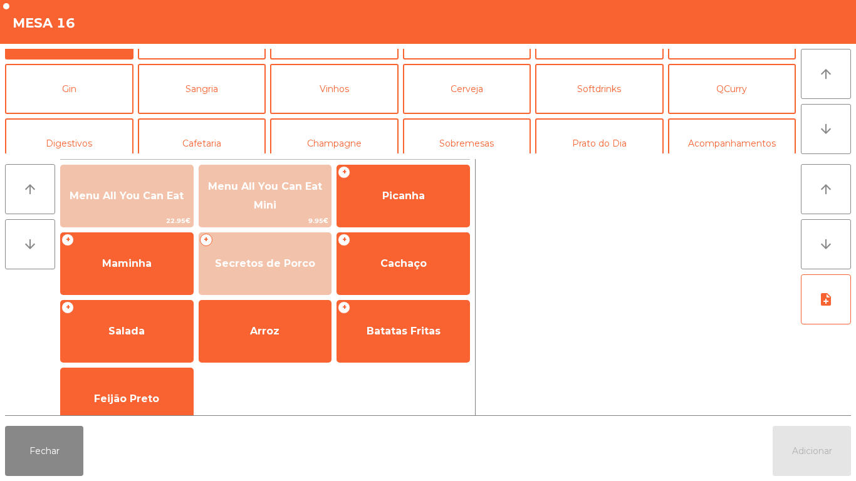
scroll to position [48, 0]
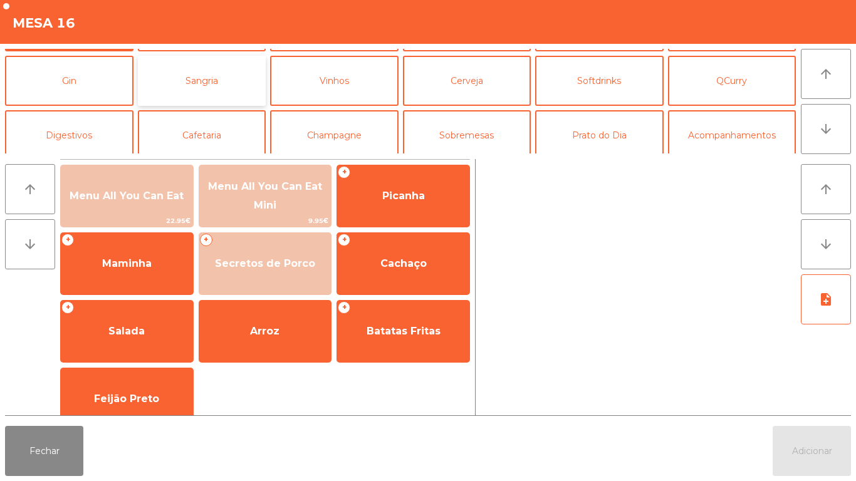
click at [231, 90] on button "Sangria" at bounding box center [202, 81] width 128 height 50
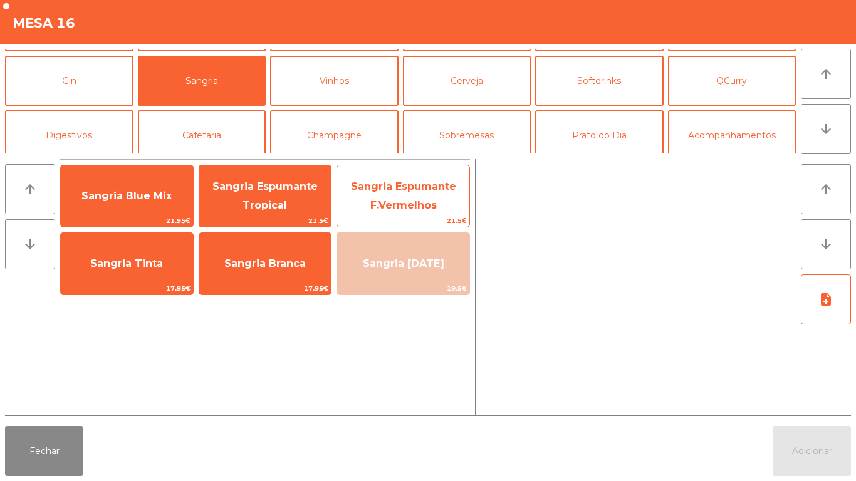
click at [417, 201] on span "Sangria Espumante F.Vermelhos" at bounding box center [403, 195] width 105 height 31
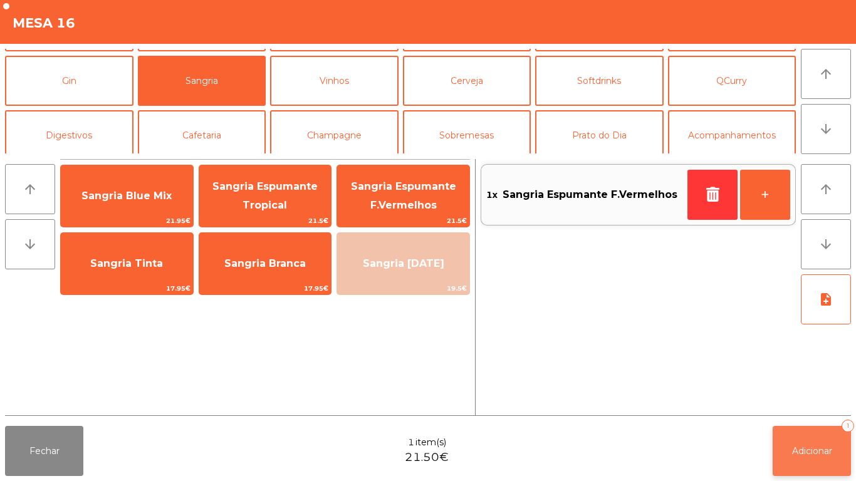
click at [810, 442] on button "Adicionar 1" at bounding box center [812, 451] width 78 height 50
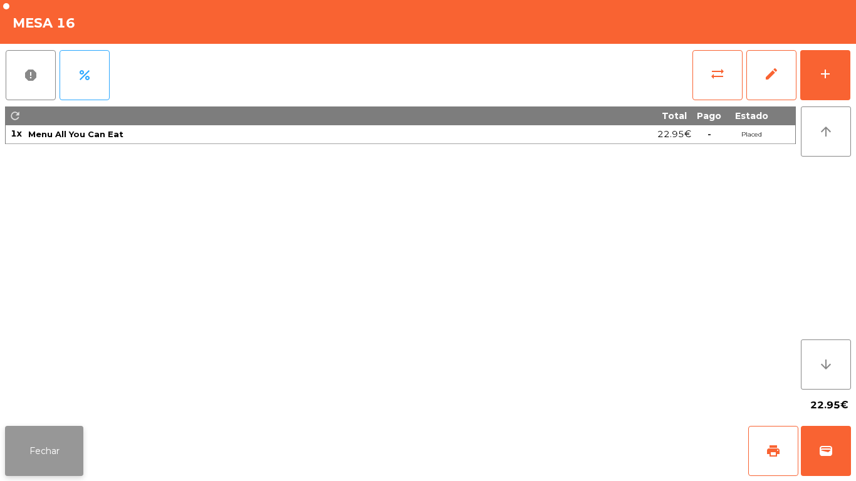
click at [65, 457] on button "Fechar" at bounding box center [44, 451] width 78 height 50
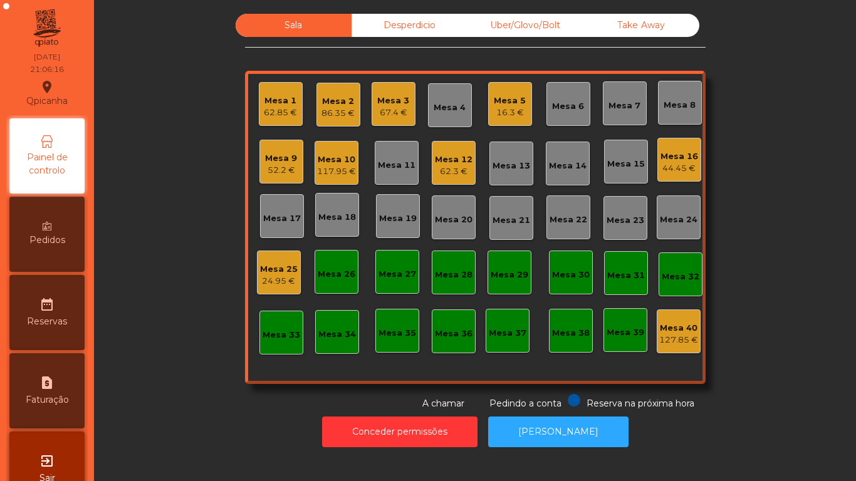
click at [344, 95] on div "Mesa 2" at bounding box center [337, 101] width 33 height 13
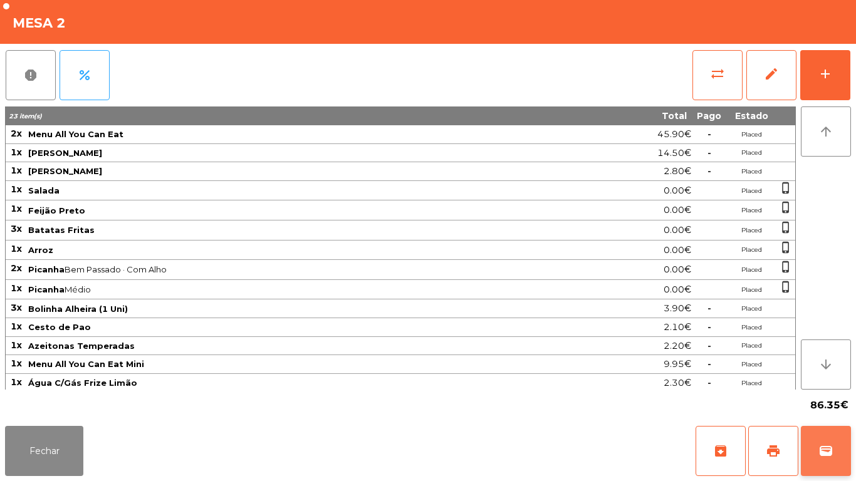
click at [811, 456] on button "wallet" at bounding box center [826, 451] width 50 height 50
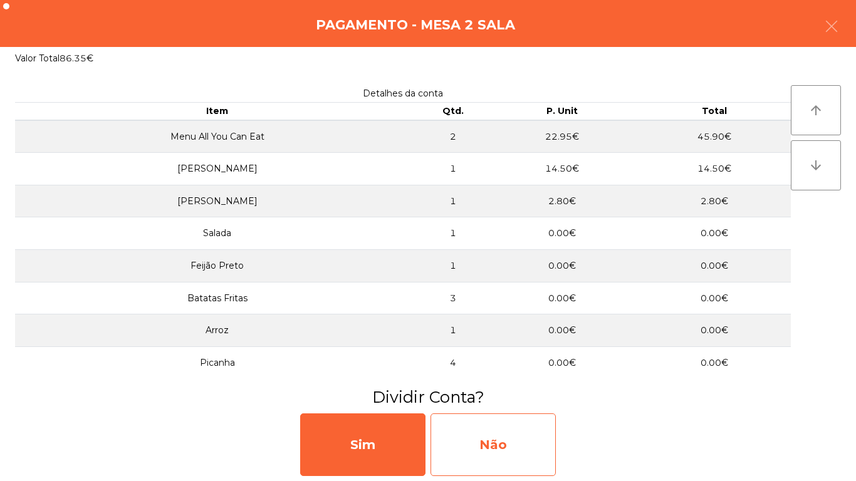
click at [519, 431] on div "Não" at bounding box center [492, 445] width 125 height 63
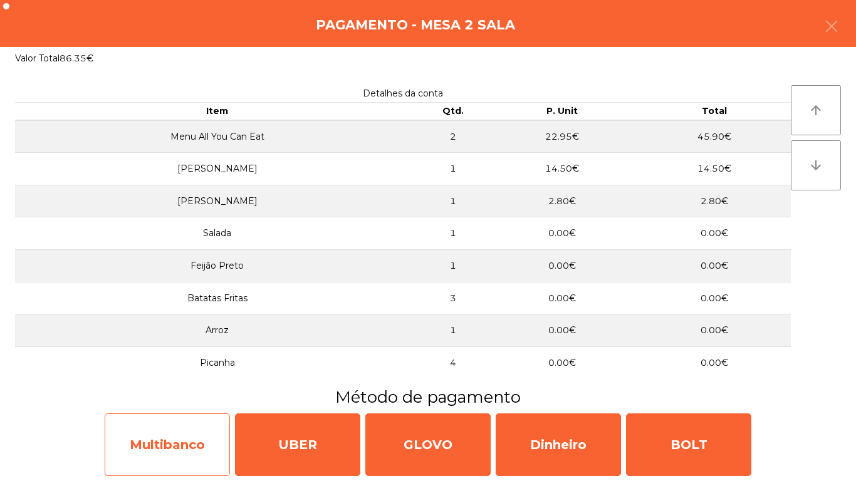
click at [198, 435] on div "Multibanco" at bounding box center [167, 445] width 125 height 63
select select "**"
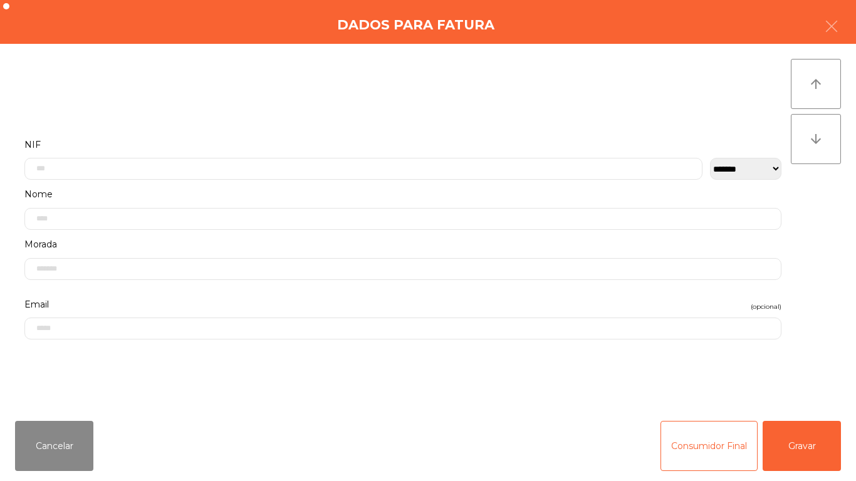
click at [246, 189] on label "Nome" at bounding box center [402, 194] width 757 height 17
click at [235, 167] on input "text" at bounding box center [363, 169] width 678 height 22
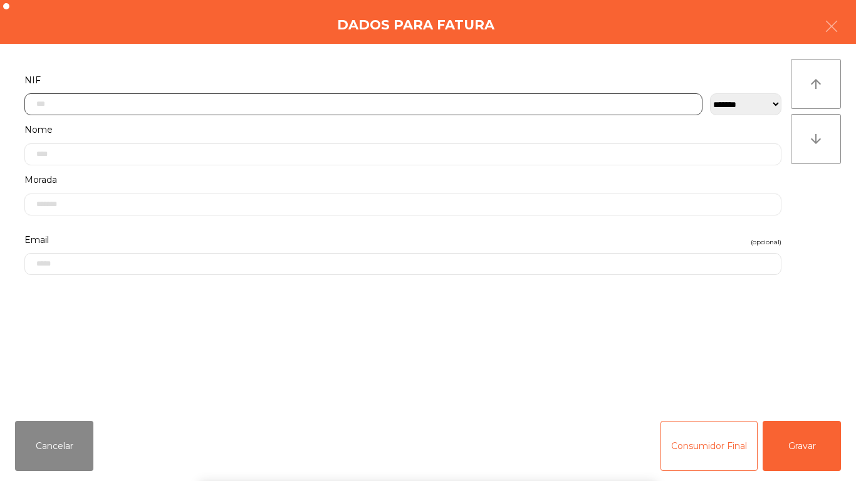
scroll to position [76, 0]
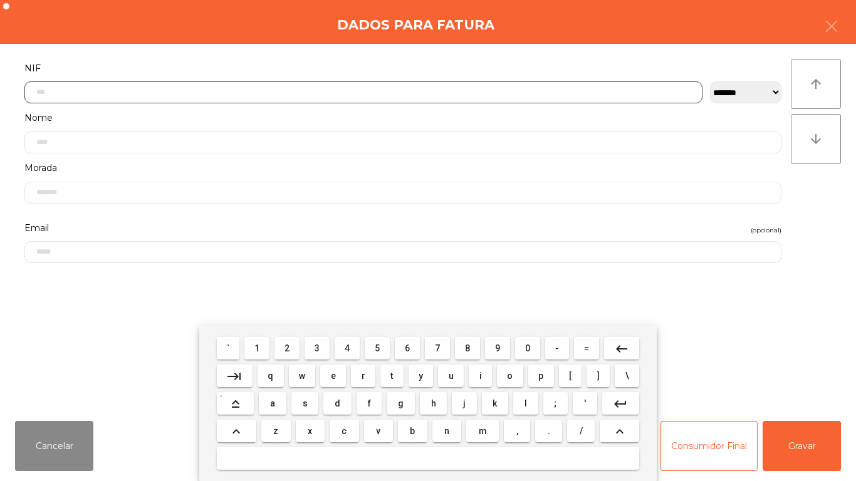
click at [258, 348] on span "1" at bounding box center [256, 348] width 5 height 10
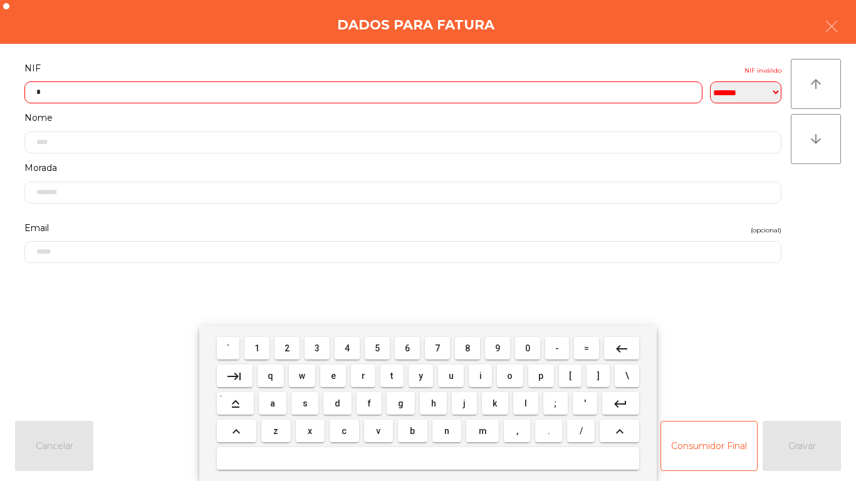
click at [469, 344] on span "8" at bounding box center [467, 348] width 5 height 10
click at [407, 347] on span "6" at bounding box center [407, 348] width 5 height 10
click at [618, 345] on mat-icon "keyboard_backspace" at bounding box center [621, 348] width 15 height 15
click at [284, 338] on button "2" at bounding box center [286, 348] width 25 height 23
click at [466, 345] on span "8" at bounding box center [467, 348] width 5 height 10
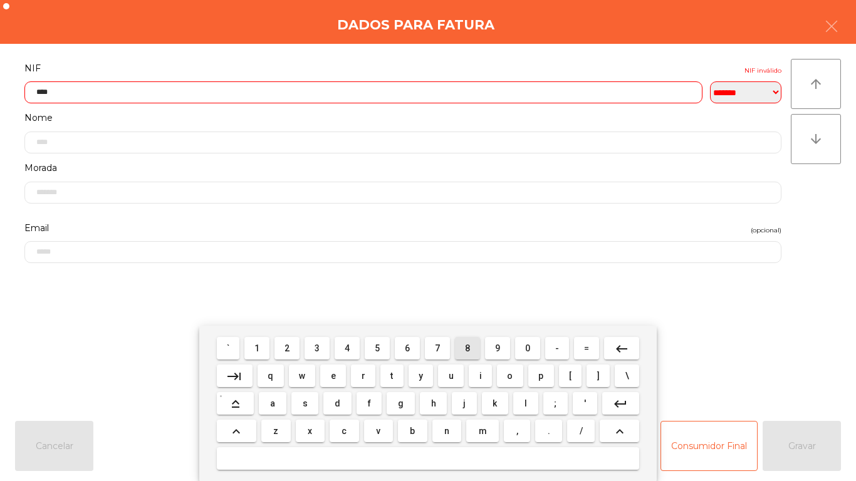
click at [469, 343] on span "8" at bounding box center [467, 348] width 5 height 10
click at [499, 346] on span "9" at bounding box center [497, 348] width 5 height 10
click at [318, 348] on span "3" at bounding box center [317, 348] width 5 height 10
click at [526, 347] on span "0" at bounding box center [527, 348] width 5 height 10
click at [528, 348] on span "0" at bounding box center [527, 348] width 5 height 10
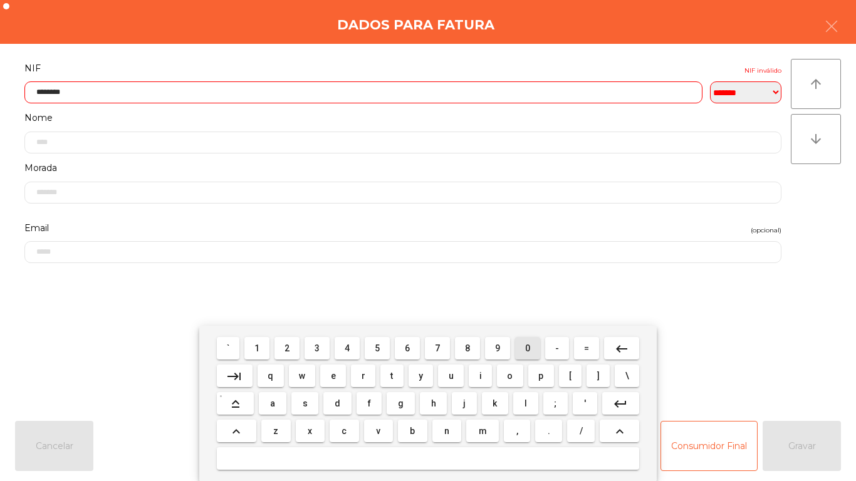
type input "*********"
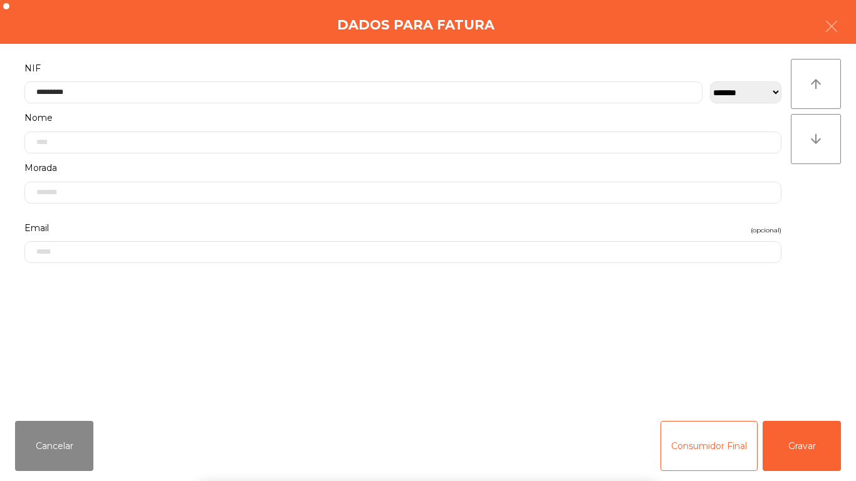
click at [786, 346] on div "` 1 2 3 4 5 6 7 8 9 0 - = keyboard_backspace keyboard_tab q w e r t y u i o p […" at bounding box center [428, 403] width 856 height 155
click at [806, 430] on button "Gravar" at bounding box center [802, 446] width 78 height 50
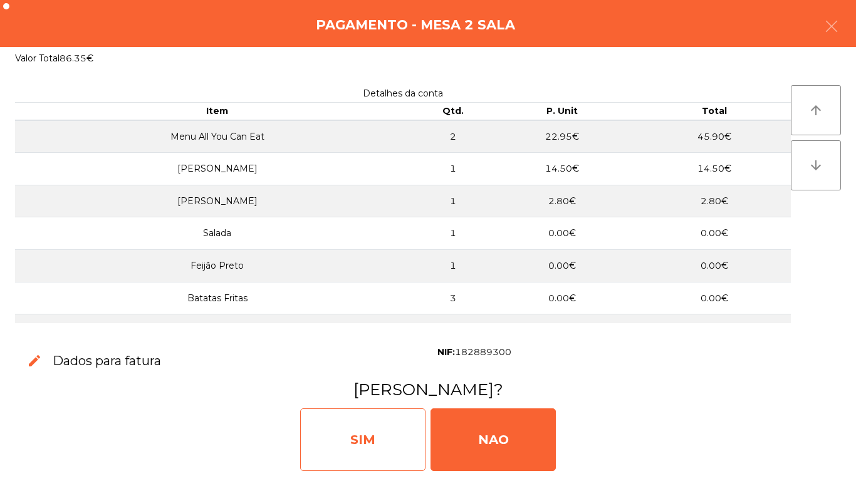
click at [363, 427] on div "SIM" at bounding box center [362, 440] width 125 height 63
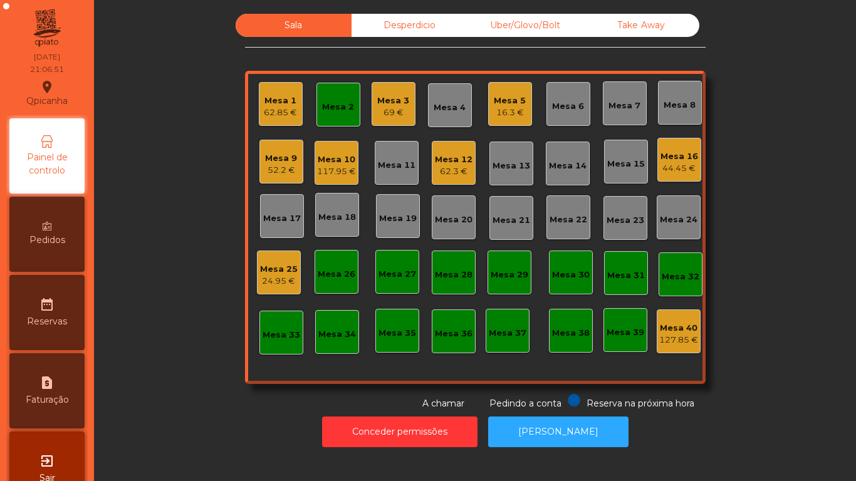
click at [674, 171] on div "44.45 €" at bounding box center [679, 168] width 38 height 13
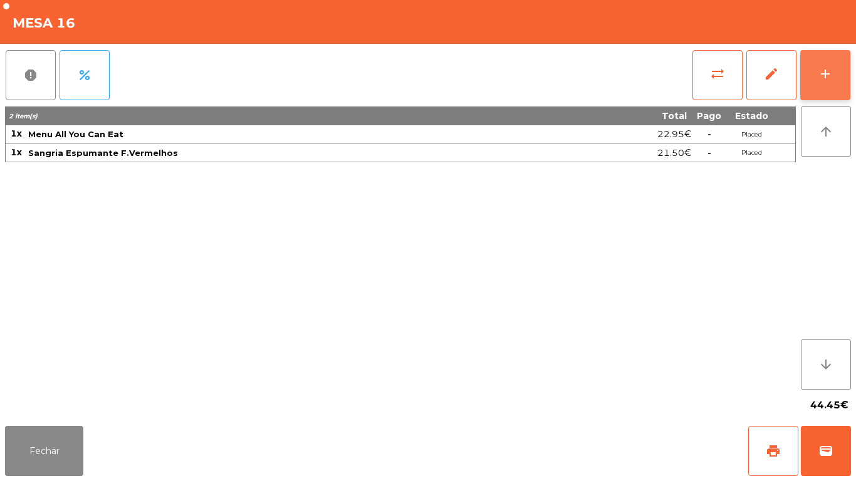
click at [833, 98] on button "add" at bounding box center [825, 75] width 50 height 50
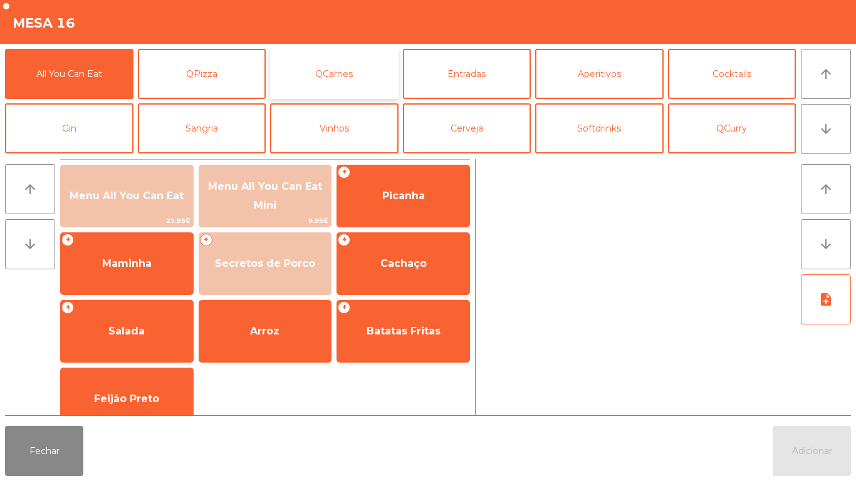
click at [363, 78] on button "QCarnes" at bounding box center [334, 74] width 128 height 50
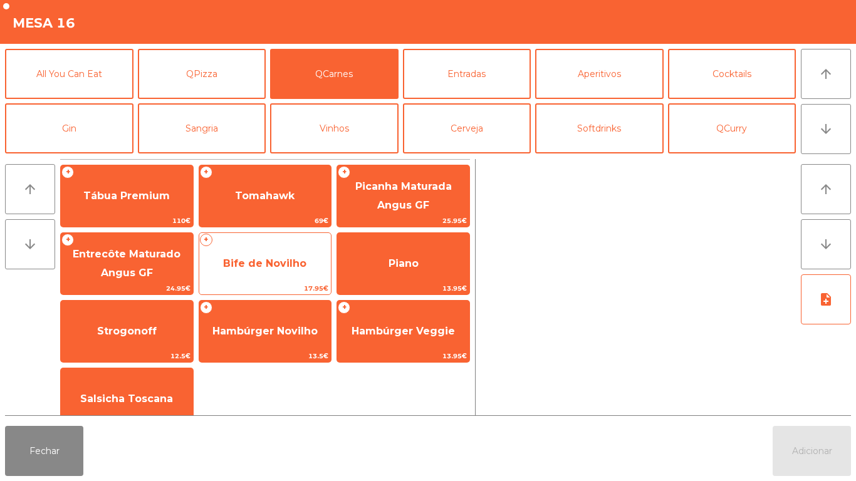
click at [284, 278] on span "Bife de Novilho" at bounding box center [265, 264] width 132 height 34
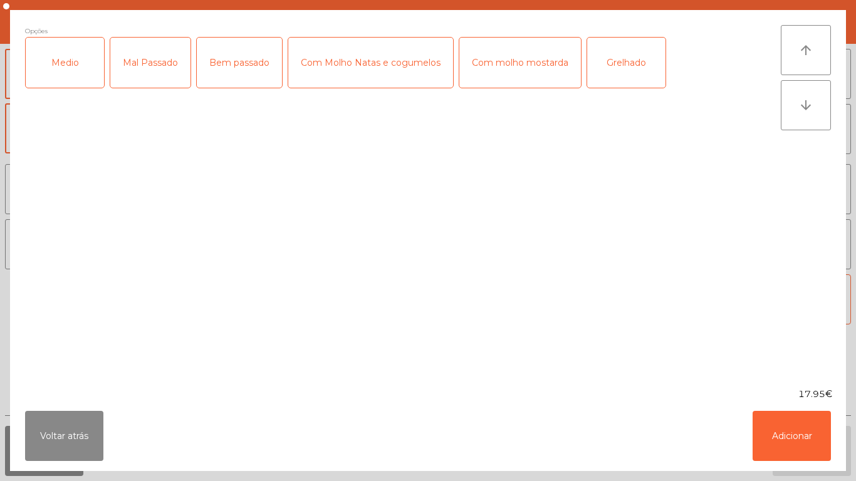
click at [528, 75] on div "Com molho mostarda" at bounding box center [520, 63] width 122 height 50
click at [86, 60] on div "Medio" at bounding box center [65, 63] width 78 height 50
click at [144, 68] on div "Mal Passado" at bounding box center [150, 63] width 80 height 50
click at [781, 422] on button "Adicionar" at bounding box center [792, 436] width 78 height 50
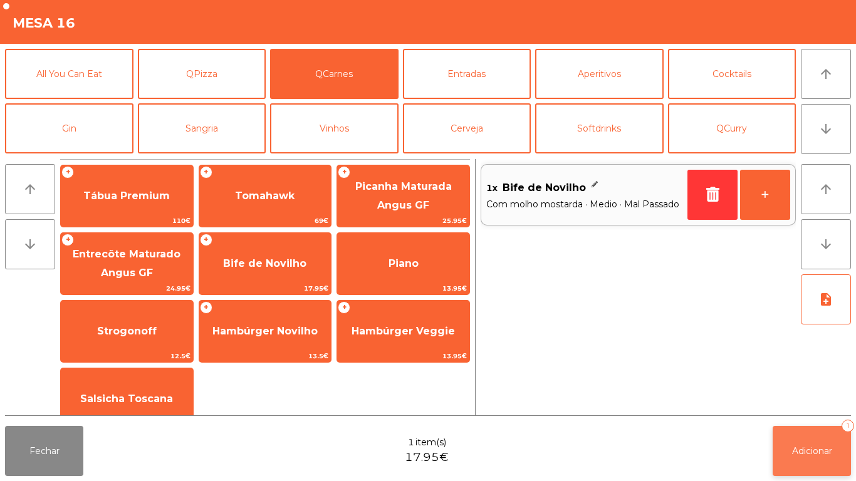
click at [796, 447] on span "Adicionar" at bounding box center [812, 450] width 40 height 11
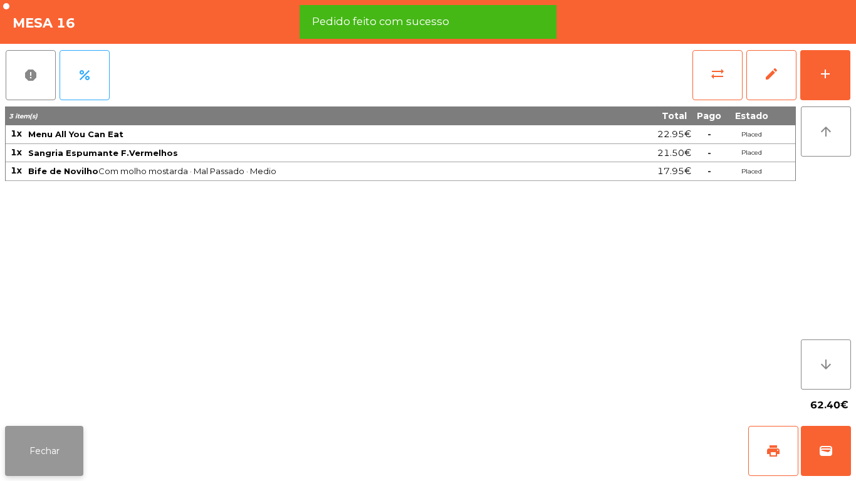
click at [65, 430] on button "Fechar" at bounding box center [44, 451] width 78 height 50
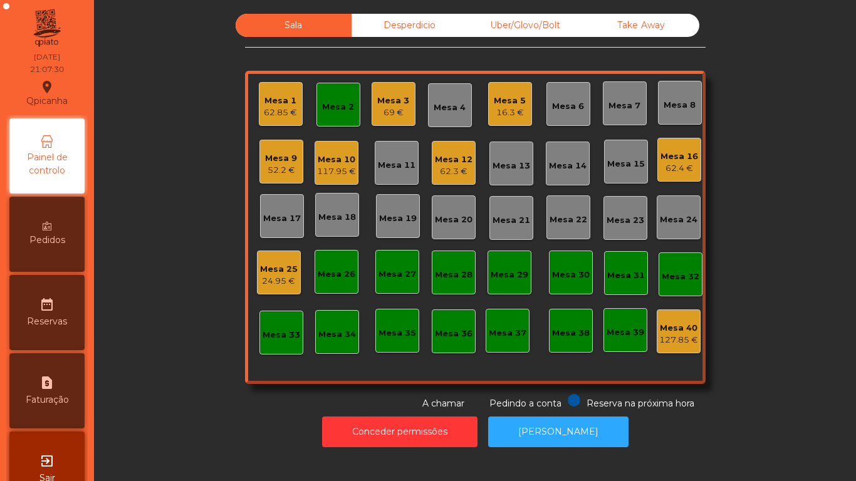
click at [78, 303] on div "date_range Reservas" at bounding box center [46, 312] width 75 height 75
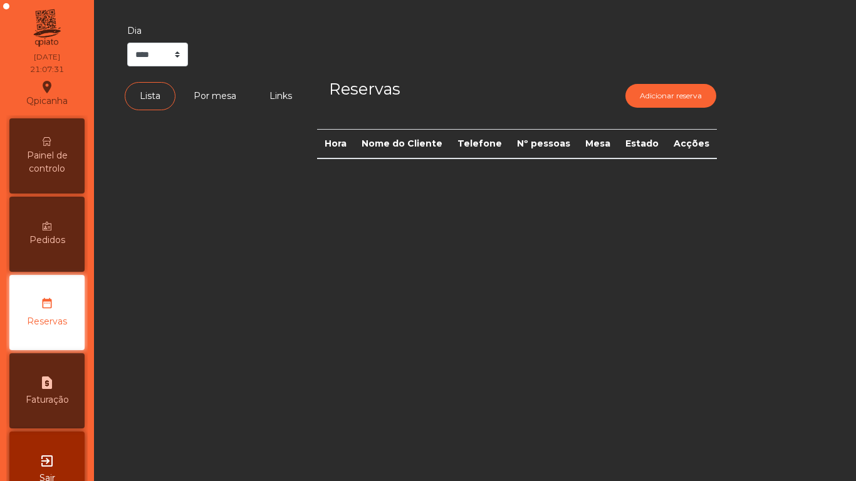
scroll to position [35, 0]
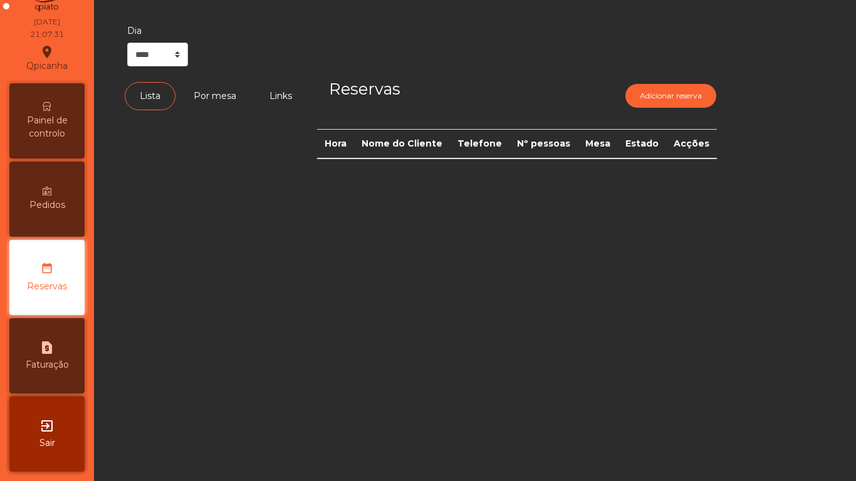
click at [60, 342] on div "request_page Faturação" at bounding box center [46, 355] width 75 height 75
select select "*"
select select "****"
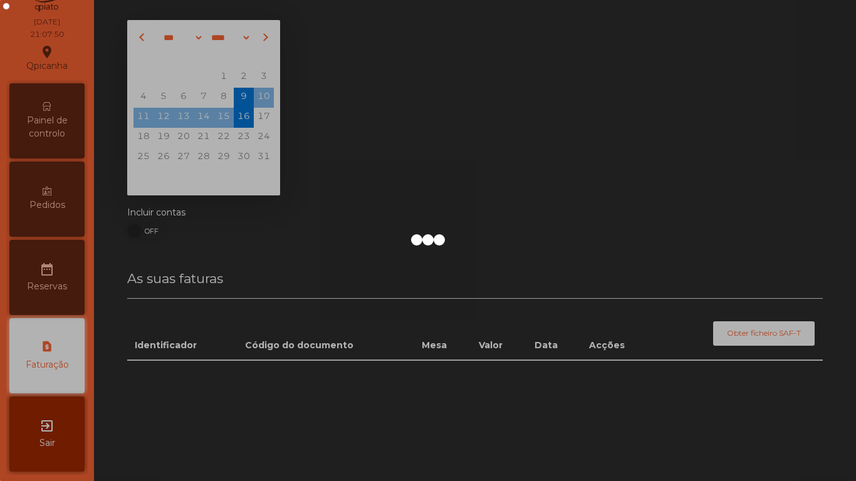
click at [72, 124] on div at bounding box center [428, 240] width 856 height 481
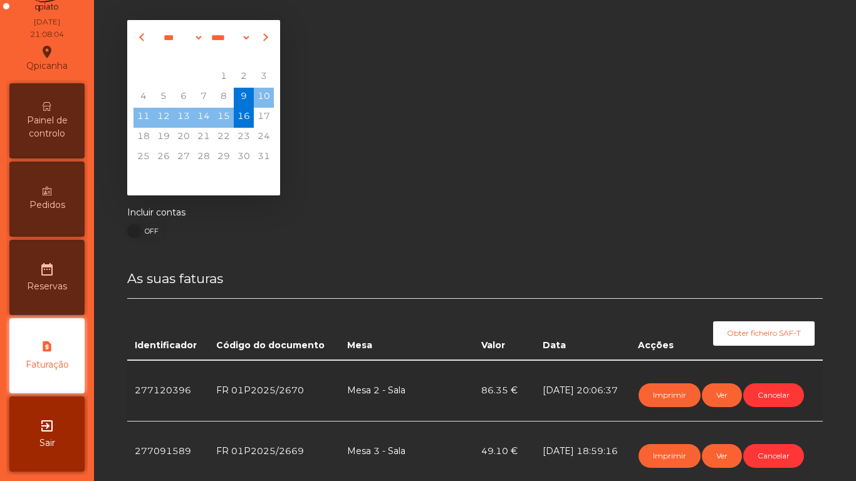
click at [51, 123] on span "Painel de controlo" at bounding box center [47, 127] width 69 height 26
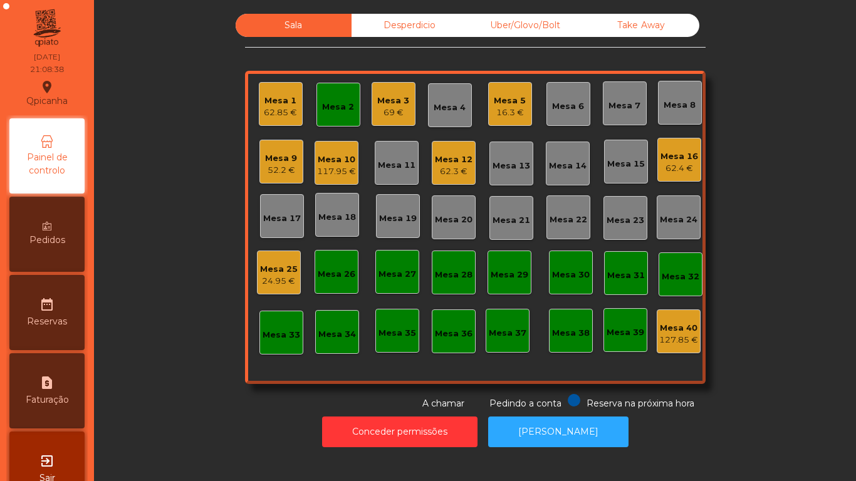
click at [377, 112] on div "69 €" at bounding box center [393, 113] width 32 height 13
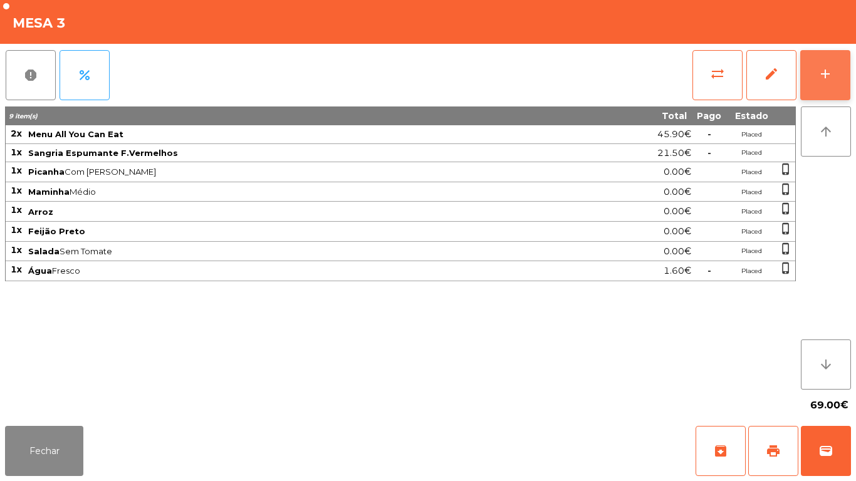
click at [825, 94] on button "add" at bounding box center [825, 75] width 50 height 50
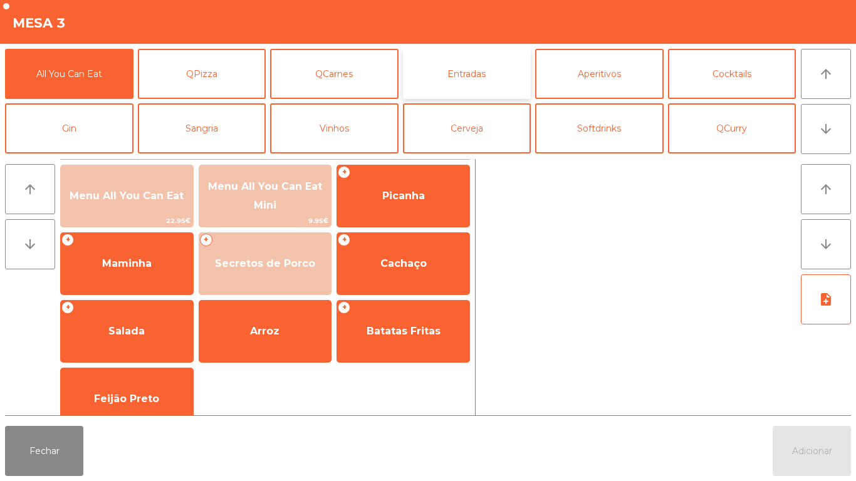
click at [470, 72] on button "Entradas" at bounding box center [467, 74] width 128 height 50
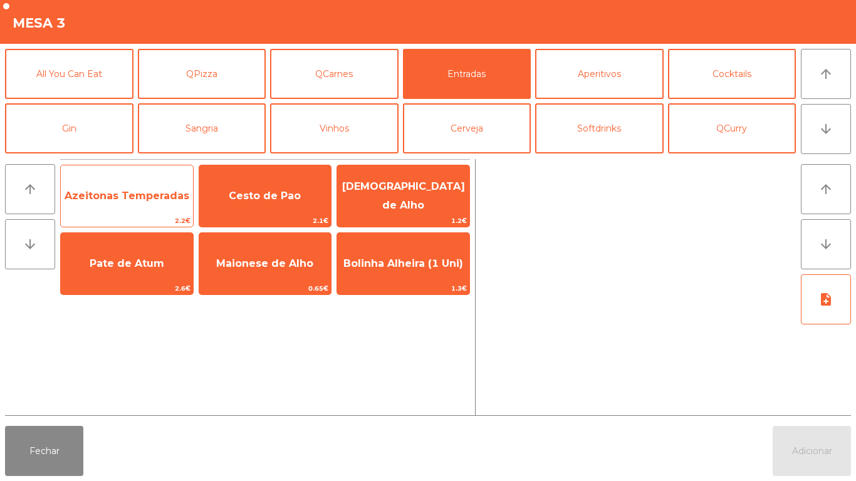
click at [146, 180] on span "Azeitonas Temperadas" at bounding box center [127, 196] width 132 height 34
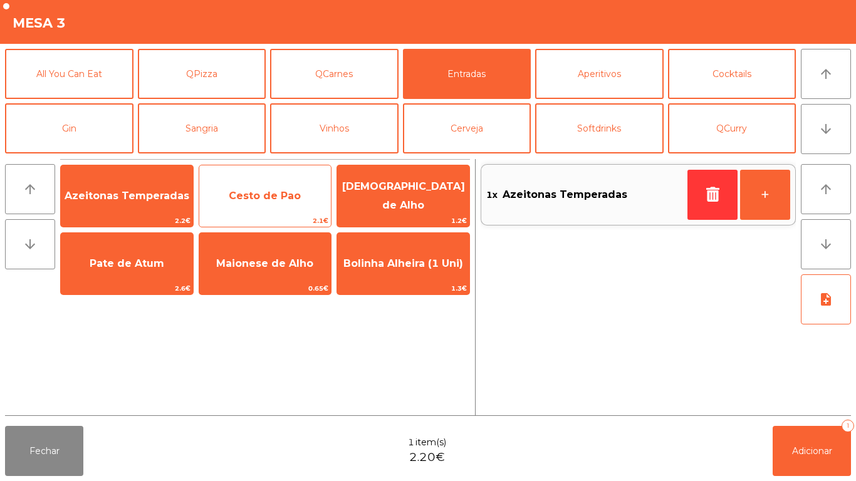
click at [292, 178] on div "Cesto de Pao 2.1€" at bounding box center [265, 196] width 133 height 63
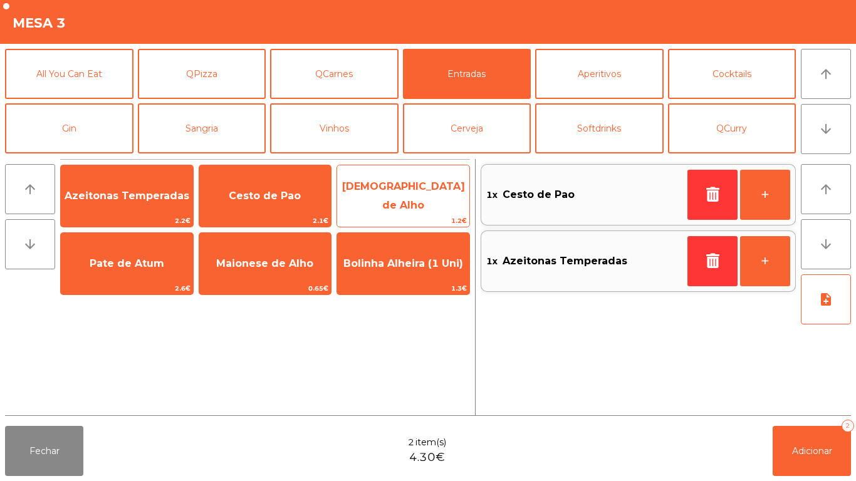
click at [406, 203] on span "[DEMOGRAPHIC_DATA] de Alho" at bounding box center [403, 196] width 132 height 53
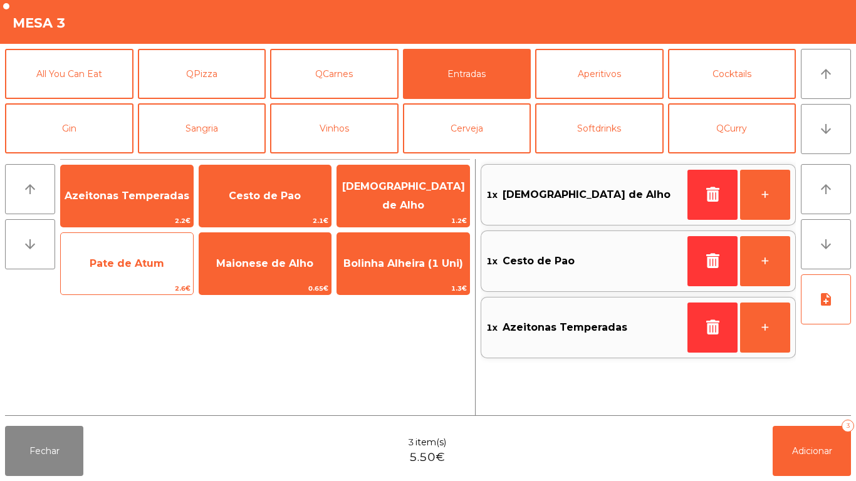
click at [119, 264] on span "Pate de Atum" at bounding box center [127, 264] width 75 height 12
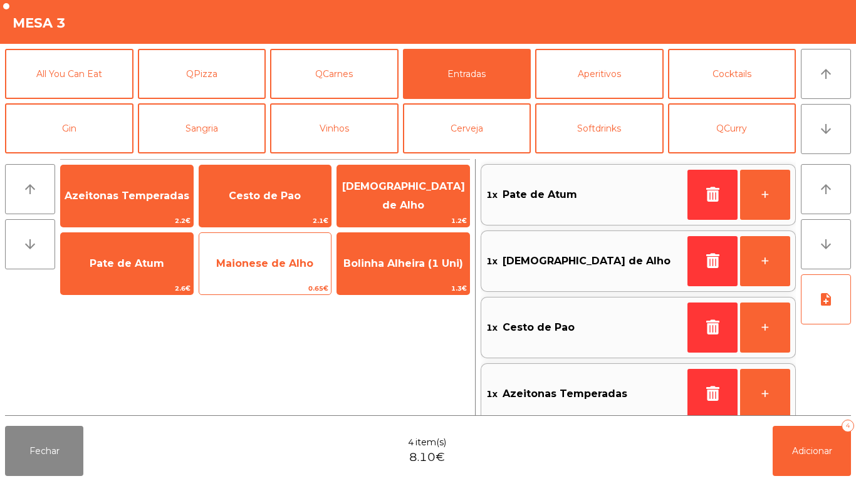
click at [249, 276] on span "Maionese de Alho" at bounding box center [265, 264] width 132 height 34
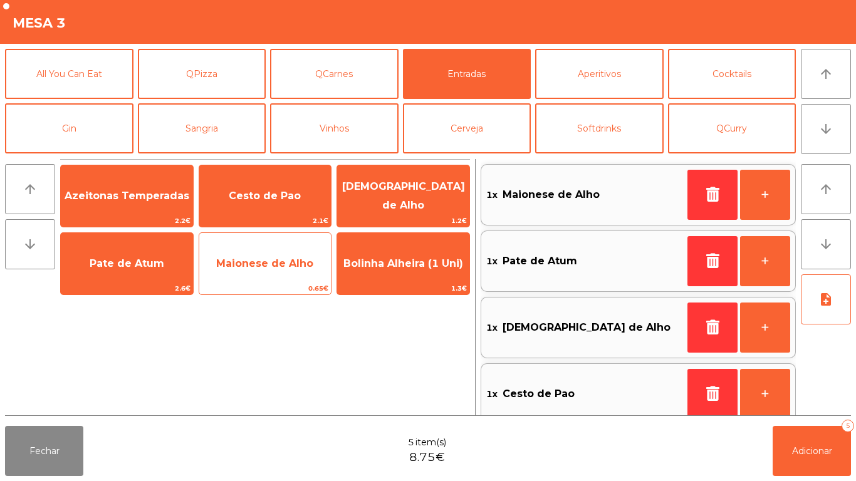
scroll to position [5, 0]
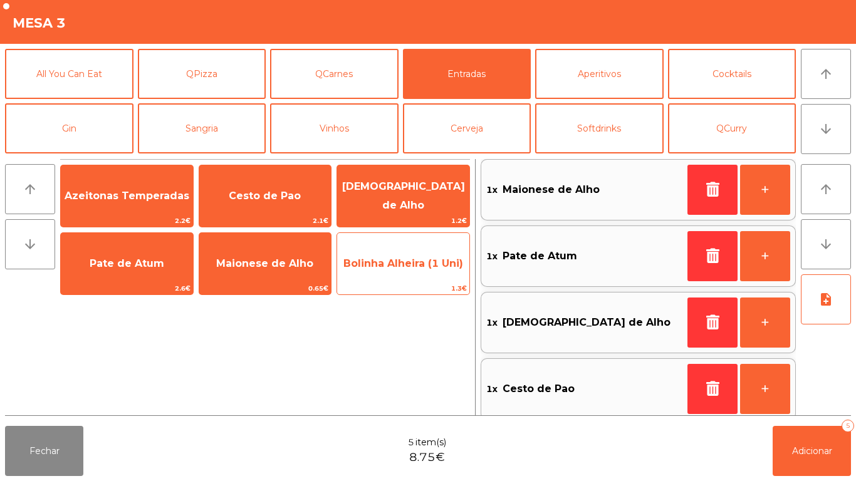
click at [373, 272] on span "Bolinha Alheira (1 Uni)" at bounding box center [403, 264] width 132 height 34
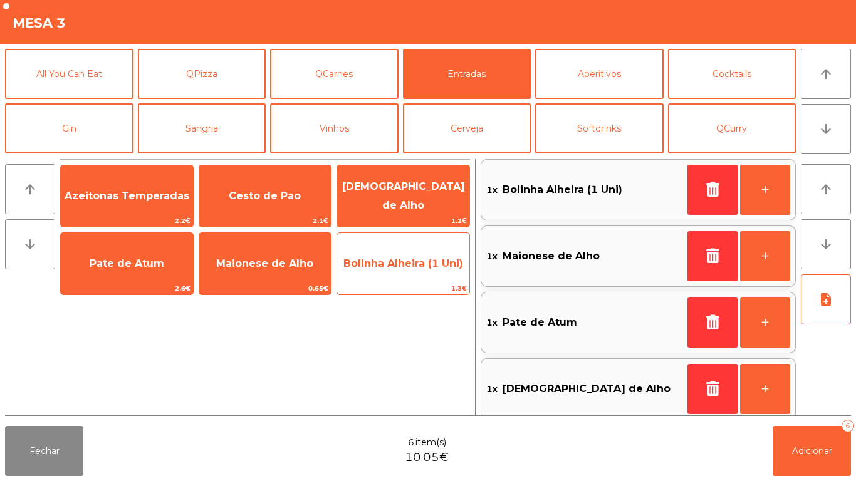
click at [380, 268] on span "Bolinha Alheira (1 Uni)" at bounding box center [403, 264] width 120 height 12
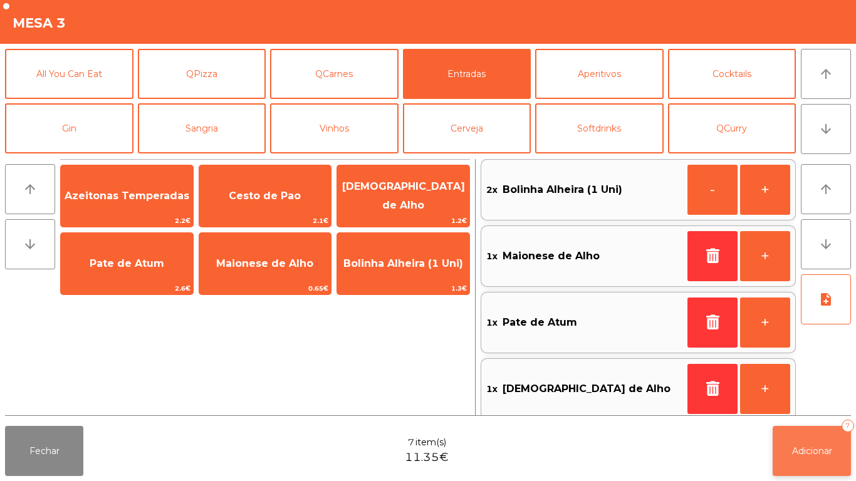
click at [836, 439] on button "Adicionar 7" at bounding box center [812, 451] width 78 height 50
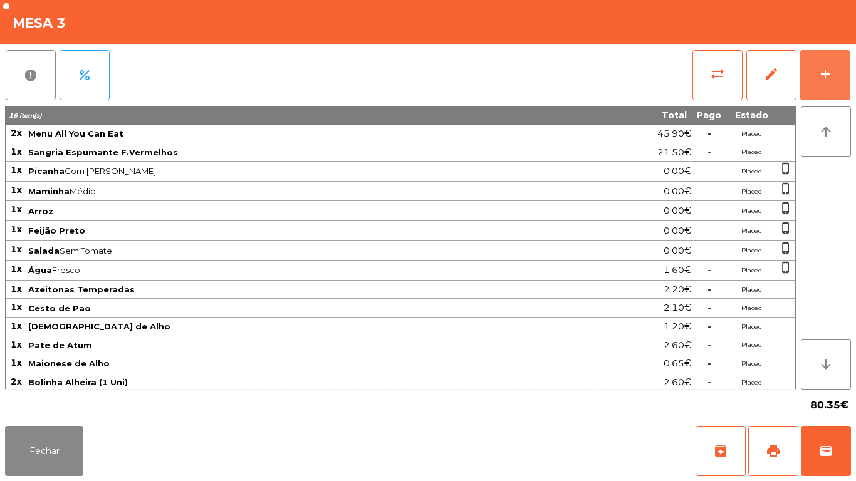
scroll to position [0, 0]
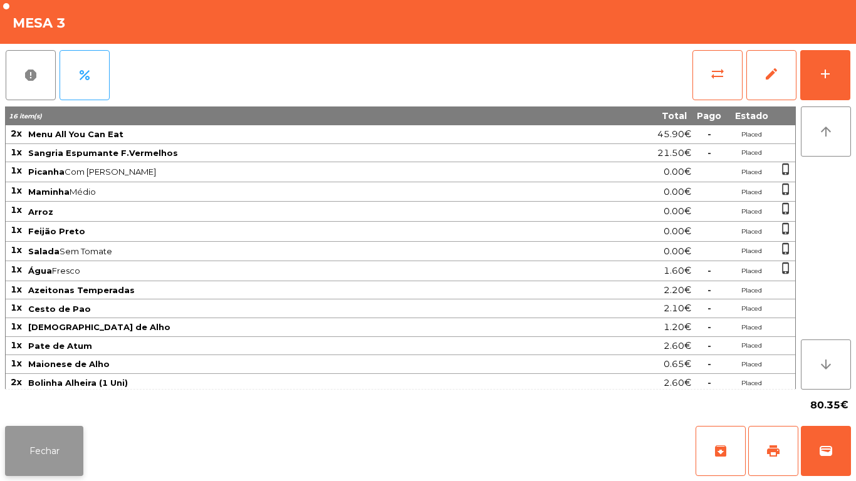
click at [52, 454] on button "Fechar" at bounding box center [44, 451] width 78 height 50
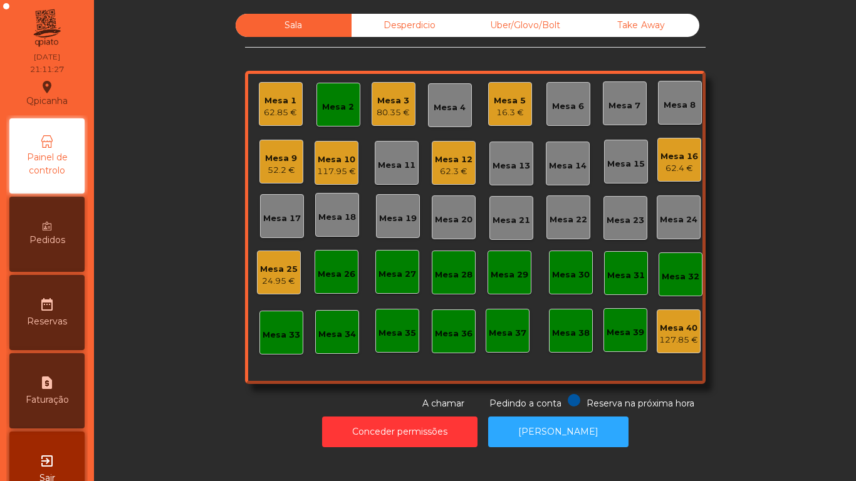
click at [276, 174] on div "52.2 €" at bounding box center [281, 170] width 32 height 13
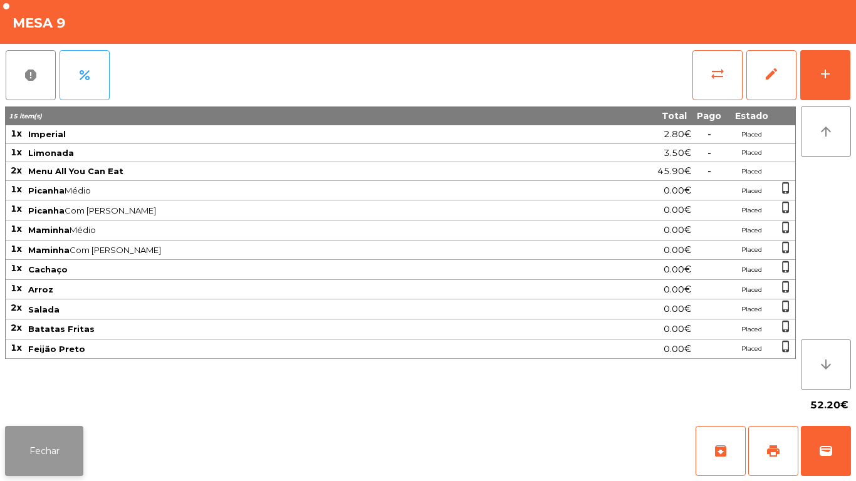
click at [58, 457] on button "Fechar" at bounding box center [44, 451] width 78 height 50
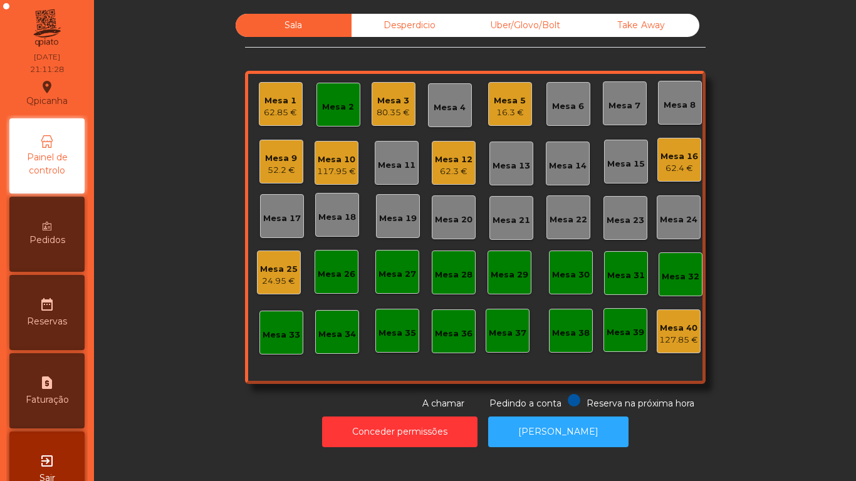
click at [664, 164] on div "62.4 €" at bounding box center [679, 168] width 38 height 13
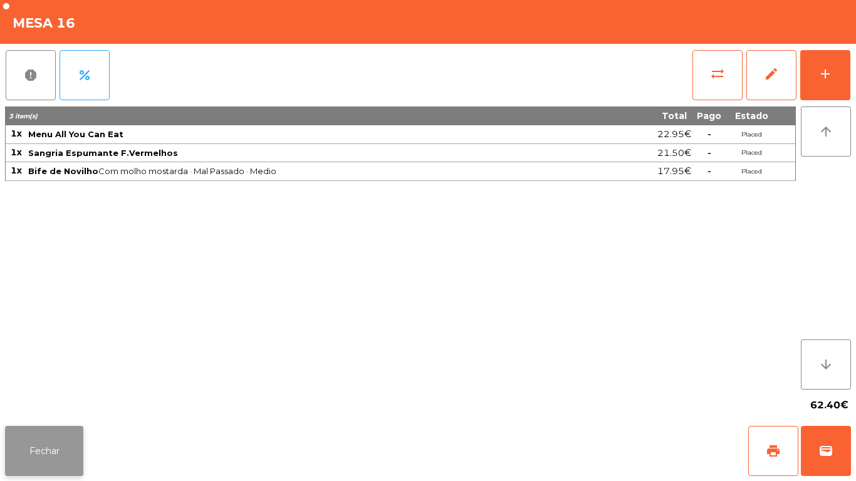
click at [62, 441] on button "Fechar" at bounding box center [44, 451] width 78 height 50
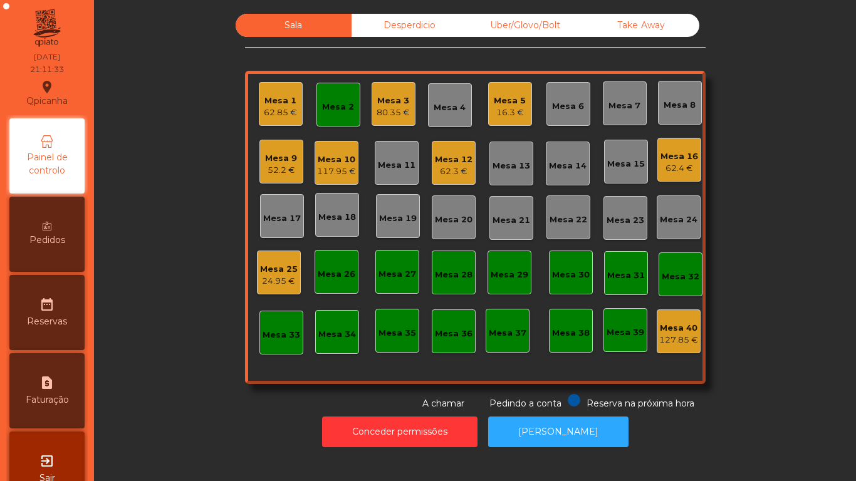
click at [290, 172] on div "52.2 €" at bounding box center [281, 170] width 32 height 13
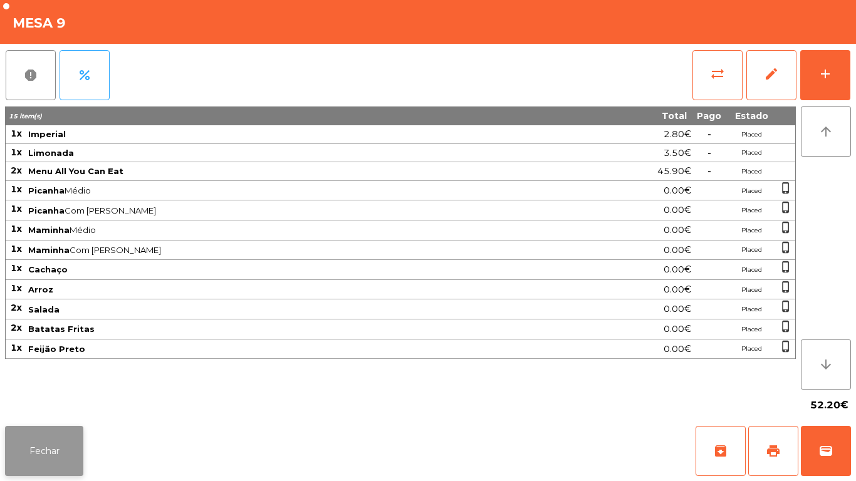
click at [73, 433] on button "Fechar" at bounding box center [44, 451] width 78 height 50
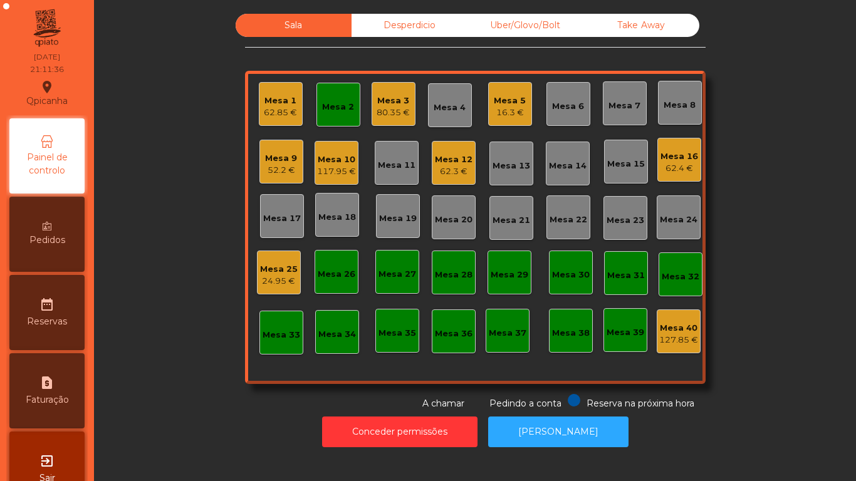
click at [685, 177] on div "Mesa 16 62.4 €" at bounding box center [679, 160] width 44 height 44
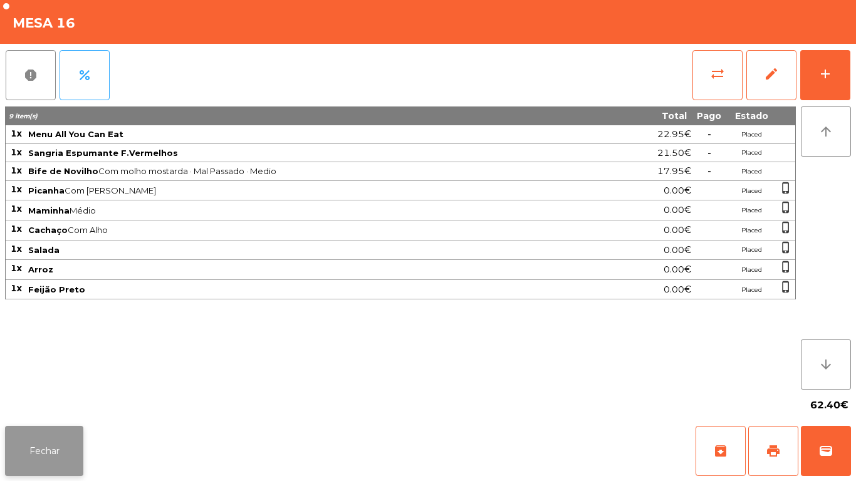
click at [46, 429] on button "Fechar" at bounding box center [44, 451] width 78 height 50
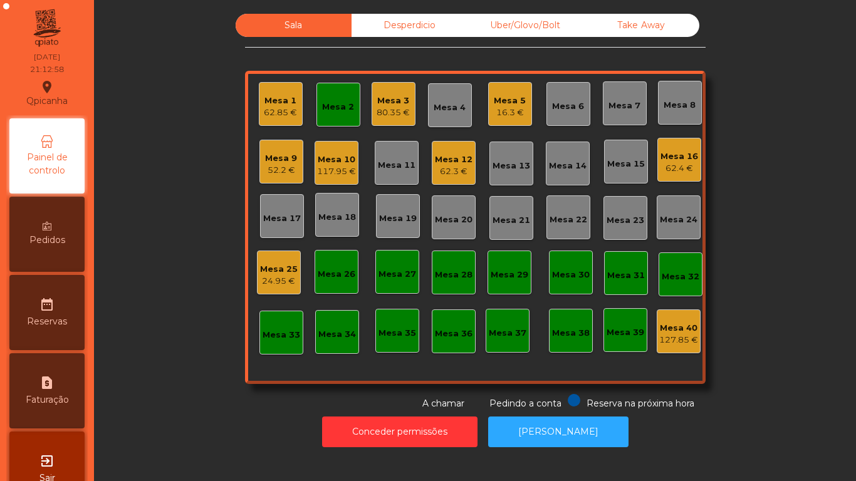
click at [400, 108] on div "80.35 €" at bounding box center [393, 113] width 33 height 13
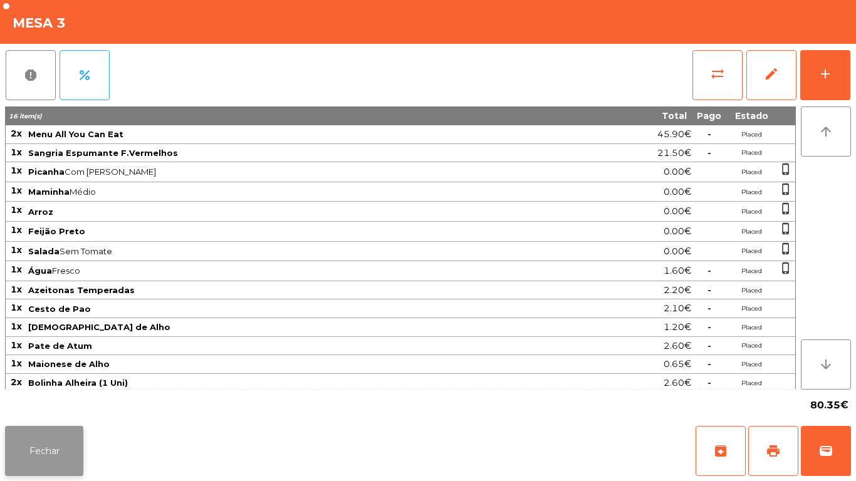
click at [63, 444] on button "Fechar" at bounding box center [44, 451] width 78 height 50
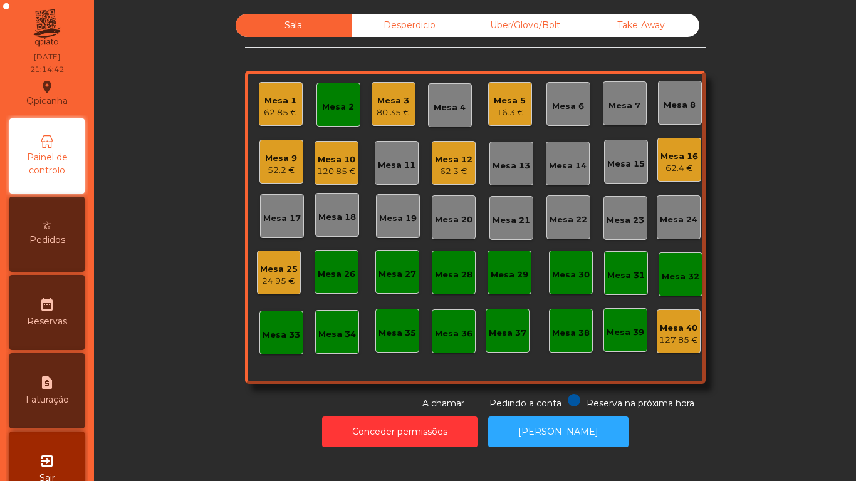
click at [677, 158] on div "Mesa 16" at bounding box center [679, 156] width 38 height 13
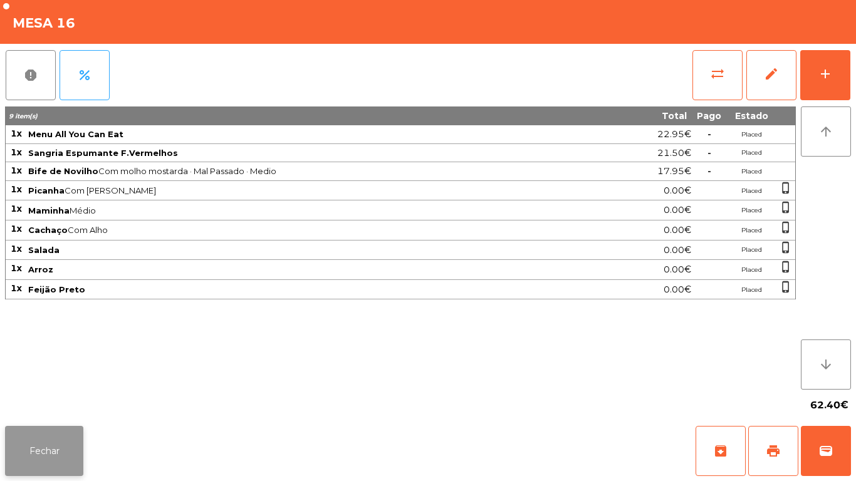
click at [52, 430] on button "Fechar" at bounding box center [44, 451] width 78 height 50
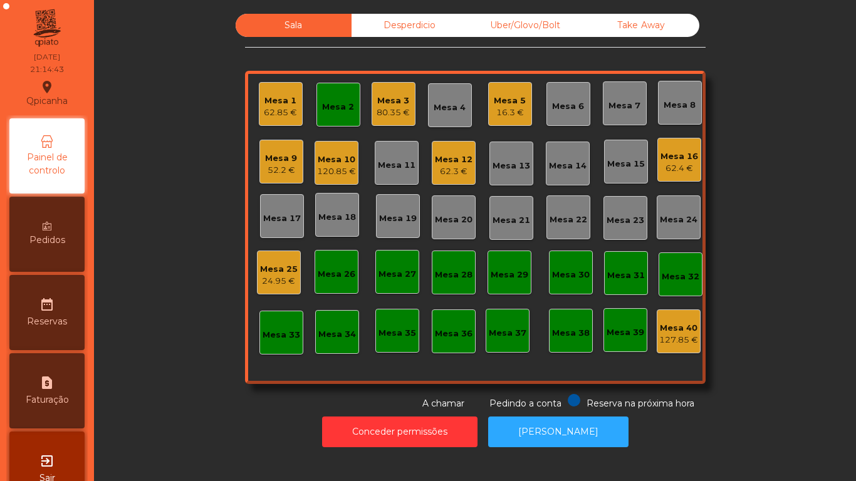
click at [64, 239] on span "Pedidos" at bounding box center [47, 240] width 36 height 13
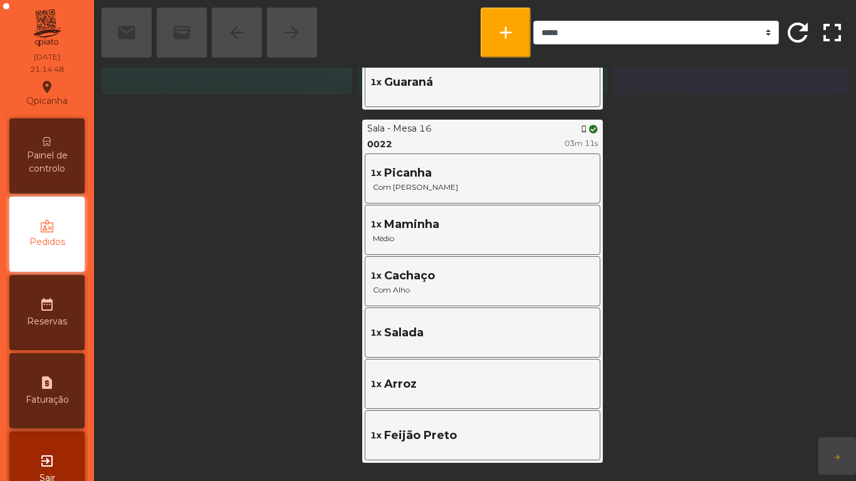
scroll to position [380, 0]
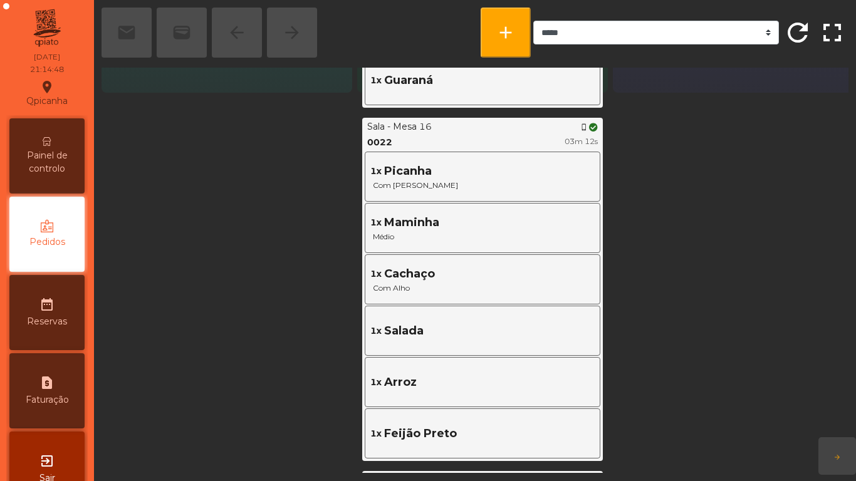
click at [33, 150] on span "Painel de controlo" at bounding box center [47, 162] width 69 height 26
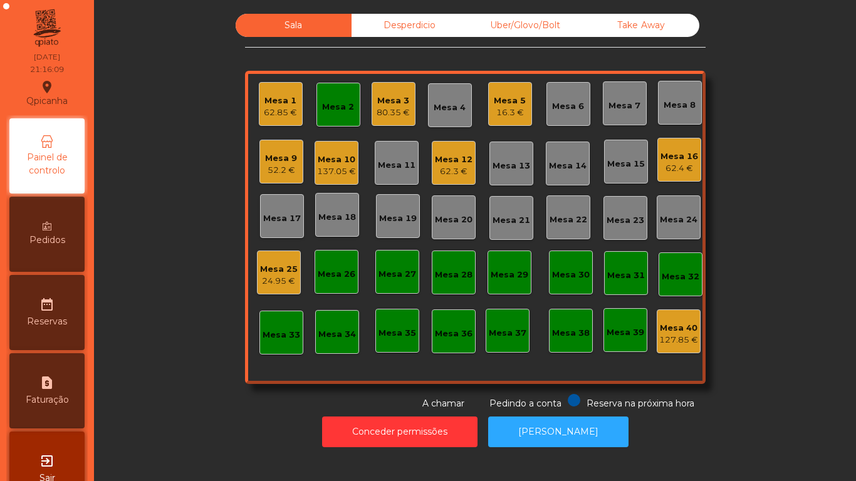
click at [343, 105] on div "Mesa 2" at bounding box center [338, 107] width 32 height 13
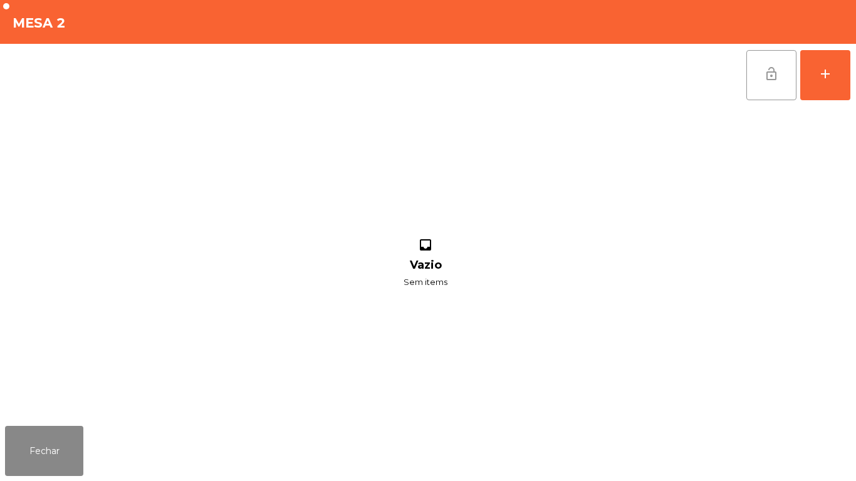
click at [763, 83] on button "lock_open" at bounding box center [771, 75] width 50 height 50
click at [75, 439] on button "Fechar" at bounding box center [44, 451] width 78 height 50
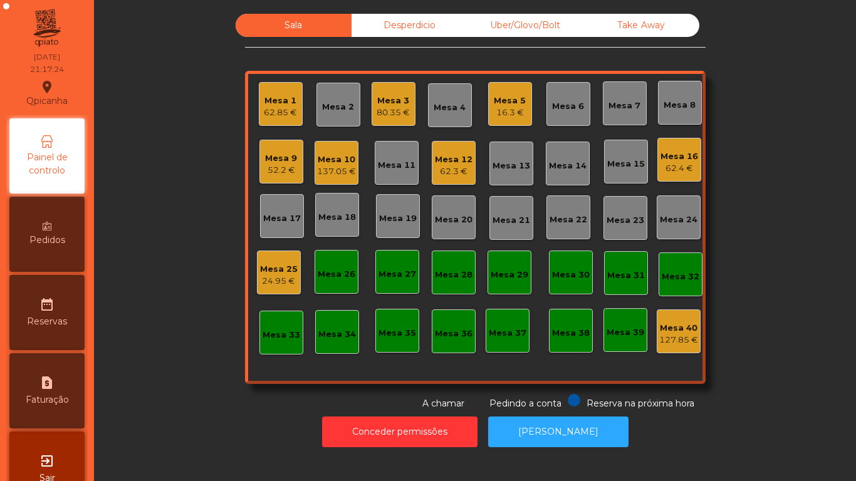
click at [71, 248] on div "Pedidos" at bounding box center [46, 234] width 75 height 75
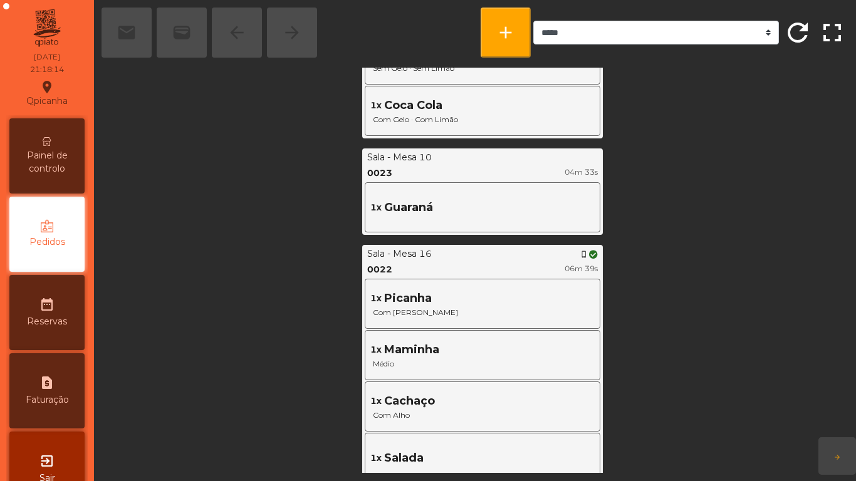
scroll to position [800, 0]
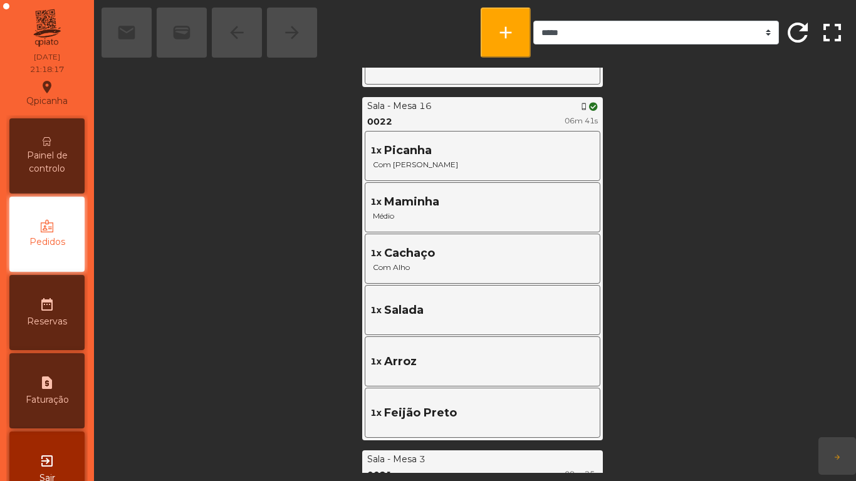
click at [560, 278] on div "1x Cachaço Com Alho" at bounding box center [482, 259] width 229 height 44
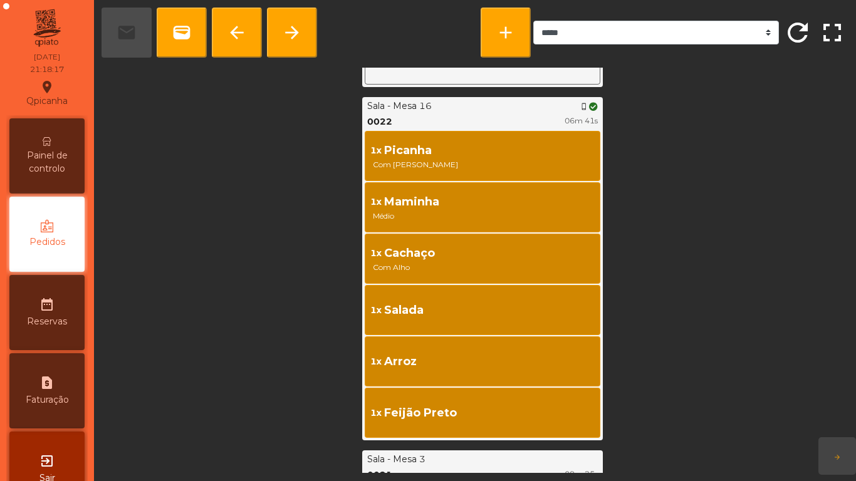
scroll to position [9, 0]
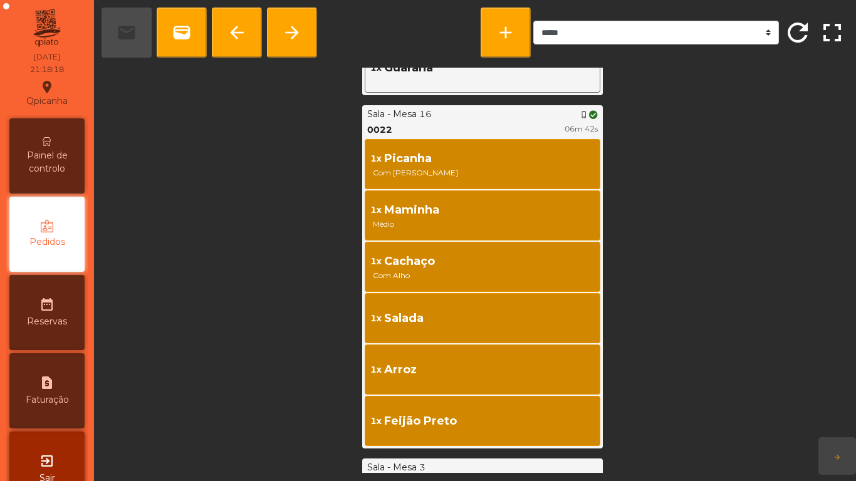
click at [764, 241] on div "To be approved 0 Placed 51 ... Sala - Mesa 3 phone_iphone 0026 06s 1x Cachaço 1…" at bounding box center [475, 270] width 747 height 405
click at [71, 170] on span "Painel de controlo" at bounding box center [47, 162] width 69 height 26
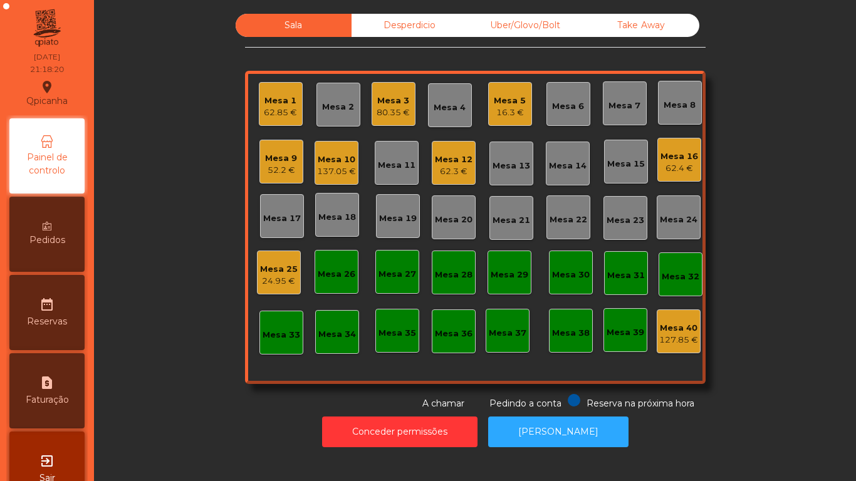
click at [55, 239] on span "Pedidos" at bounding box center [47, 240] width 36 height 13
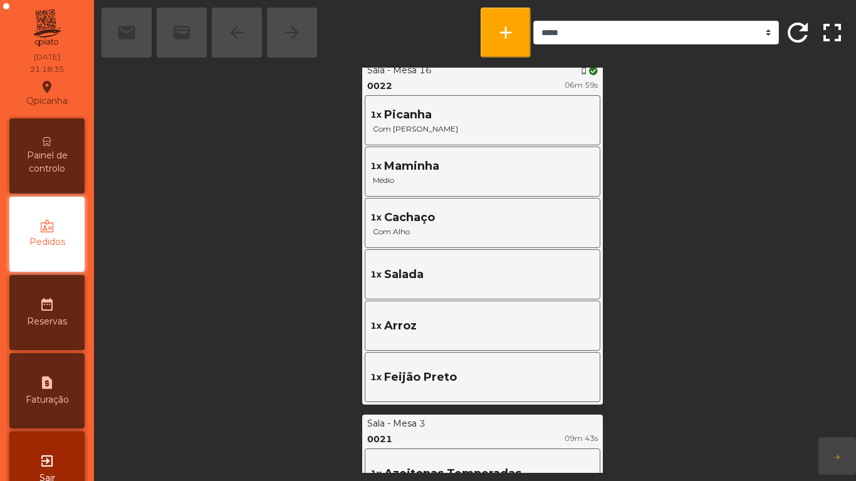
scroll to position [834, 0]
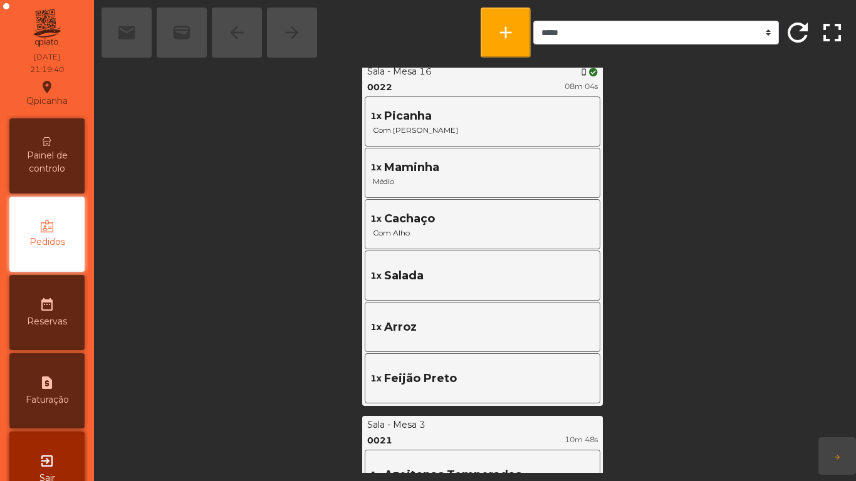
click at [71, 172] on span "Painel de controlo" at bounding box center [47, 162] width 69 height 26
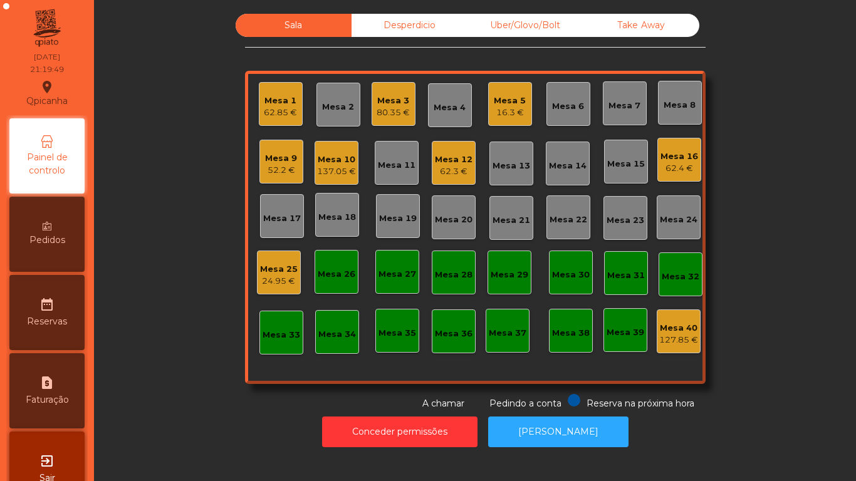
click at [668, 165] on div "62.4 €" at bounding box center [679, 168] width 38 height 13
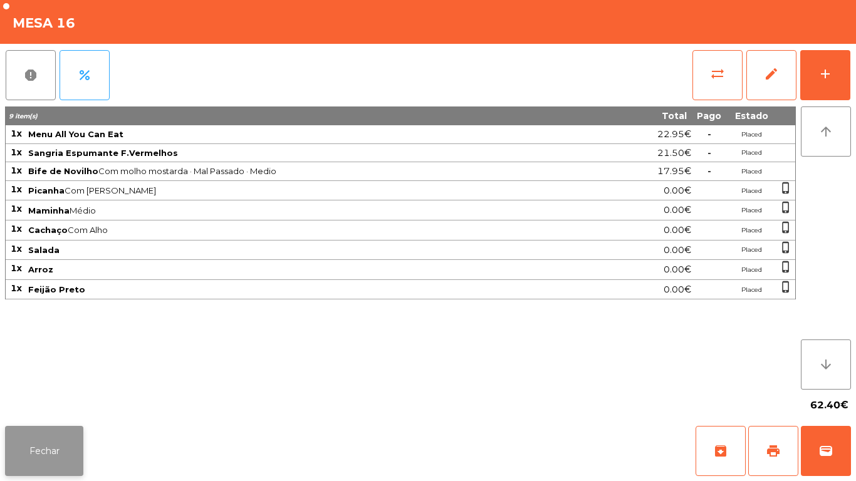
click at [58, 447] on button "Fechar" at bounding box center [44, 451] width 78 height 50
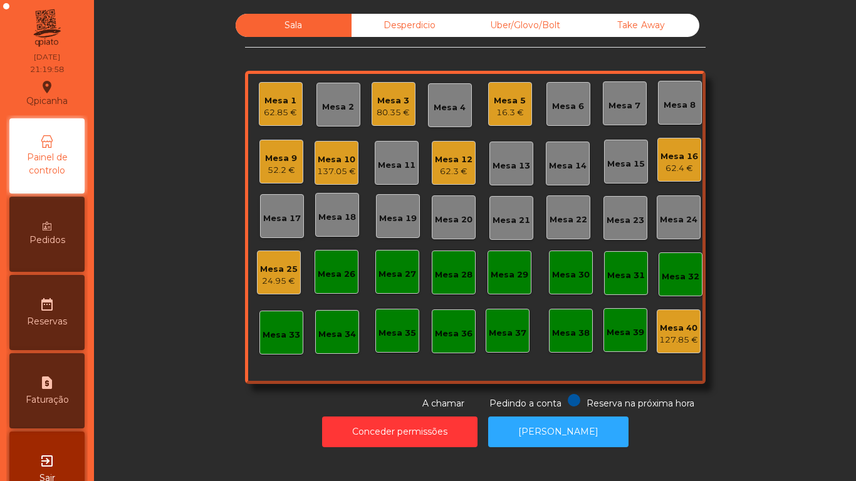
click at [667, 177] on div "Mesa 16 62.4 €" at bounding box center [679, 160] width 44 height 44
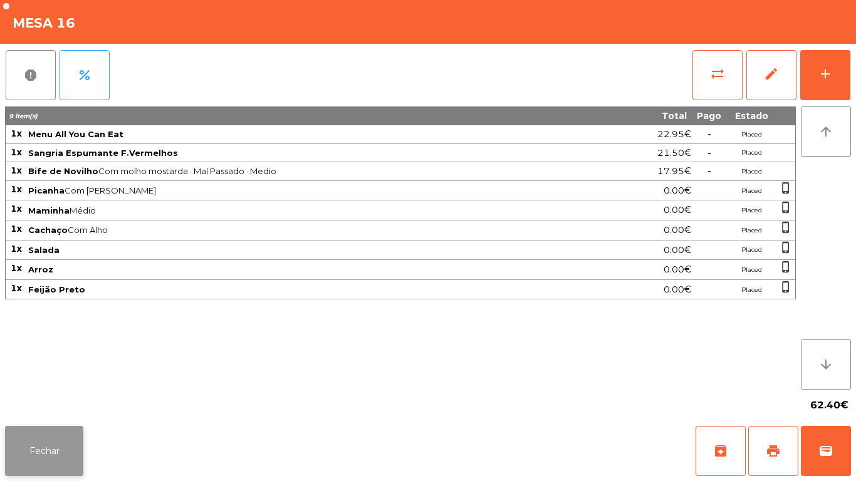
click at [60, 430] on button "Fechar" at bounding box center [44, 451] width 78 height 50
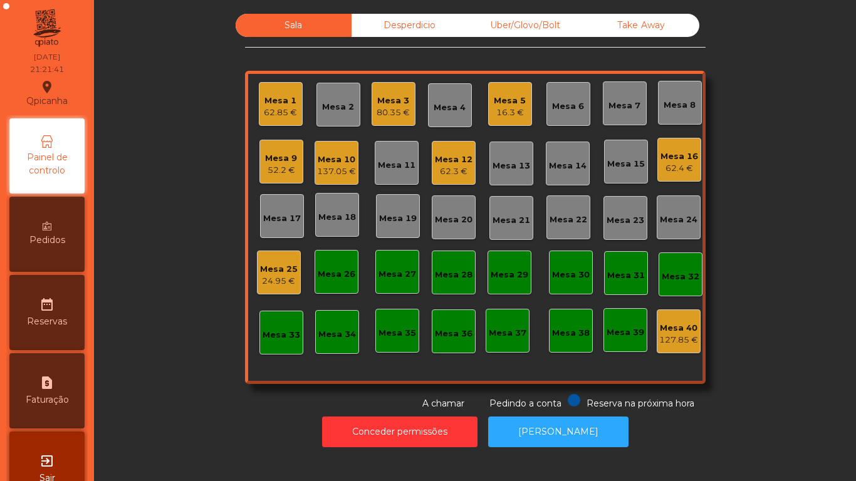
click at [334, 172] on div "137.05 €" at bounding box center [336, 171] width 39 height 13
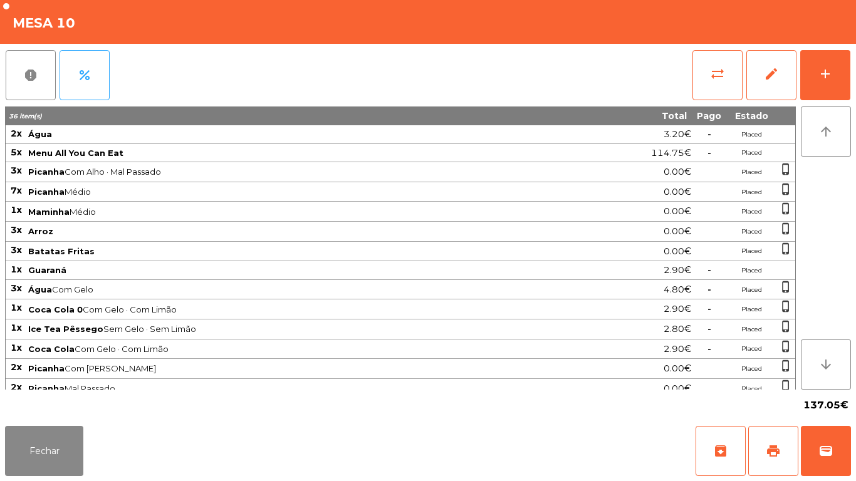
scroll to position [29, 0]
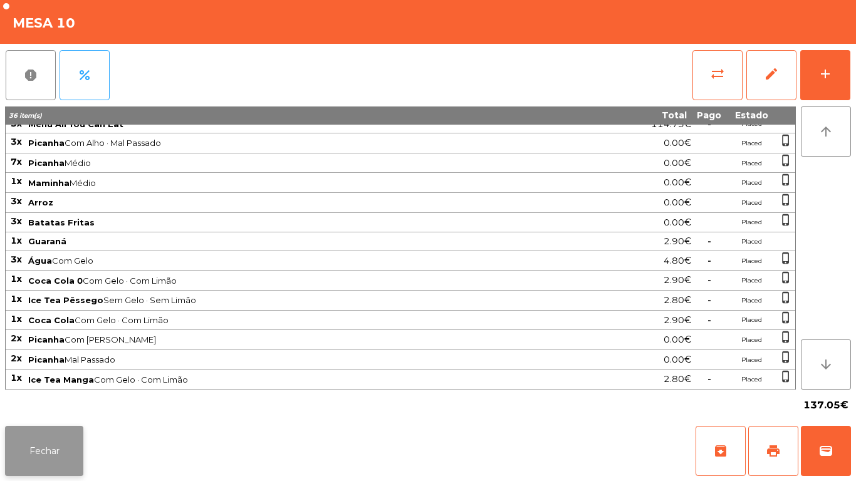
click at [68, 443] on button "Fechar" at bounding box center [44, 451] width 78 height 50
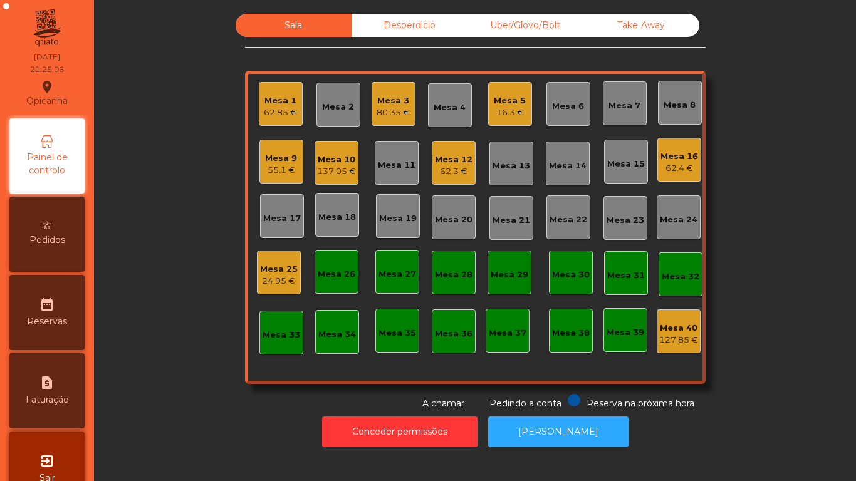
click at [677, 155] on div "Mesa 16" at bounding box center [679, 156] width 38 height 13
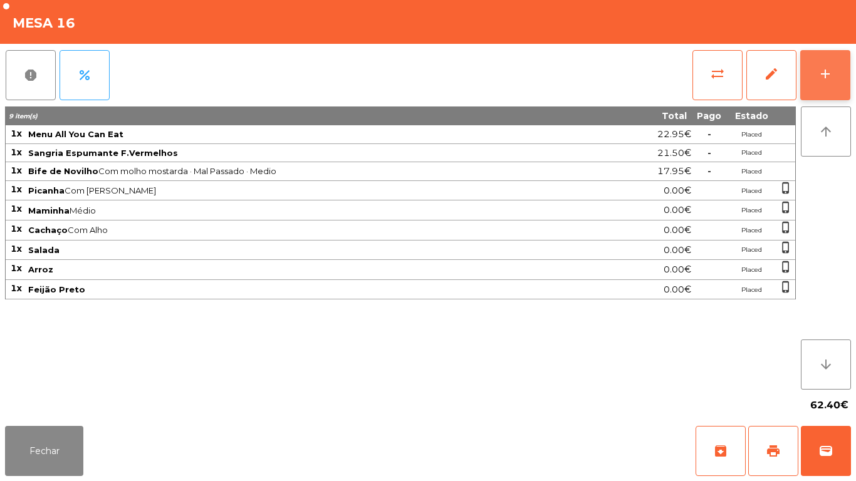
click at [814, 83] on button "add" at bounding box center [825, 75] width 50 height 50
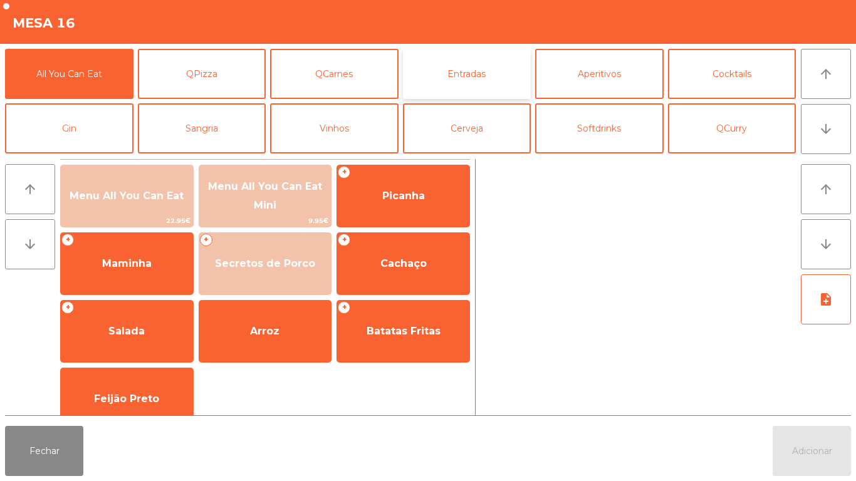
click at [482, 88] on button "Entradas" at bounding box center [467, 74] width 128 height 50
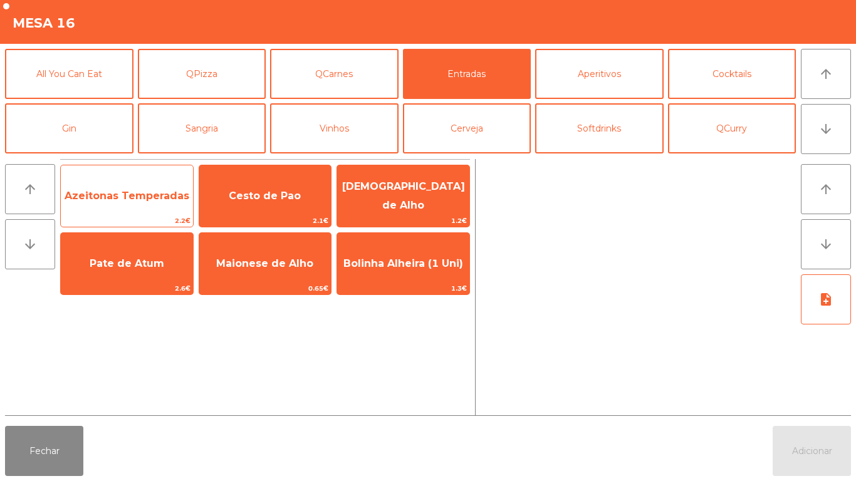
click at [161, 199] on span "Azeitonas Temperadas" at bounding box center [127, 196] width 125 height 12
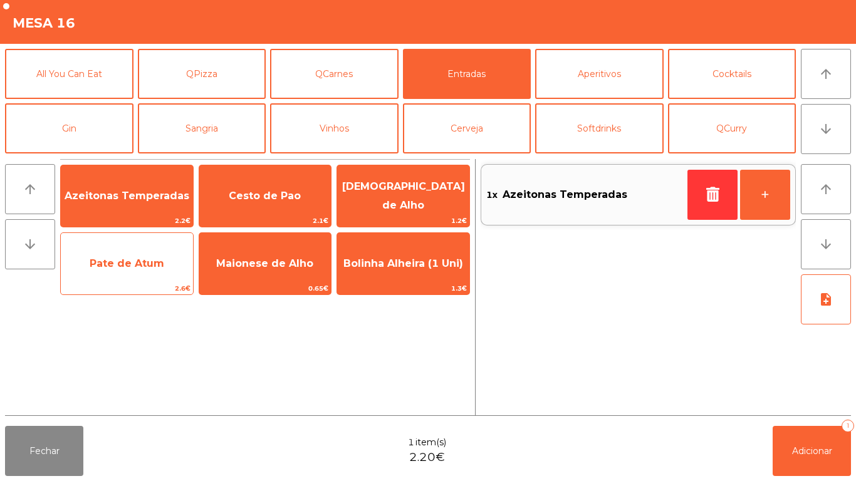
click at [149, 265] on span "Pate de Atum" at bounding box center [127, 264] width 75 height 12
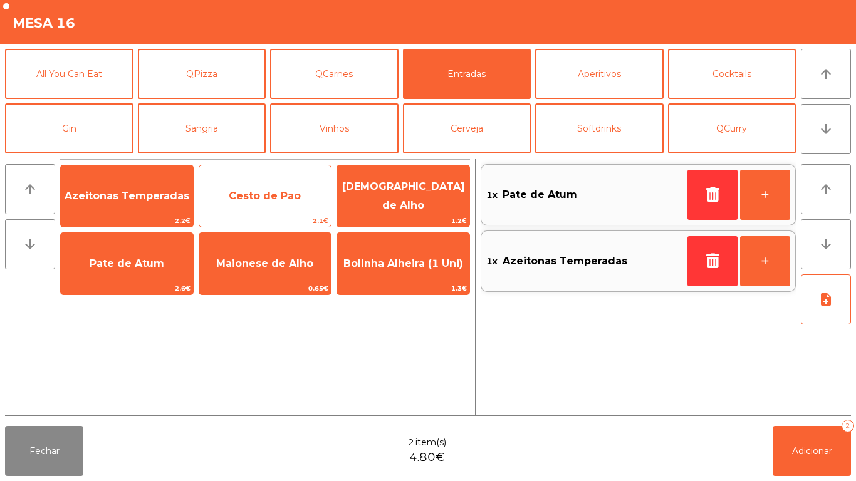
click at [281, 206] on span "Cesto de Pao" at bounding box center [265, 196] width 132 height 34
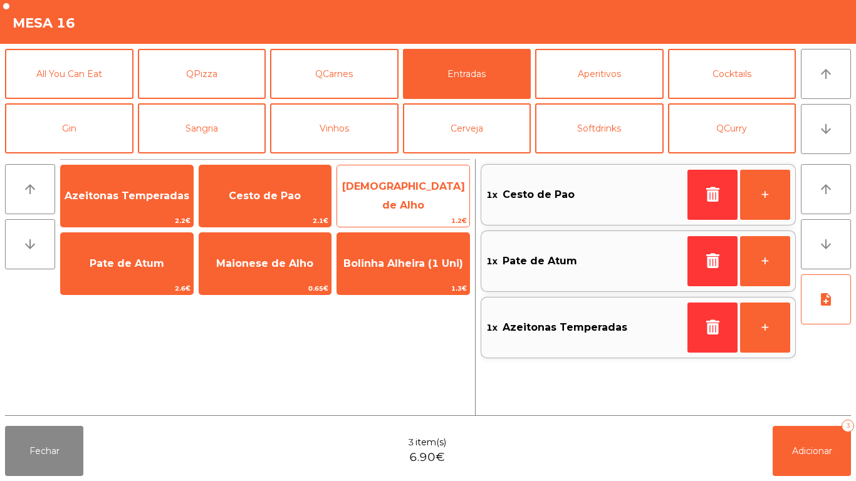
click at [424, 199] on span "[DEMOGRAPHIC_DATA] de Alho" at bounding box center [403, 195] width 123 height 31
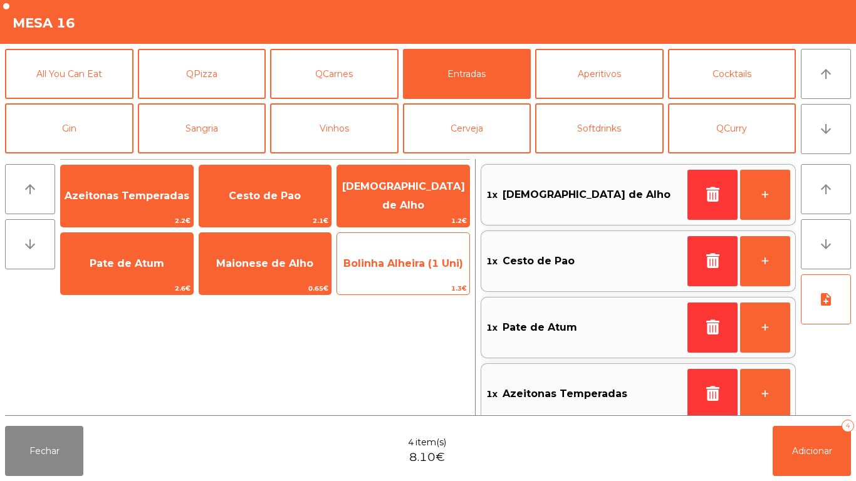
click at [406, 266] on span "Bolinha Alheira (1 Uni)" at bounding box center [403, 264] width 120 height 12
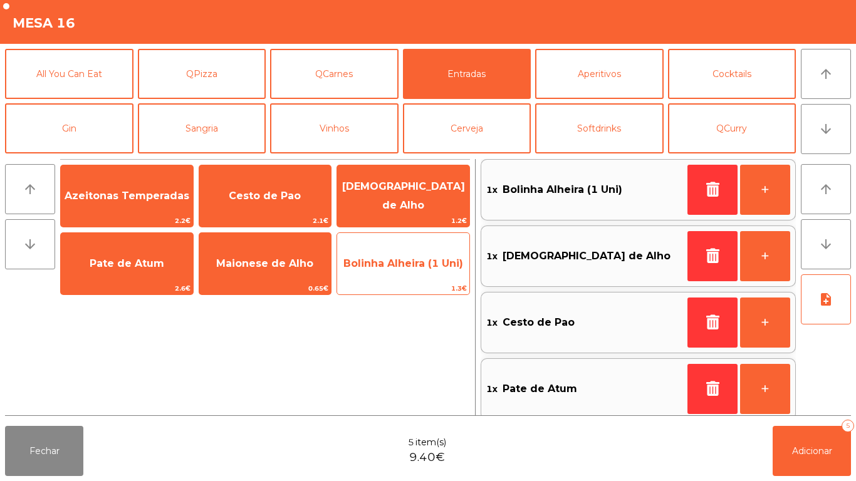
click at [409, 269] on span "Bolinha Alheira (1 Uni)" at bounding box center [403, 264] width 120 height 12
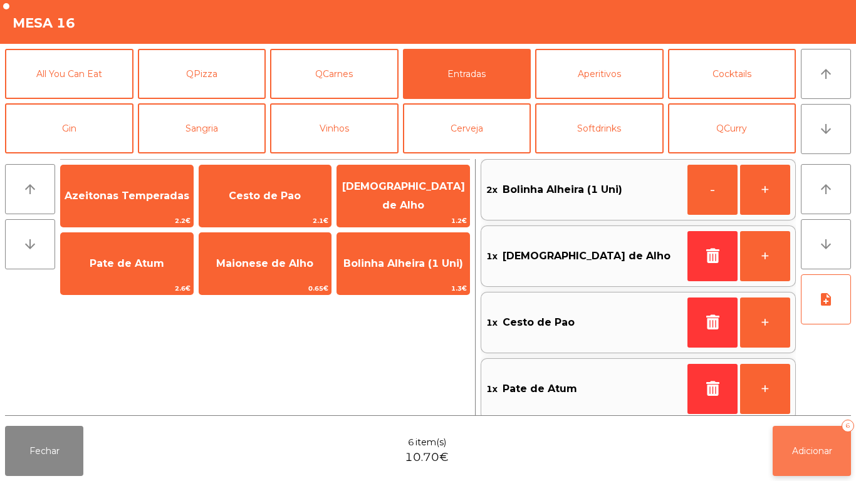
click at [808, 447] on span "Adicionar" at bounding box center [812, 450] width 40 height 11
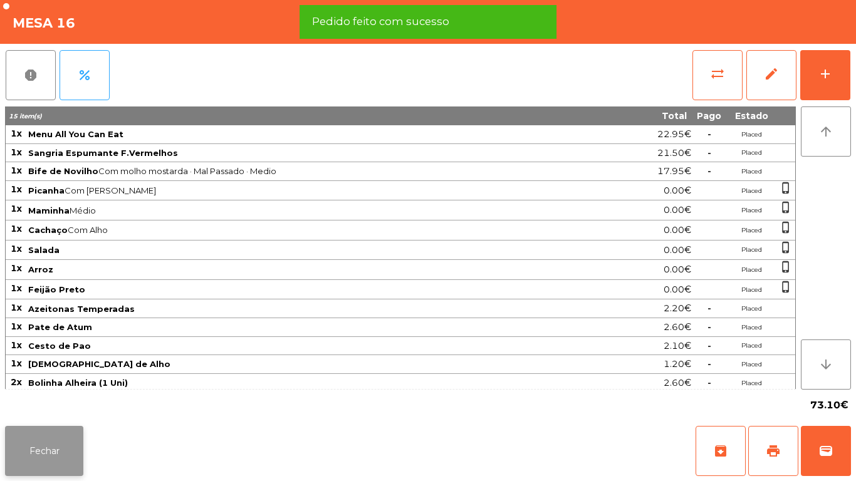
click at [68, 439] on button "Fechar" at bounding box center [44, 451] width 78 height 50
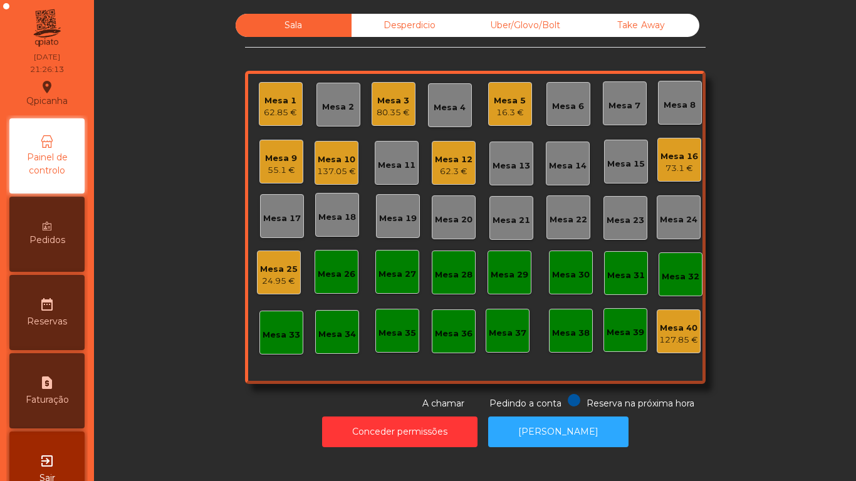
click at [523, 98] on div "Mesa 5 16.3 €" at bounding box center [510, 104] width 44 height 44
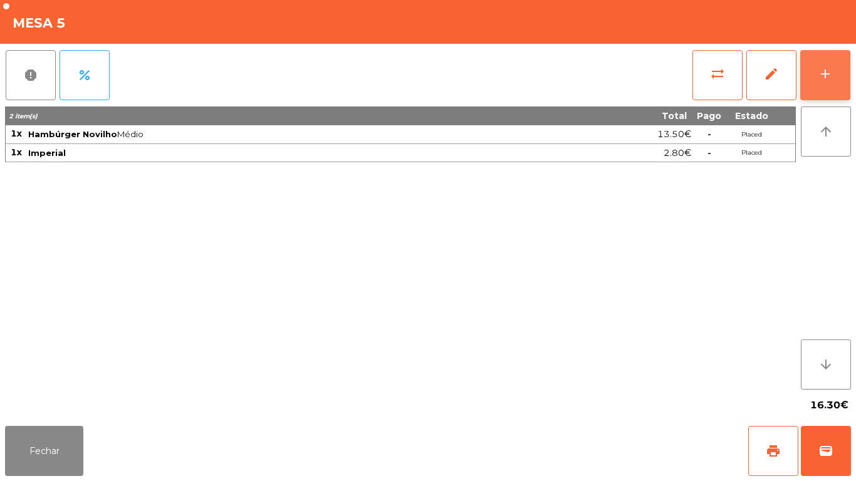
click at [843, 81] on button "add" at bounding box center [825, 75] width 50 height 50
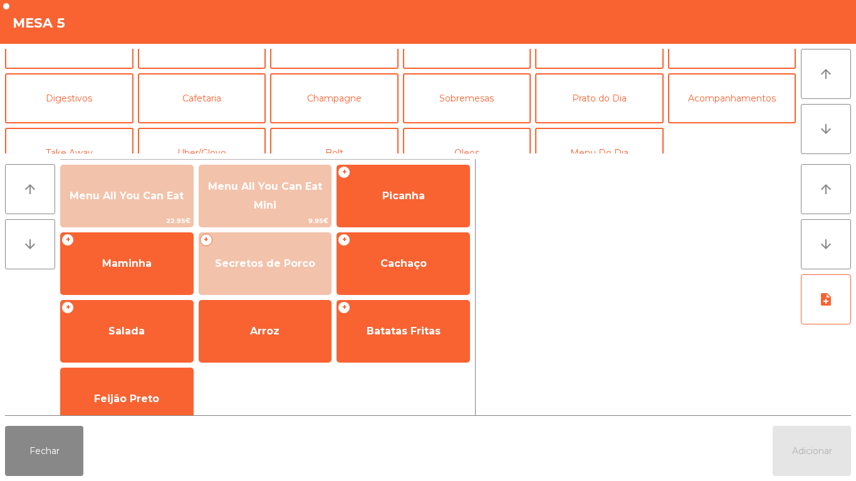
scroll to position [88, 0]
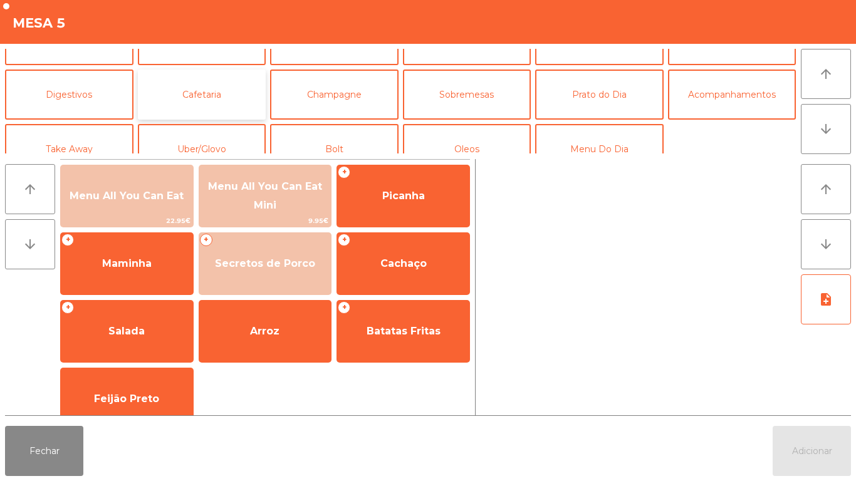
click at [211, 102] on button "Cafetaria" at bounding box center [202, 95] width 128 height 50
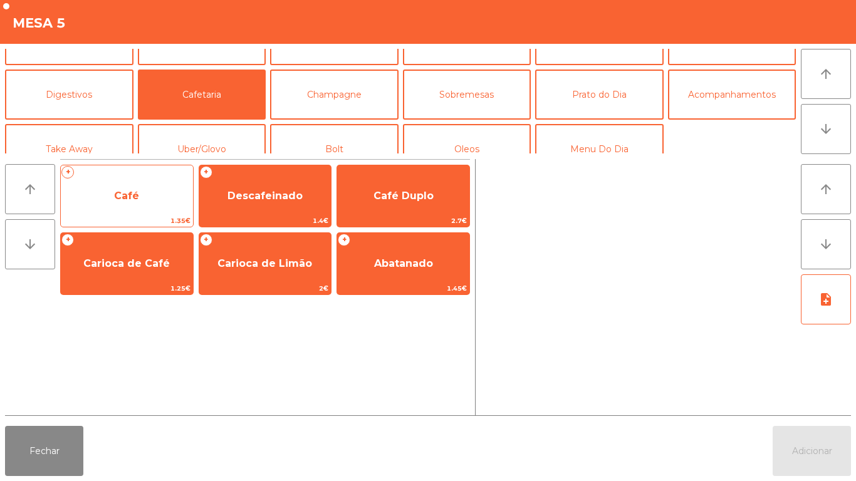
click at [134, 190] on span "Café" at bounding box center [126, 196] width 25 height 12
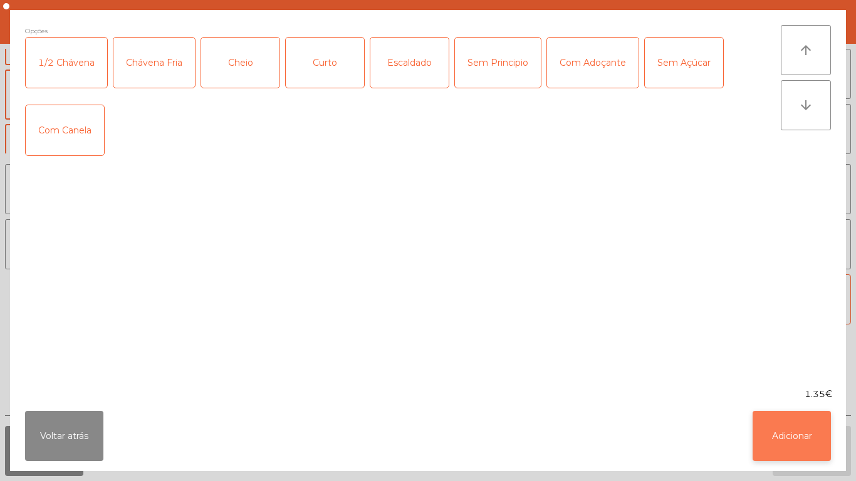
click at [803, 418] on button "Adicionar" at bounding box center [792, 436] width 78 height 50
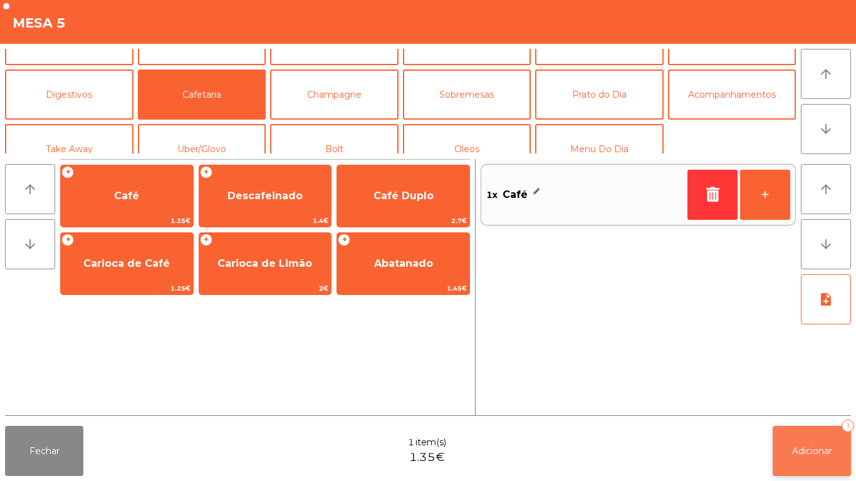
click at [793, 429] on button "Adicionar 1" at bounding box center [812, 451] width 78 height 50
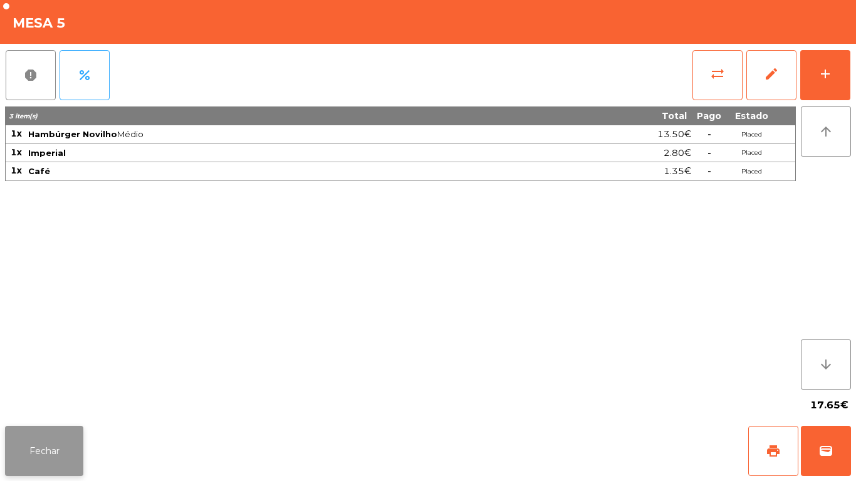
click at [55, 431] on button "Fechar" at bounding box center [44, 451] width 78 height 50
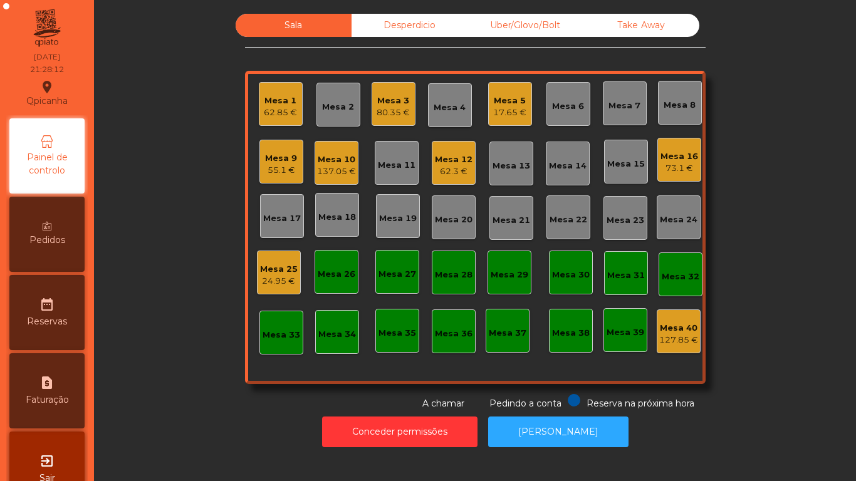
click at [332, 169] on div "137.05 €" at bounding box center [336, 171] width 39 height 13
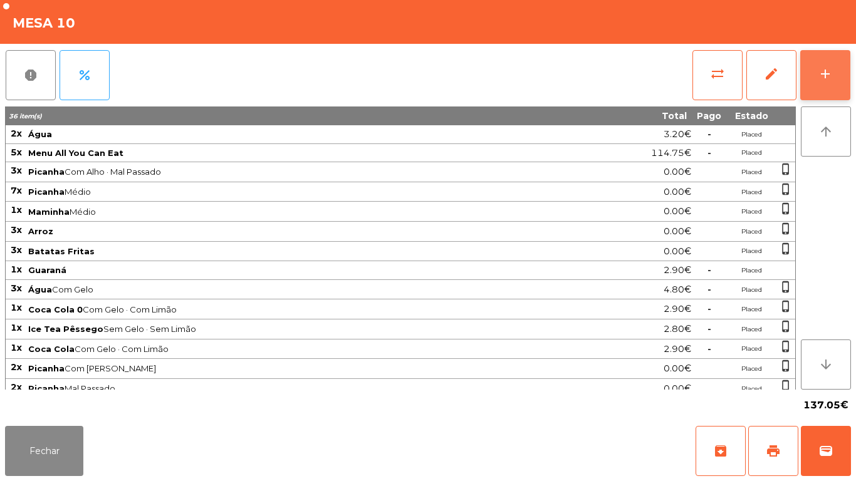
click at [825, 98] on button "add" at bounding box center [825, 75] width 50 height 50
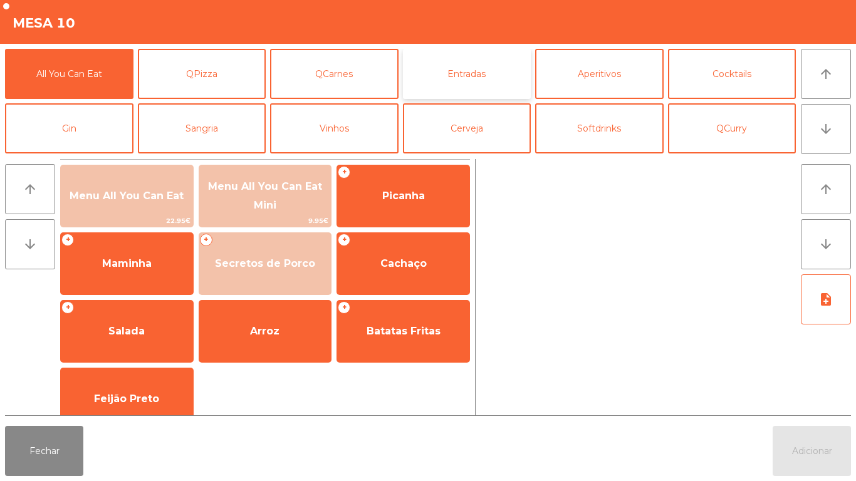
click at [496, 80] on button "Entradas" at bounding box center [467, 74] width 128 height 50
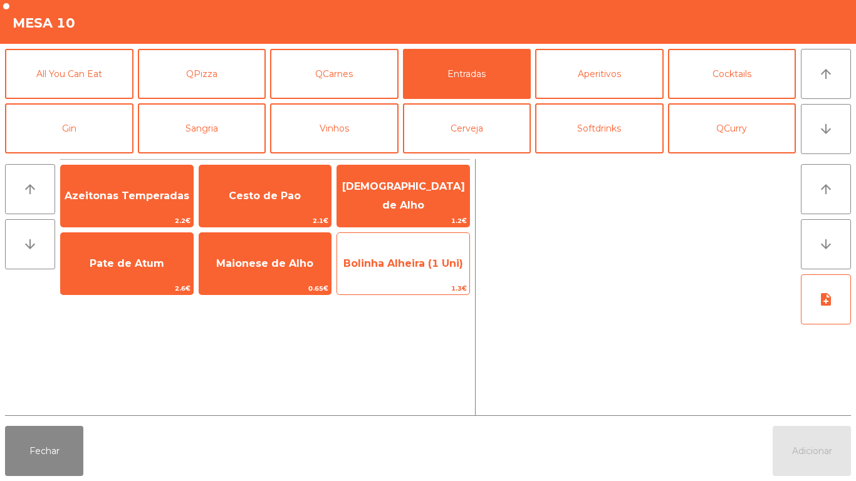
click at [416, 271] on span "Bolinha Alheira (1 Uni)" at bounding box center [403, 264] width 132 height 34
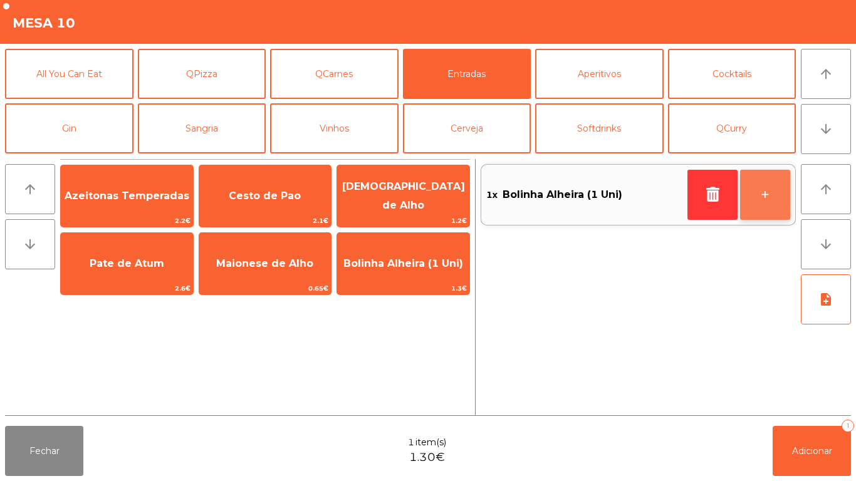
click at [755, 201] on button "+" at bounding box center [765, 195] width 50 height 50
click at [754, 199] on button "+" at bounding box center [765, 195] width 50 height 50
click at [753, 199] on button "+" at bounding box center [765, 195] width 50 height 50
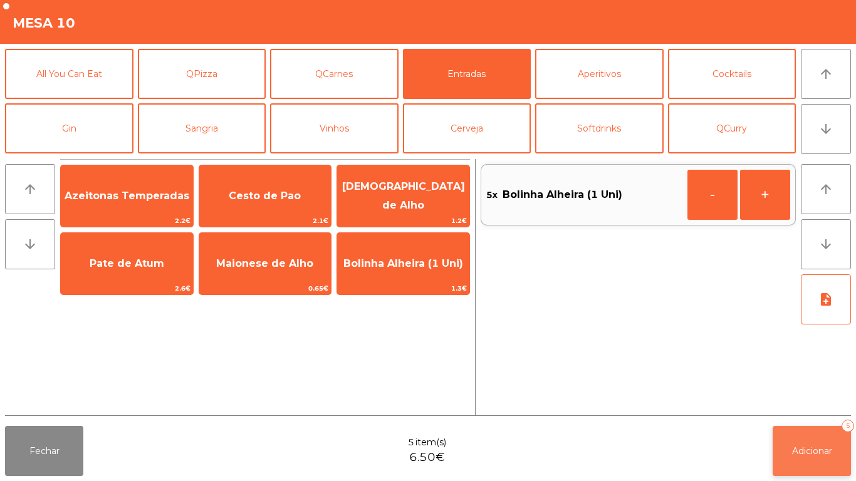
click at [823, 436] on button "Adicionar 5" at bounding box center [812, 451] width 78 height 50
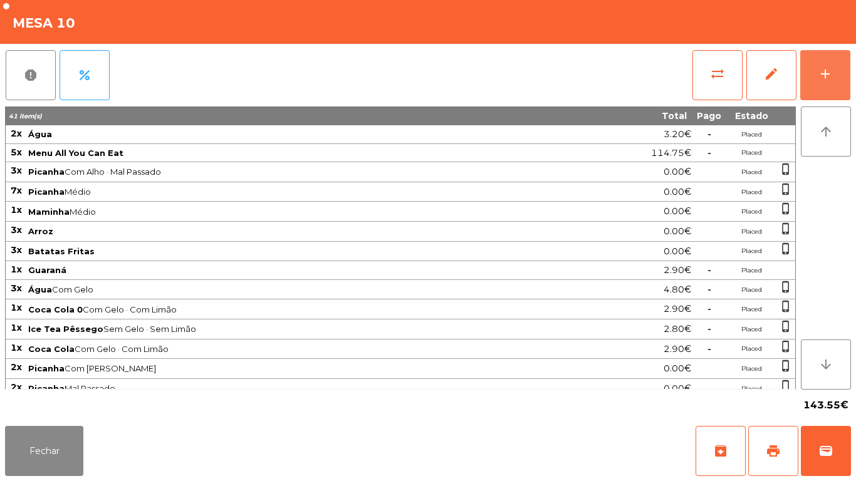
scroll to position [48, 0]
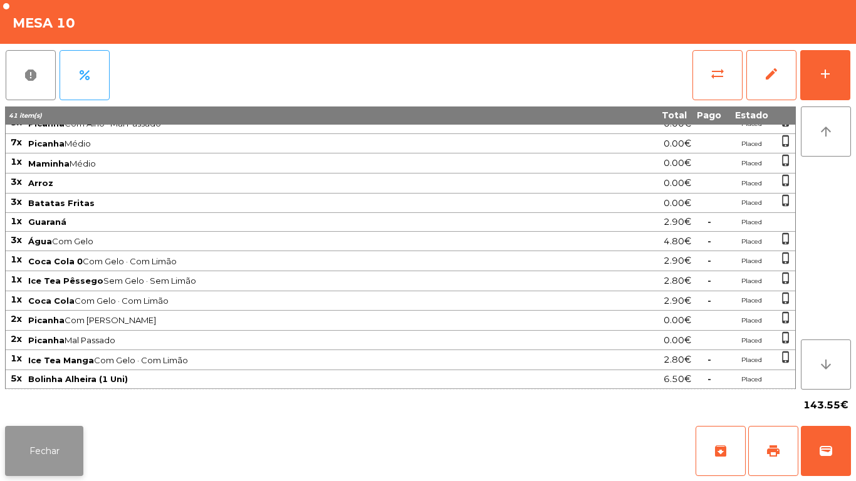
click at [48, 429] on button "Fechar" at bounding box center [44, 451] width 78 height 50
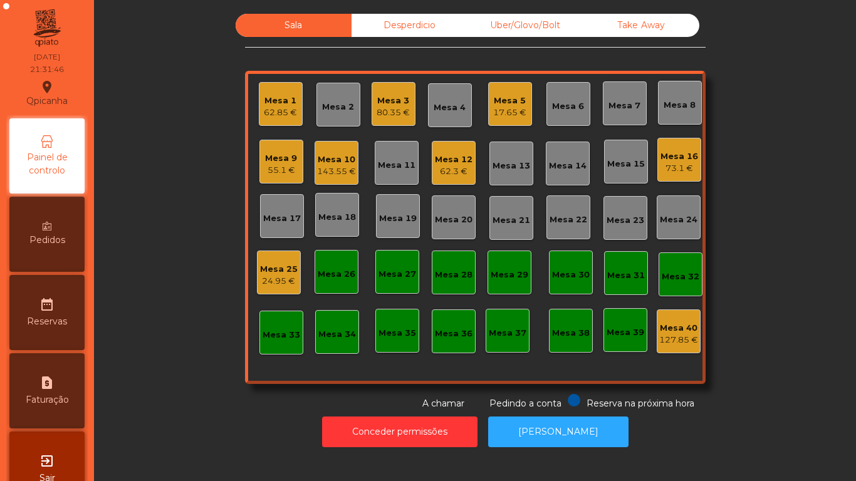
click at [339, 167] on div "143.55 €" at bounding box center [336, 171] width 39 height 13
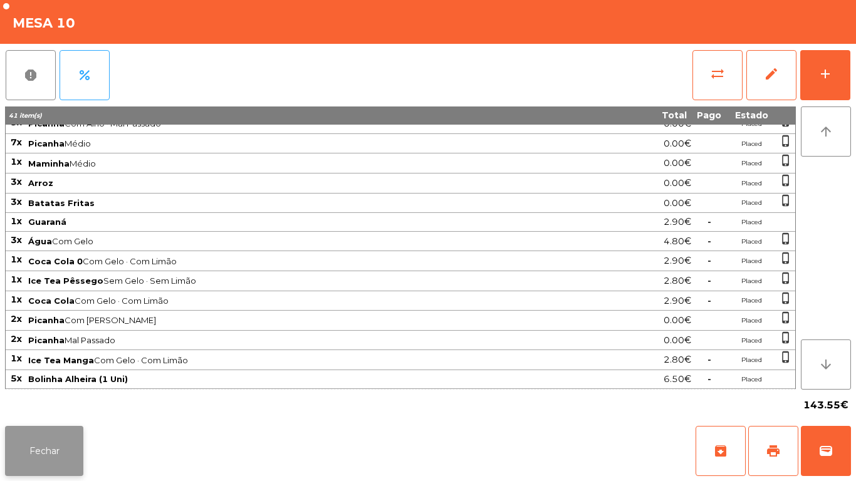
click at [66, 444] on button "Fechar" at bounding box center [44, 451] width 78 height 50
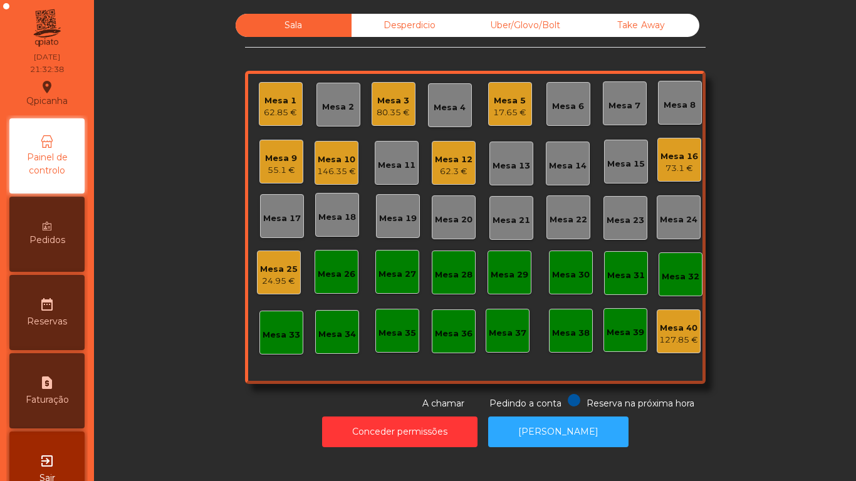
click at [496, 109] on div "17.65 €" at bounding box center [509, 113] width 33 height 13
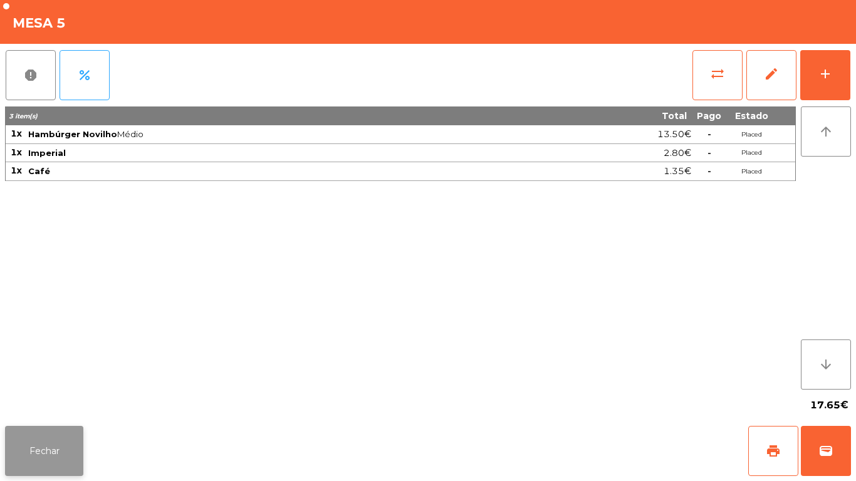
click at [68, 436] on button "Fechar" at bounding box center [44, 451] width 78 height 50
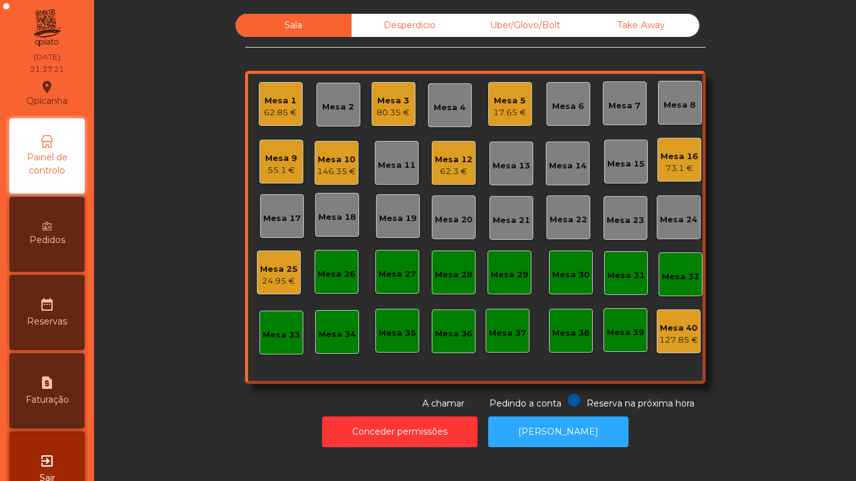
click at [395, 113] on div "80.35 €" at bounding box center [393, 113] width 33 height 13
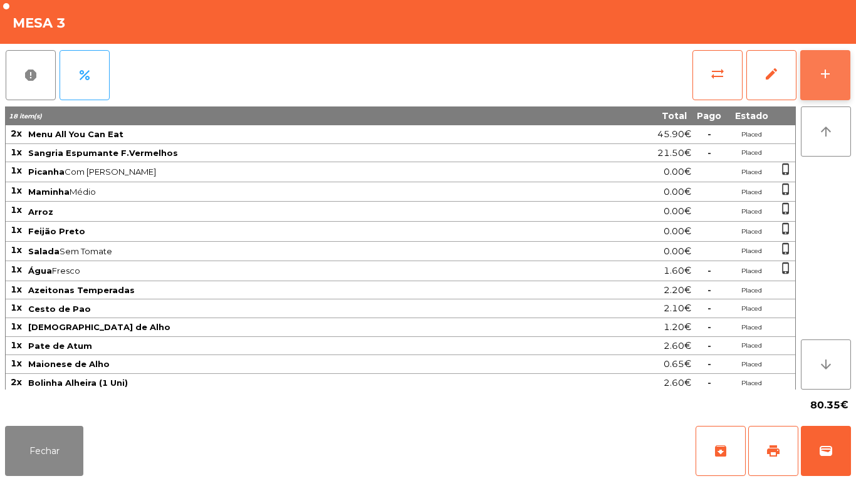
click at [824, 81] on div "add" at bounding box center [825, 73] width 15 height 15
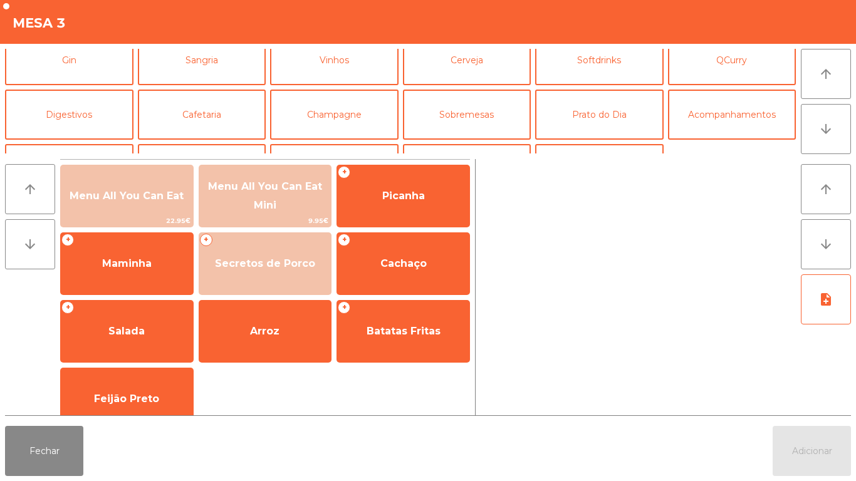
scroll to position [68, 0]
click at [484, 131] on button "Sobremesas" at bounding box center [467, 115] width 128 height 50
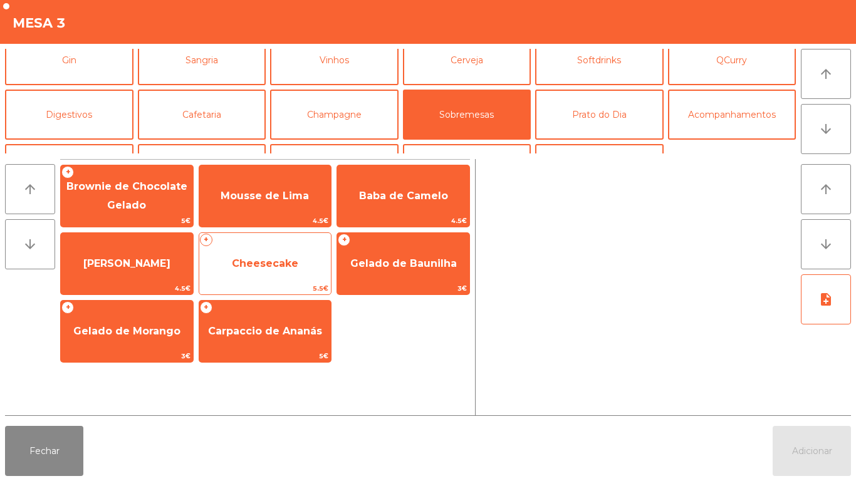
click at [296, 269] on span "Cheesecake" at bounding box center [265, 264] width 132 height 34
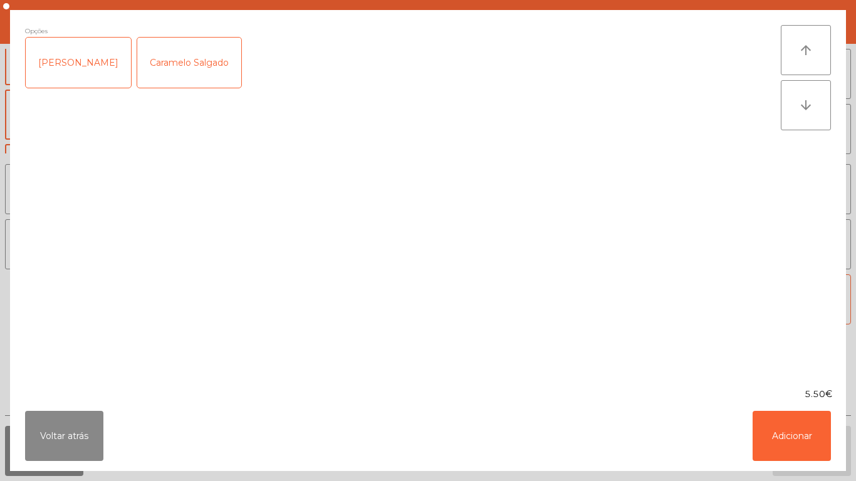
click at [214, 65] on div "Caramelo Salgado" at bounding box center [189, 63] width 104 height 50
click at [778, 432] on button "Adicionar" at bounding box center [792, 436] width 78 height 50
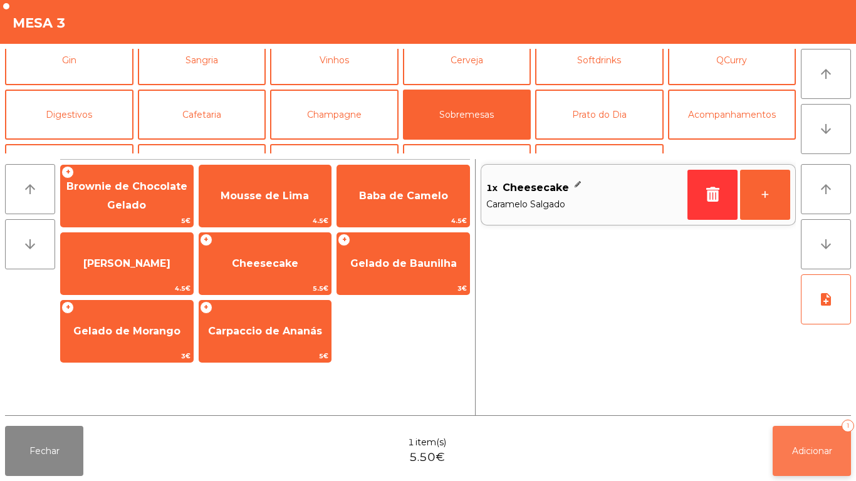
click at [812, 436] on button "Adicionar 1" at bounding box center [812, 451] width 78 height 50
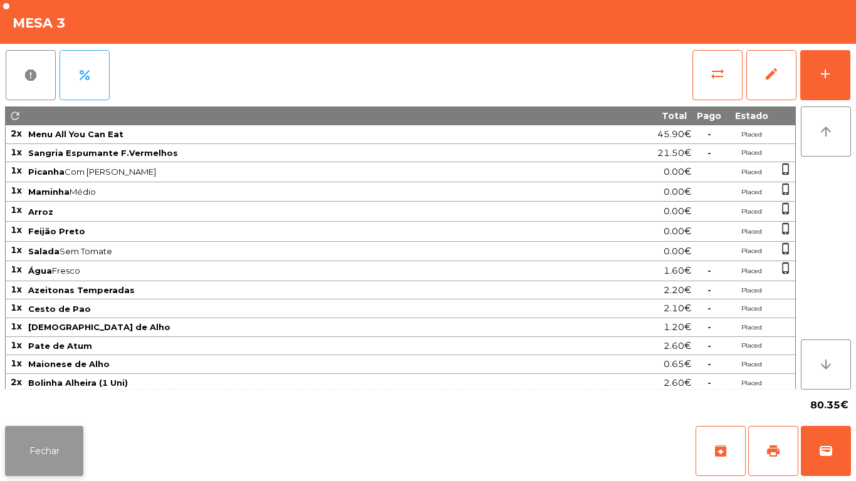
click at [63, 434] on button "Fechar" at bounding box center [44, 451] width 78 height 50
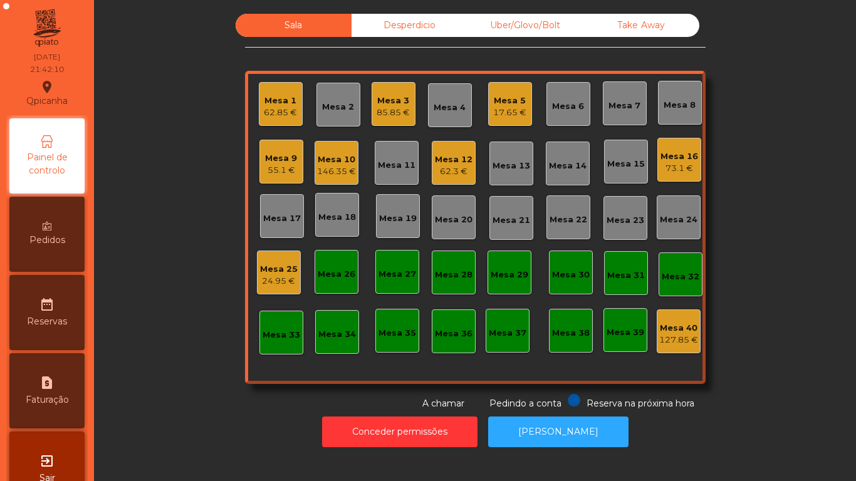
click at [395, 103] on div "Mesa 3" at bounding box center [393, 101] width 33 height 13
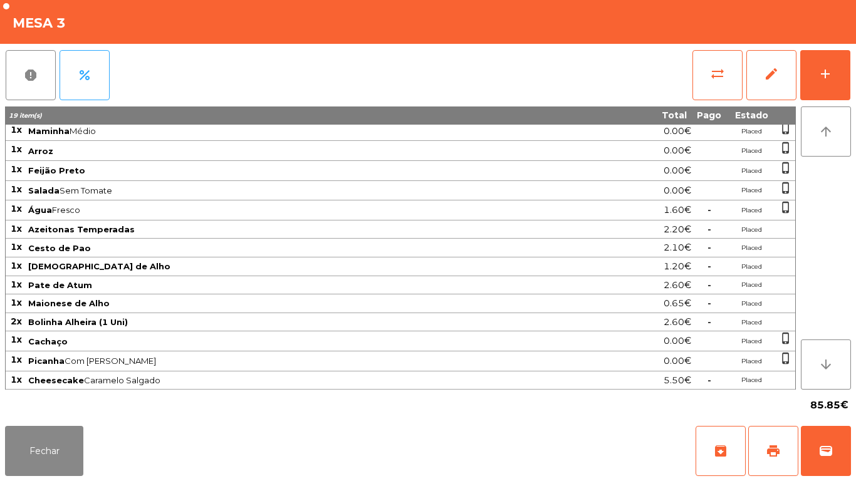
scroll to position [0, 0]
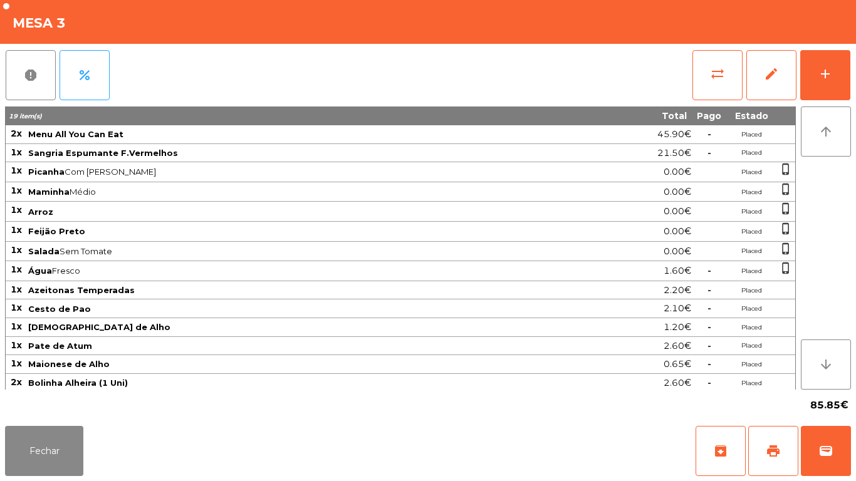
click at [263, 425] on div "Fechar archive print wallet" at bounding box center [428, 451] width 856 height 60
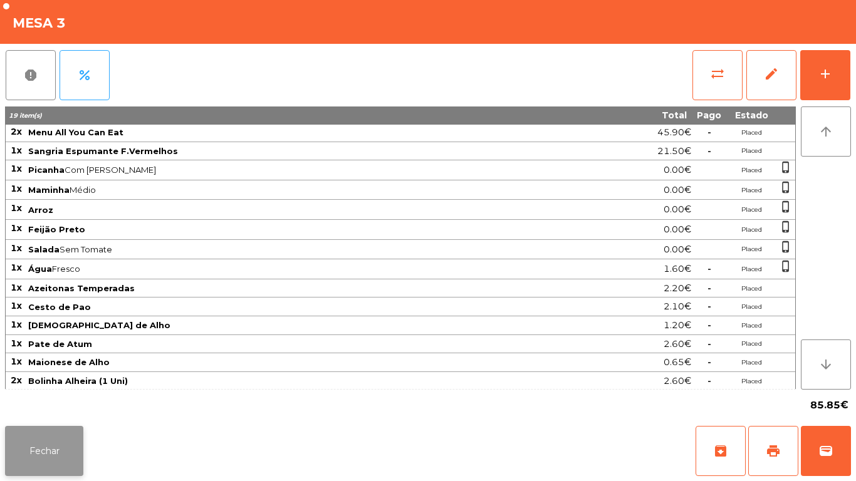
click at [58, 437] on button "Fechar" at bounding box center [44, 451] width 78 height 50
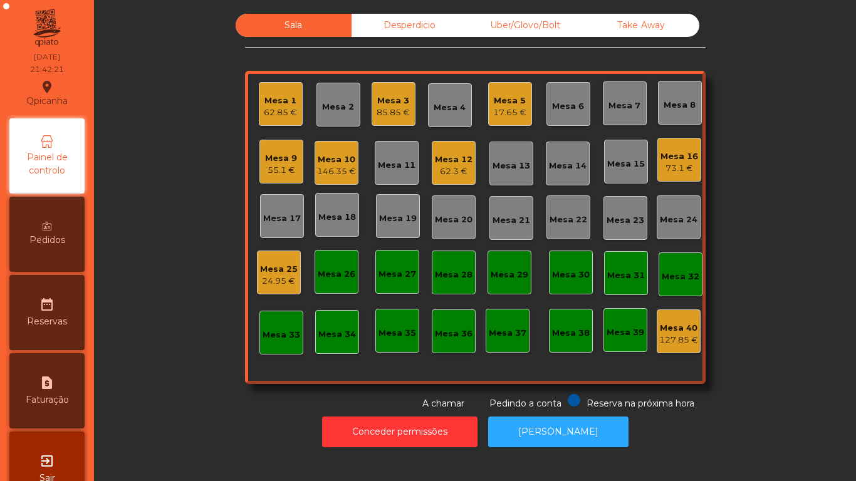
click at [500, 88] on div "Mesa 5 17.65 €" at bounding box center [510, 104] width 44 height 44
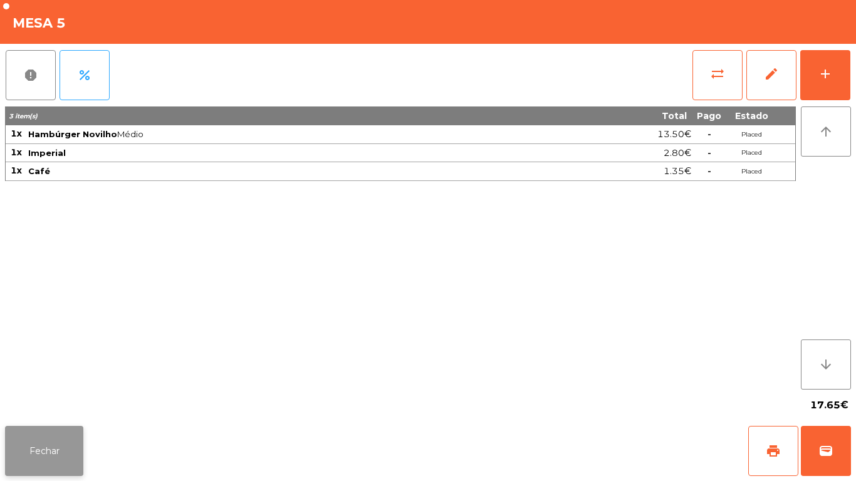
click at [70, 449] on button "Fechar" at bounding box center [44, 451] width 78 height 50
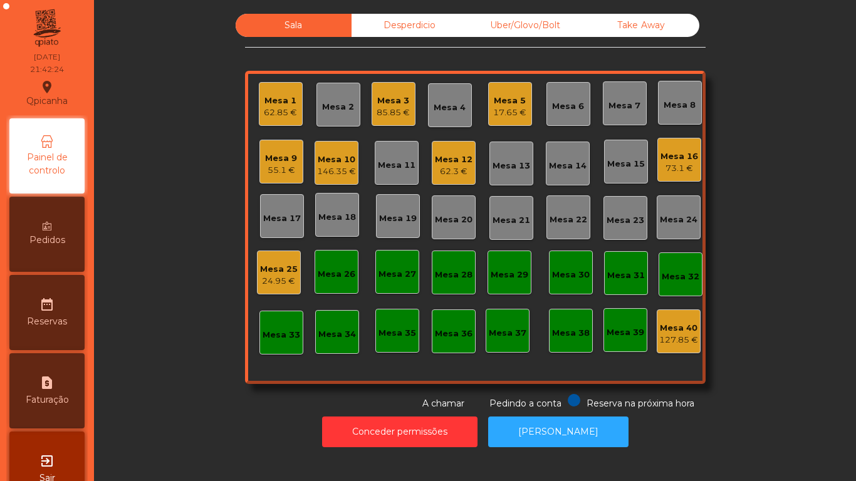
click at [670, 163] on div "73.1 €" at bounding box center [679, 168] width 38 height 13
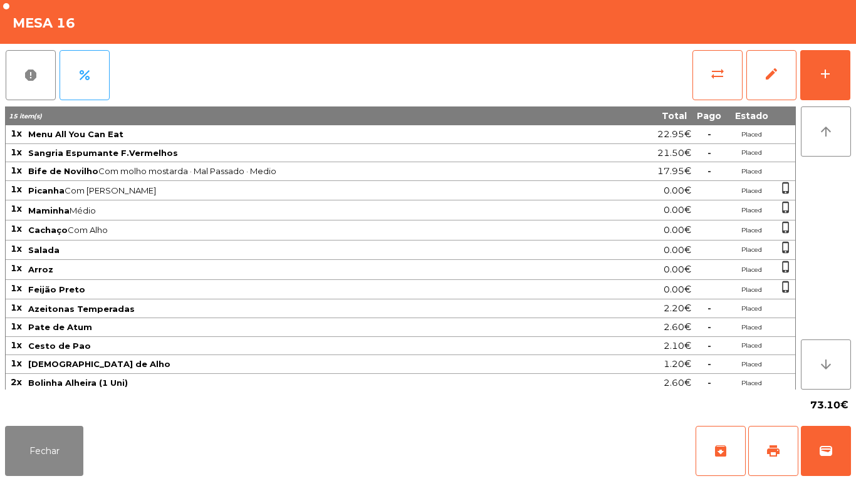
scroll to position [3, 0]
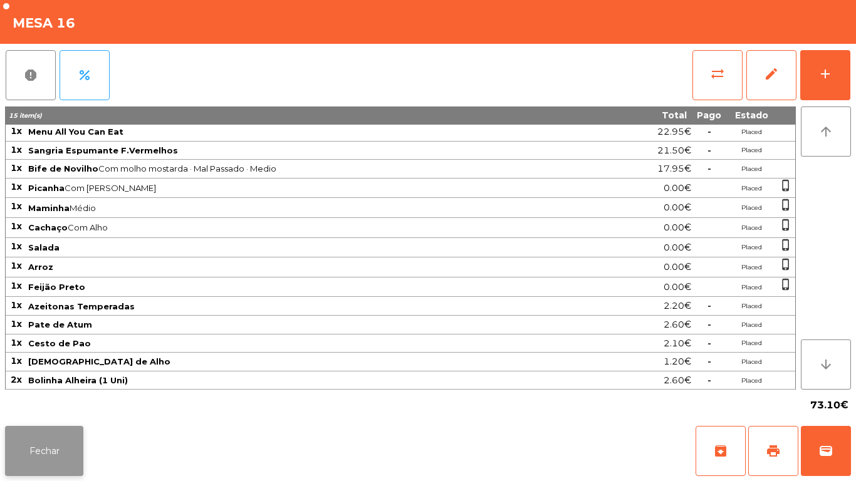
click at [74, 449] on button "Fechar" at bounding box center [44, 451] width 78 height 50
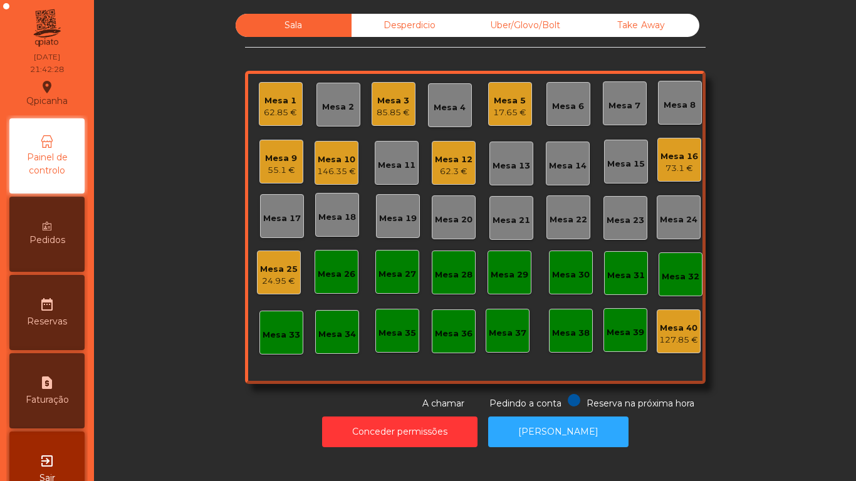
click at [281, 125] on div "Mesa 1 62.85 €" at bounding box center [281, 104] width 44 height 44
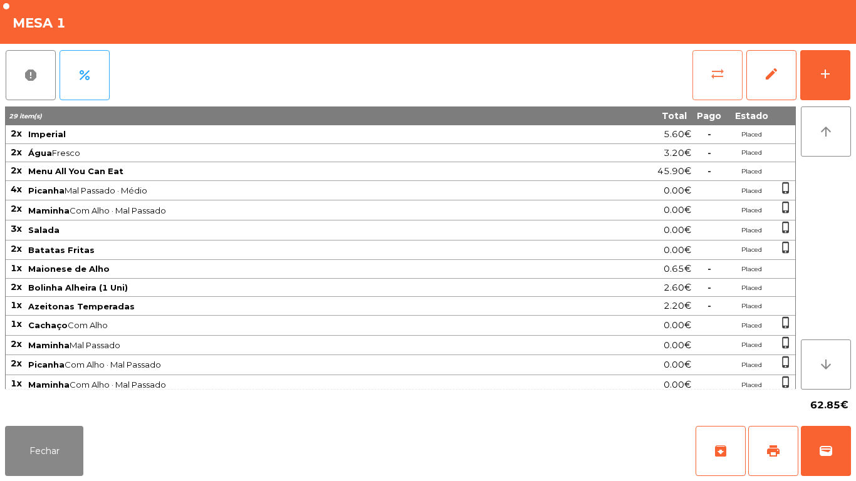
click at [715, 79] on span "sync_alt" at bounding box center [717, 73] width 15 height 15
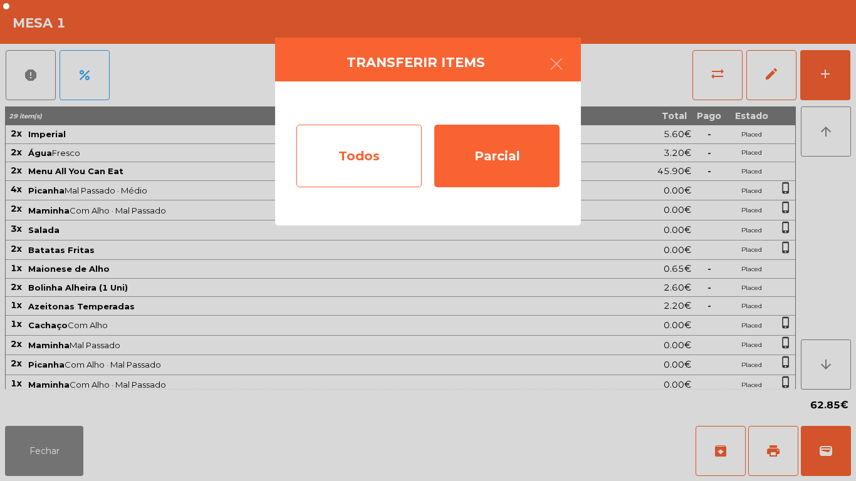
click at [378, 170] on div "Todos" at bounding box center [358, 156] width 125 height 63
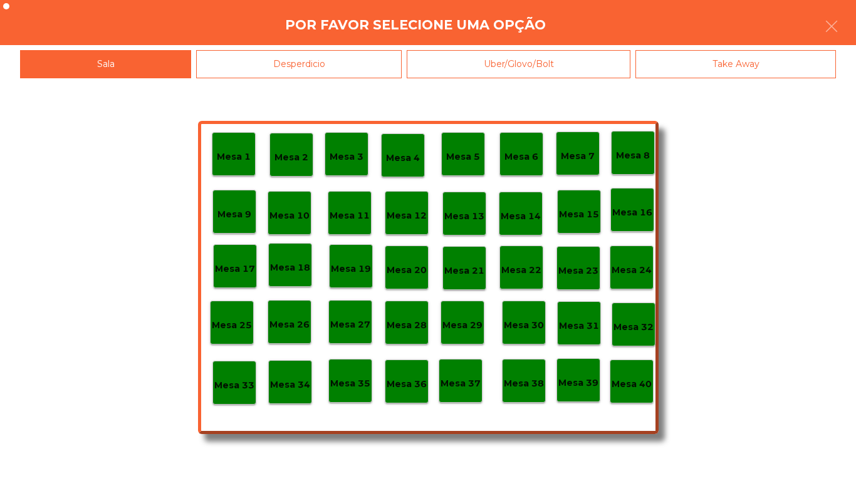
click at [628, 382] on p "Mesa 40" at bounding box center [632, 384] width 40 height 14
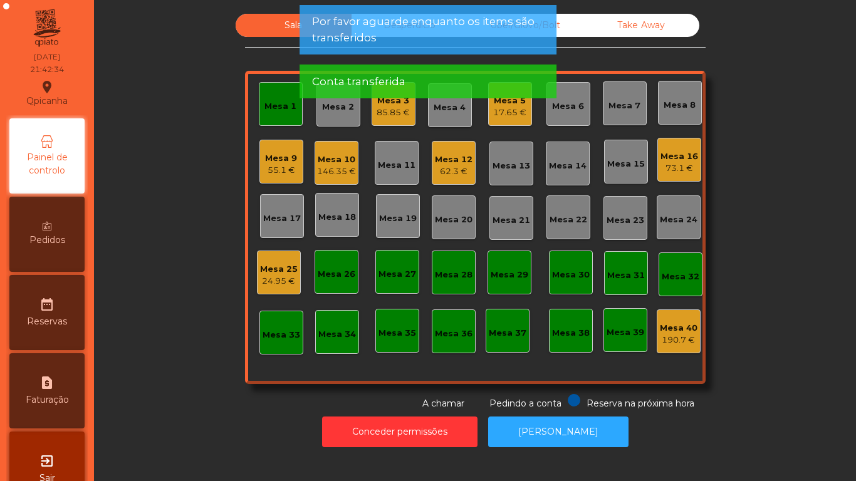
click at [287, 108] on div "Mesa 1" at bounding box center [280, 106] width 32 height 13
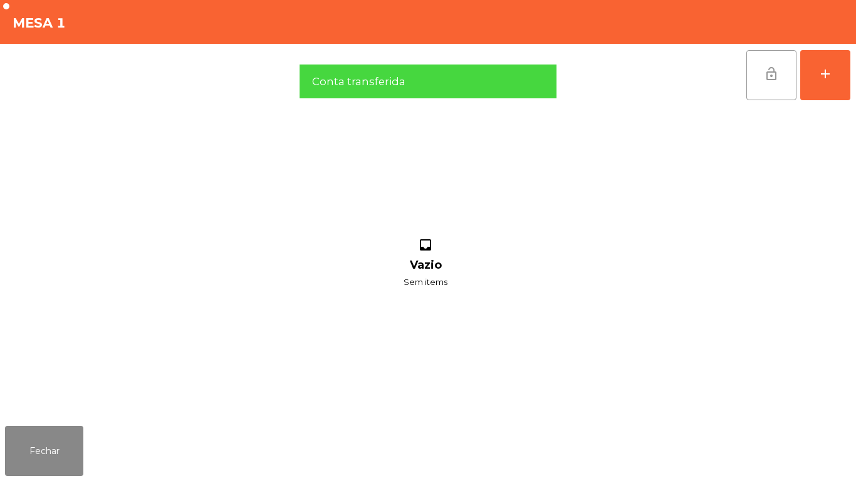
click at [766, 86] on button "lock_open" at bounding box center [771, 75] width 50 height 50
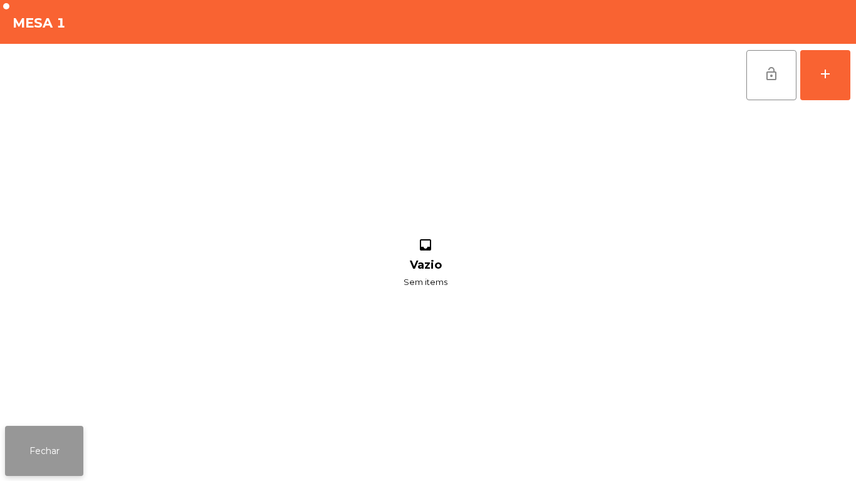
click at [55, 437] on button "Fechar" at bounding box center [44, 451] width 78 height 50
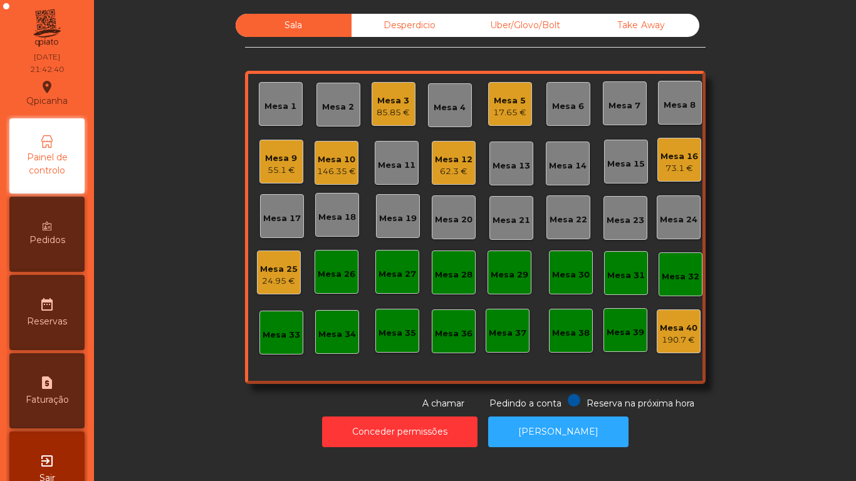
click at [464, 167] on div "62.3 €" at bounding box center [454, 171] width 38 height 13
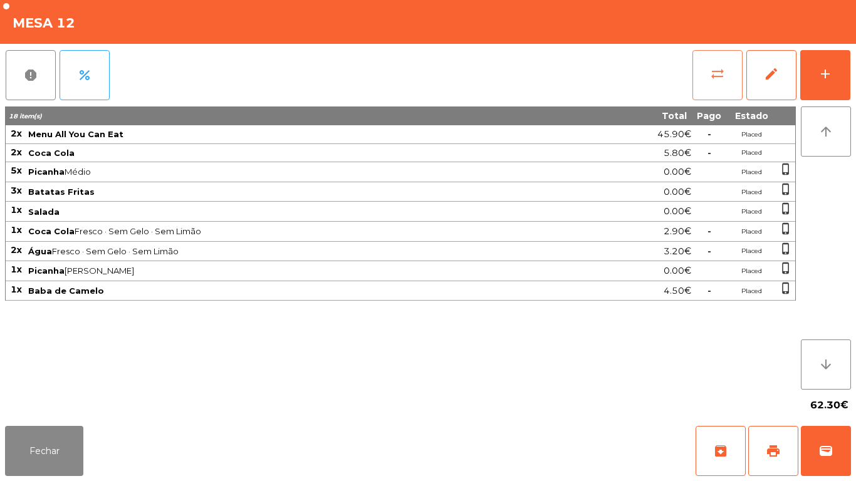
click at [714, 83] on button "sync_alt" at bounding box center [717, 75] width 50 height 50
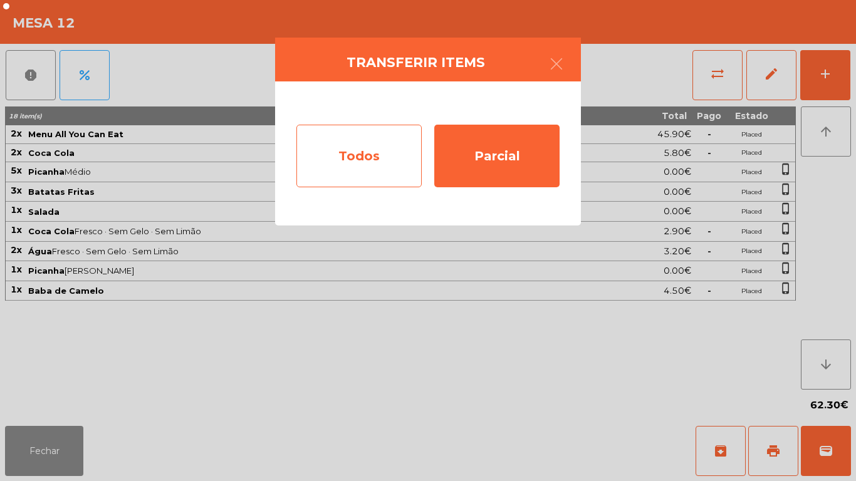
click at [376, 158] on div "Todos" at bounding box center [358, 156] width 125 height 63
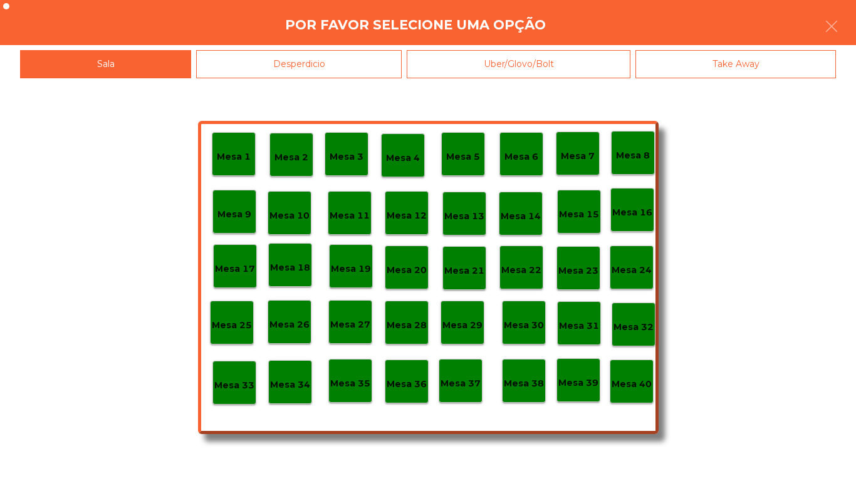
click at [620, 378] on p "Mesa 40" at bounding box center [632, 384] width 40 height 14
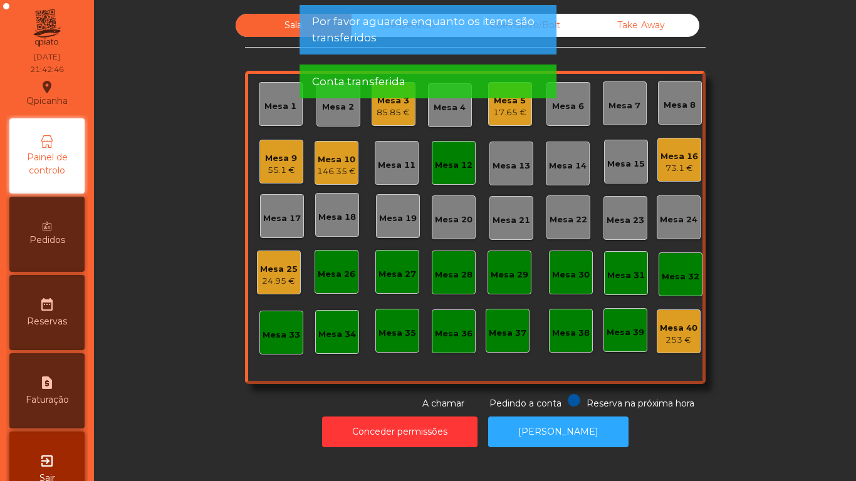
click at [461, 172] on div "Mesa 12" at bounding box center [454, 163] width 44 height 44
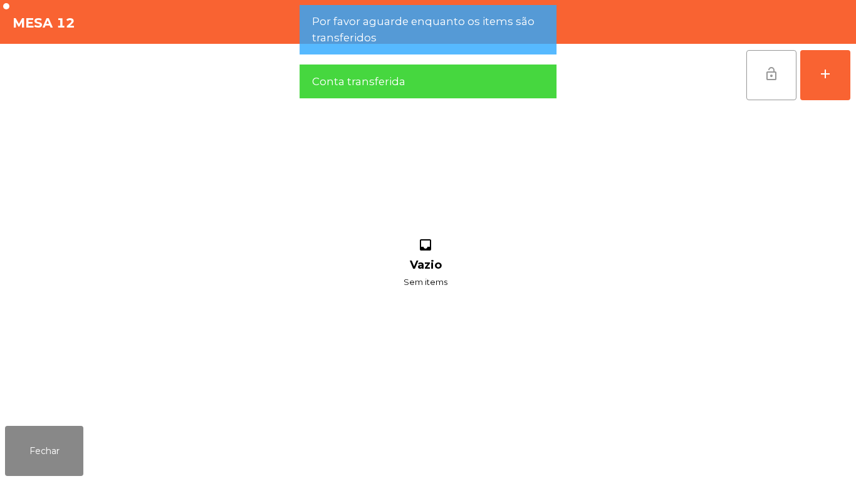
click at [769, 82] on button "lock_open" at bounding box center [771, 75] width 50 height 50
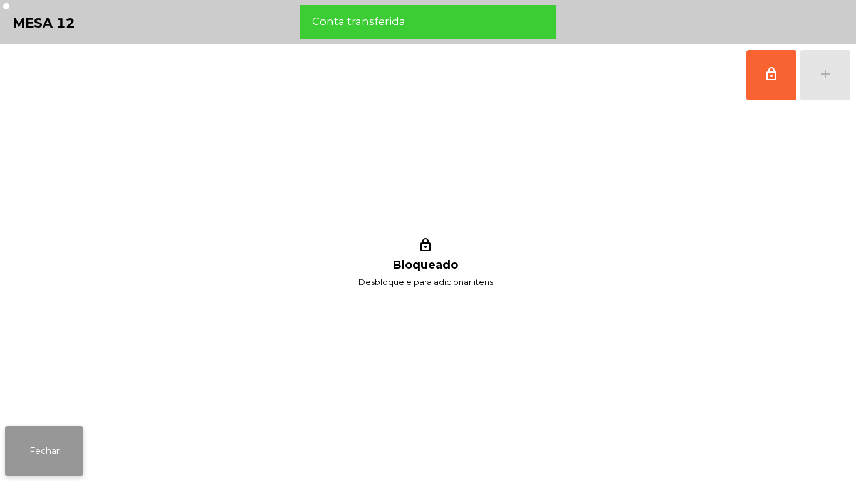
click at [80, 439] on button "Fechar" at bounding box center [44, 451] width 78 height 50
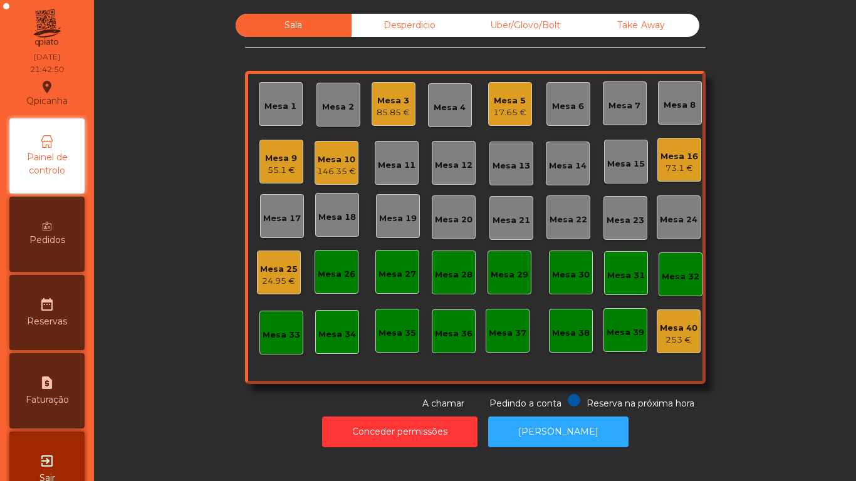
click at [333, 170] on div "146.35 €" at bounding box center [336, 171] width 39 height 13
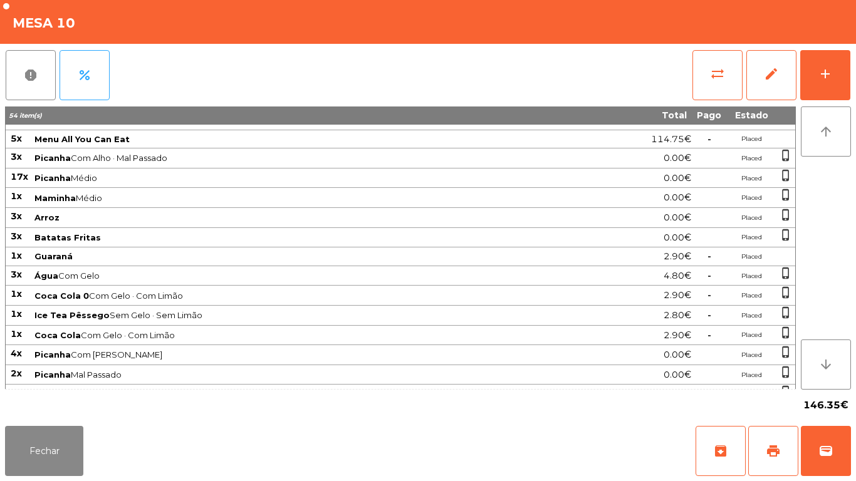
scroll to position [0, 0]
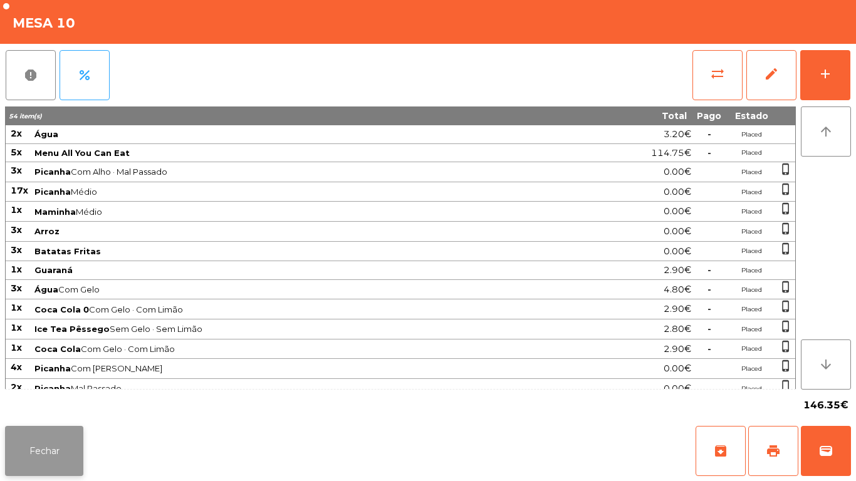
click at [61, 437] on button "Fechar" at bounding box center [44, 451] width 78 height 50
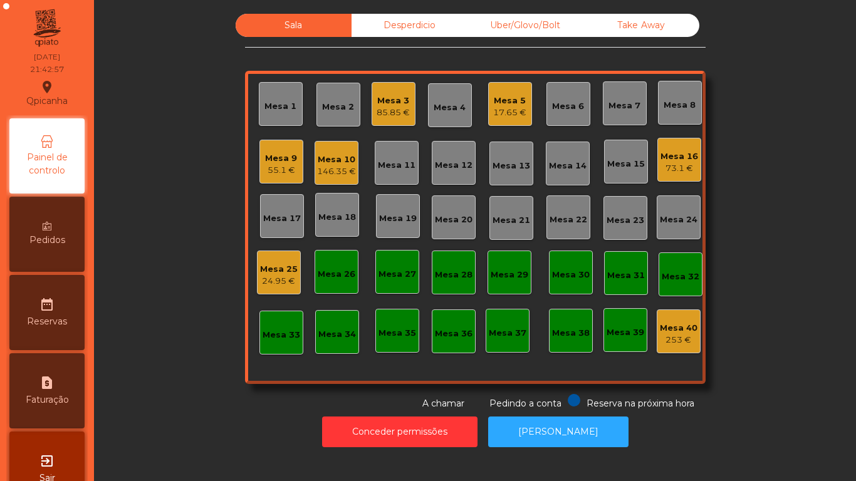
click at [279, 167] on div "55.1 €" at bounding box center [281, 170] width 32 height 13
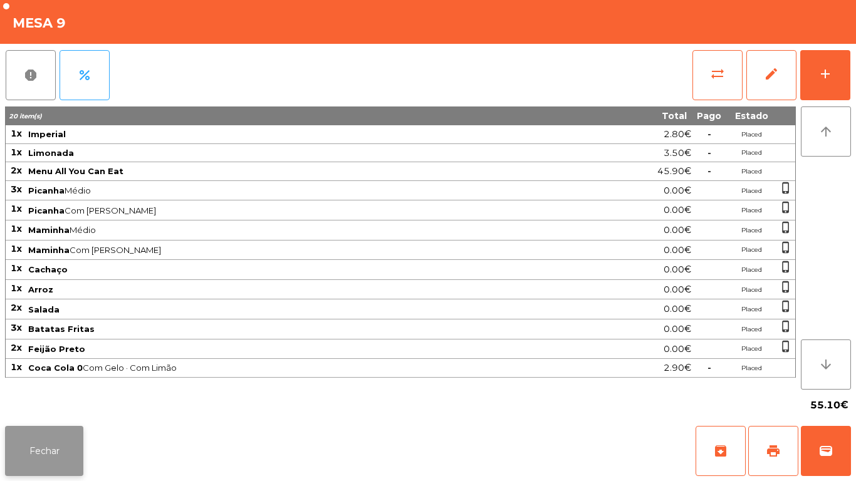
click at [63, 426] on button "Fechar" at bounding box center [44, 451] width 78 height 50
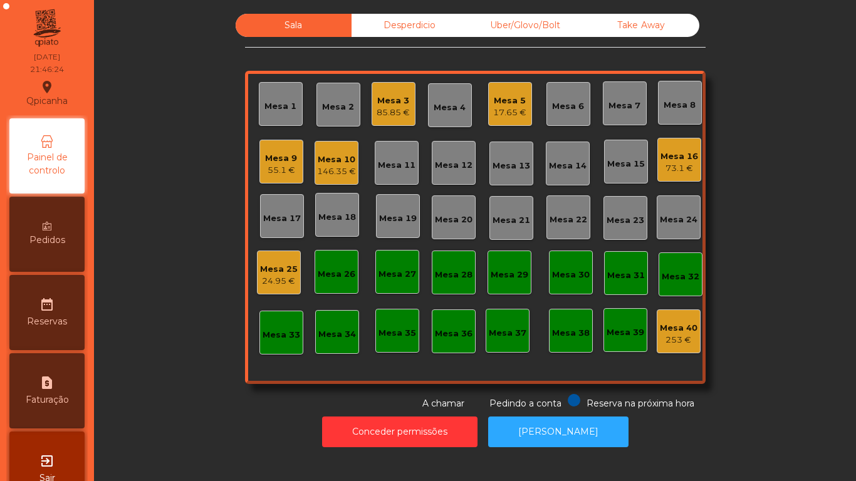
click at [334, 172] on div "146.35 €" at bounding box center [336, 171] width 39 height 13
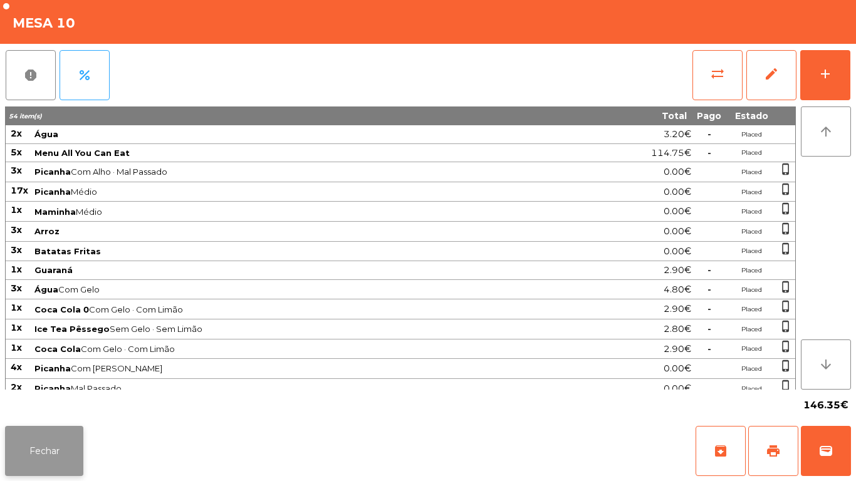
click at [71, 462] on button "Fechar" at bounding box center [44, 451] width 78 height 50
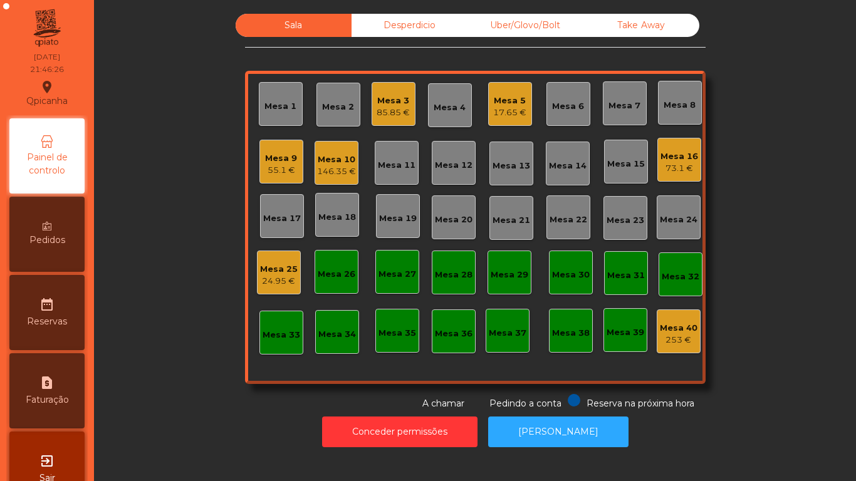
click at [508, 108] on div "17.65 €" at bounding box center [509, 113] width 33 height 13
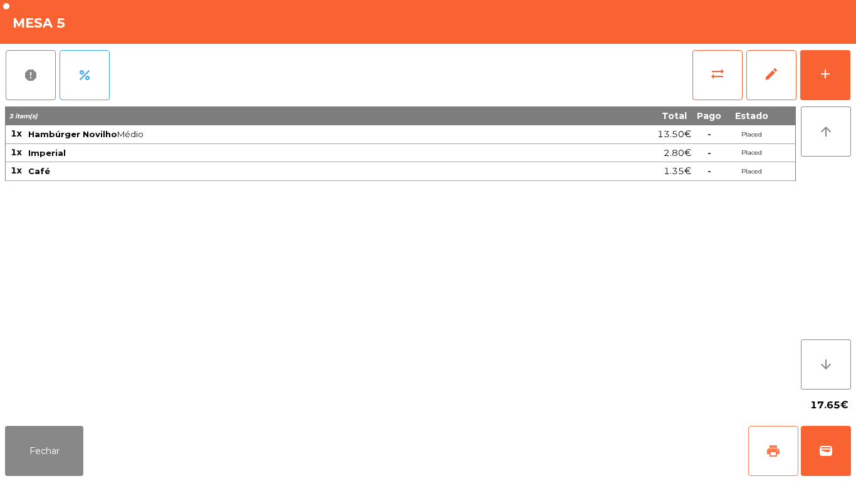
click at [760, 442] on button "print" at bounding box center [773, 451] width 50 height 50
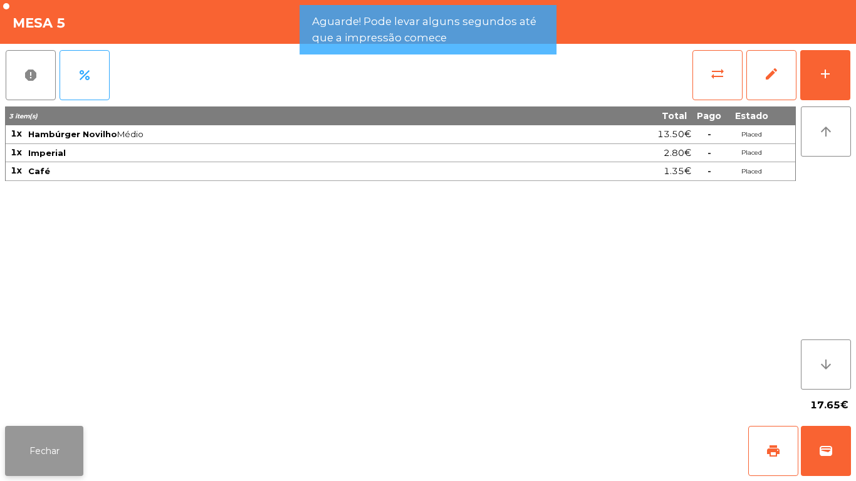
click at [68, 456] on button "Fechar" at bounding box center [44, 451] width 78 height 50
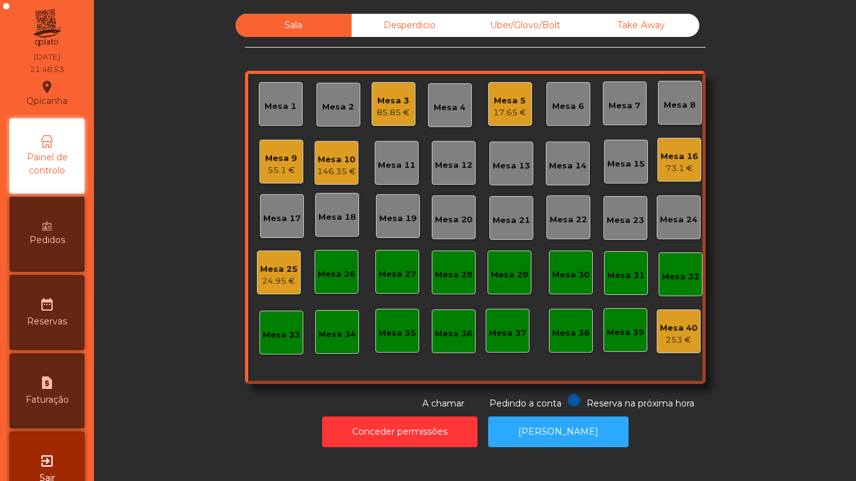
click at [41, 242] on span "Pedidos" at bounding box center [47, 240] width 36 height 13
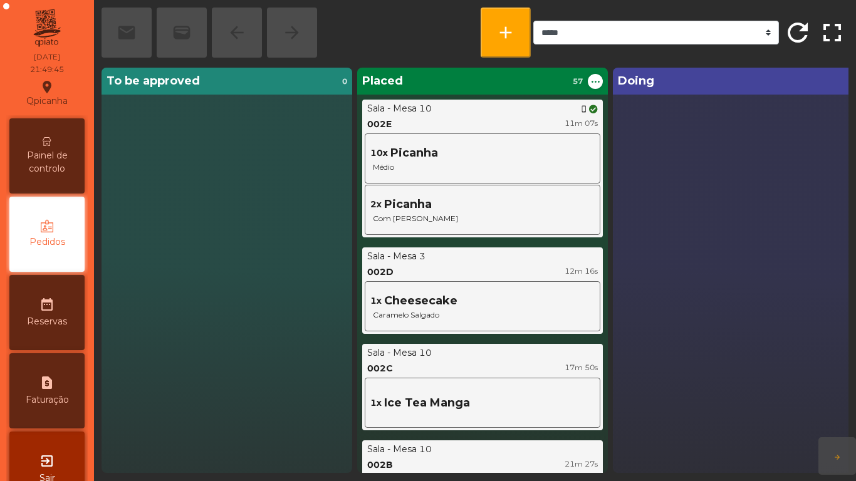
click at [81, 153] on span "Painel de controlo" at bounding box center [47, 162] width 69 height 26
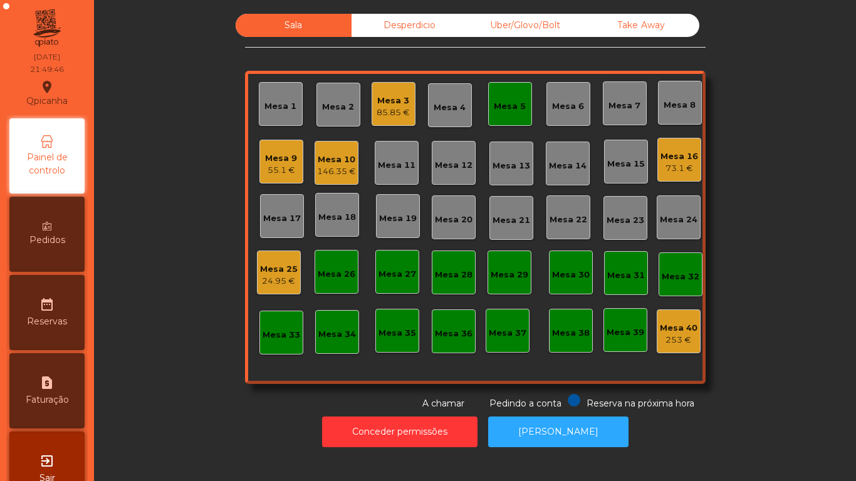
click at [509, 103] on div "Mesa 5" at bounding box center [510, 106] width 32 height 13
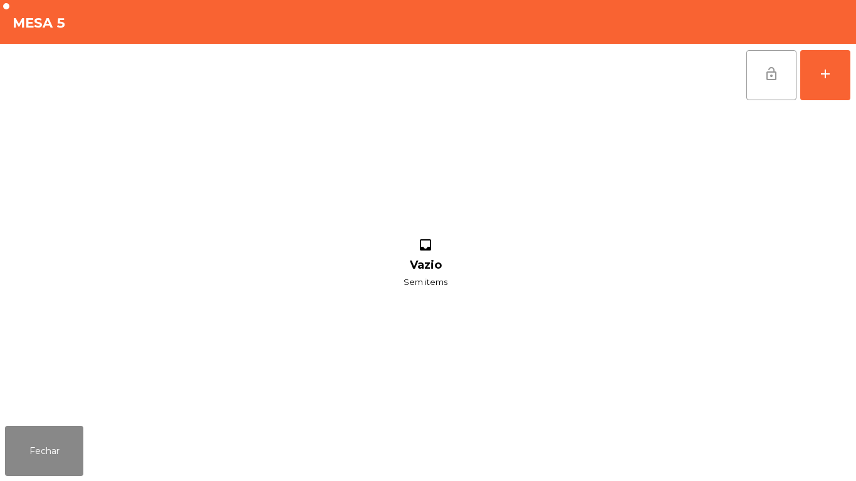
click at [771, 77] on span "lock_open" at bounding box center [771, 73] width 15 height 15
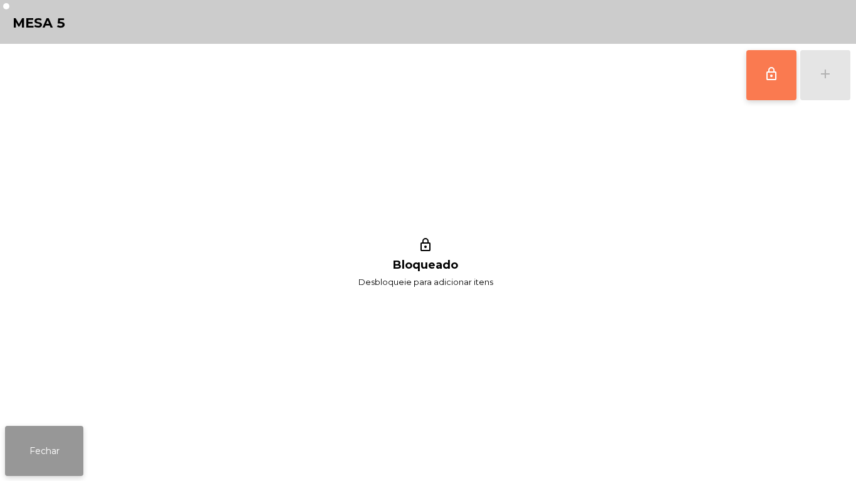
click at [71, 451] on button "Fechar" at bounding box center [44, 451] width 78 height 50
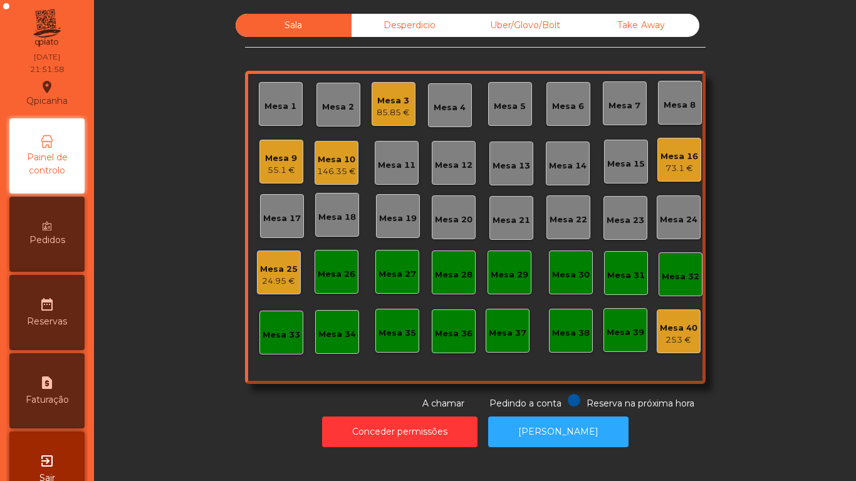
click at [387, 119] on div "Mesa 3 85.85 €" at bounding box center [394, 104] width 44 height 44
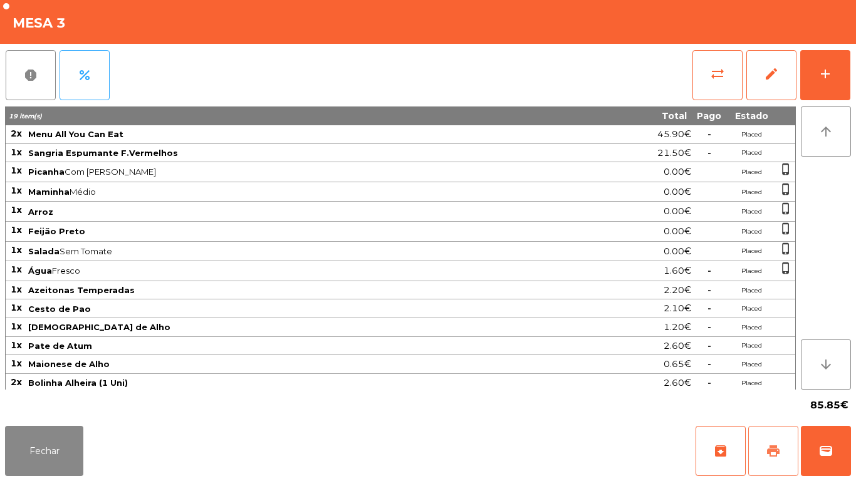
click at [752, 447] on button "print" at bounding box center [773, 451] width 50 height 50
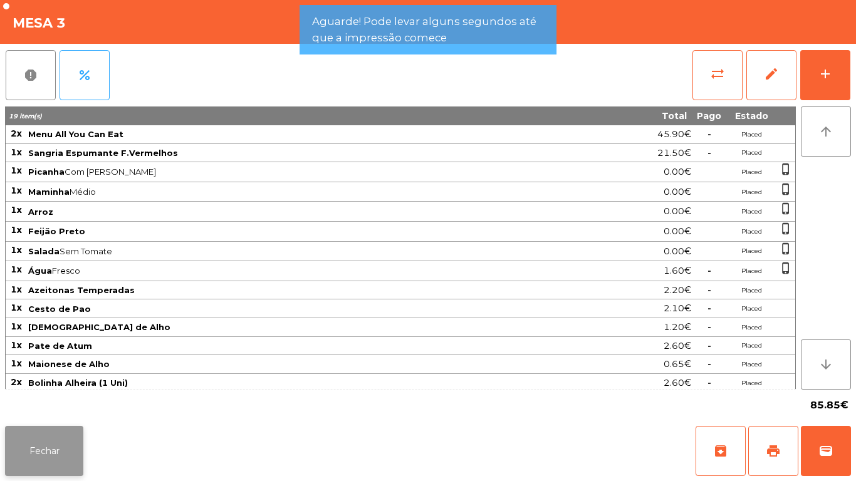
click at [67, 443] on button "Fechar" at bounding box center [44, 451] width 78 height 50
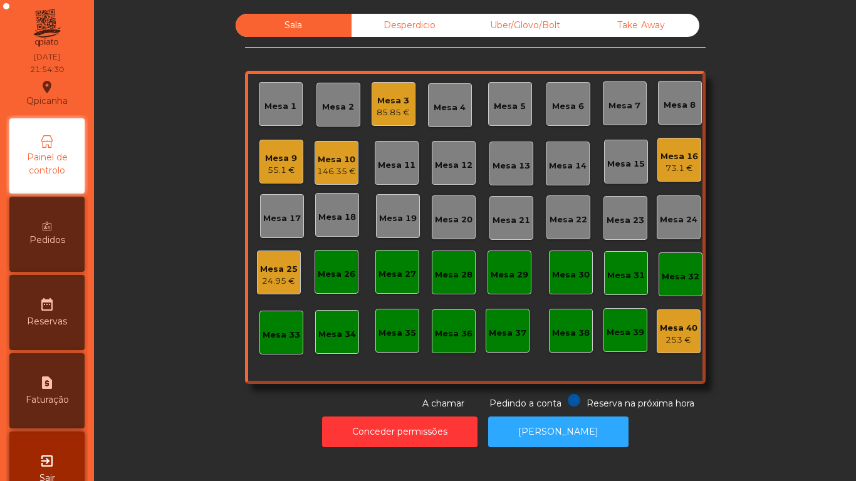
click at [383, 90] on div "Mesa 3 85.85 €" at bounding box center [393, 104] width 33 height 29
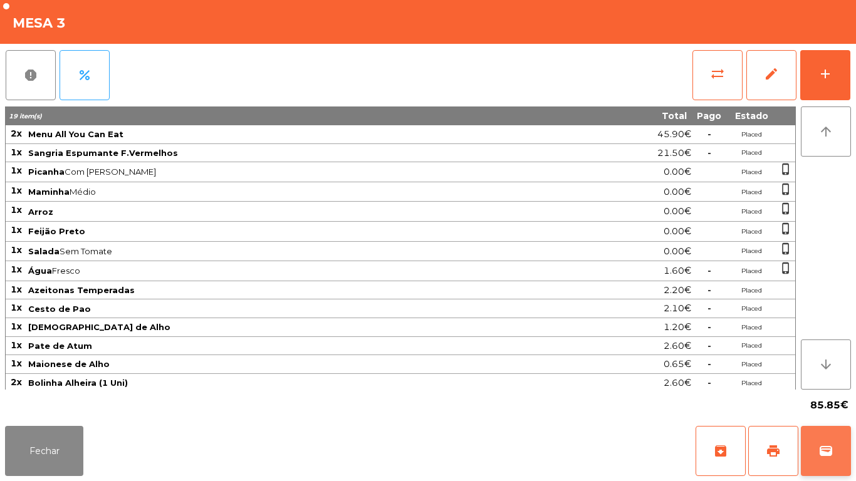
click at [838, 442] on button "wallet" at bounding box center [826, 451] width 50 height 50
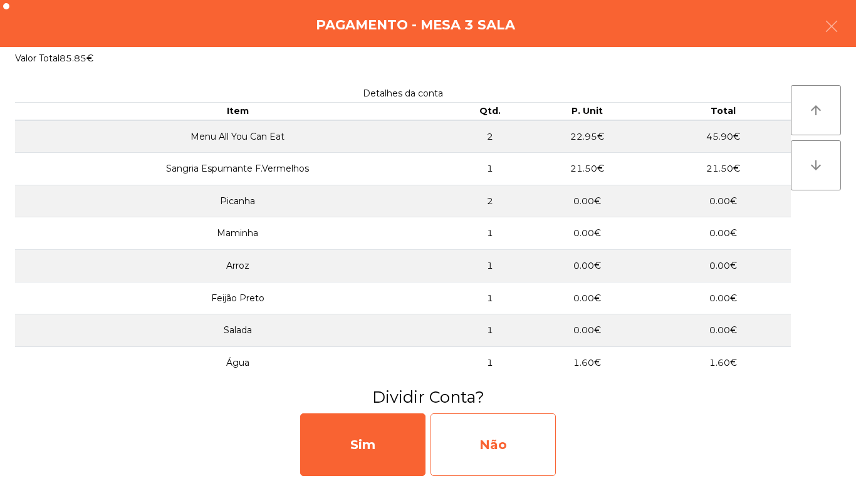
click at [509, 440] on div "Não" at bounding box center [492, 445] width 125 height 63
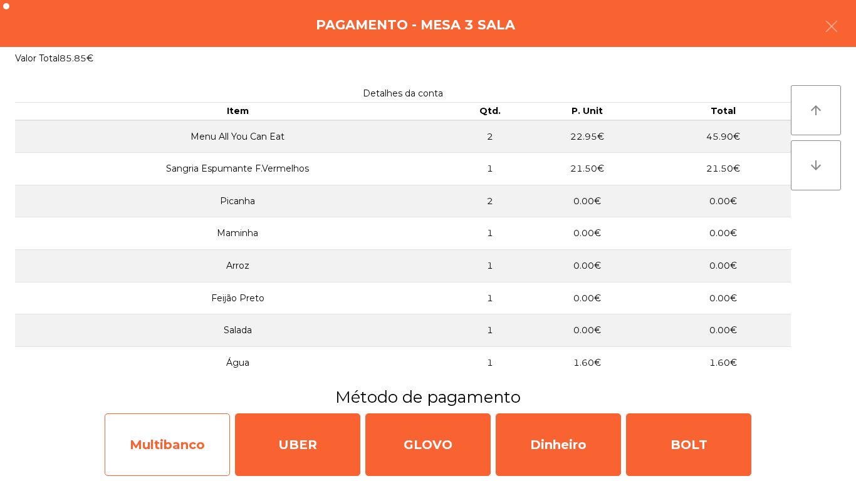
click at [179, 440] on div "Multibanco" at bounding box center [167, 445] width 125 height 63
select select "**"
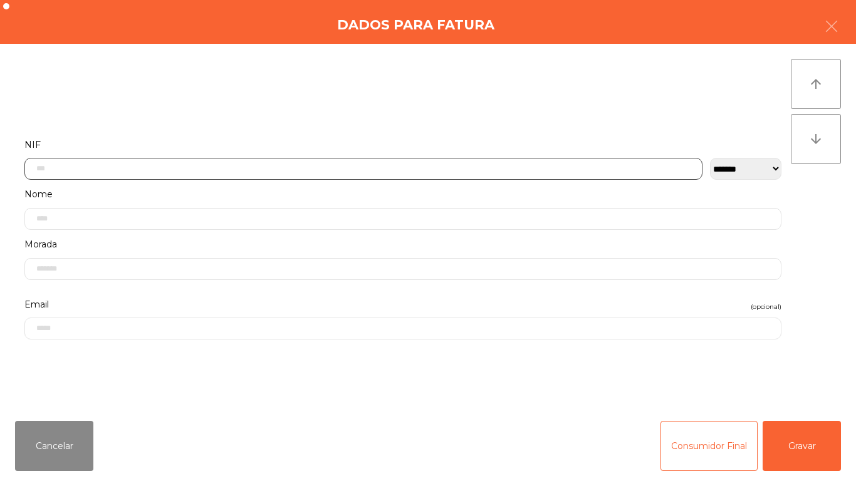
click at [256, 168] on input "text" at bounding box center [363, 169] width 678 height 22
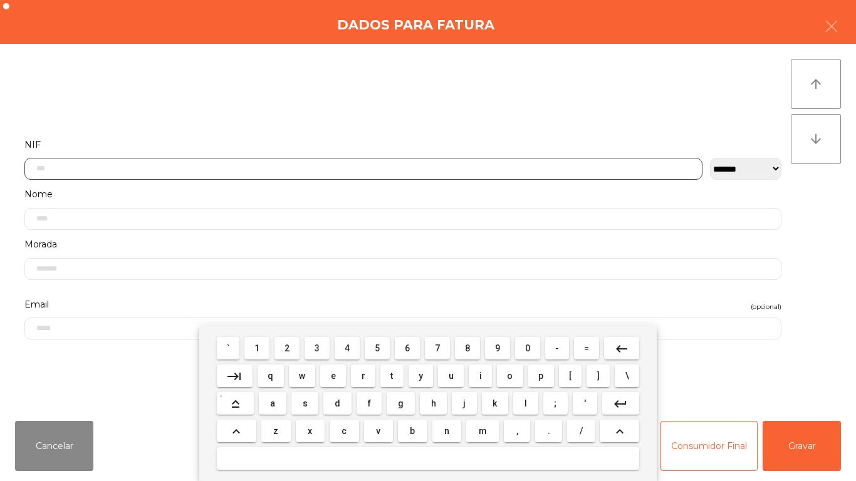
scroll to position [76, 0]
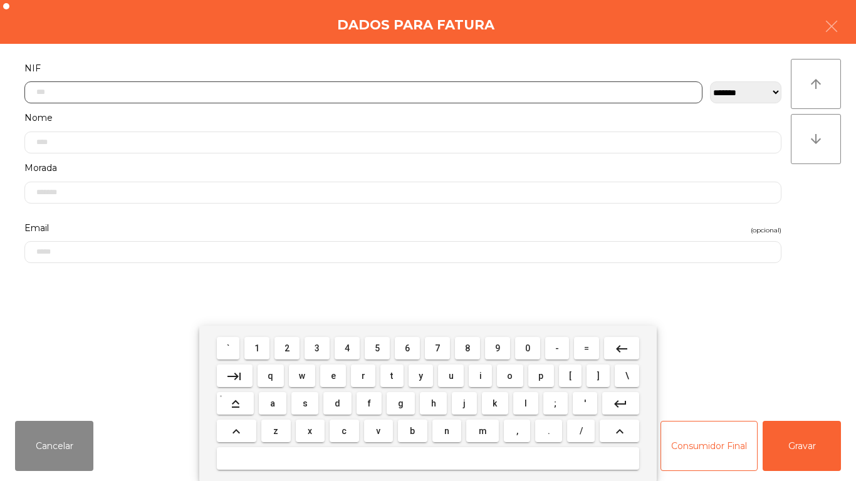
click at [284, 339] on button "2" at bounding box center [286, 348] width 25 height 23
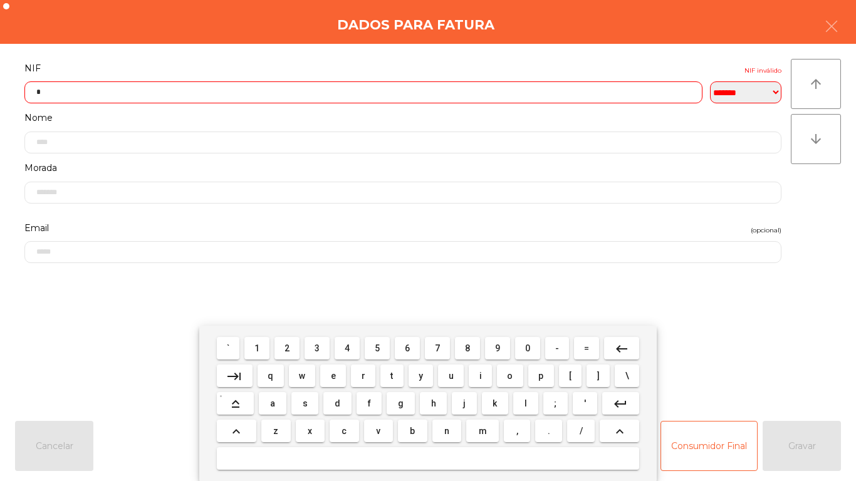
click at [350, 348] on span "4" at bounding box center [347, 348] width 5 height 10
click at [518, 346] on button "0" at bounding box center [527, 348] width 25 height 23
click at [348, 348] on span "4" at bounding box center [347, 348] width 5 height 10
click at [377, 347] on span "5" at bounding box center [377, 348] width 5 height 10
click at [259, 344] on span "1" at bounding box center [256, 348] width 5 height 10
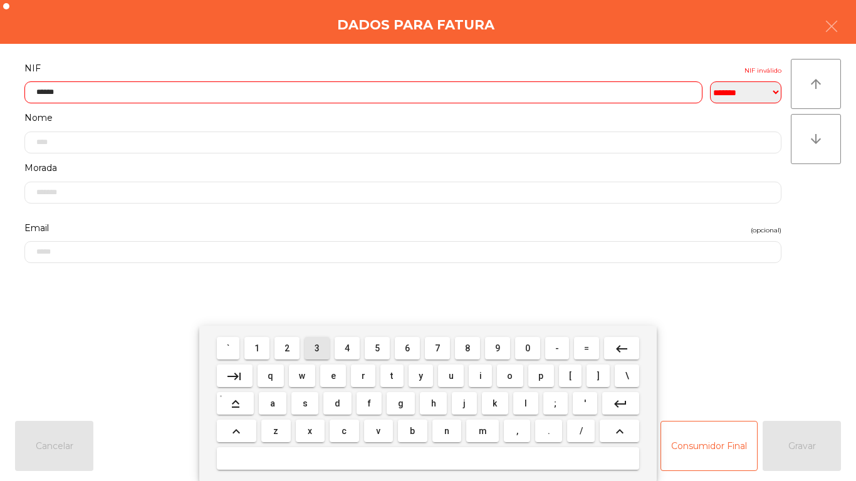
click at [318, 348] on span "3" at bounding box center [317, 348] width 5 height 10
click at [419, 341] on button "6" at bounding box center [407, 348] width 25 height 23
click at [613, 338] on button "keyboard_backspace" at bounding box center [621, 348] width 35 height 23
click at [437, 346] on span "7" at bounding box center [437, 348] width 5 height 10
click at [407, 348] on span "6" at bounding box center [407, 348] width 5 height 10
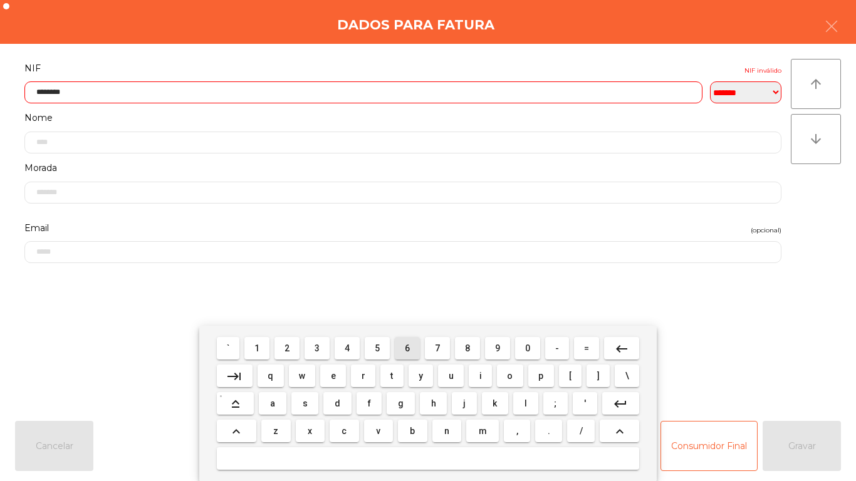
type input "*********"
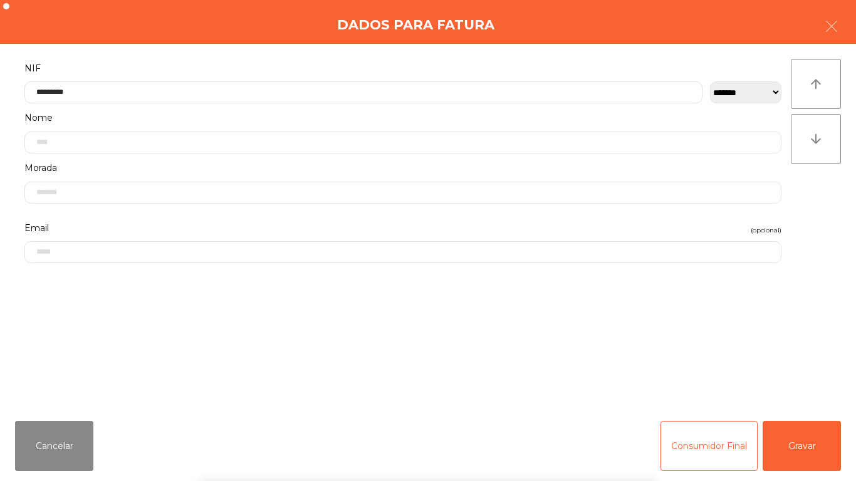
click at [788, 437] on div "` 1 2 3 4 5 6 7 8 9 0 - = keyboard_backspace keyboard_tab q w e r t y u i o p […" at bounding box center [428, 403] width 856 height 155
click at [804, 438] on button "Gravar" at bounding box center [802, 446] width 78 height 50
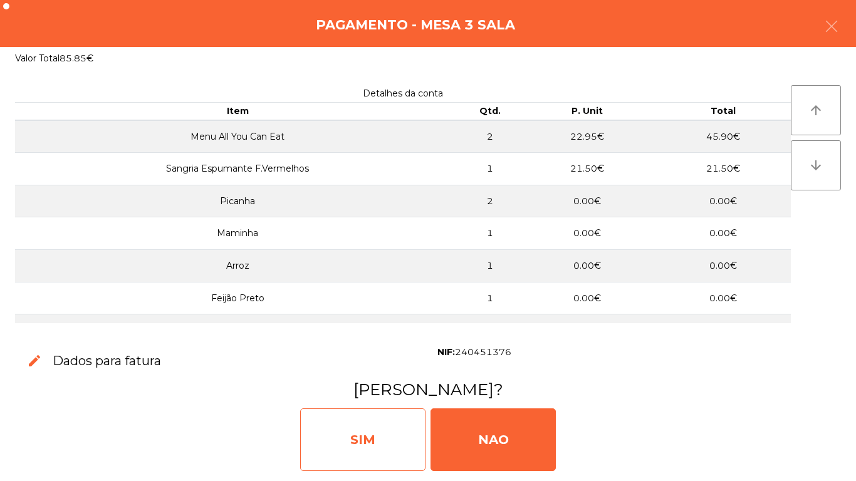
click at [372, 422] on div "SIM" at bounding box center [362, 440] width 125 height 63
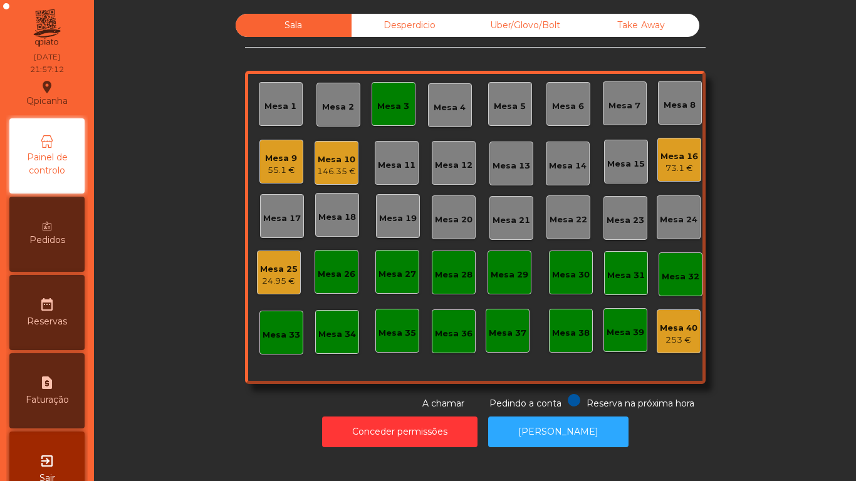
click at [397, 104] on div "Mesa 3" at bounding box center [393, 106] width 32 height 13
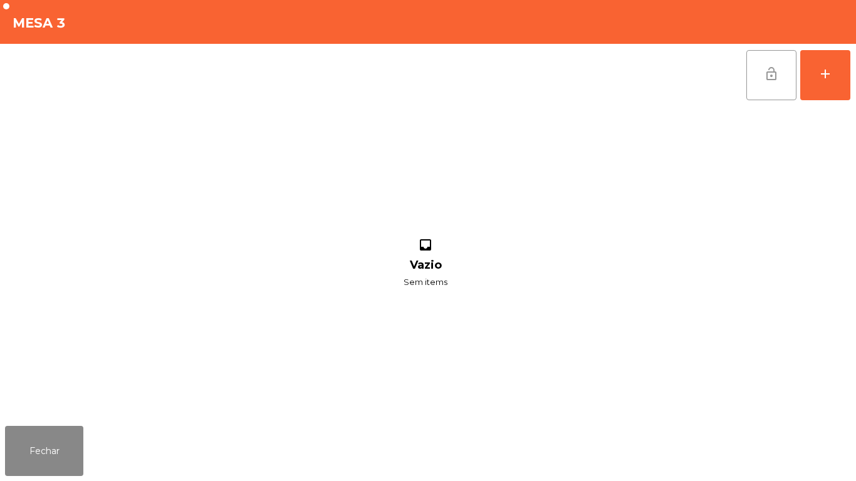
click at [756, 79] on button "lock_open" at bounding box center [771, 75] width 50 height 50
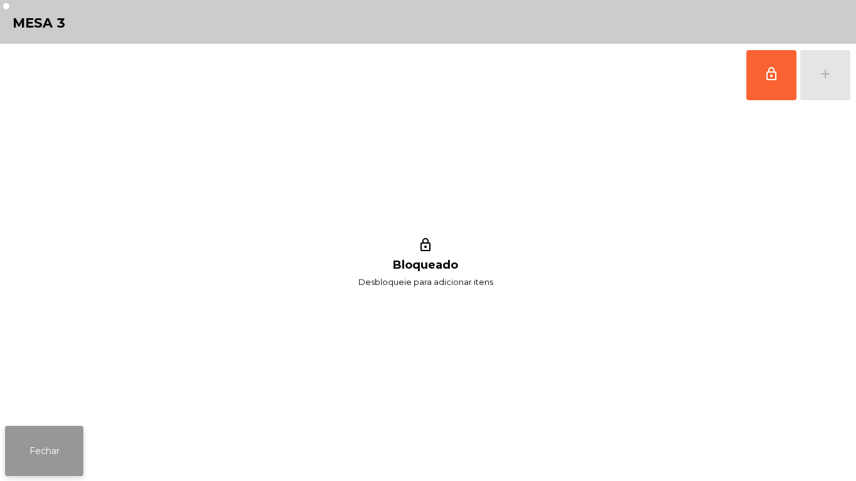
click at [63, 444] on button "Fechar" at bounding box center [44, 451] width 78 height 50
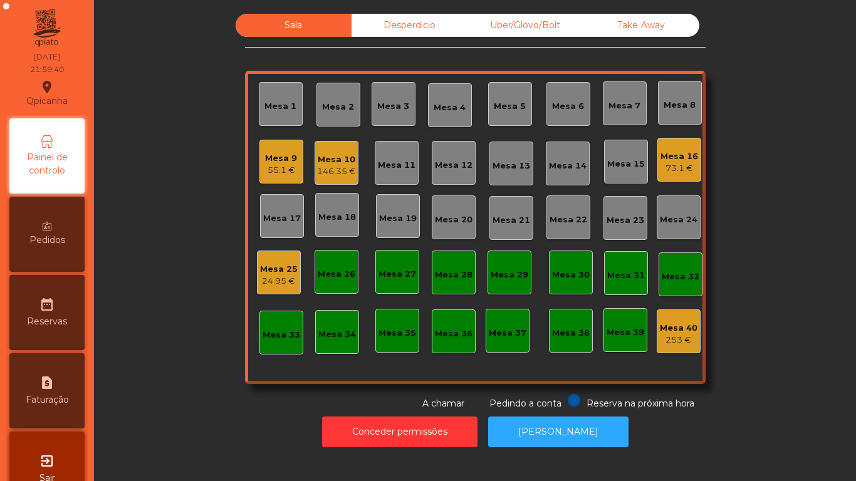
click at [333, 167] on div "146.35 €" at bounding box center [336, 171] width 39 height 13
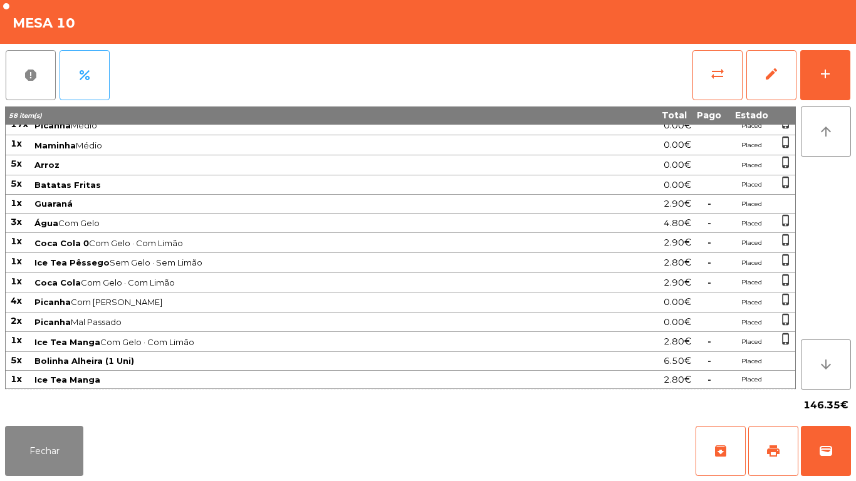
scroll to position [66, 0]
click at [62, 429] on button "Fechar" at bounding box center [44, 451] width 78 height 50
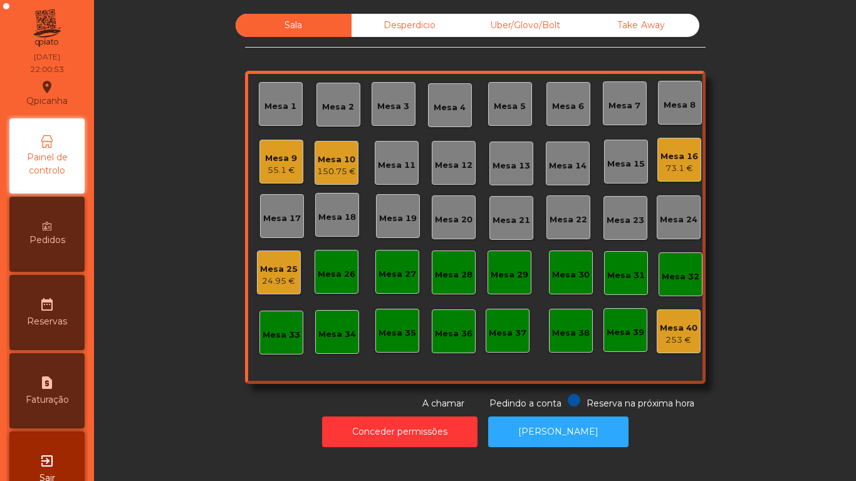
click at [65, 234] on span "Pedidos" at bounding box center [47, 240] width 36 height 13
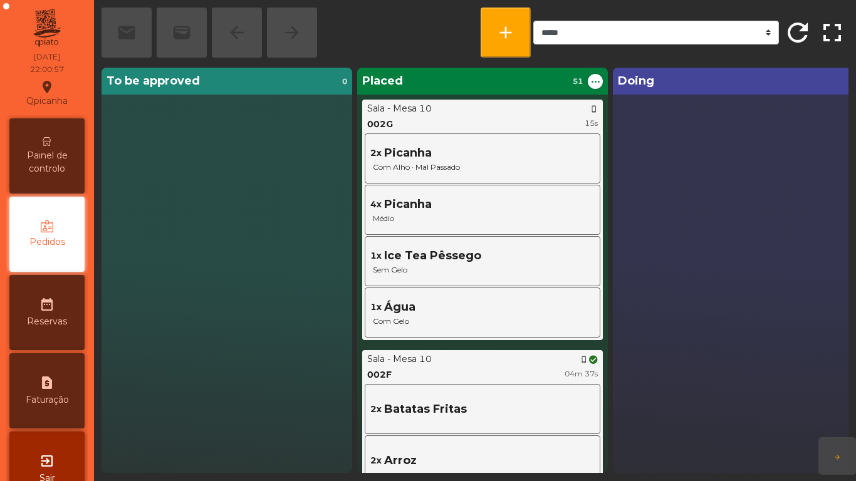
click at [63, 158] on span "Painel de controlo" at bounding box center [47, 162] width 69 height 26
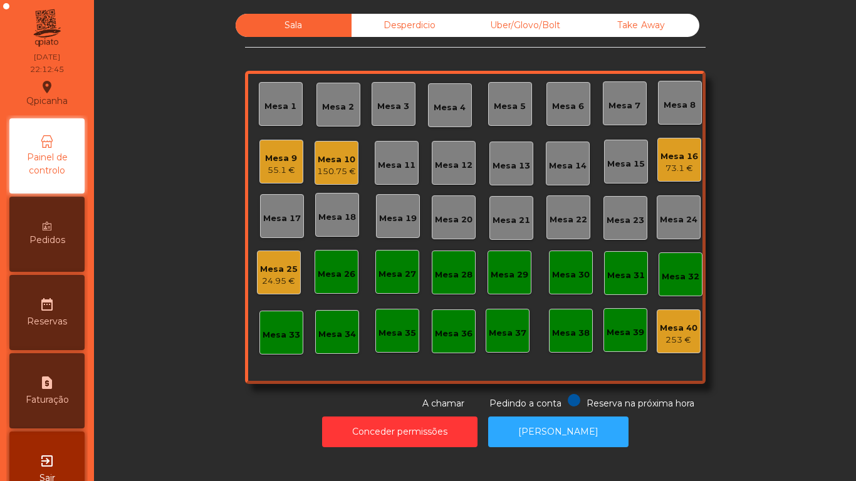
click at [343, 178] on div "Mesa 10 150.75 €" at bounding box center [337, 163] width 44 height 44
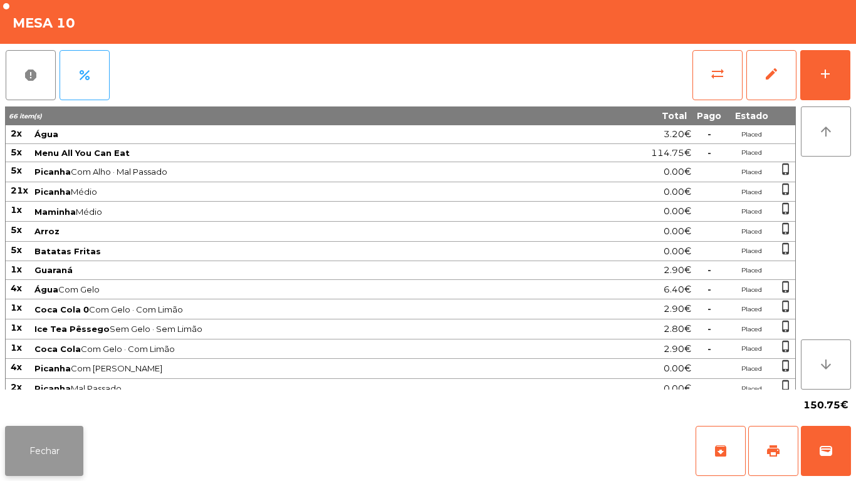
click at [76, 444] on button "Fechar" at bounding box center [44, 451] width 78 height 50
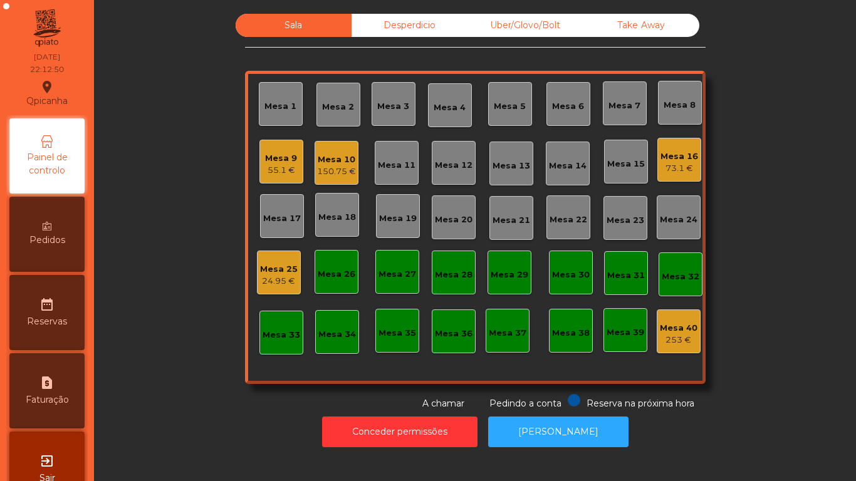
click at [62, 227] on div "Pedidos" at bounding box center [46, 234] width 75 height 75
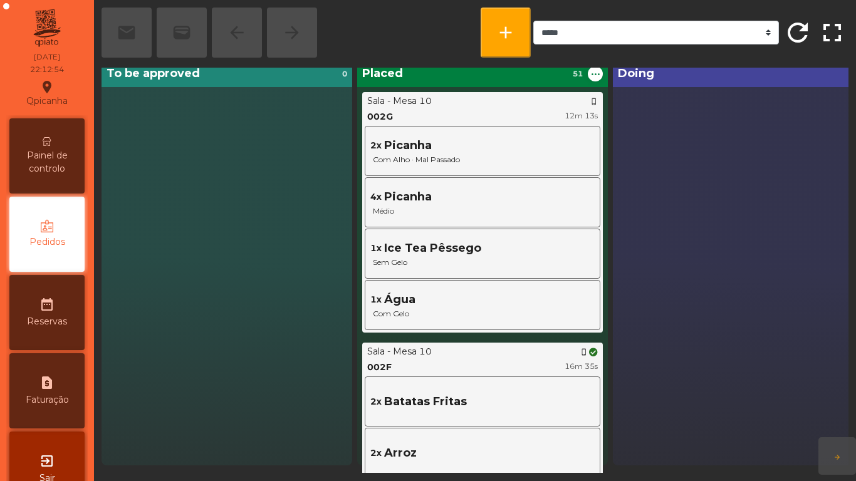
scroll to position [7, 0]
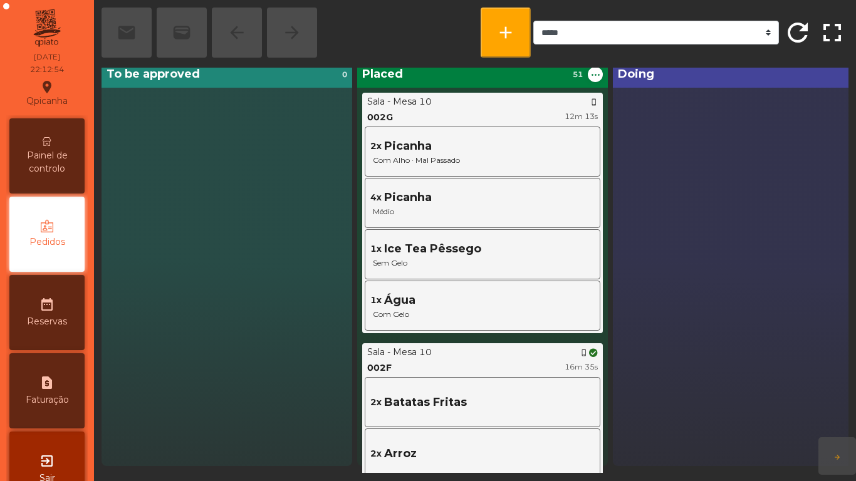
click at [60, 143] on div "Painel de controlo" at bounding box center [46, 155] width 75 height 75
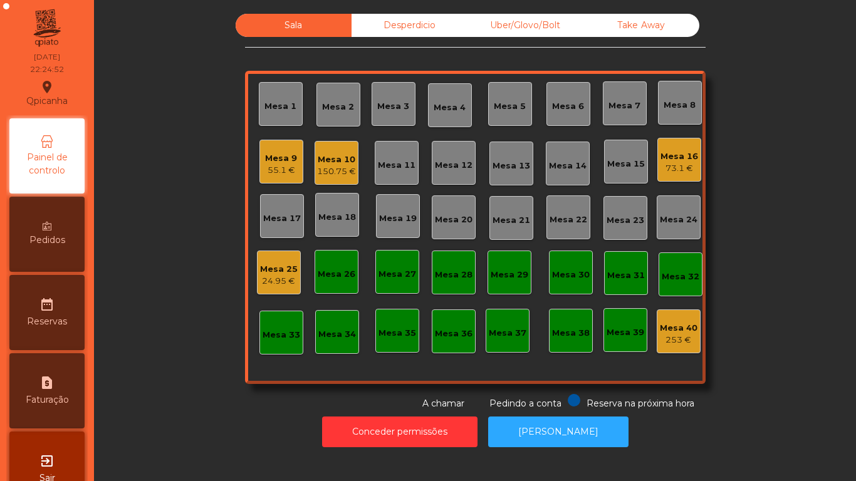
click at [279, 167] on div "55.1 €" at bounding box center [281, 170] width 32 height 13
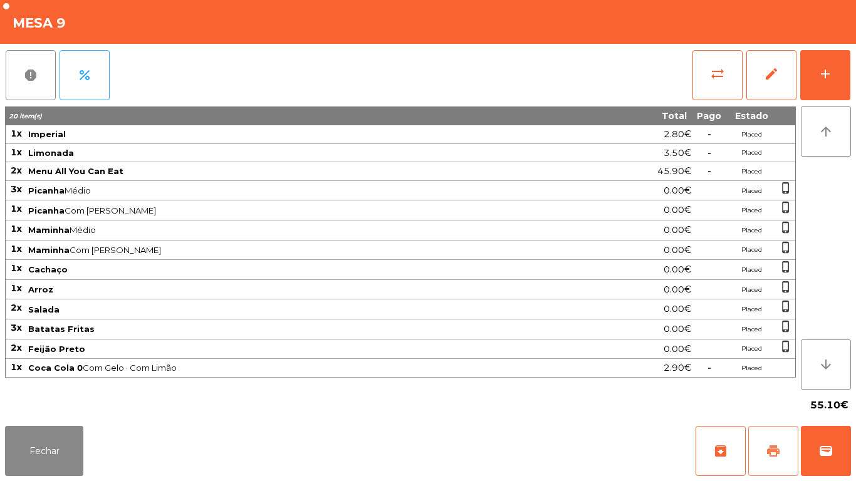
click at [761, 445] on button "print" at bounding box center [773, 451] width 50 height 50
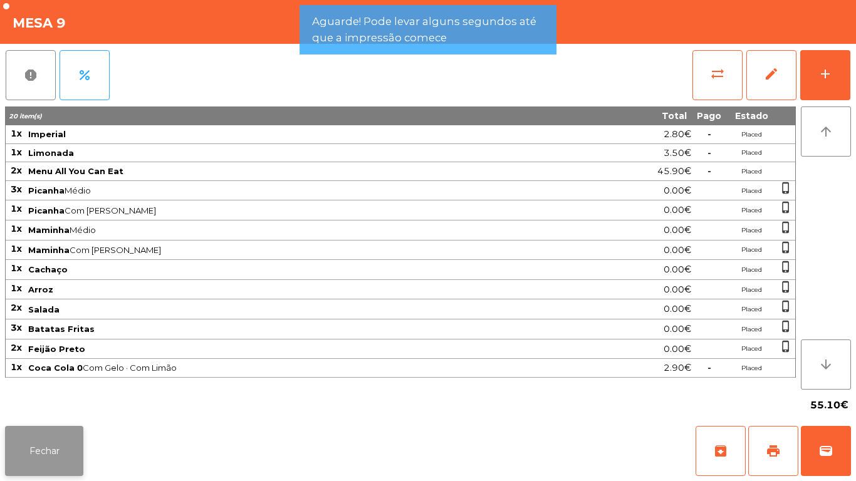
click at [51, 452] on button "Fechar" at bounding box center [44, 451] width 78 height 50
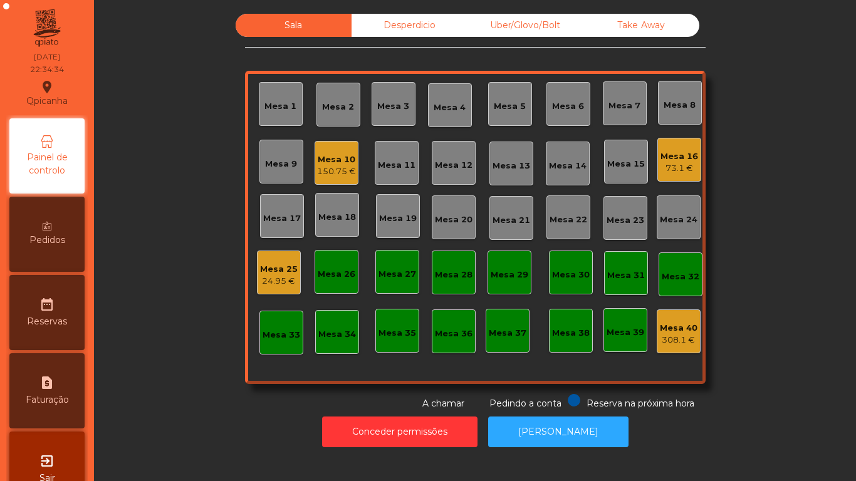
click at [330, 175] on div "150.75 €" at bounding box center [336, 171] width 39 height 13
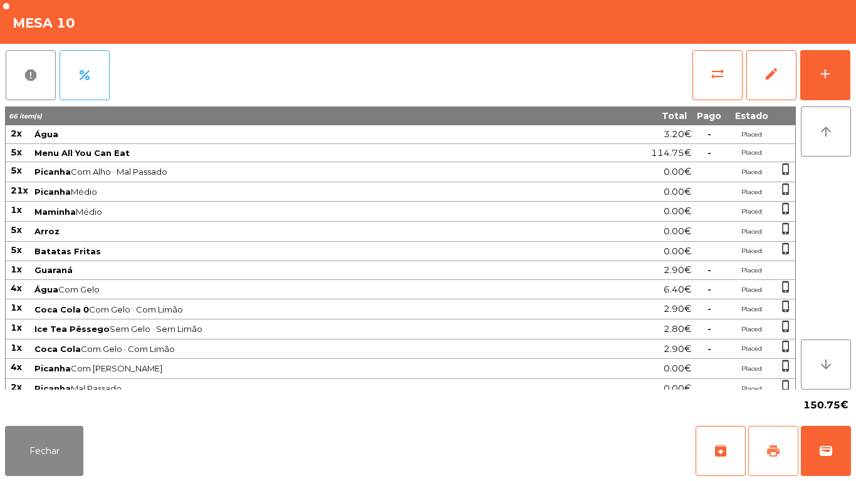
click at [763, 445] on button "print" at bounding box center [773, 451] width 50 height 50
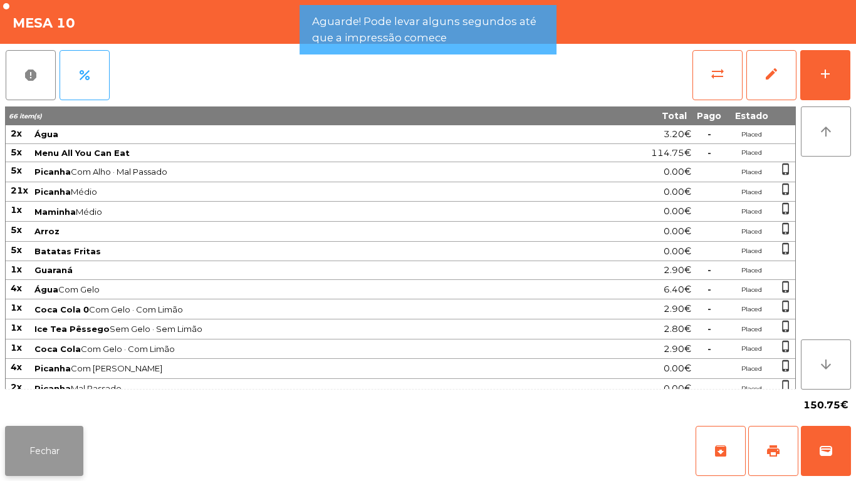
click at [65, 440] on button "Fechar" at bounding box center [44, 451] width 78 height 50
